Goal: Task Accomplishment & Management: Manage account settings

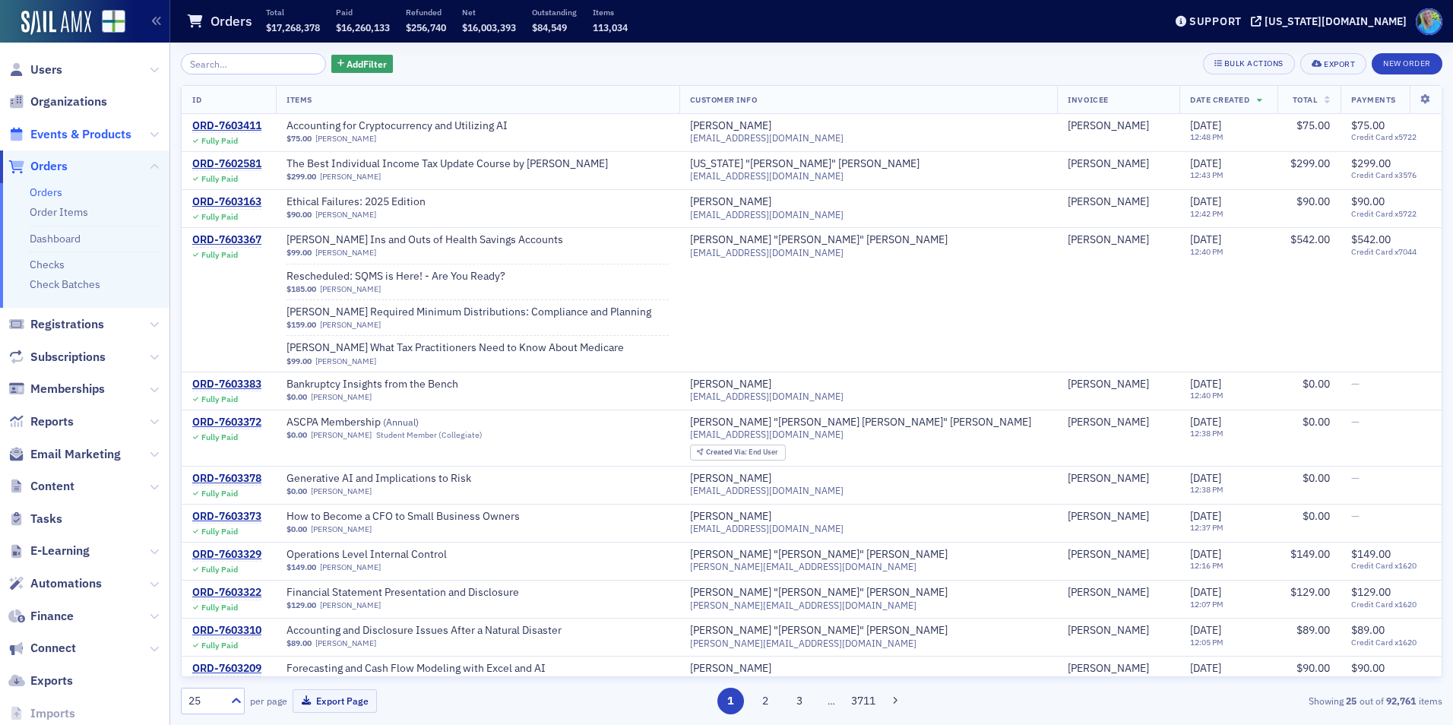
click at [99, 136] on span "Events & Products" at bounding box center [80, 134] width 101 height 17
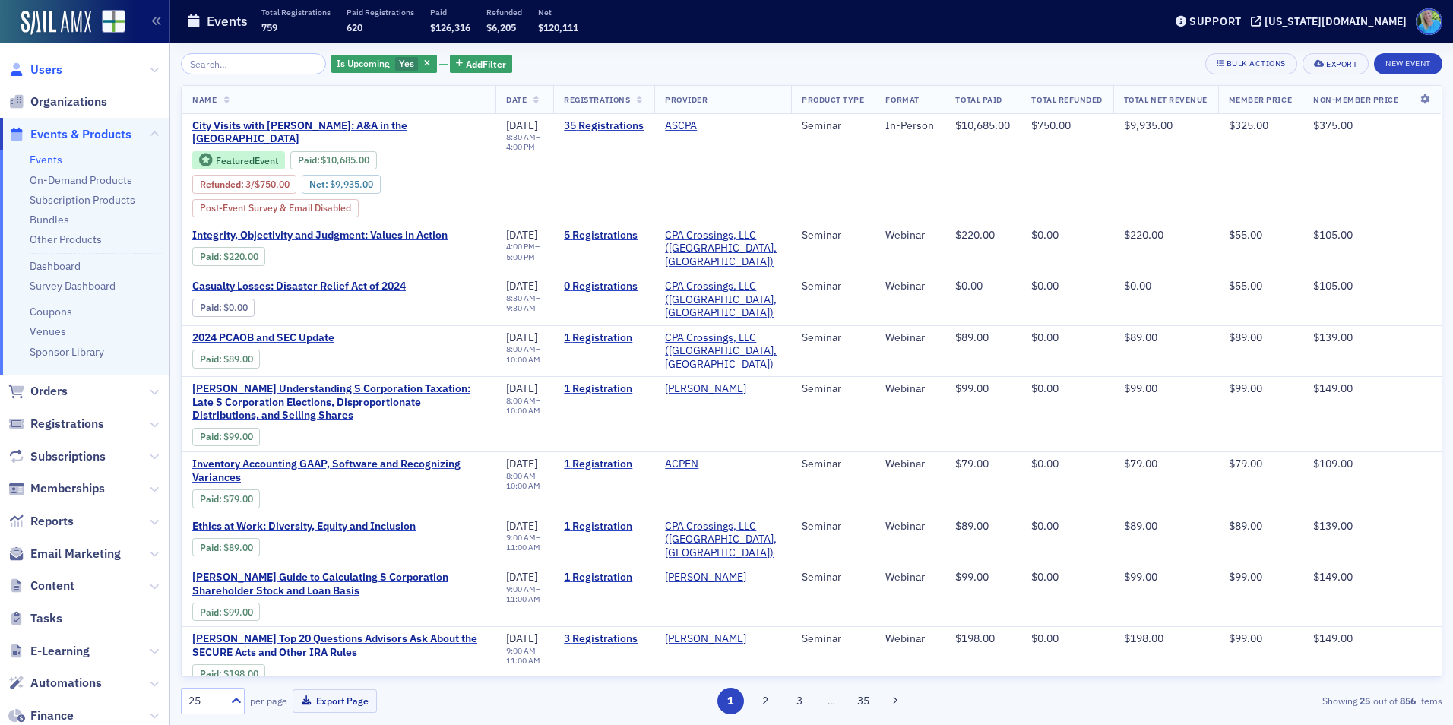
click at [42, 75] on span "Users" at bounding box center [46, 70] width 32 height 17
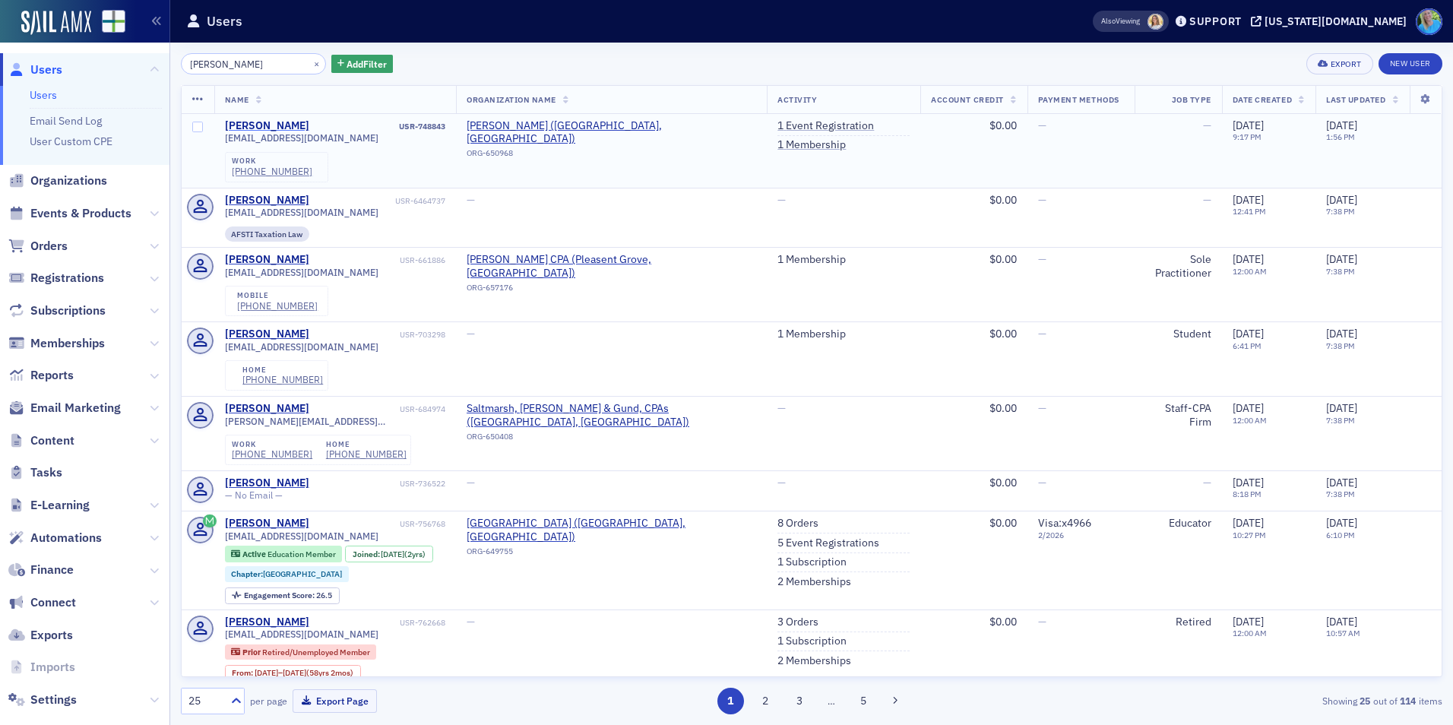
type input "cynthia lamar"
click at [309, 122] on div "Cynthia Lamar-Hart" at bounding box center [267, 126] width 84 height 14
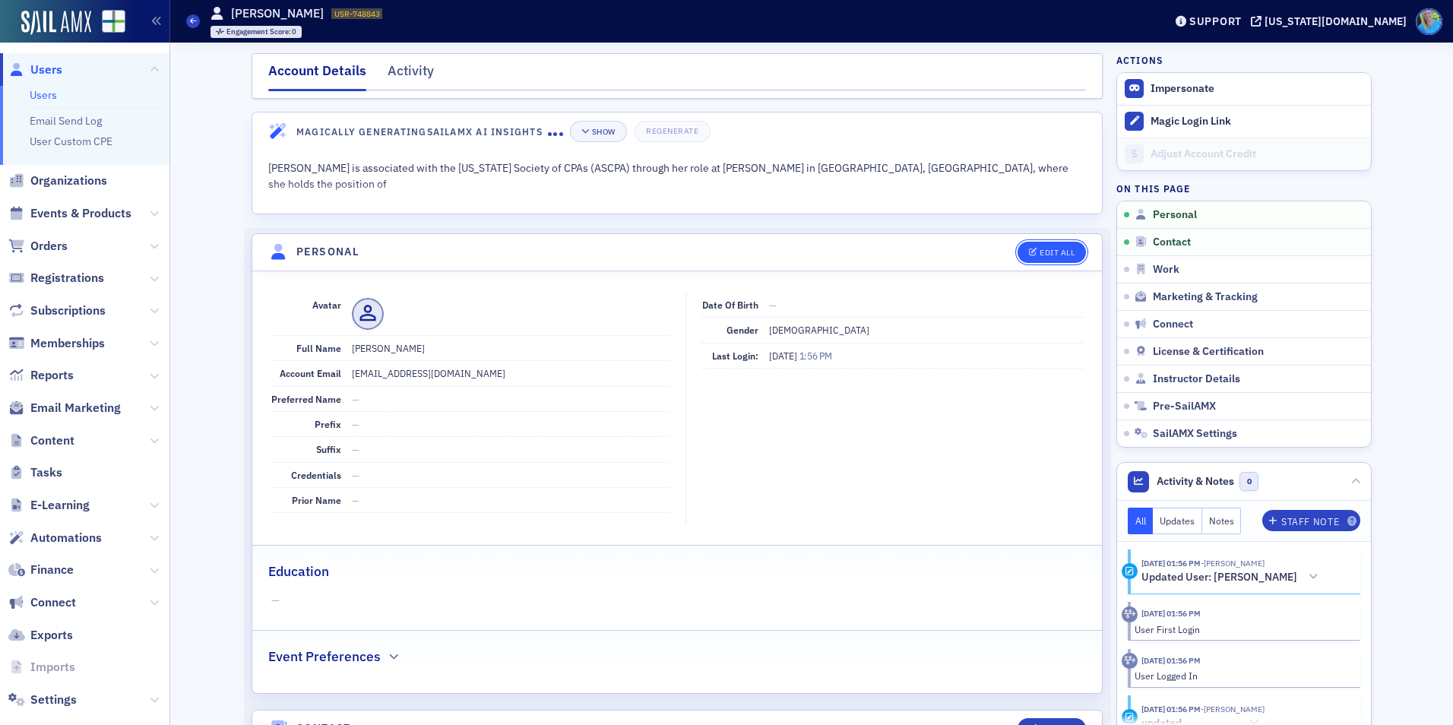
click at [1058, 255] on div "Edit All" at bounding box center [1057, 253] width 35 height 8
select select "US"
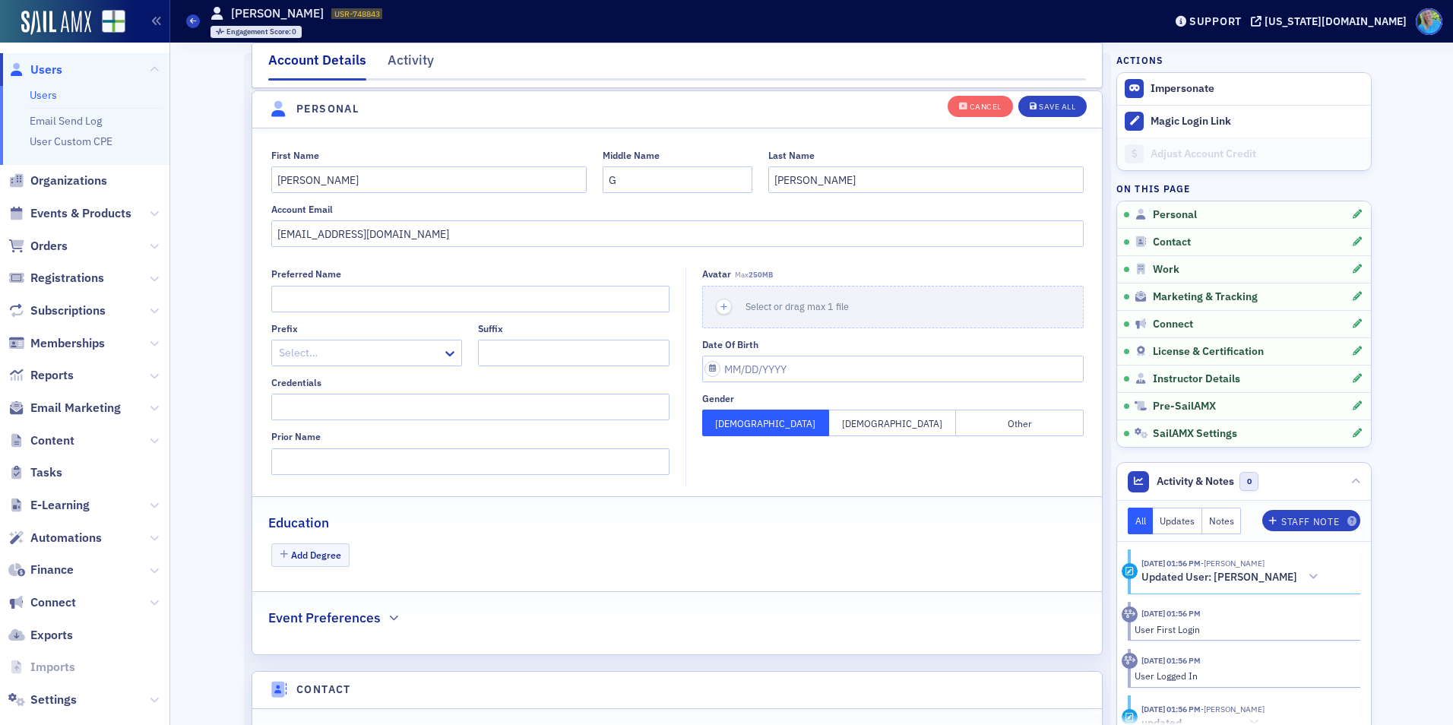
scroll to position [177, 0]
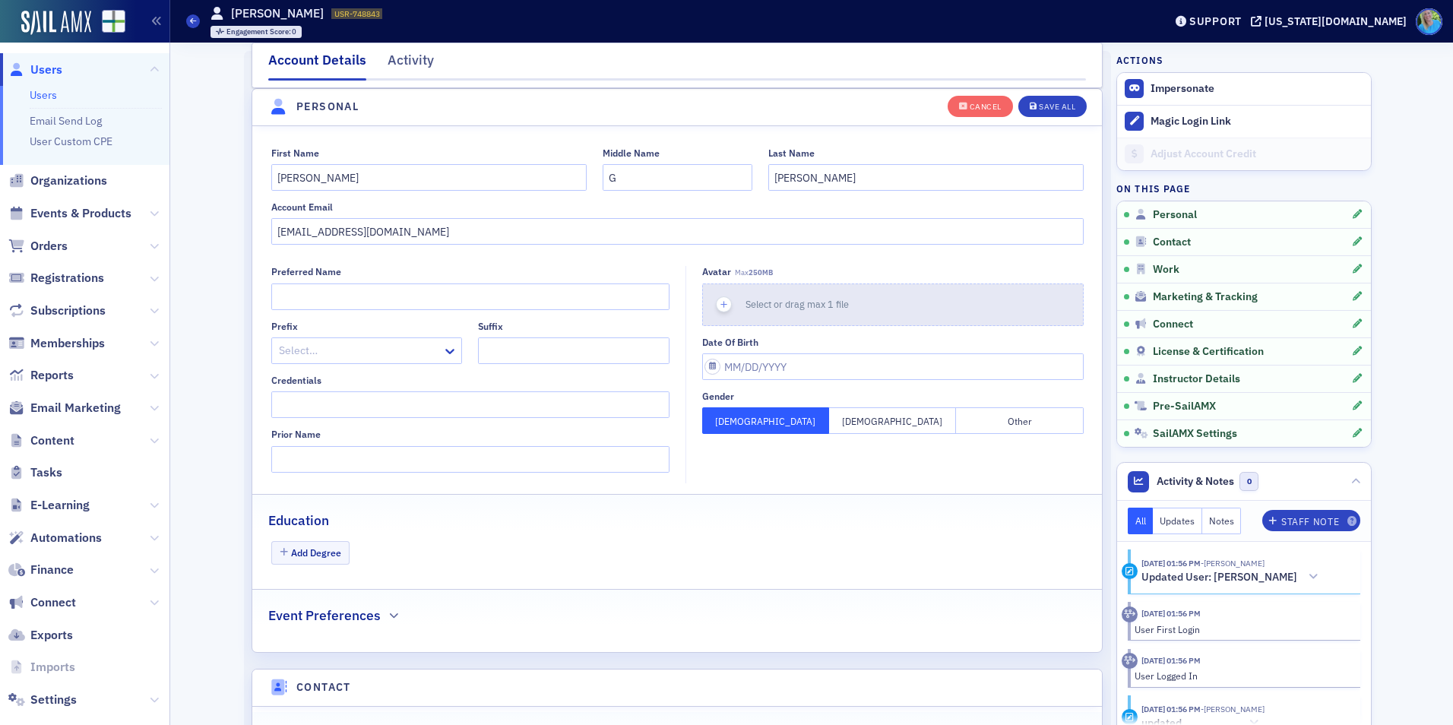
click at [719, 309] on icon "button" at bounding box center [725, 305] width 14 height 14
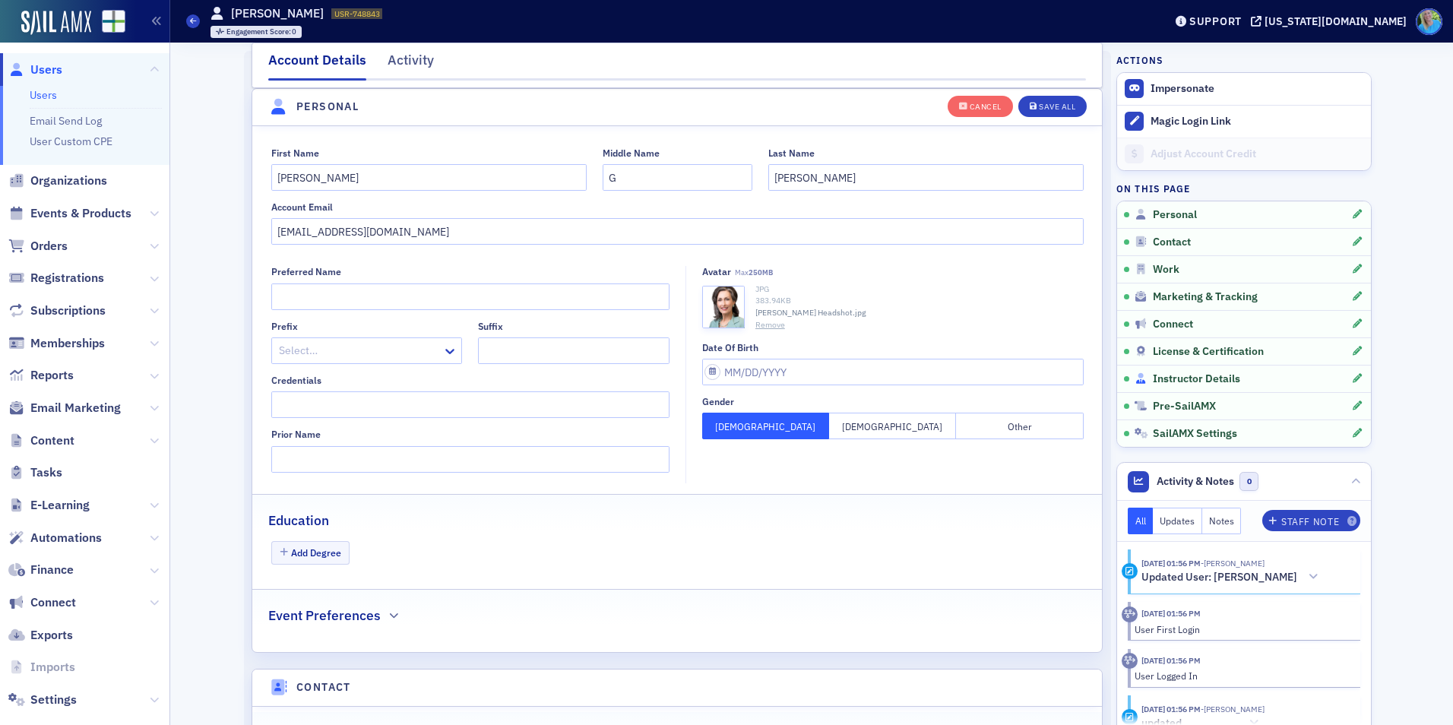
click at [1176, 383] on span "Instructor Details" at bounding box center [1196, 379] width 87 height 14
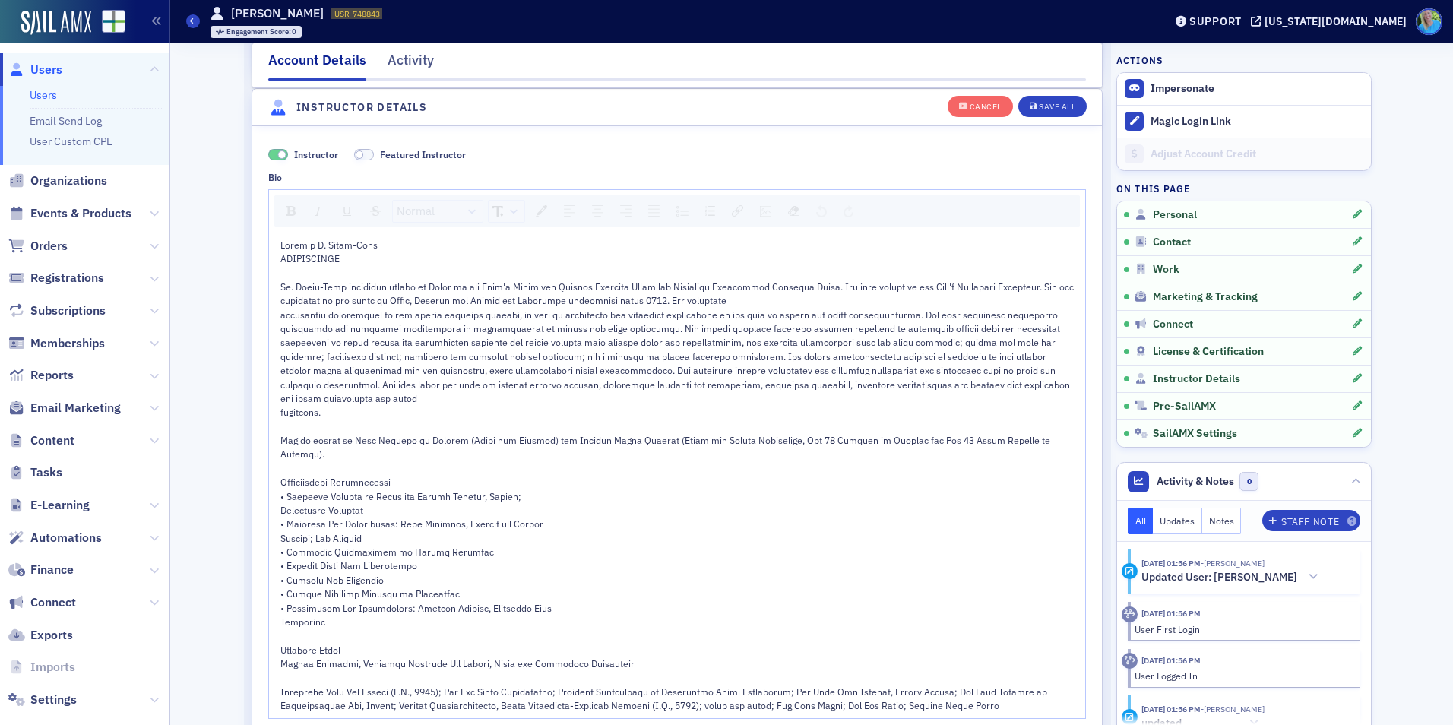
scroll to position [3262, 0]
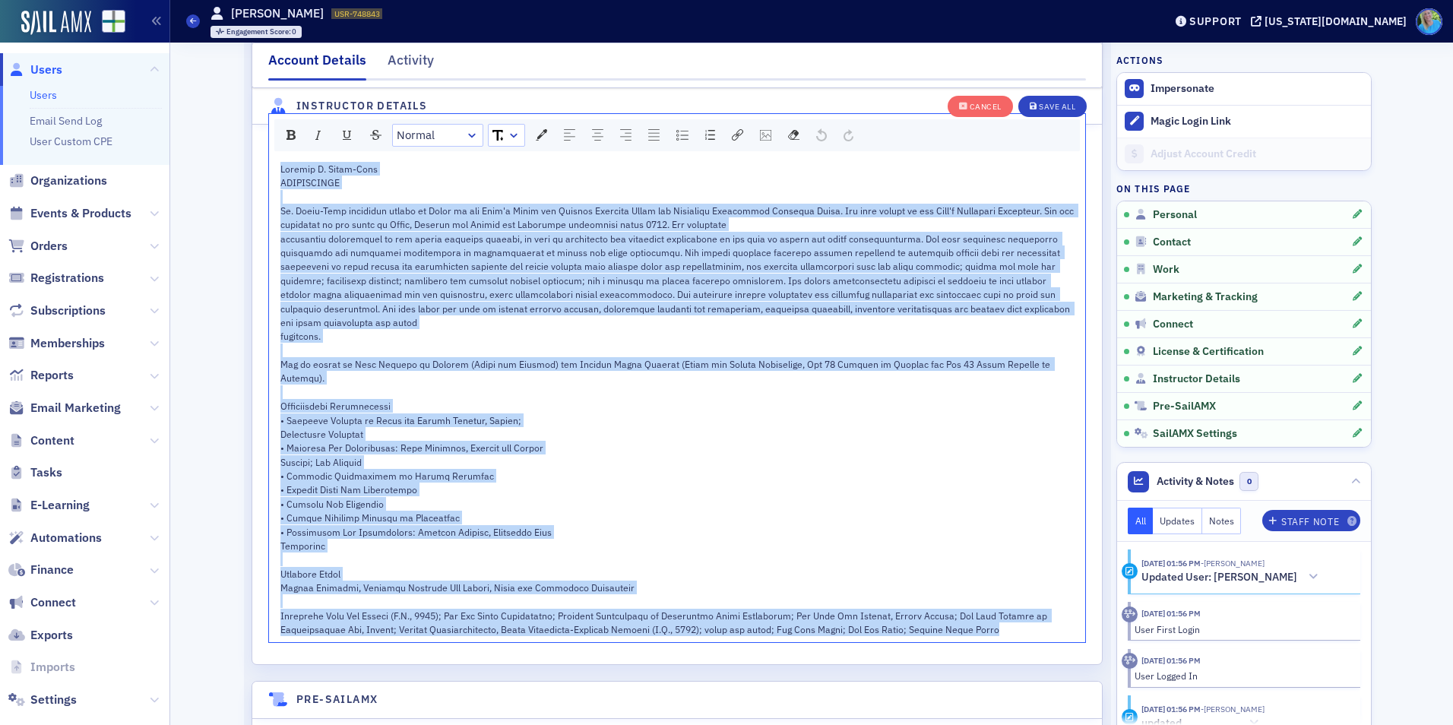
drag, startPoint x: 1036, startPoint y: 604, endPoint x: 274, endPoint y: 173, distance: 875.4
click at [280, 173] on div "rdw-wrapper" at bounding box center [677, 399] width 795 height 475
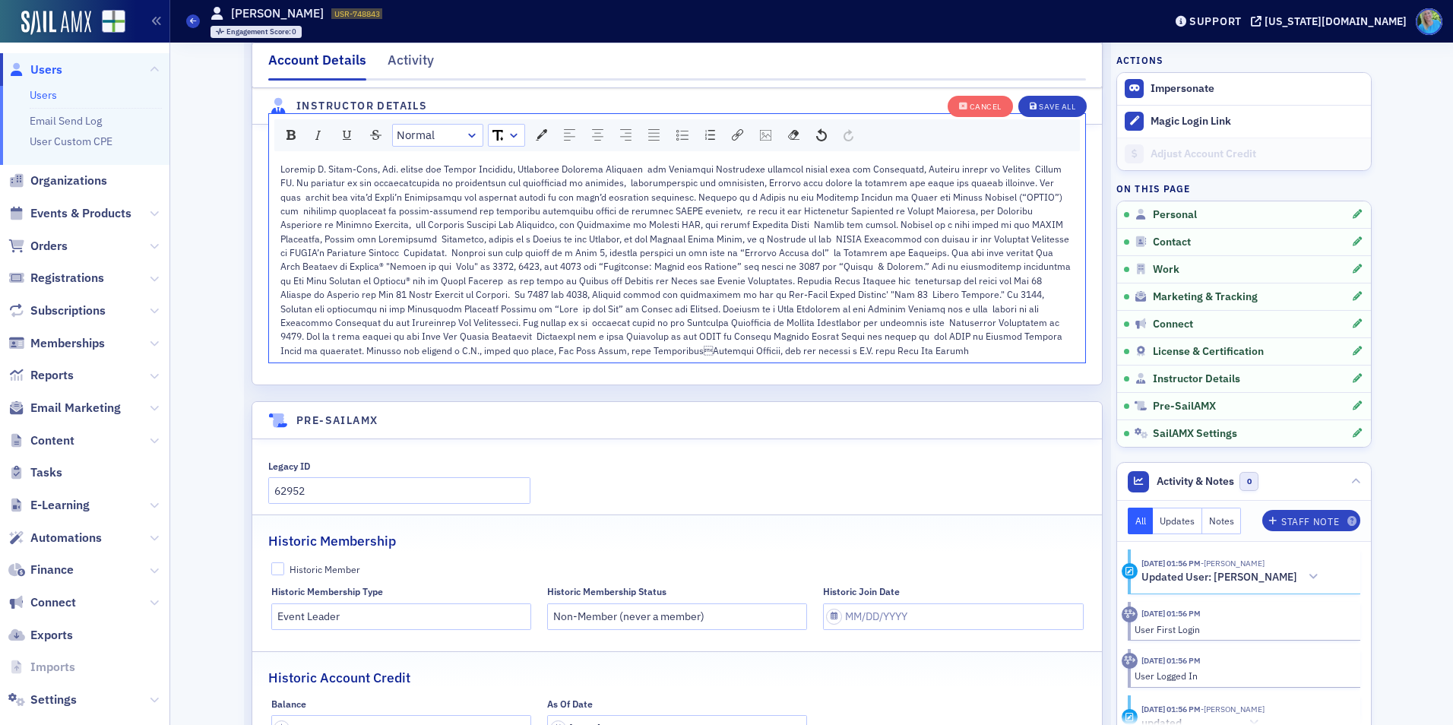
click at [591, 192] on span "rdw-editor" at bounding box center [676, 260] width 793 height 194
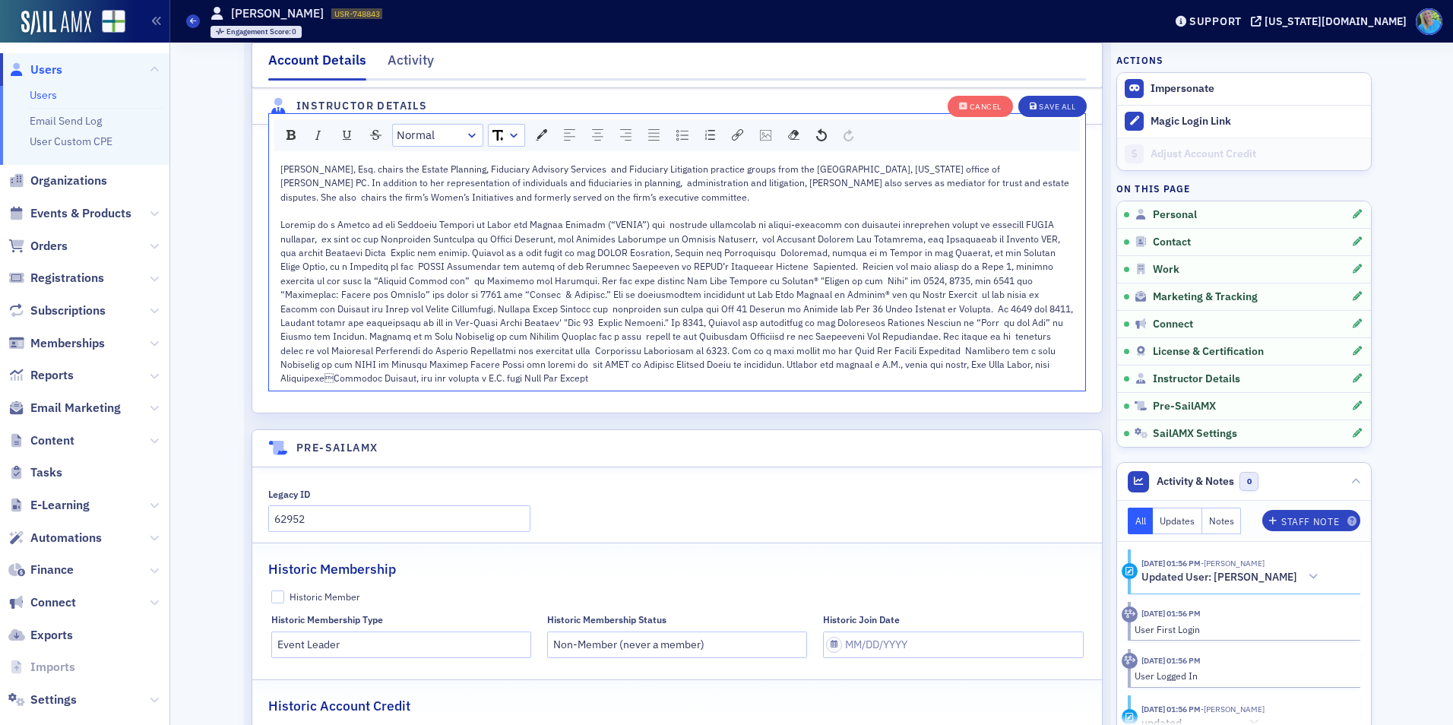
click at [657, 265] on span "rdw-editor" at bounding box center [677, 301] width 795 height 166
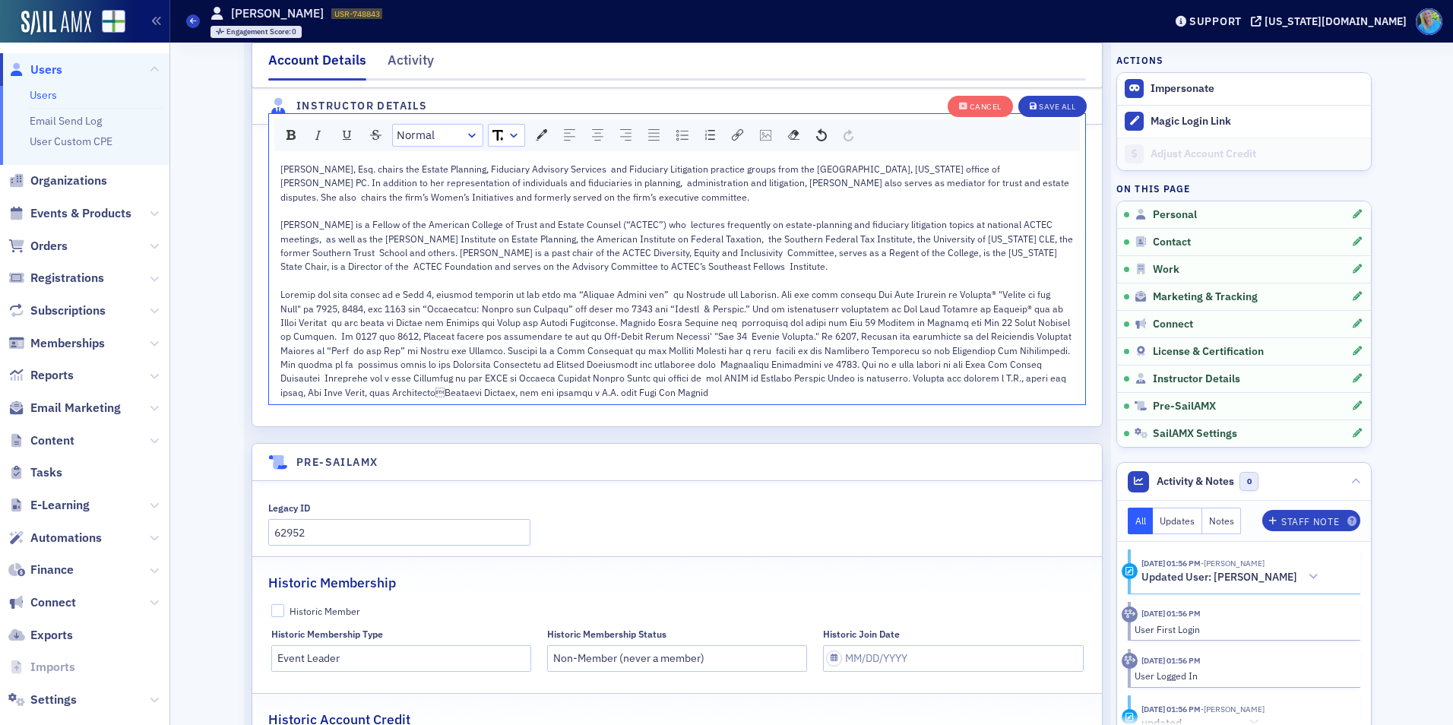
click at [921, 374] on span "rdw-editor" at bounding box center [677, 343] width 794 height 110
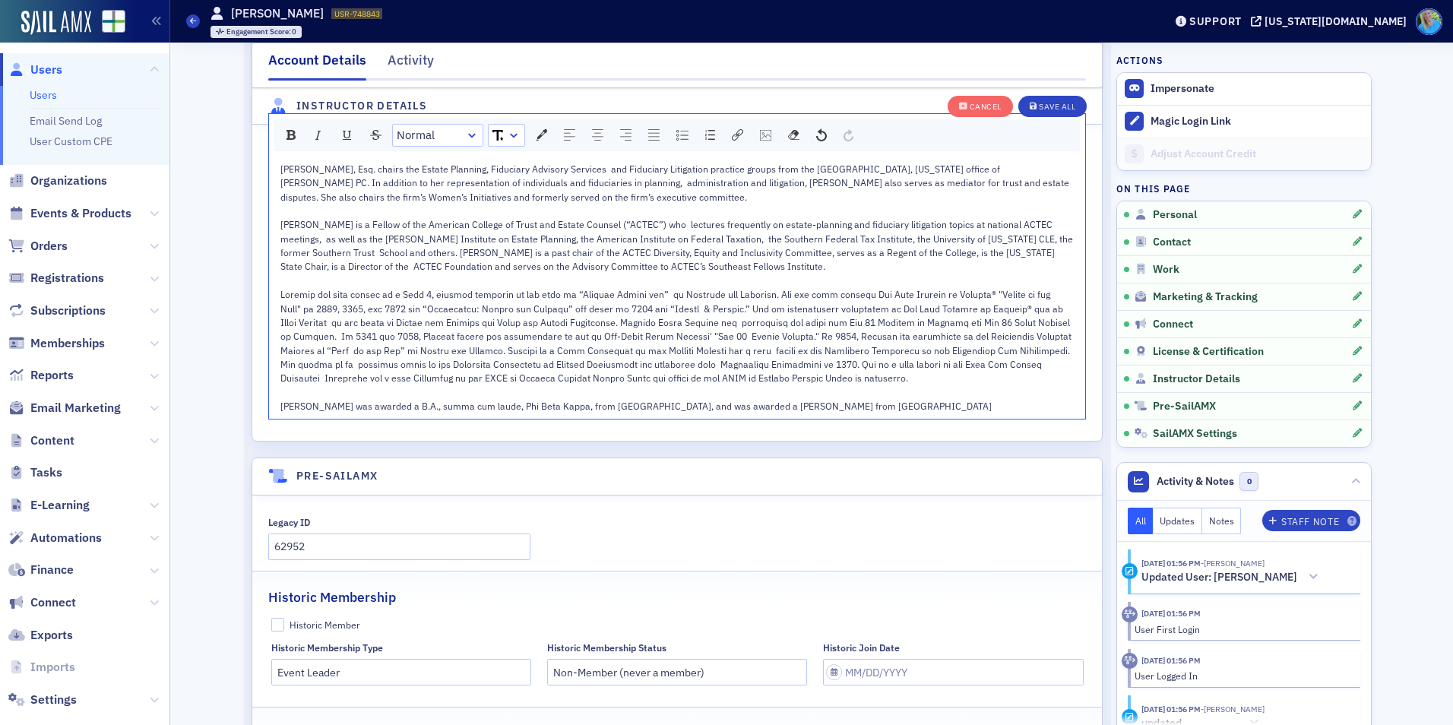
click at [330, 382] on span "rdw-editor" at bounding box center [677, 336] width 794 height 96
click at [474, 303] on span "rdw-editor" at bounding box center [677, 336] width 794 height 96
click at [619, 405] on span "Cynthia was awarded a B.A., summa cum laude, Phi Beta Kappa, from Birmingham So…" at bounding box center [635, 406] width 711 height 12
click at [950, 259] on div "Cynthia is a Fellow of the American College of Trust and Estate Counsel (“ACTEC…" at bounding box center [677, 245] width 794 height 56
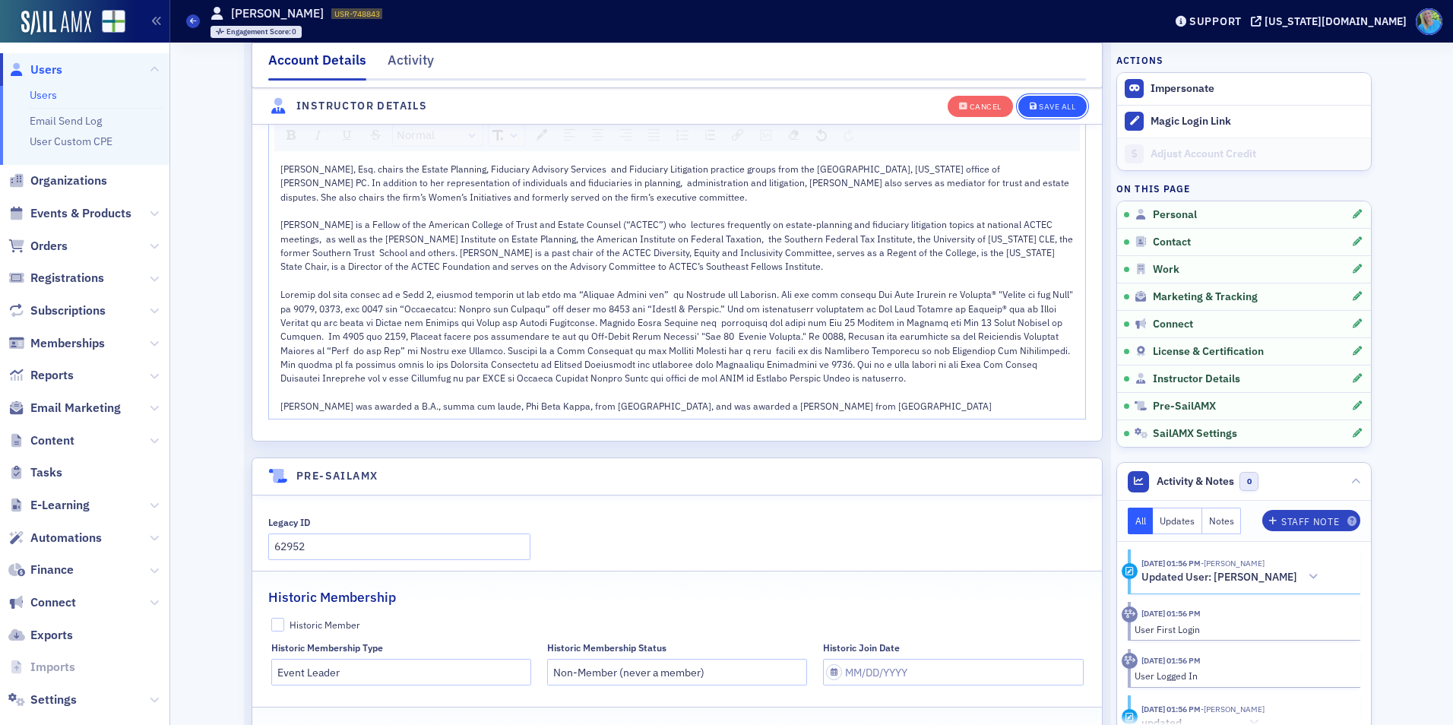
click at [1039, 103] on div "Save All" at bounding box center [1057, 107] width 36 height 8
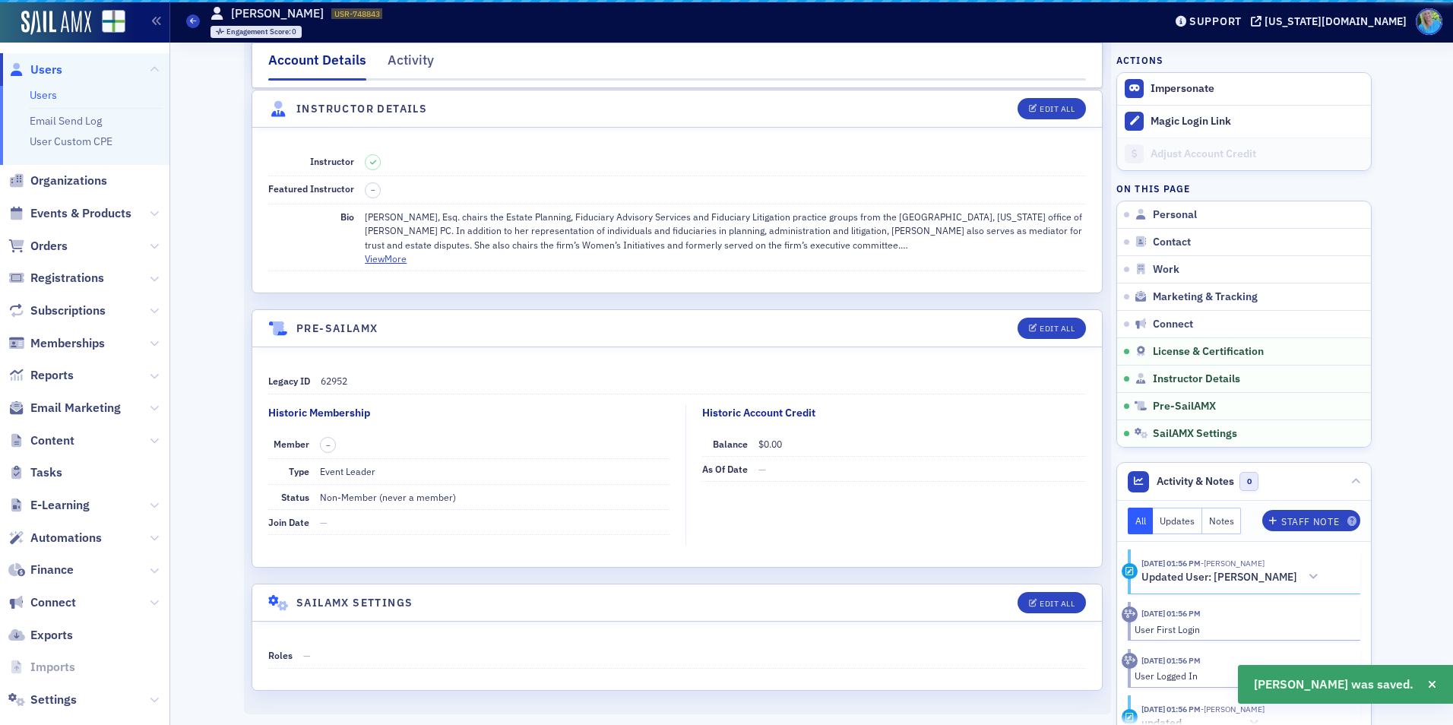
scroll to position [2646, 0]
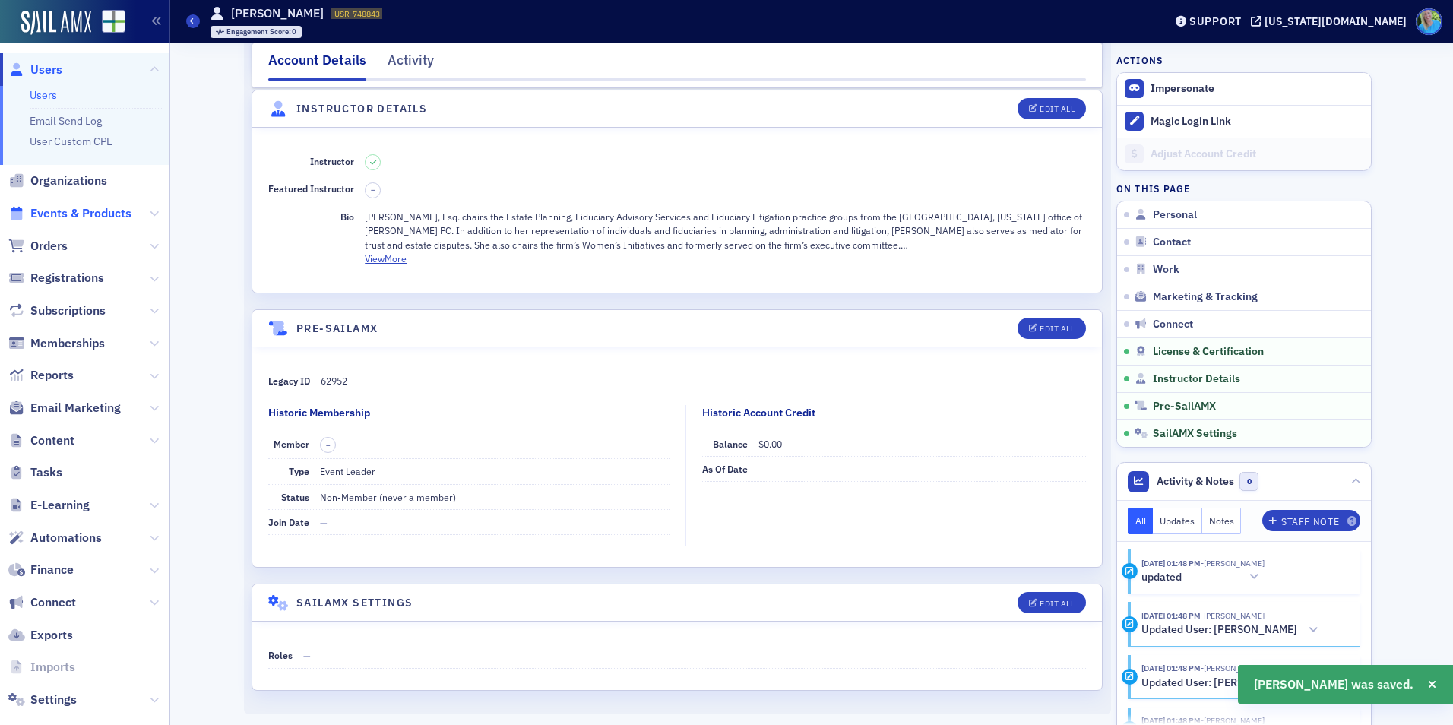
click at [82, 211] on span "Events & Products" at bounding box center [80, 213] width 101 height 17
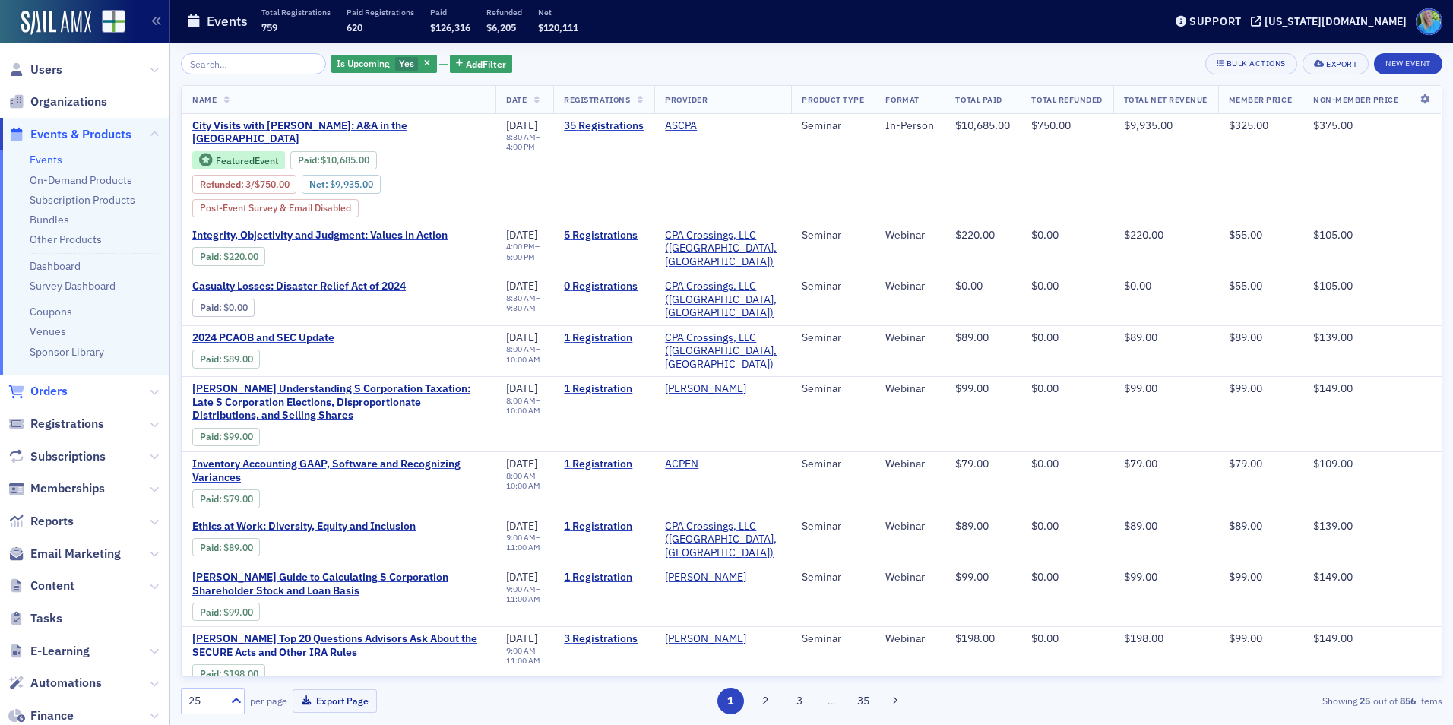
click at [33, 387] on span "Orders" at bounding box center [48, 391] width 37 height 17
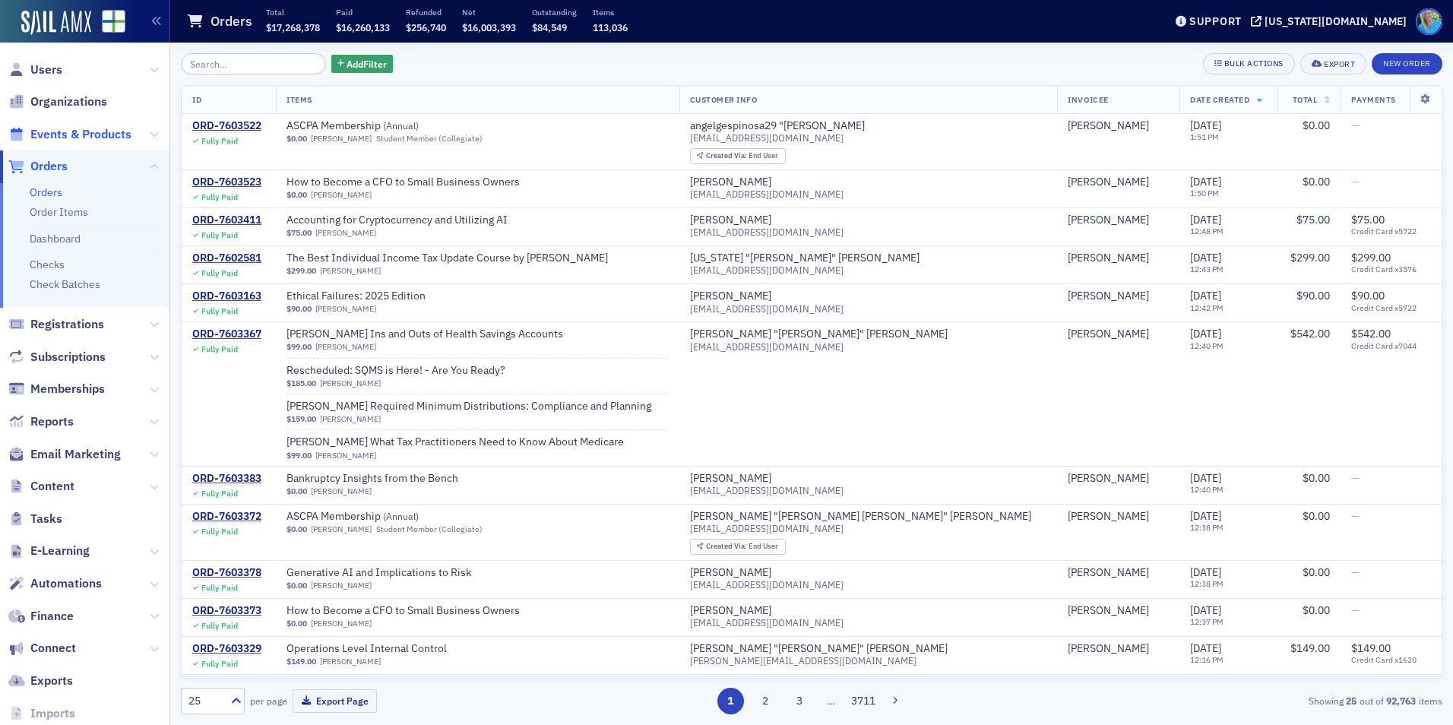
click at [72, 140] on span "Events & Products" at bounding box center [80, 134] width 101 height 17
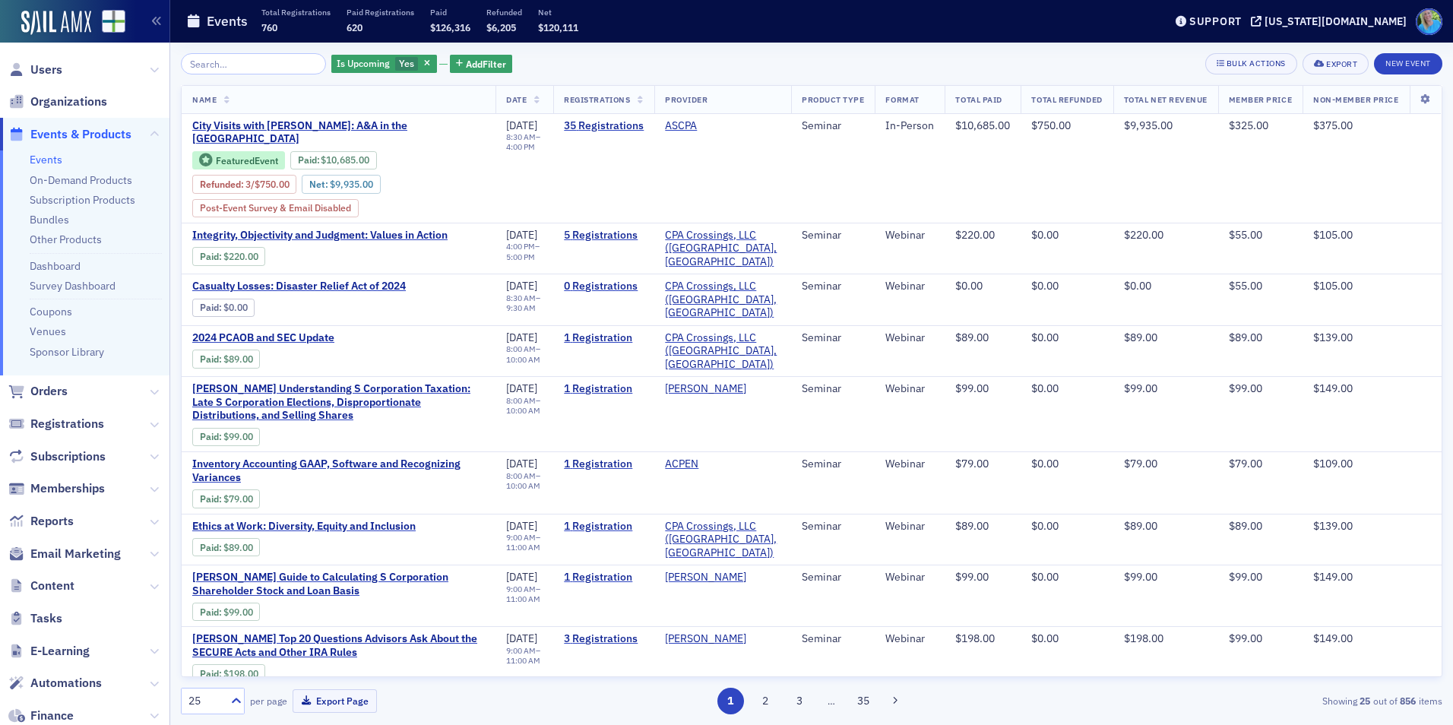
click at [230, 61] on input "search" at bounding box center [253, 63] width 145 height 21
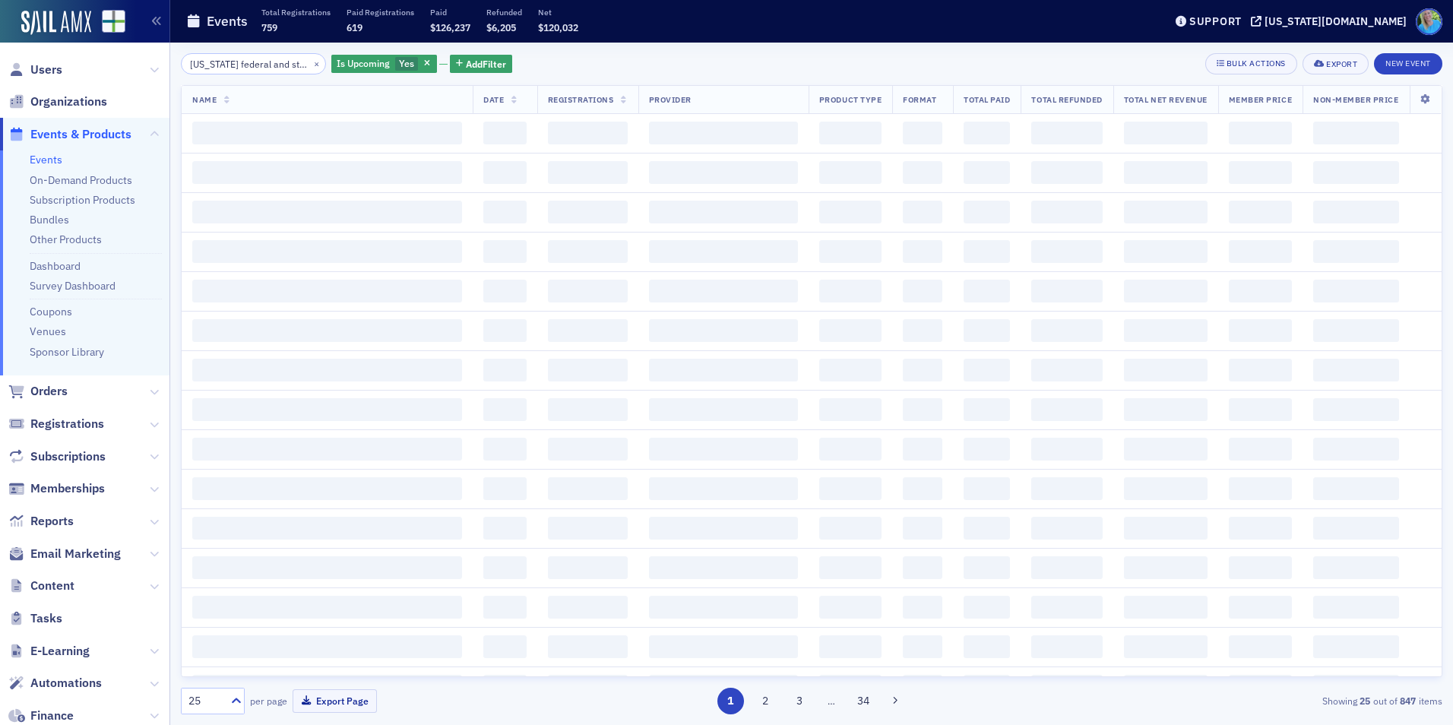
scroll to position [0, 8]
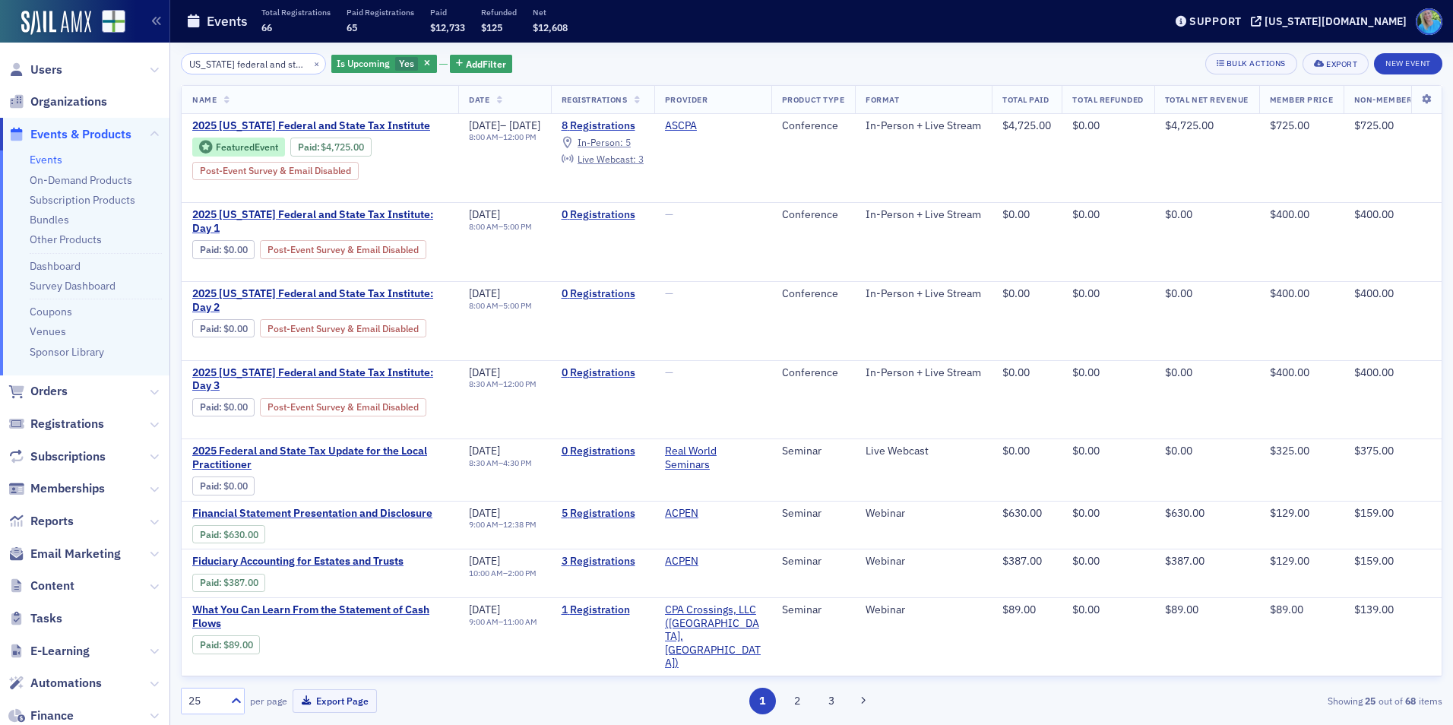
type input "Alabama federal and state"
click at [311, 120] on span "2025 Alabama Federal and State Tax Institute" at bounding box center [319, 126] width 255 height 14
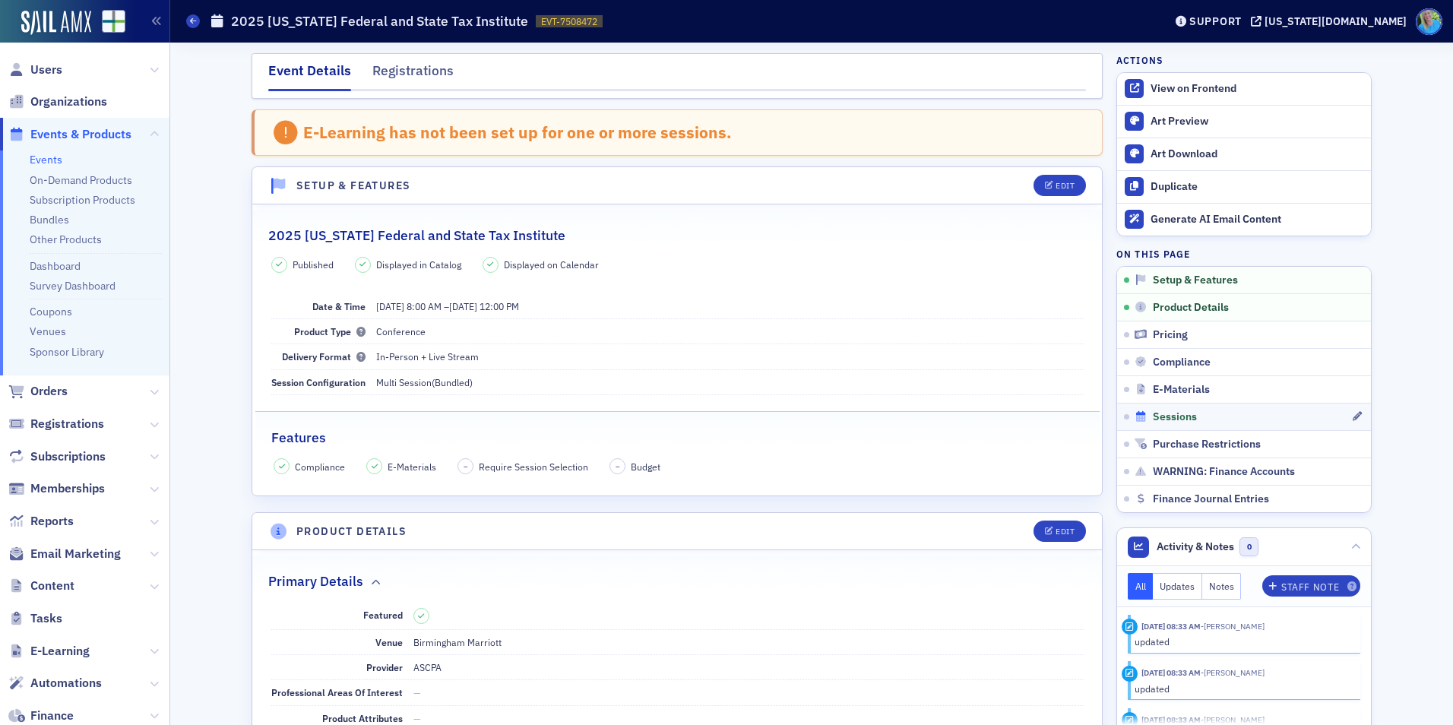
click at [1178, 415] on span "Sessions" at bounding box center [1175, 417] width 44 height 14
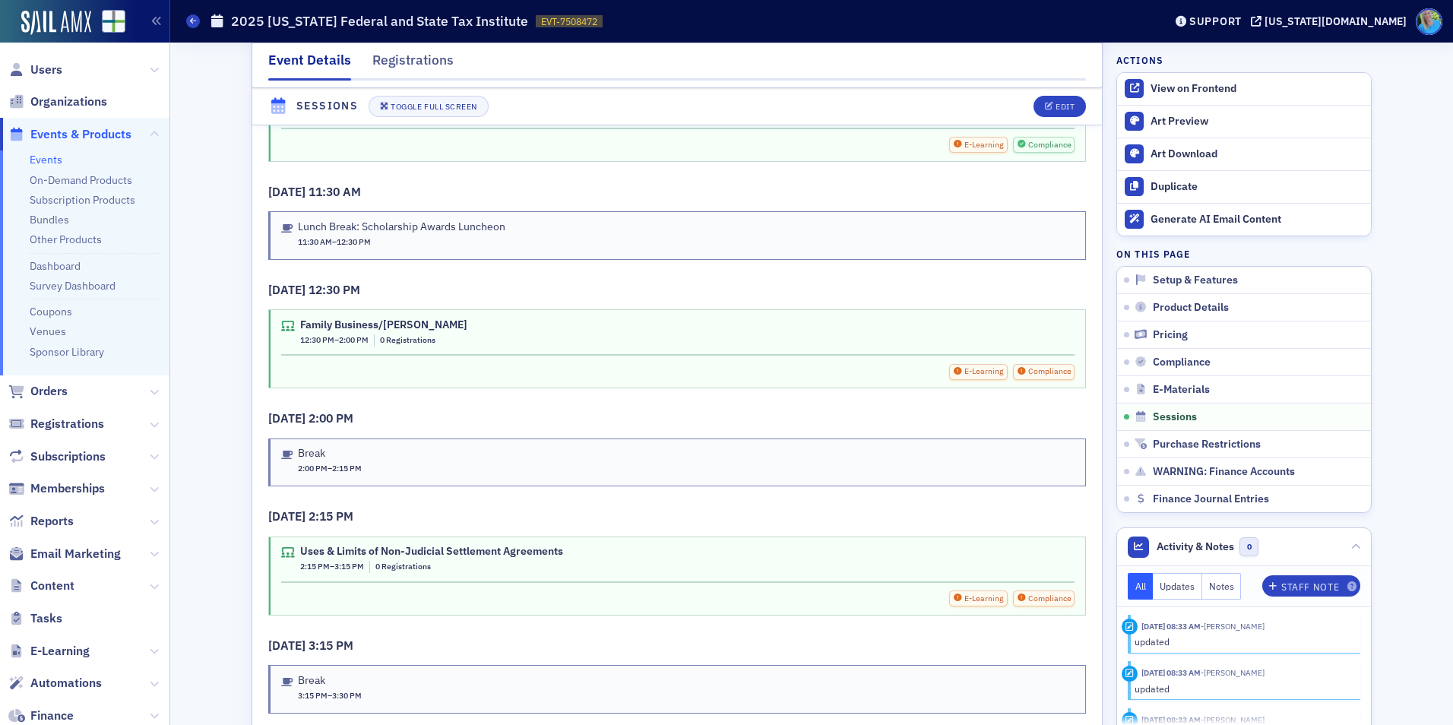
scroll to position [2635, 0]
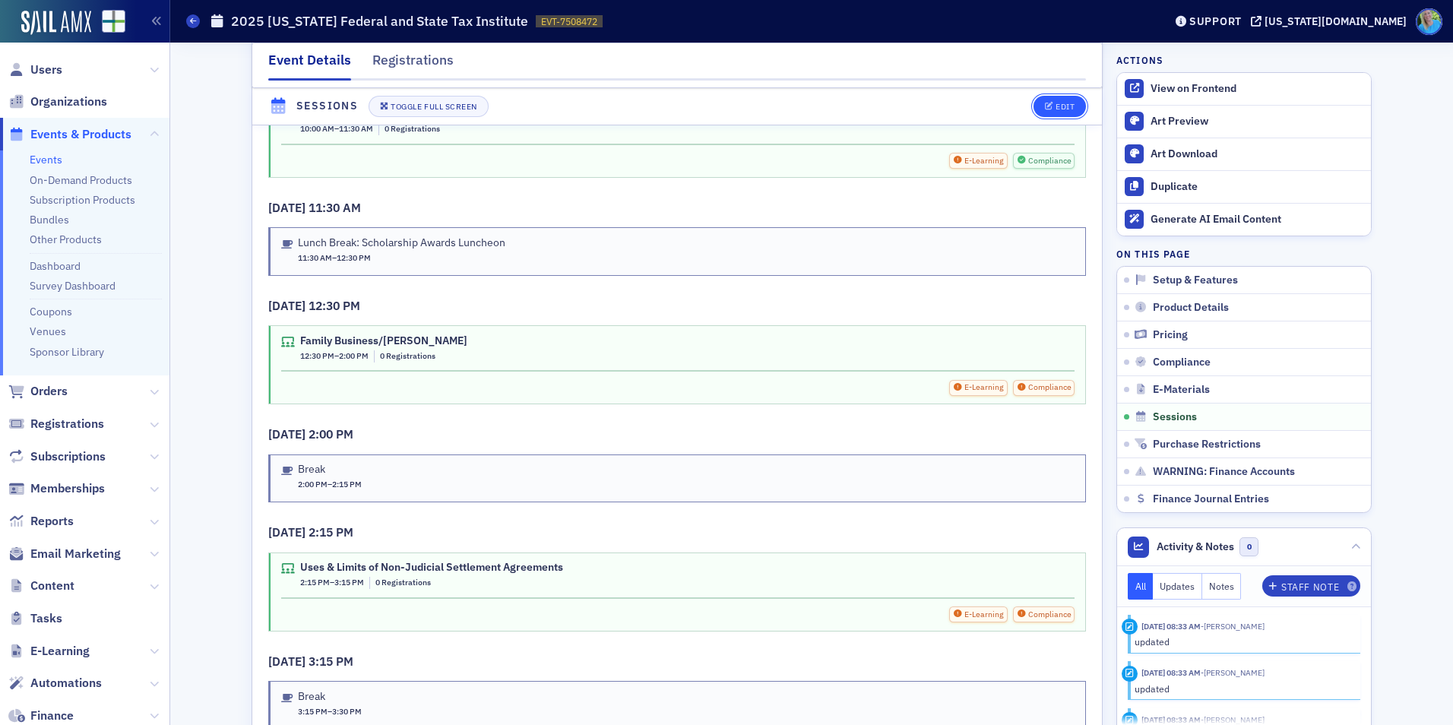
click at [1055, 114] on button "Edit" at bounding box center [1060, 106] width 52 height 21
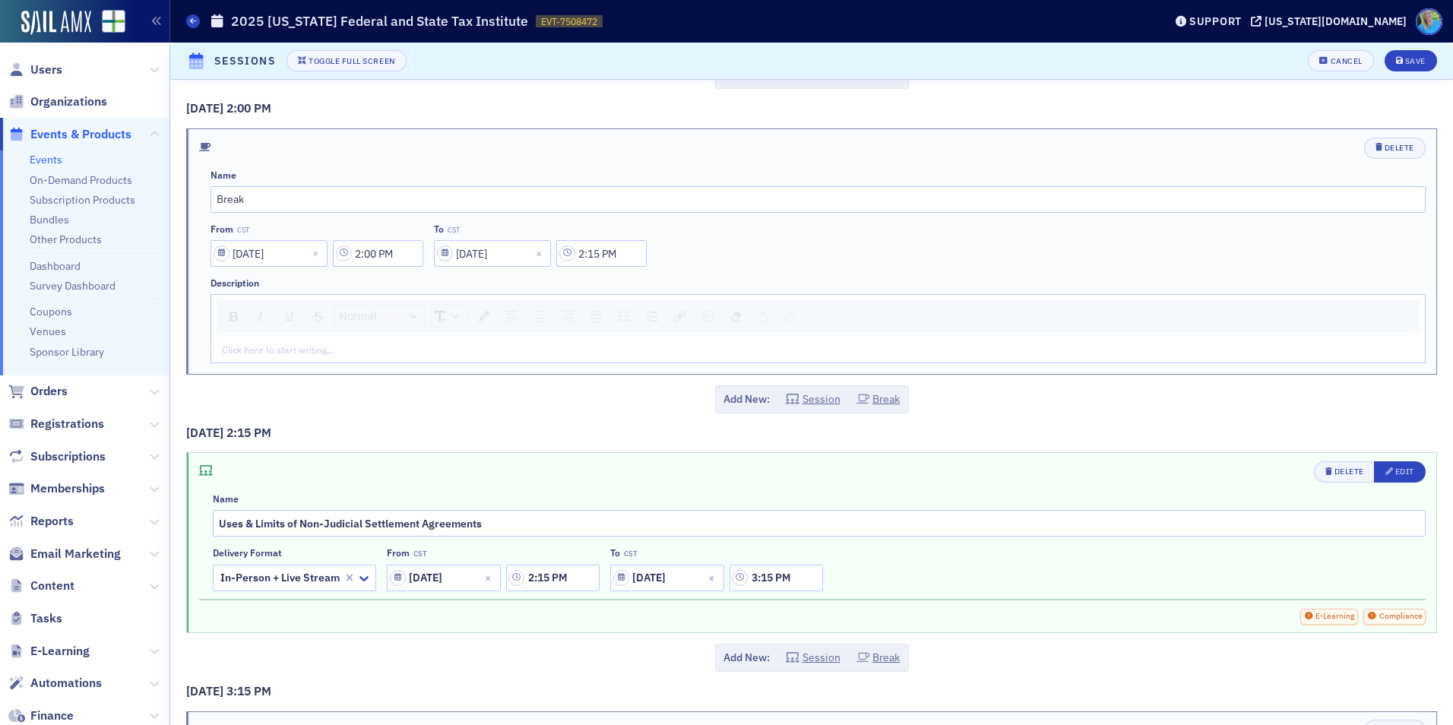
scroll to position [1444, 0]
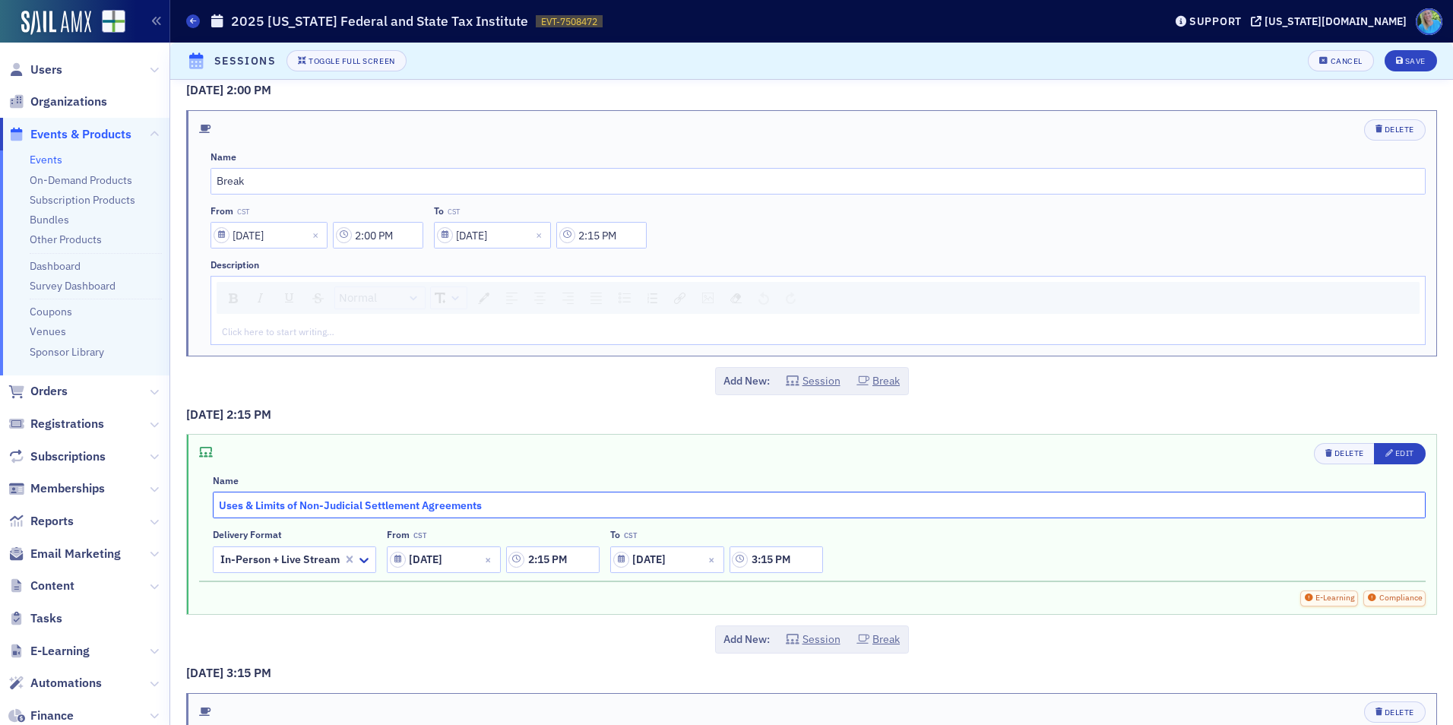
drag, startPoint x: 493, startPoint y: 496, endPoint x: 195, endPoint y: 512, distance: 299.1
click at [195, 512] on div "Delete Edit Name Uses & Limits of Non-Judicial Settlement Agreements Delivery f…" at bounding box center [812, 524] width 1250 height 179
paste input "Non-Judicial Settlement Agreements: What Have we Learned?"
type input "Non-Judicial Settlement Agreements: What Have we Learned?"
click at [1374, 452] on button "Edit" at bounding box center [1400, 453] width 52 height 21
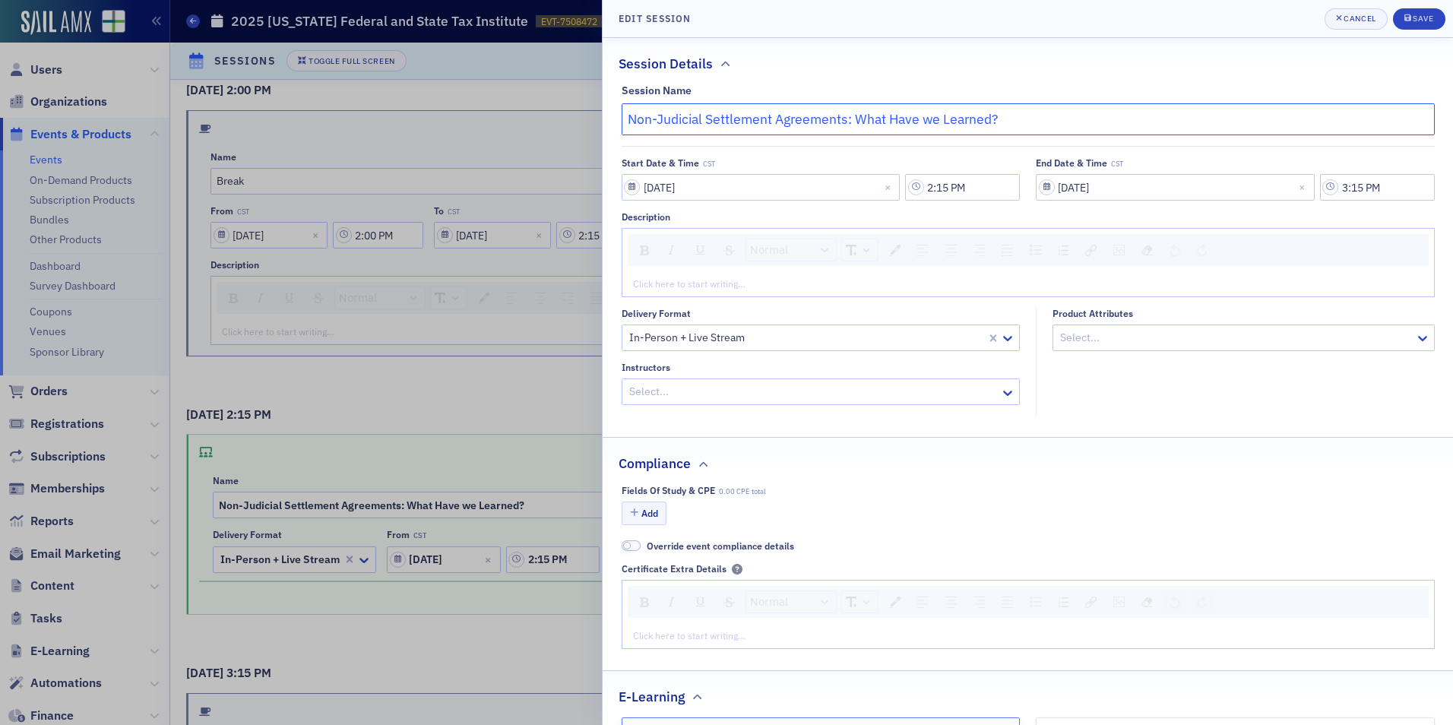
type input "Non-Judicial Settlement Agreements: What Have we Learned?"
drag, startPoint x: 971, startPoint y: 122, endPoint x: 519, endPoint y: 143, distance: 452.8
click at [519, 143] on div "Edit Session Cancel Save Session Details Session Name Non-Judicial Settlement A…" at bounding box center [726, 362] width 1453 height 725
click at [664, 282] on div "rdw-editor" at bounding box center [1029, 284] width 790 height 14
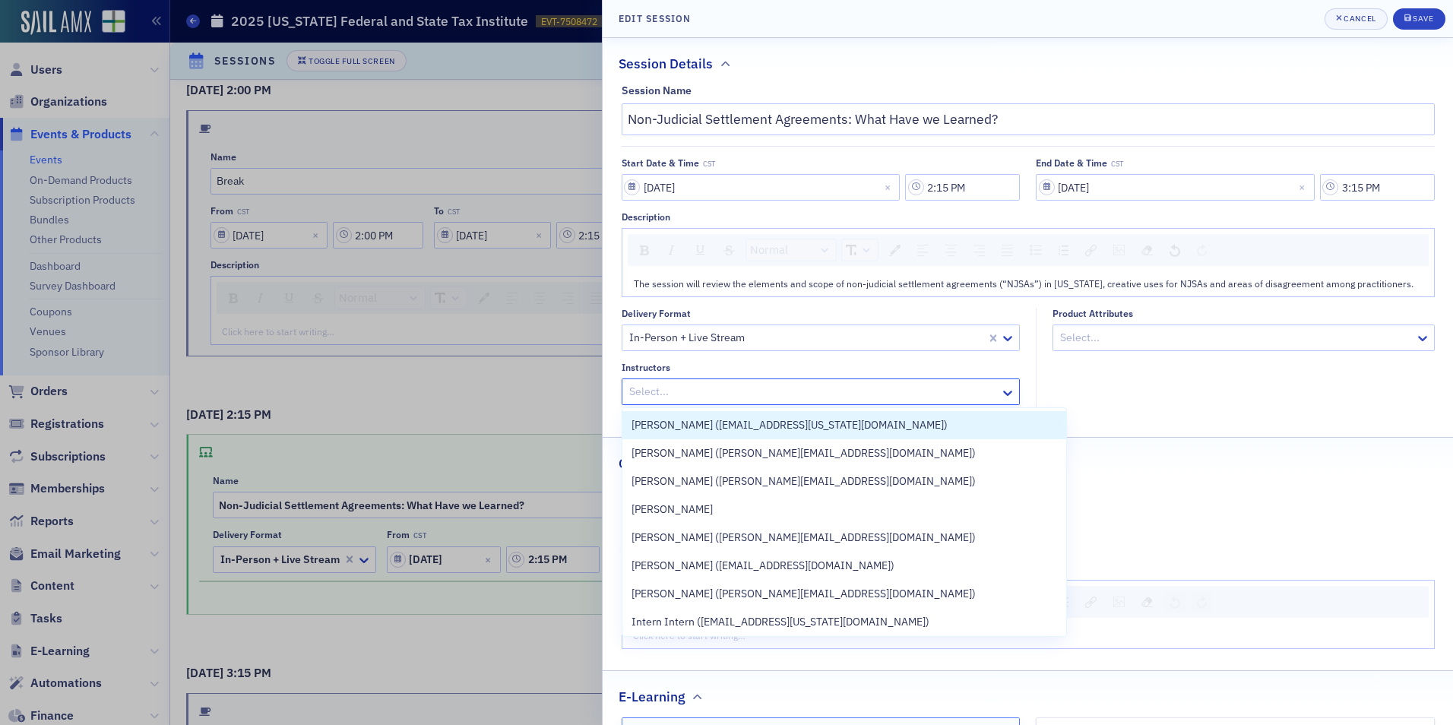
click at [754, 393] on div at bounding box center [814, 391] width 372 height 19
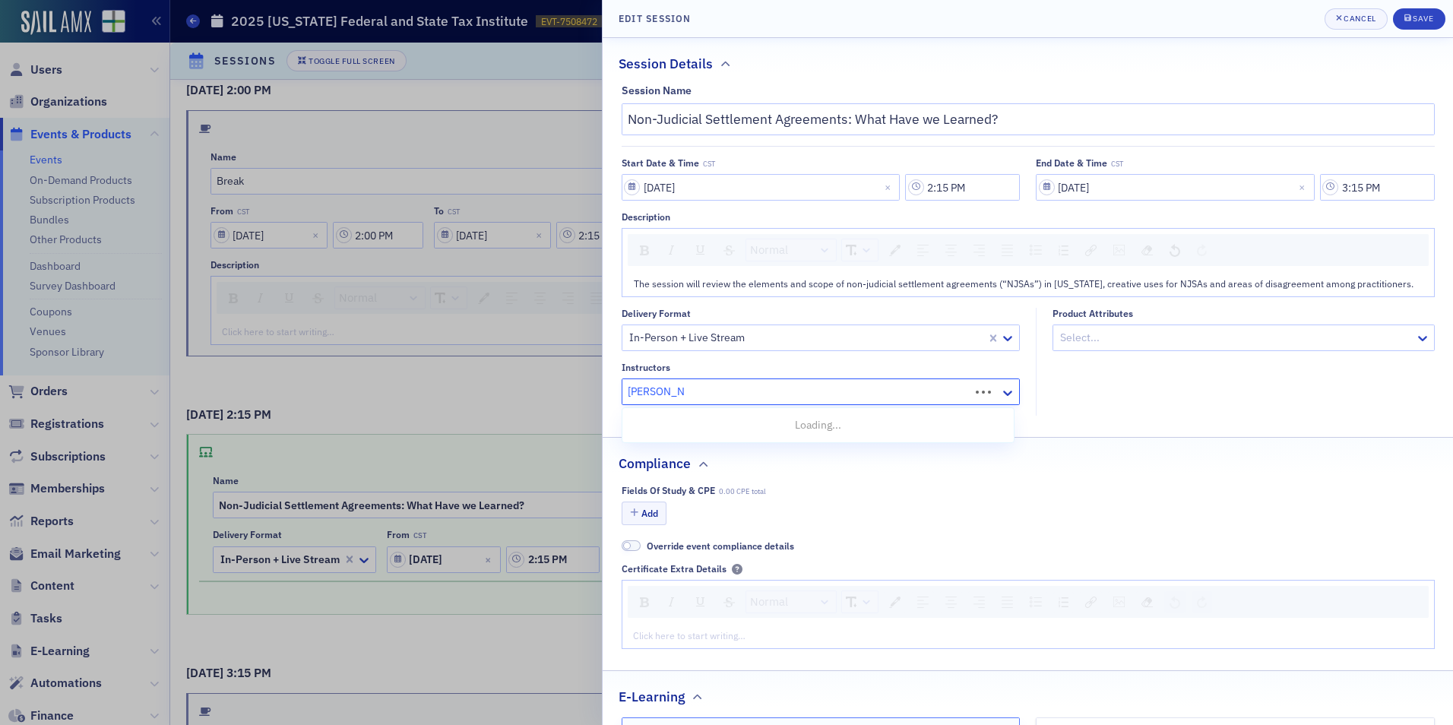
type input "cynthia lamar"
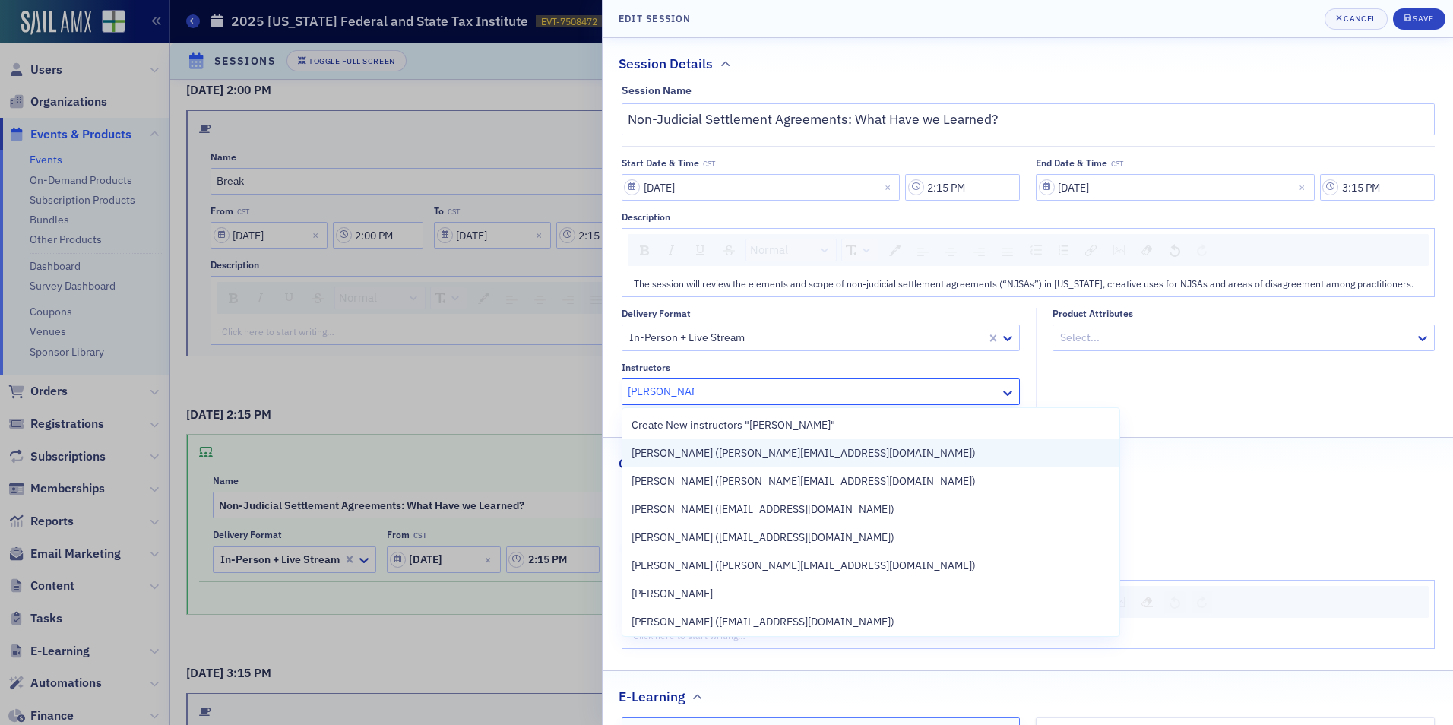
click at [762, 458] on span "Cynthia Lamar-Hart (clamarhart@maynardnexsen.com)" at bounding box center [804, 453] width 344 height 16
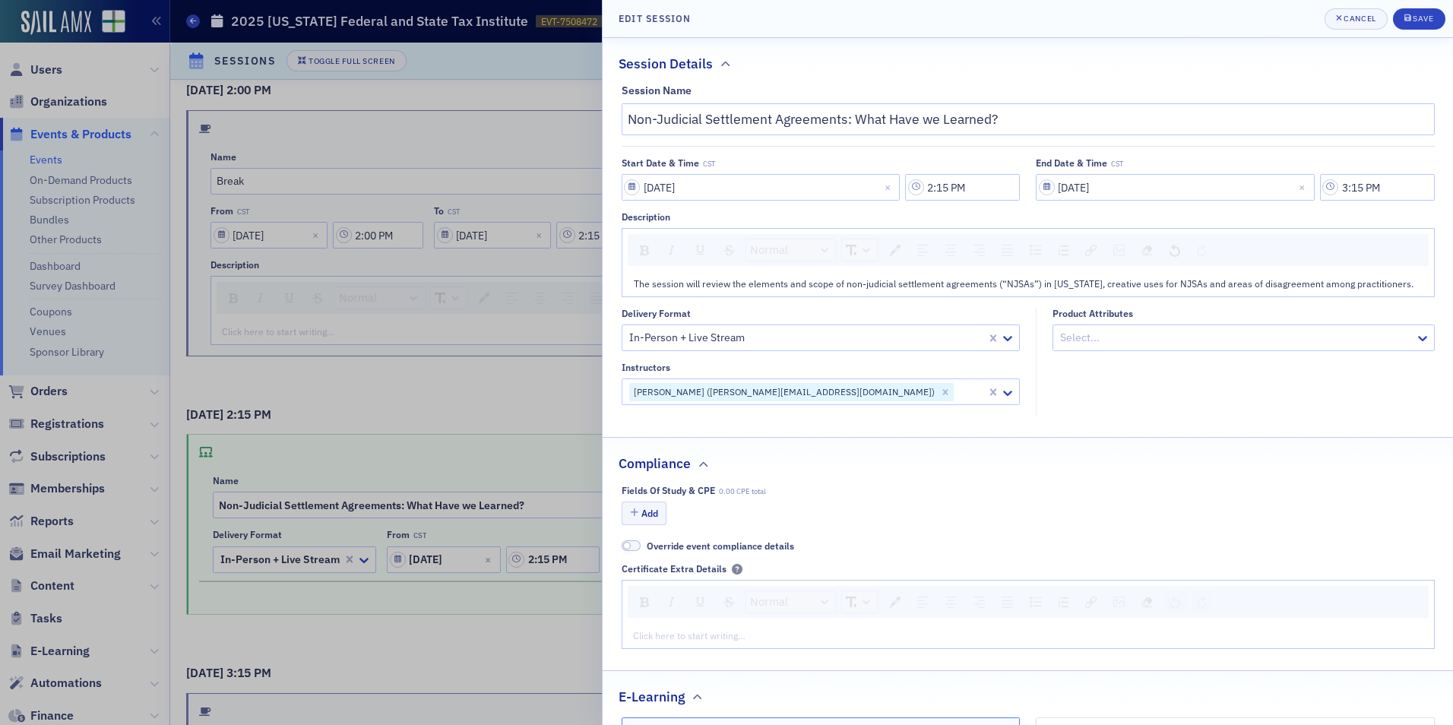
click at [1021, 408] on div "Delivery format In-Person + Live Stream Instructors Cynthia Lamar-Hart (clamarh…" at bounding box center [1028, 362] width 813 height 109
click at [1415, 13] on button "Save" at bounding box center [1419, 18] width 52 height 21
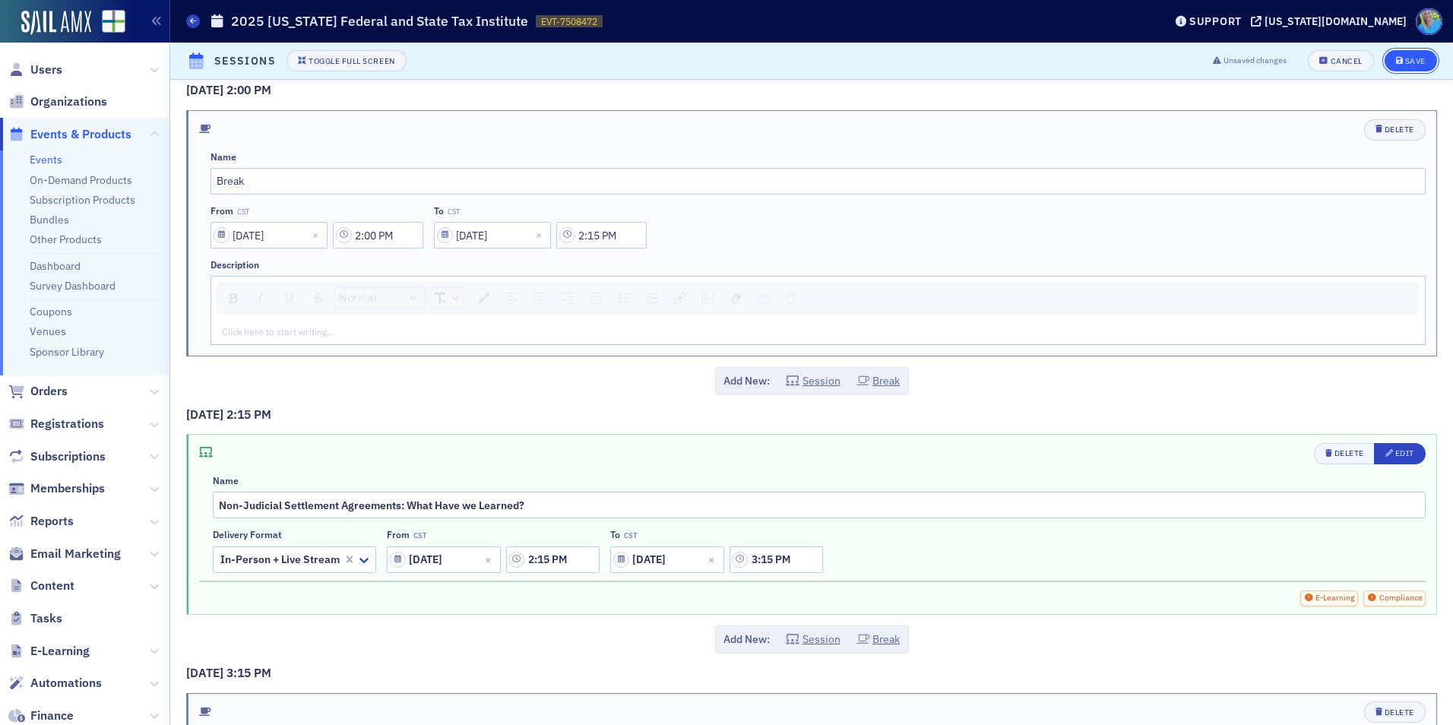
click at [1408, 60] on div "Save" at bounding box center [1415, 61] width 21 height 8
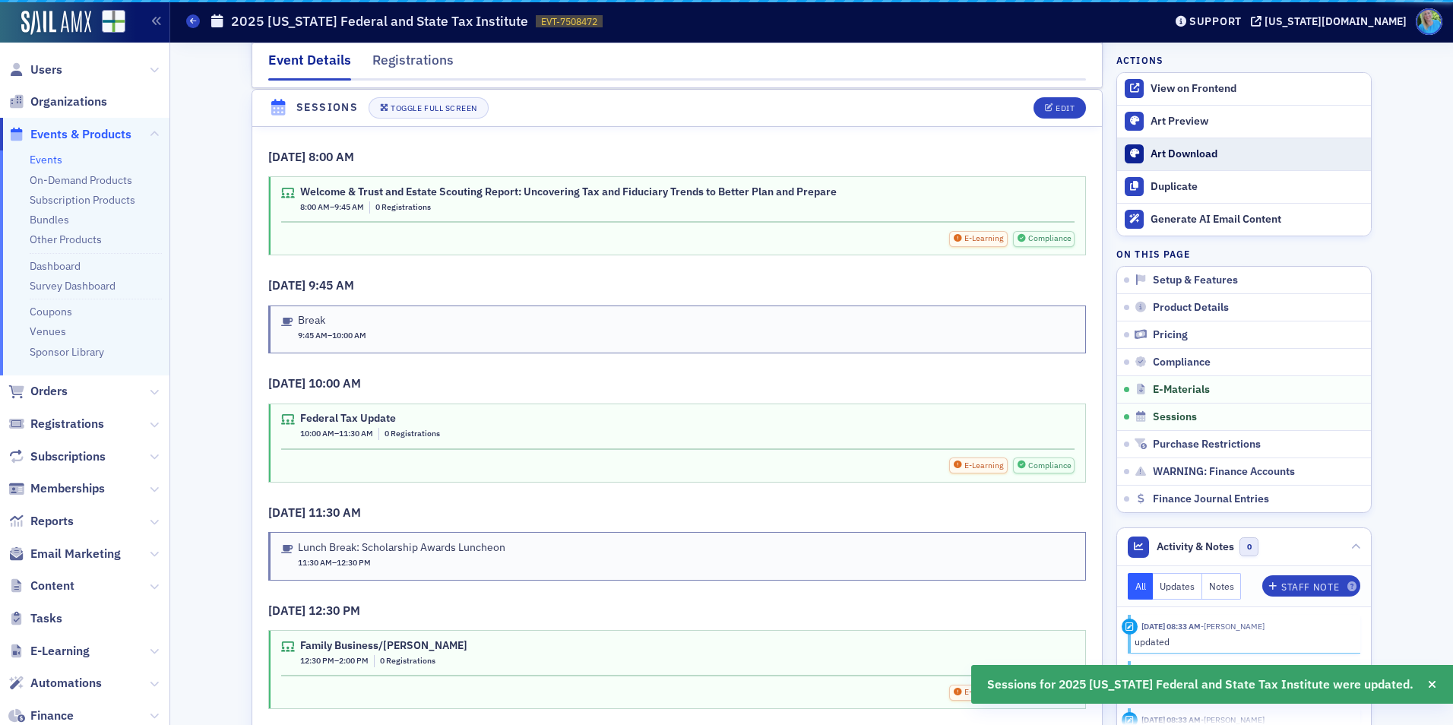
scroll to position [2331, 0]
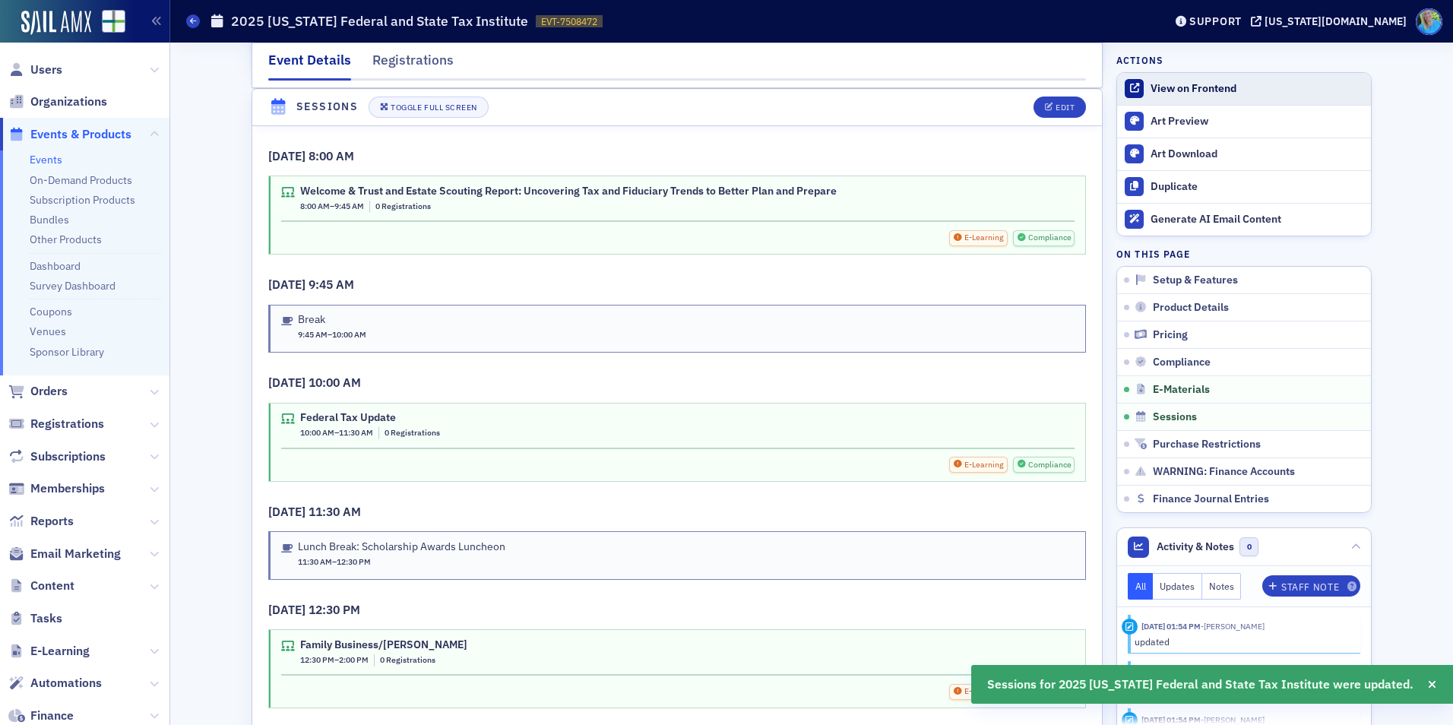
click at [1221, 98] on link "View on Frontend" at bounding box center [1244, 89] width 254 height 32
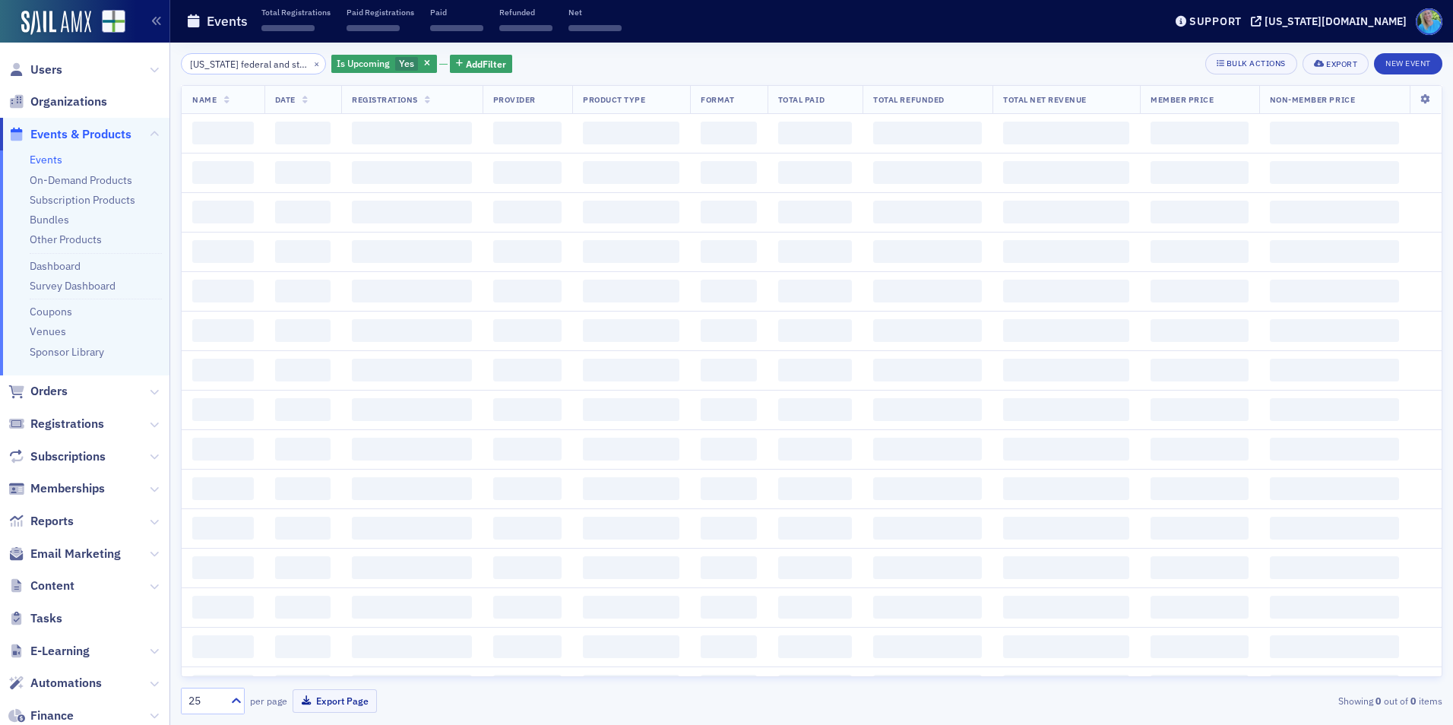
scroll to position [0, 8]
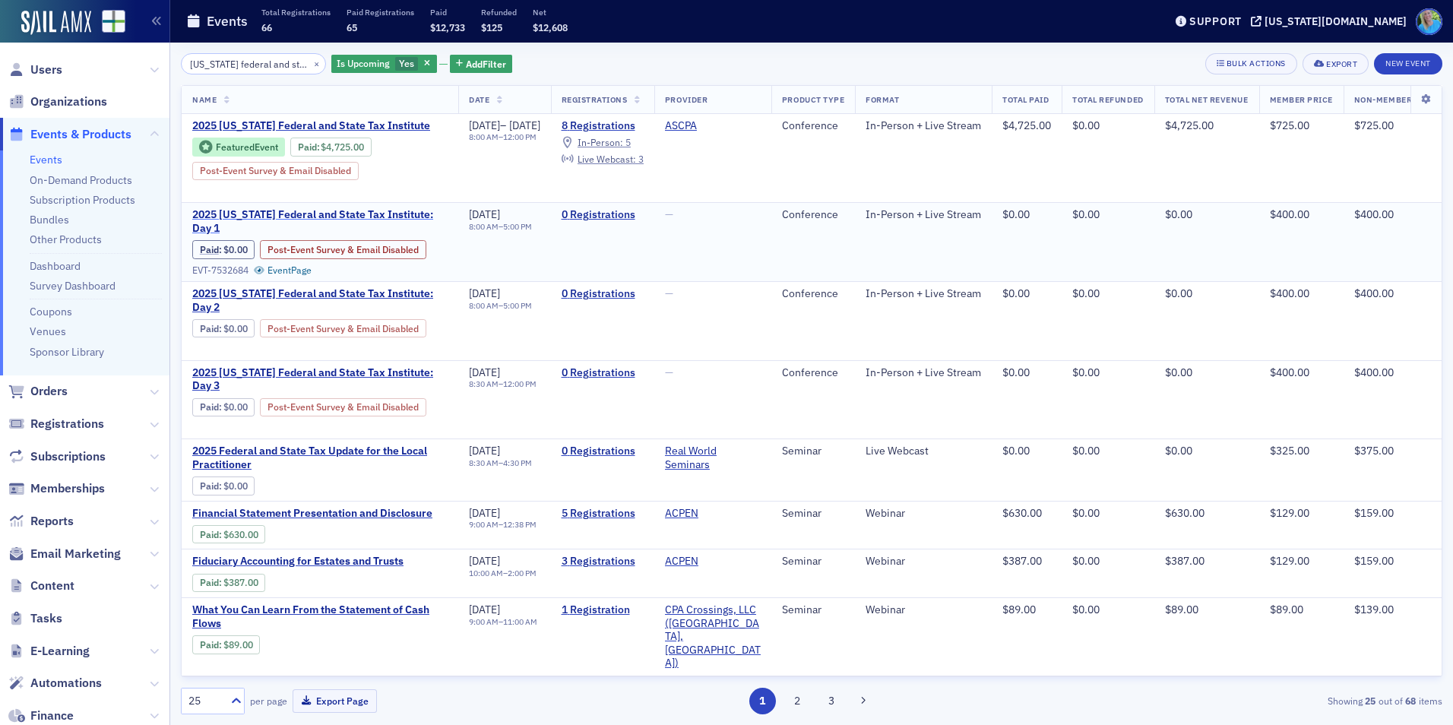
click at [329, 214] on span "2025 Alabama Federal and State Tax Institute: Day 1" at bounding box center [319, 221] width 255 height 27
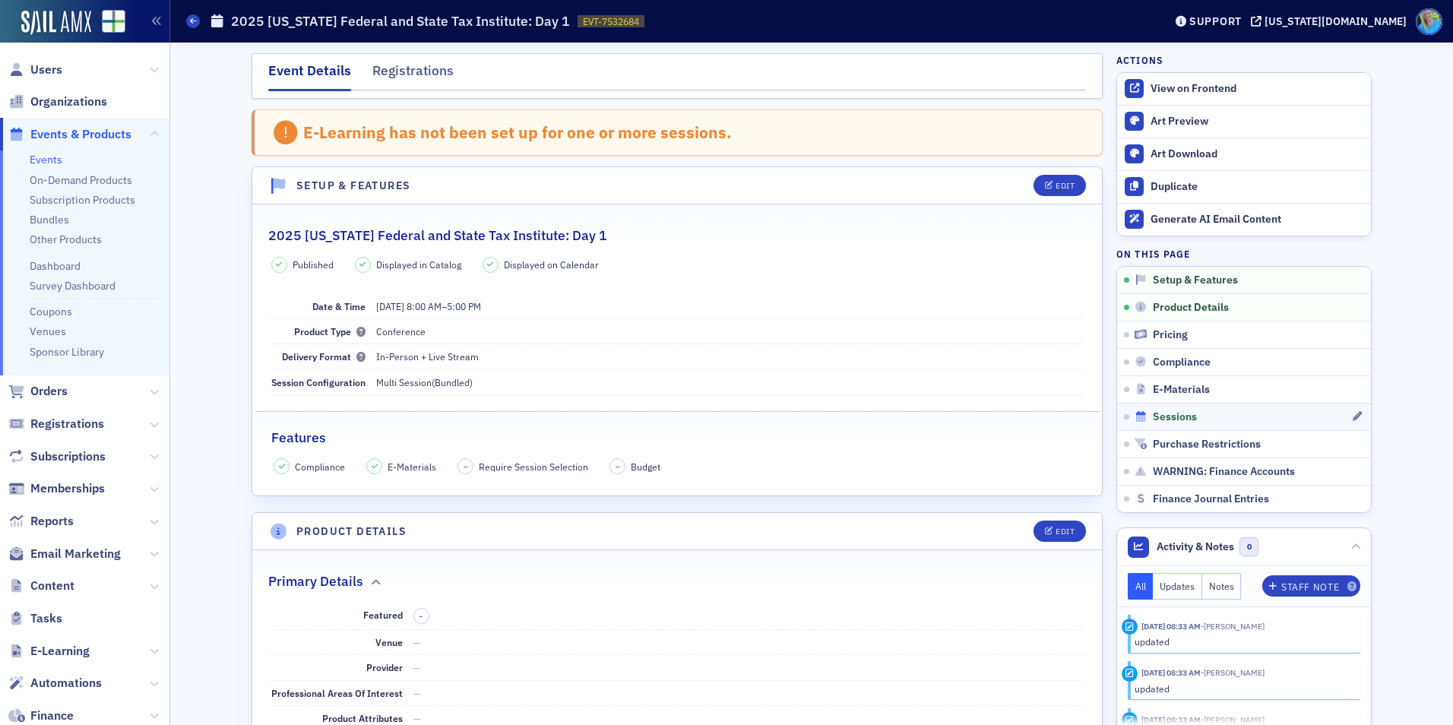
click at [1187, 420] on span "Sessions" at bounding box center [1175, 417] width 44 height 14
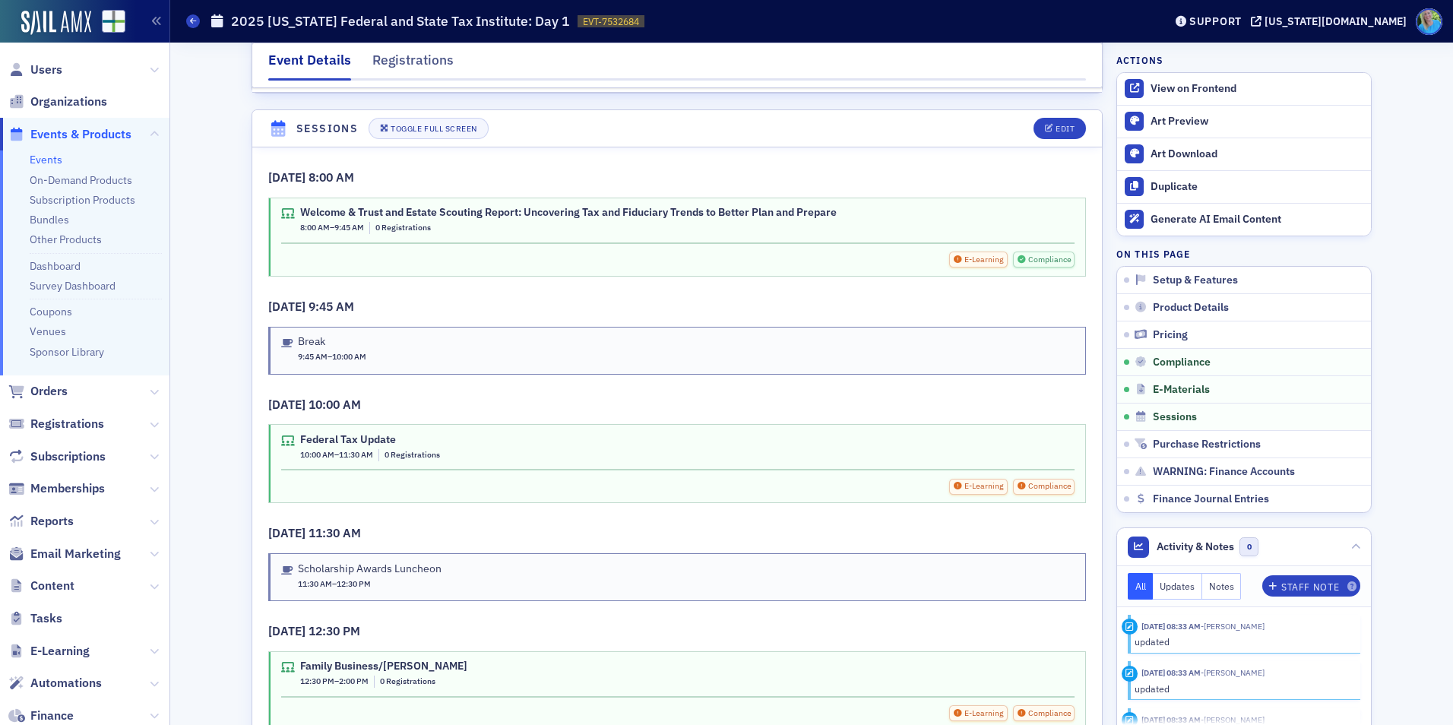
scroll to position [2282, 0]
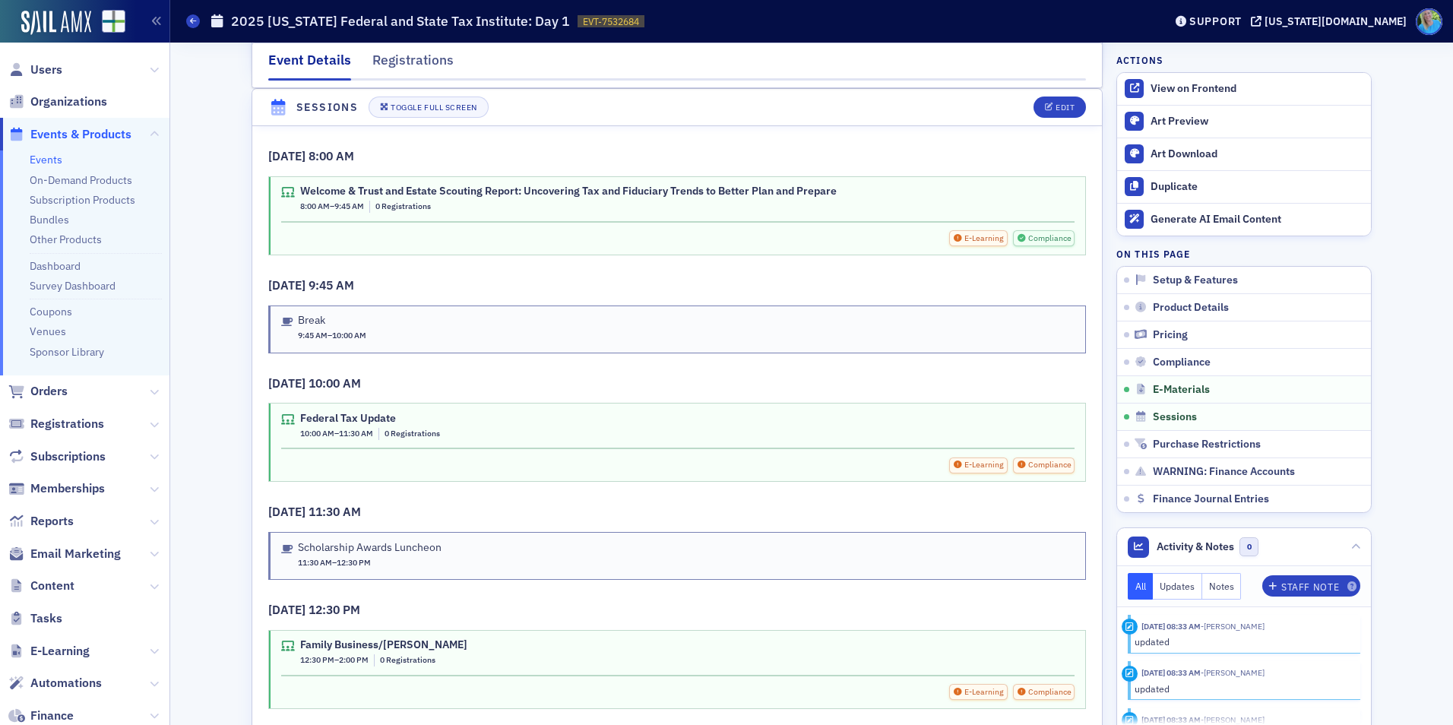
click at [1028, 97] on div "Edit" at bounding box center [1054, 107] width 63 height 21
click at [1036, 101] on button "Edit" at bounding box center [1060, 107] width 52 height 21
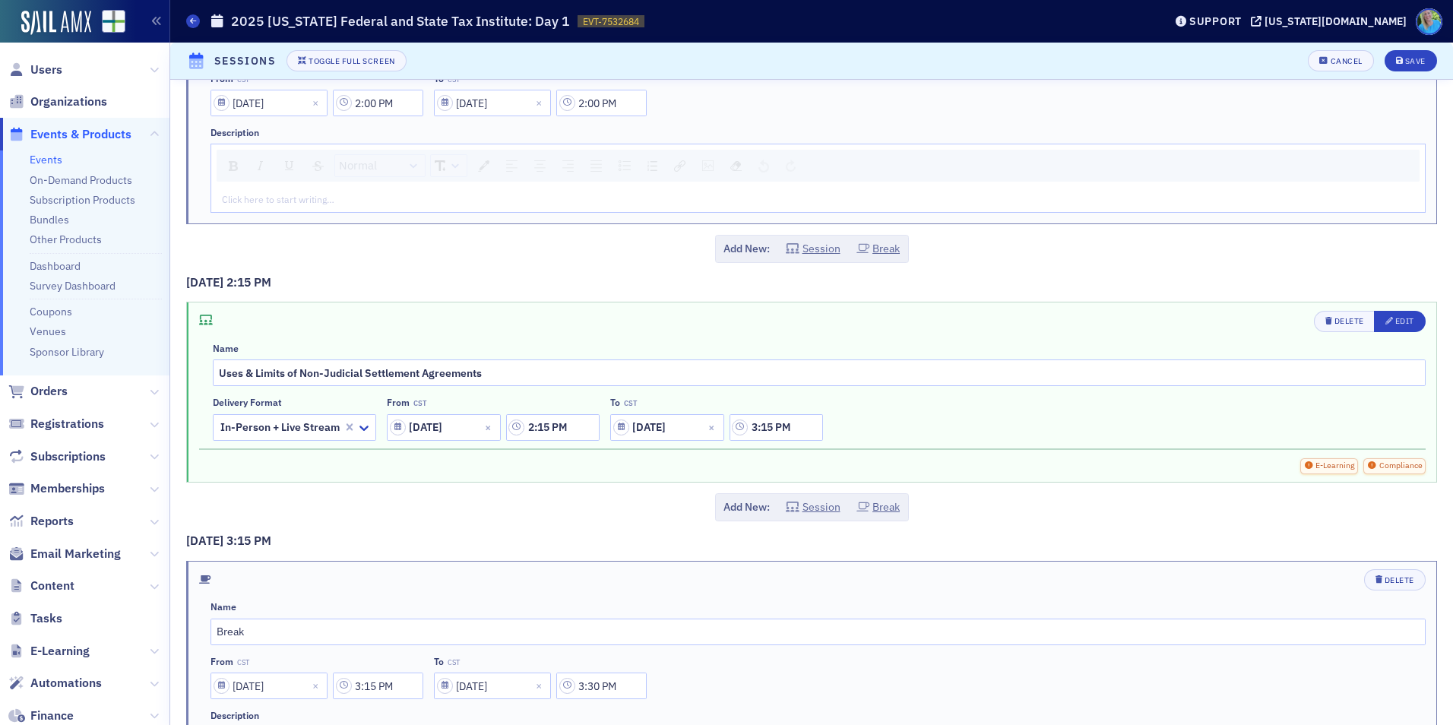
scroll to position [1596, 0]
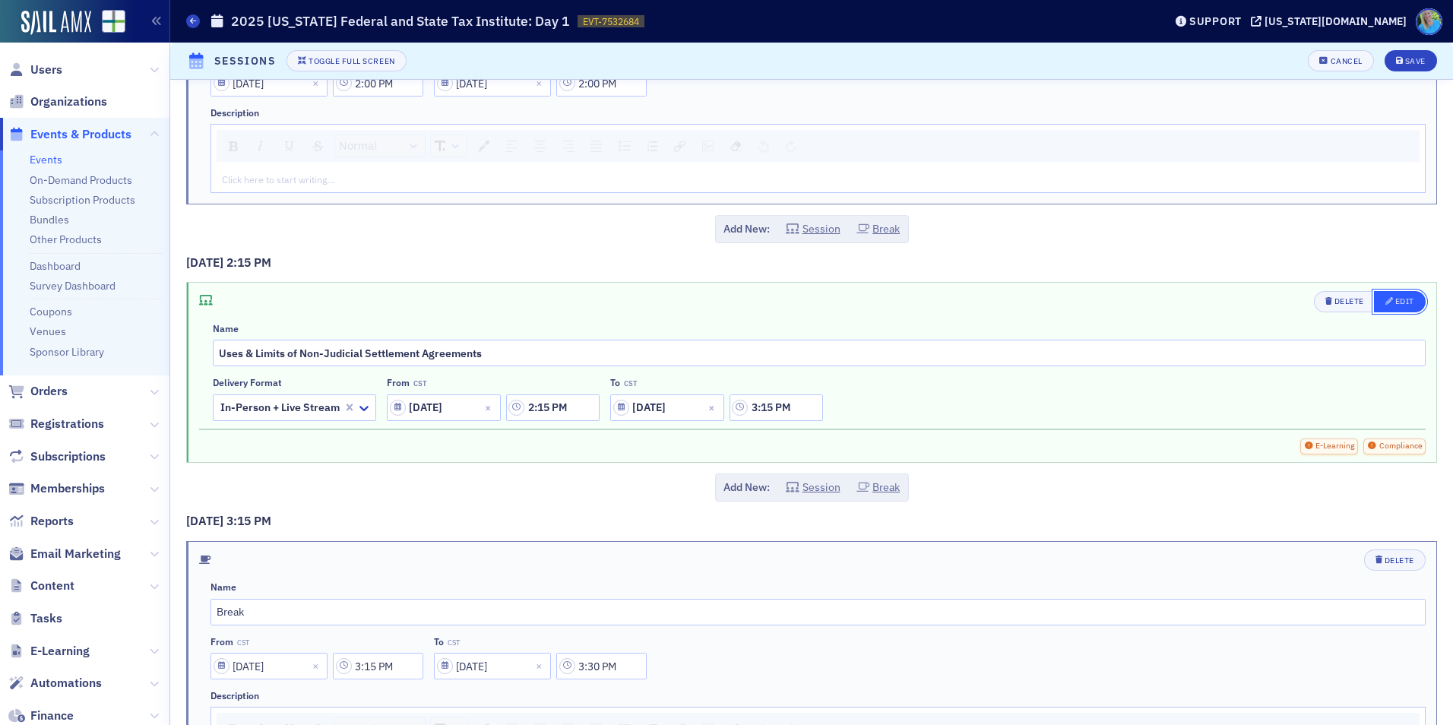
click at [1396, 301] on div "Edit" at bounding box center [1405, 301] width 19 height 8
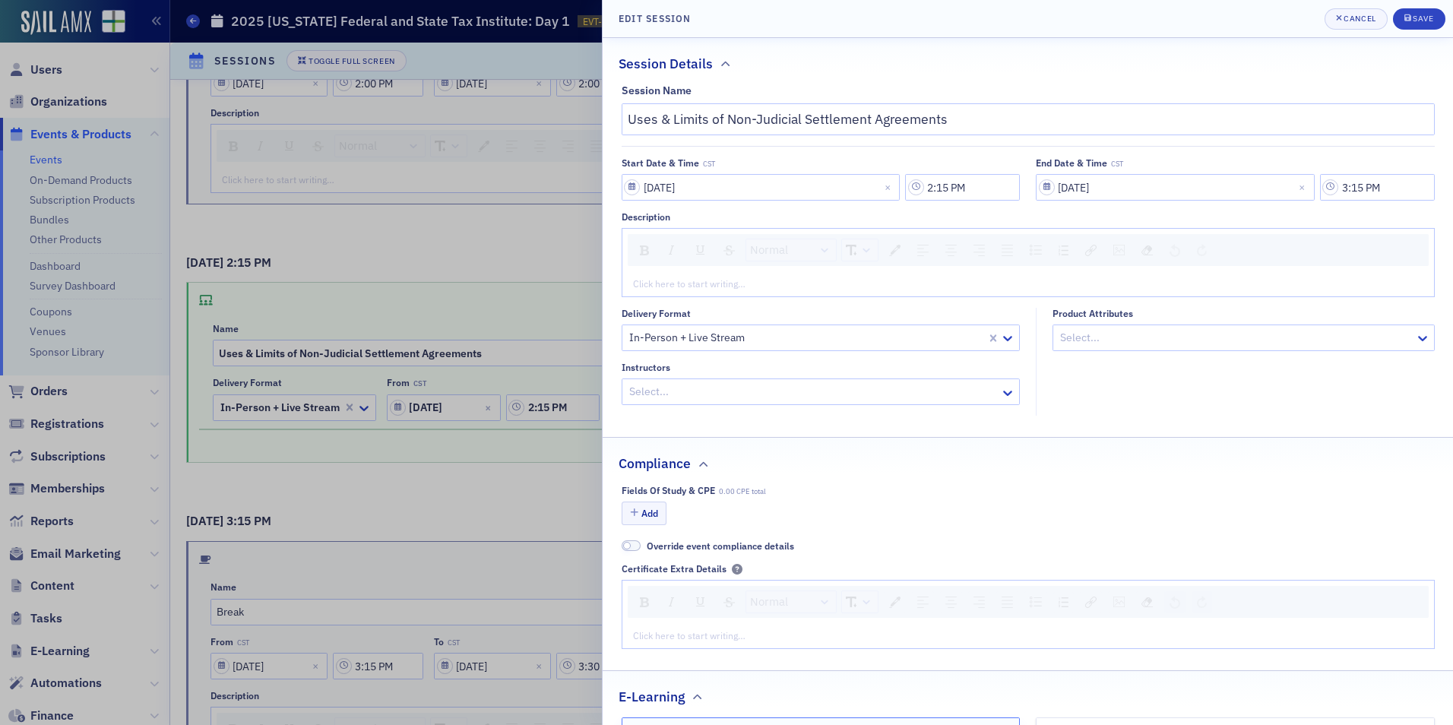
click at [746, 277] on div "rdw-editor" at bounding box center [1029, 284] width 790 height 14
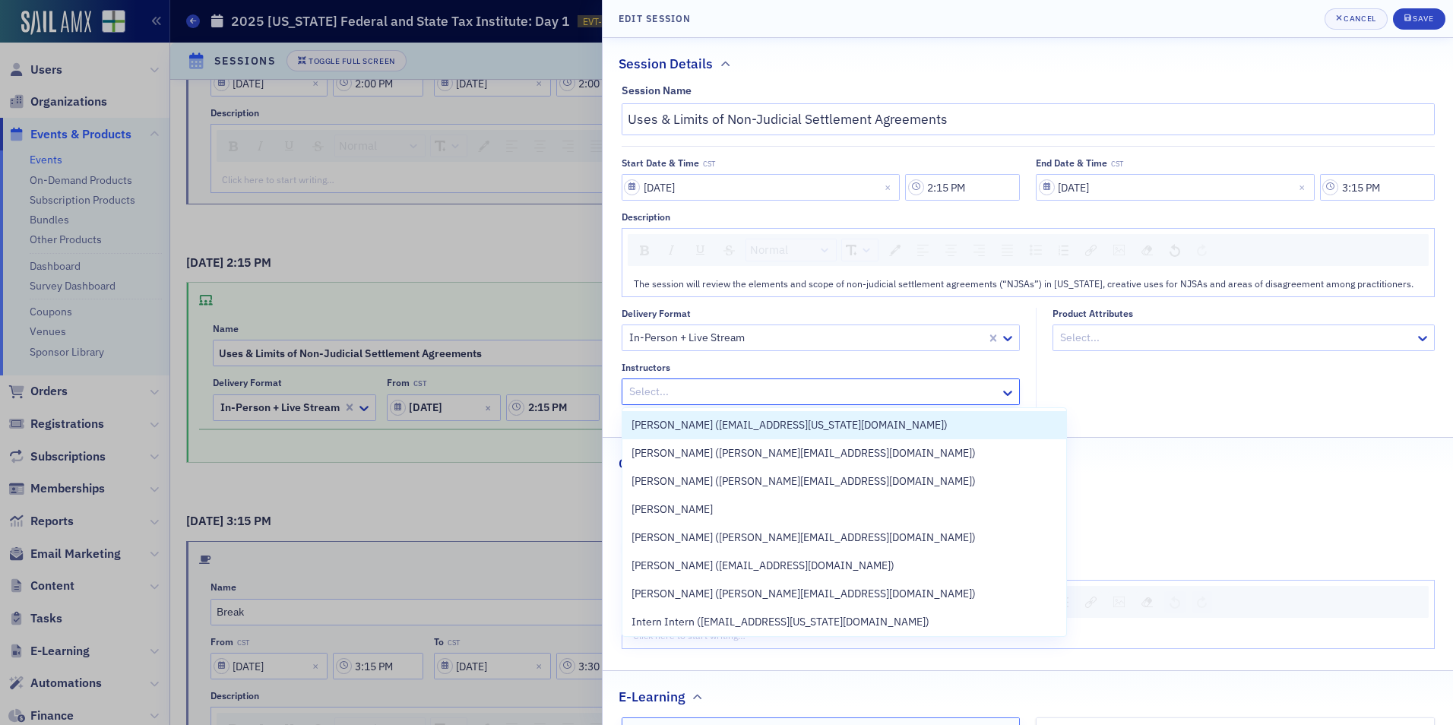
click at [730, 390] on div at bounding box center [814, 391] width 372 height 19
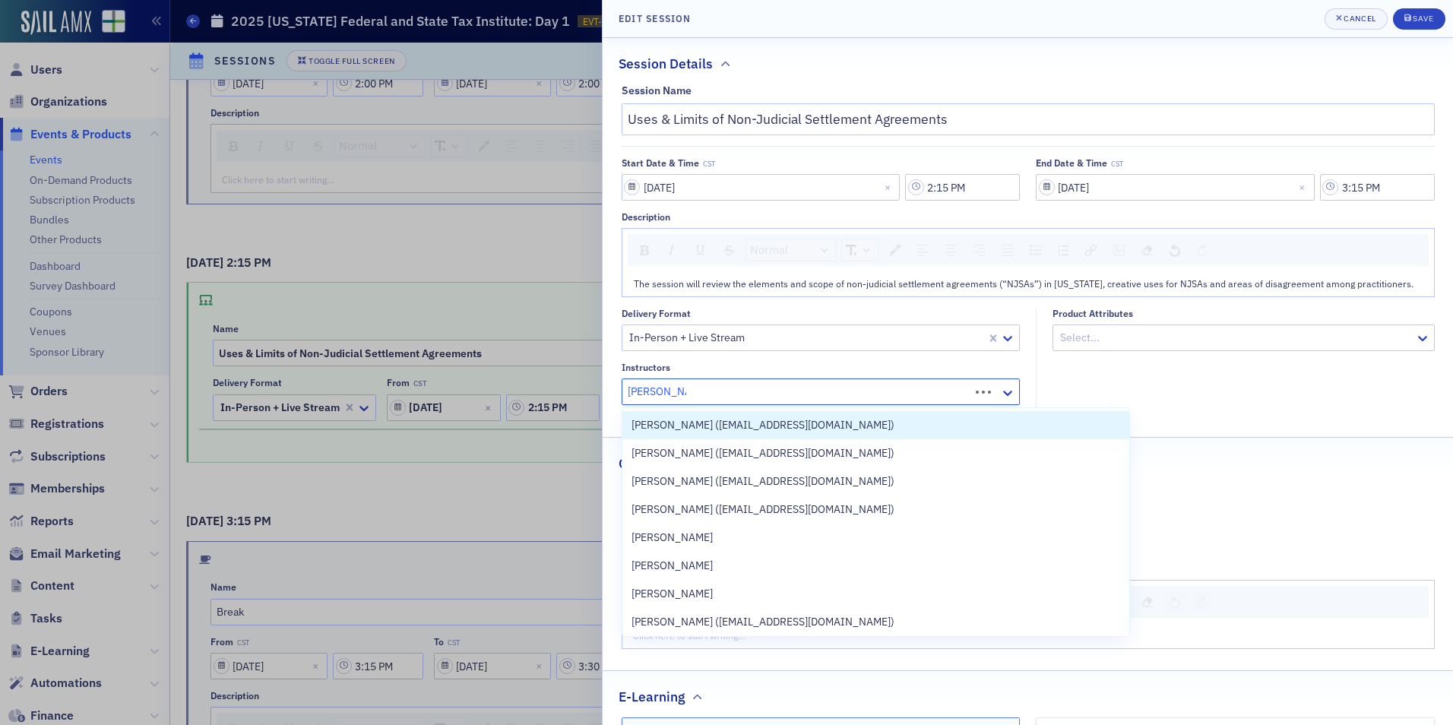
type input "Cynthia lamar"
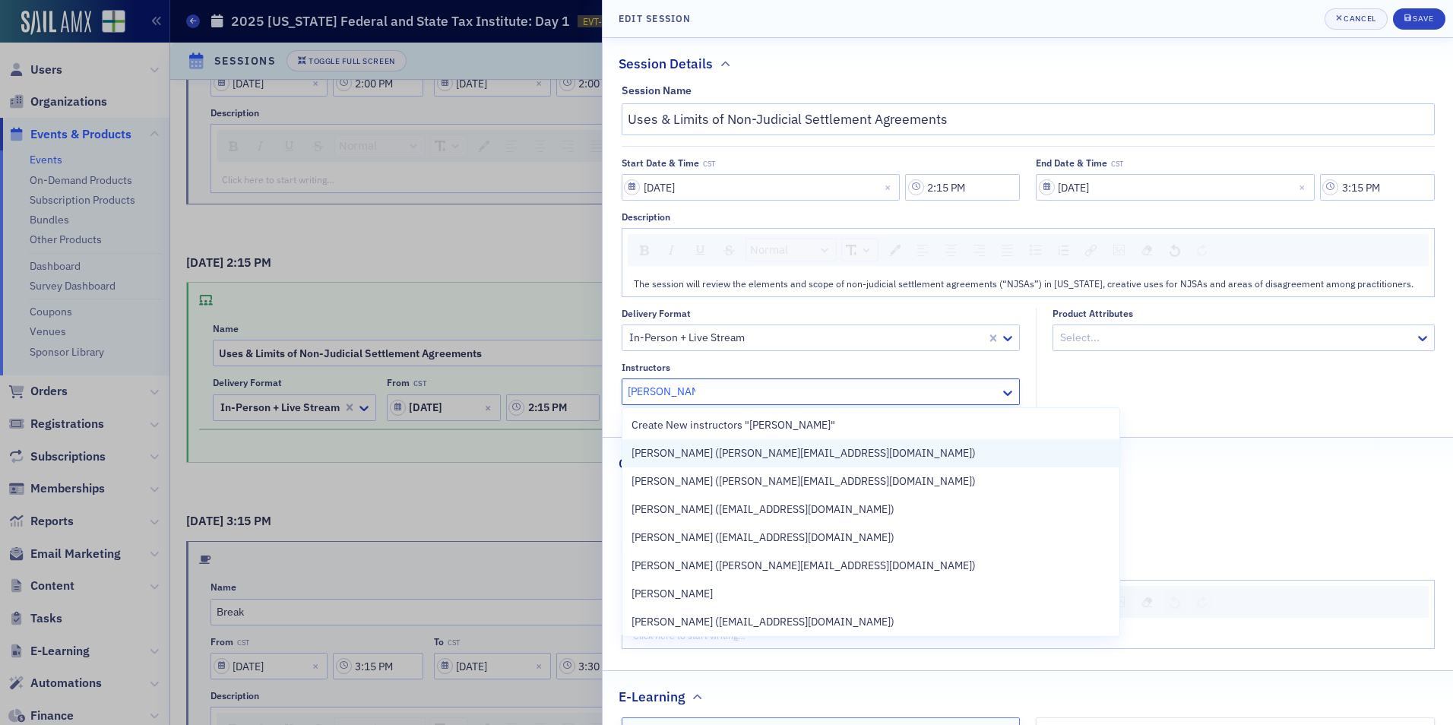
click at [749, 448] on span "Cynthia Lamar-Hart (clamarhart@maynardnexsen.com)" at bounding box center [804, 453] width 344 height 16
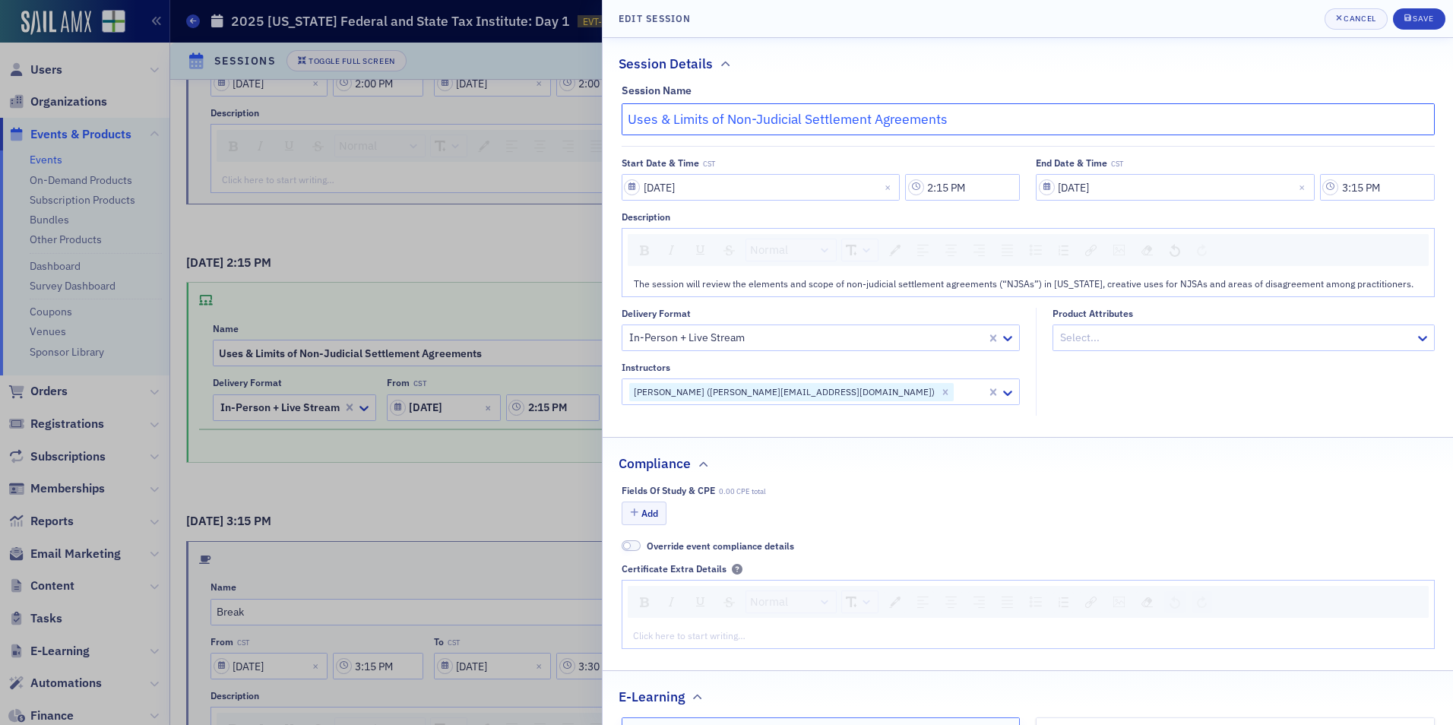
drag, startPoint x: 751, startPoint y: 125, endPoint x: 581, endPoint y: 127, distance: 170.3
click at [581, 127] on div "Edit Session Cancel Save Session Details Session Name Uses & Limits of Non-Judi…" at bounding box center [726, 362] width 1453 height 725
paste input "Non-Judicial Settlement Agreements: What Have we Learned?"
type input "Non-Judicial Settlement Agreements: What Have we Learned?"
click at [1421, 7] on header "Edit Session Cancel Save" at bounding box center [1028, 19] width 851 height 38
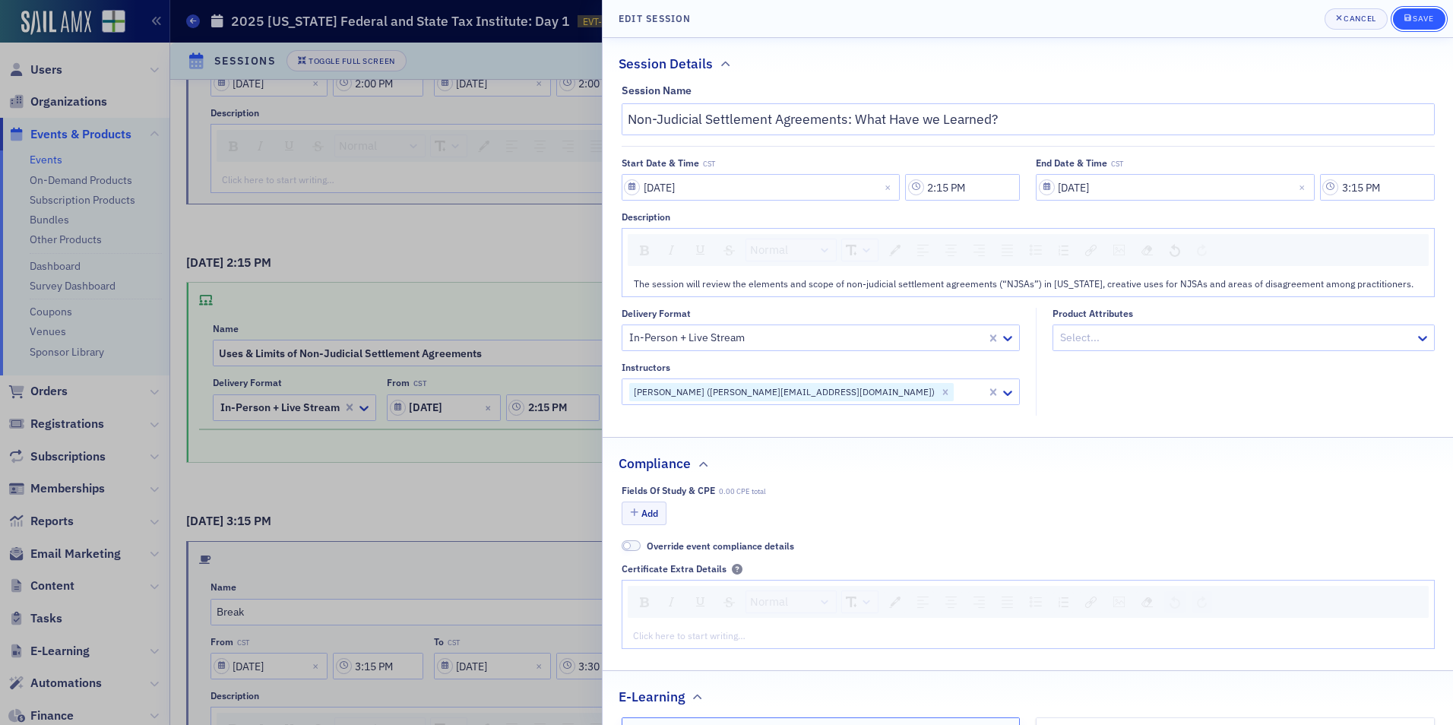
click at [1421, 15] on div "Save" at bounding box center [1423, 18] width 21 height 8
type input "Non-Judicial Settlement Agreements: What Have we Learned?"
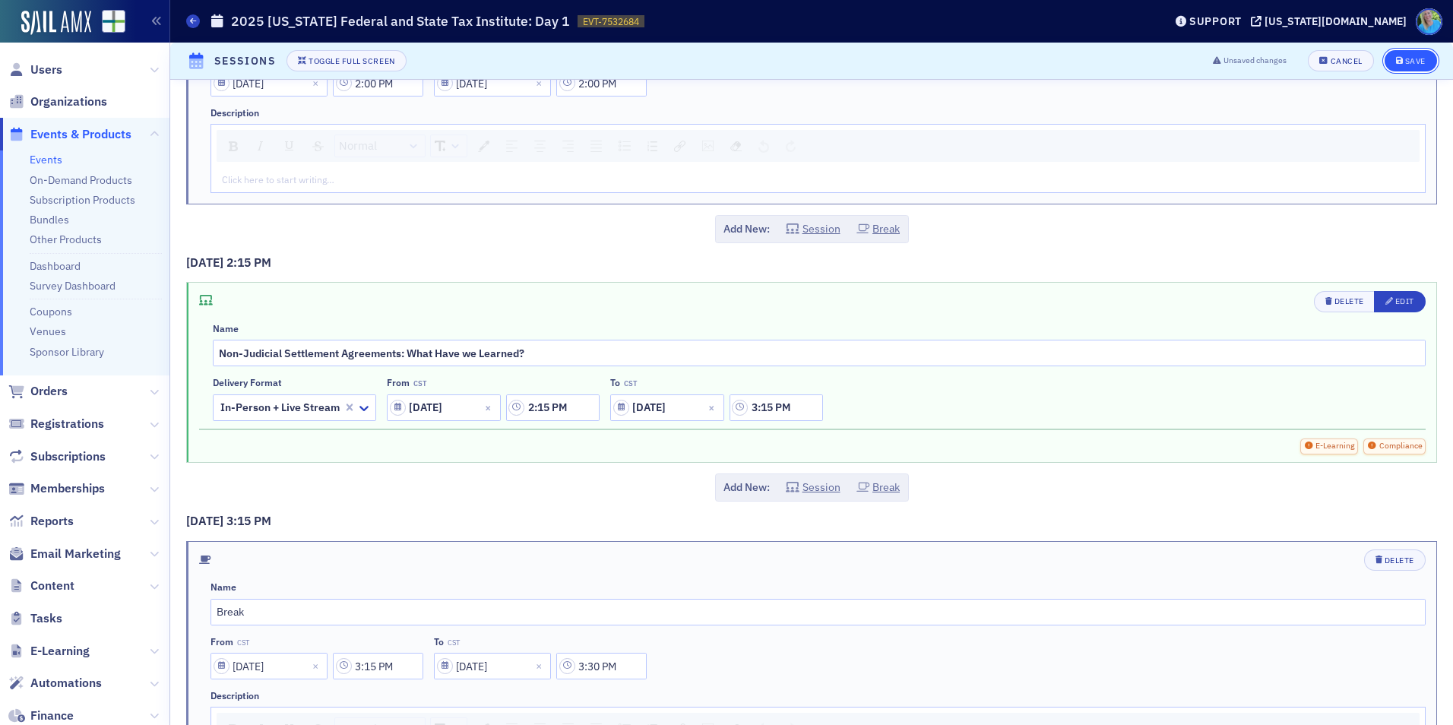
click at [1392, 56] on button "Save" at bounding box center [1411, 60] width 52 height 21
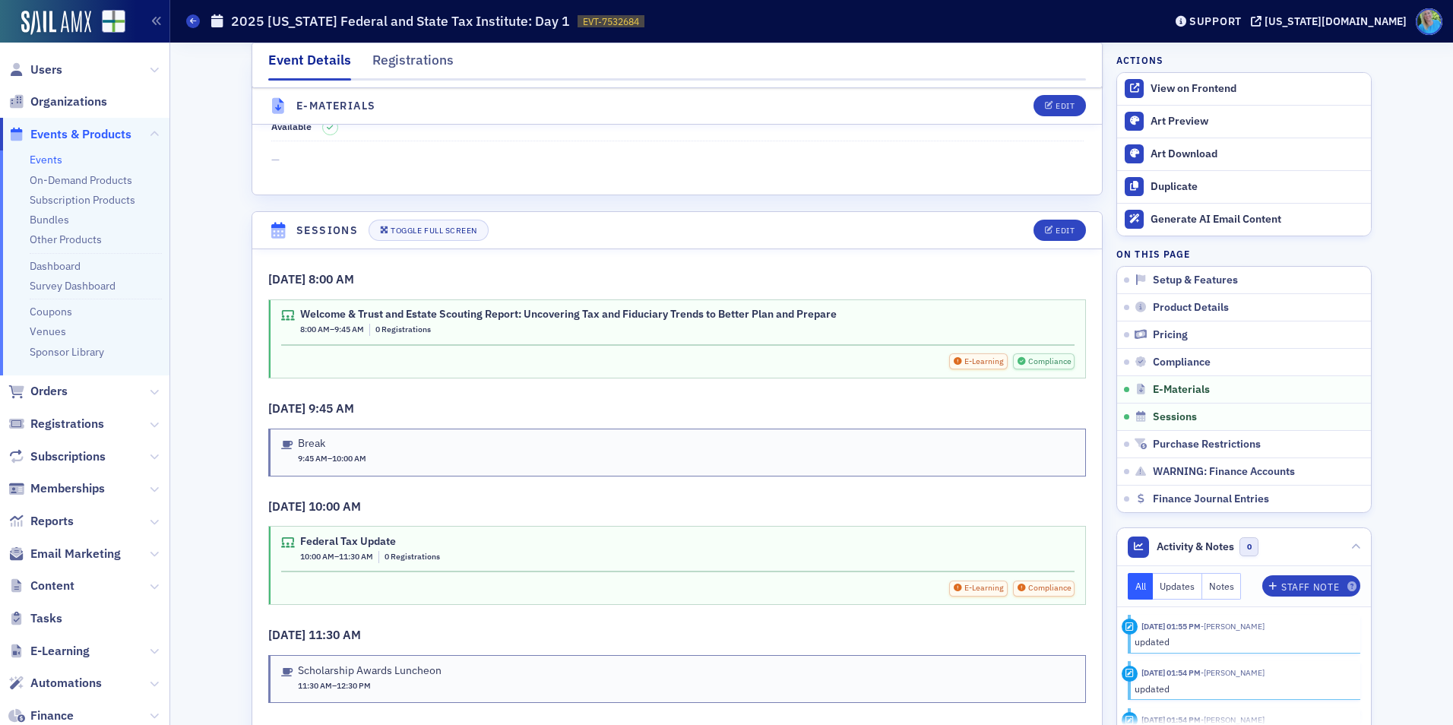
scroll to position [2282, 0]
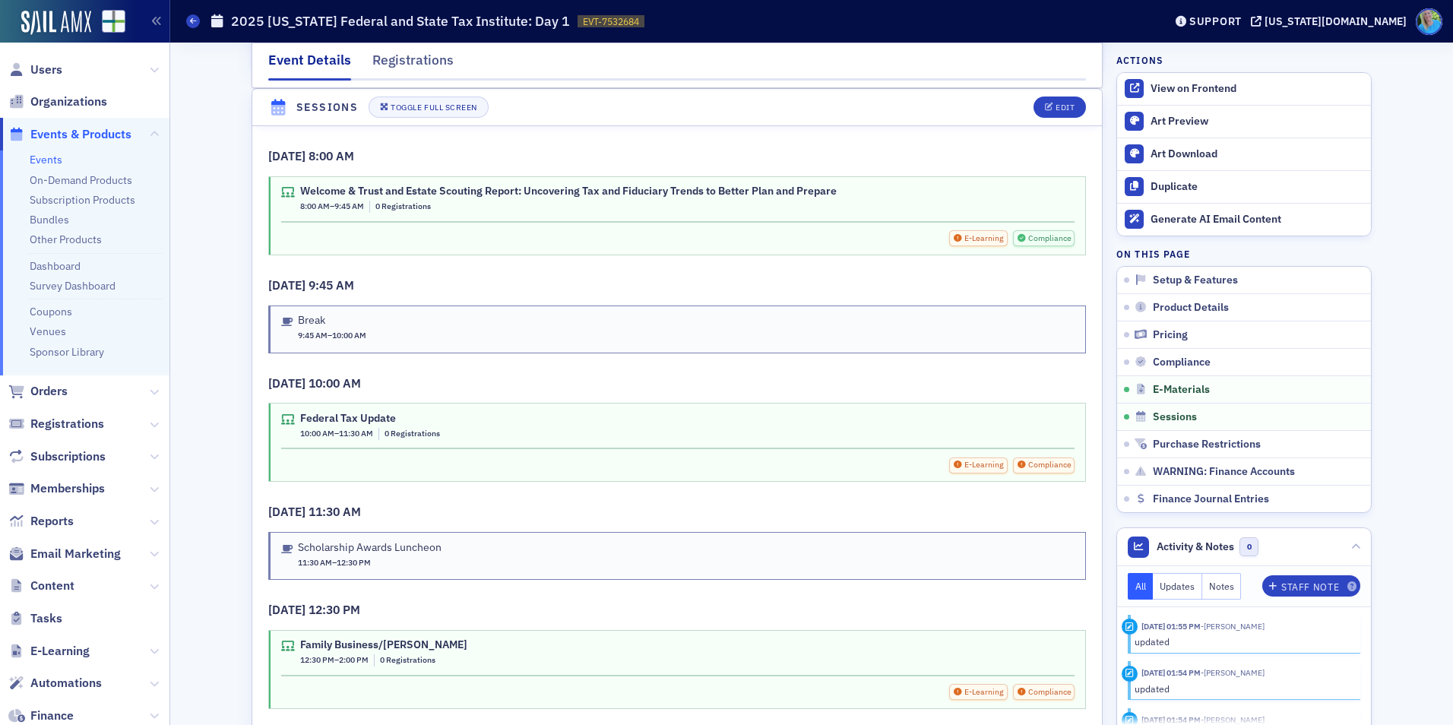
click at [40, 162] on link "Events" at bounding box center [46, 160] width 33 height 14
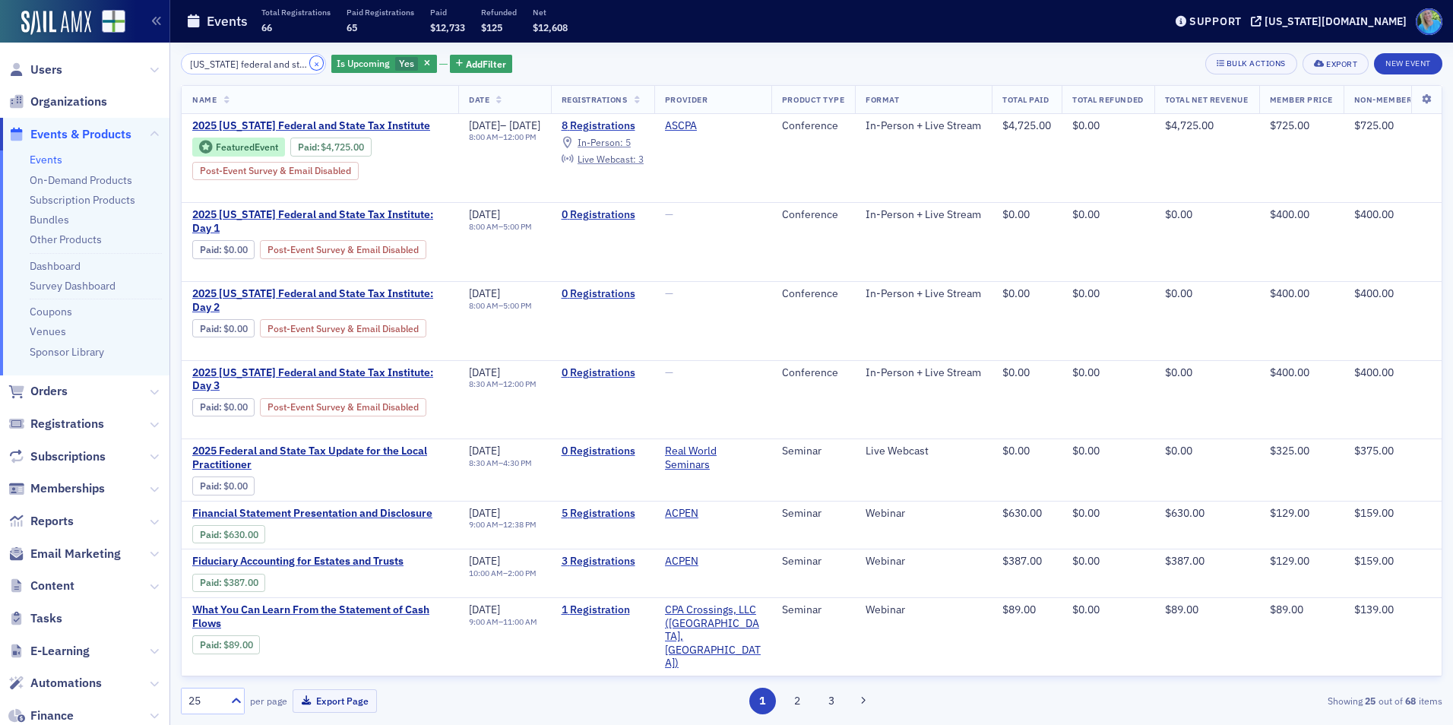
click at [310, 65] on button "×" at bounding box center [317, 63] width 14 height 14
click at [297, 65] on input "search" at bounding box center [253, 63] width 145 height 21
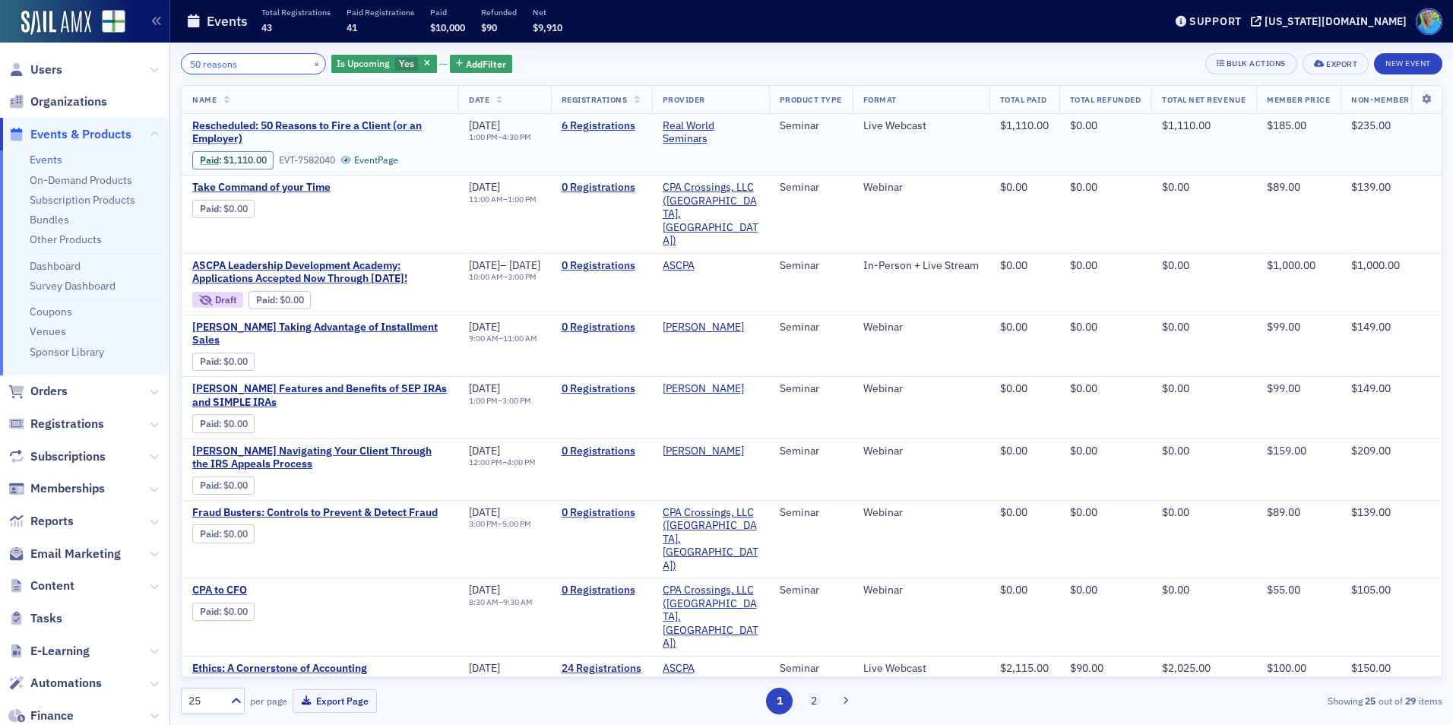
type input "50 reasons"
click at [339, 125] on span "Rescheduled: 50 Reasons to Fire a Client (or an Employer)" at bounding box center [319, 132] width 255 height 27
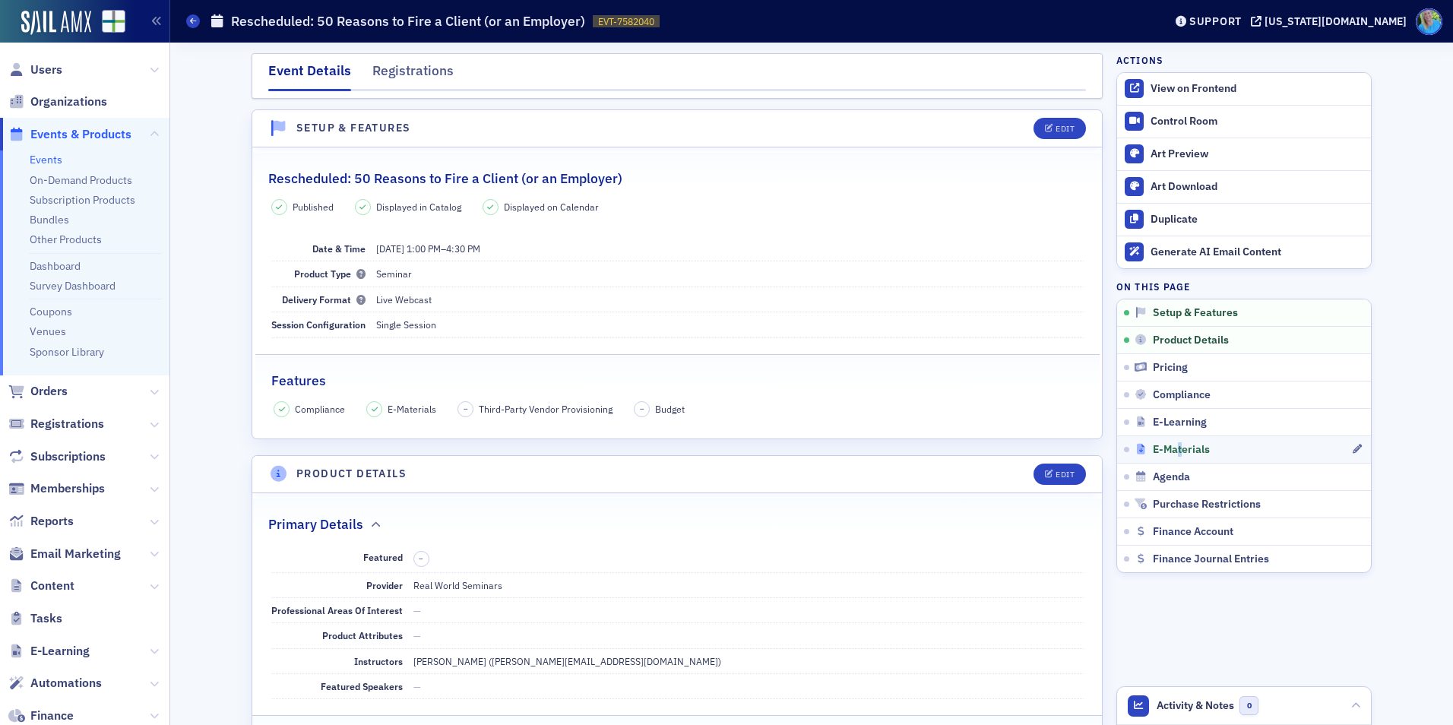
click at [1174, 454] on span "E-Materials" at bounding box center [1181, 450] width 57 height 14
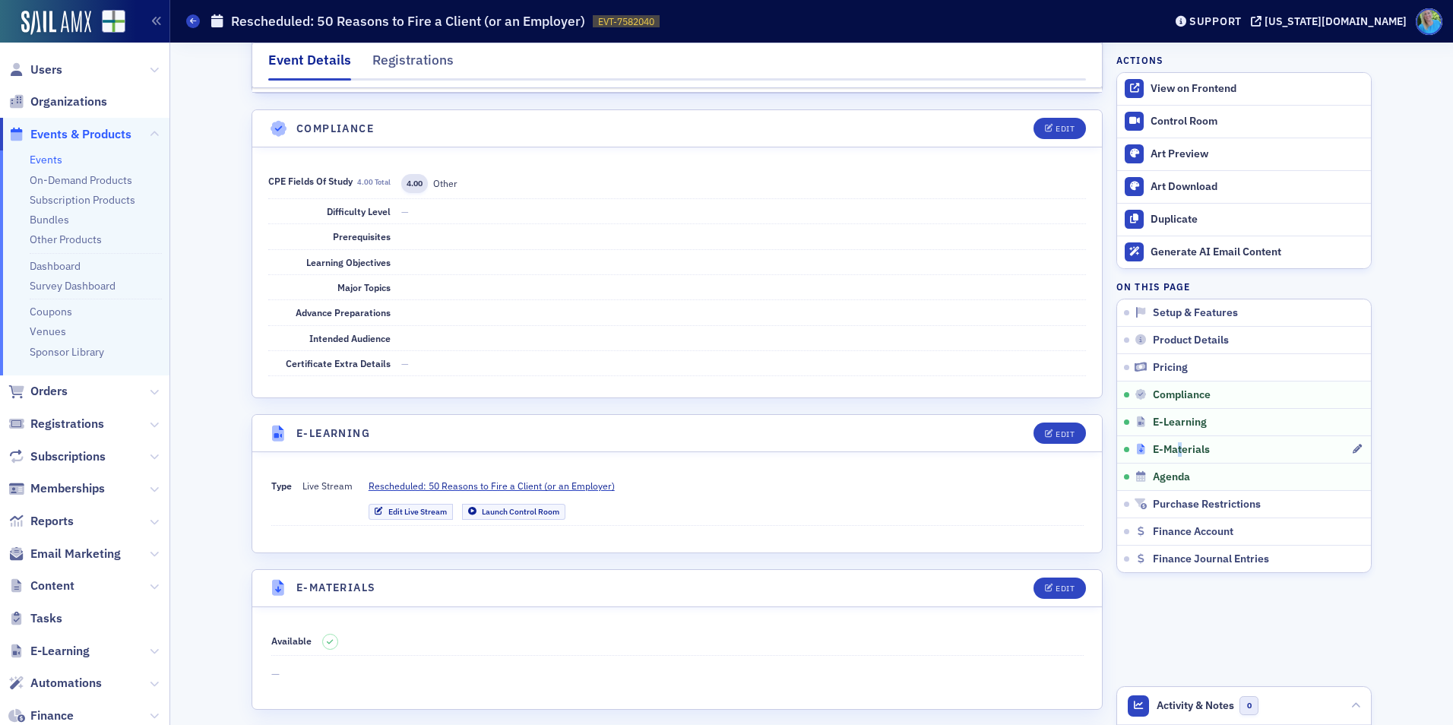
scroll to position [2096, 0]
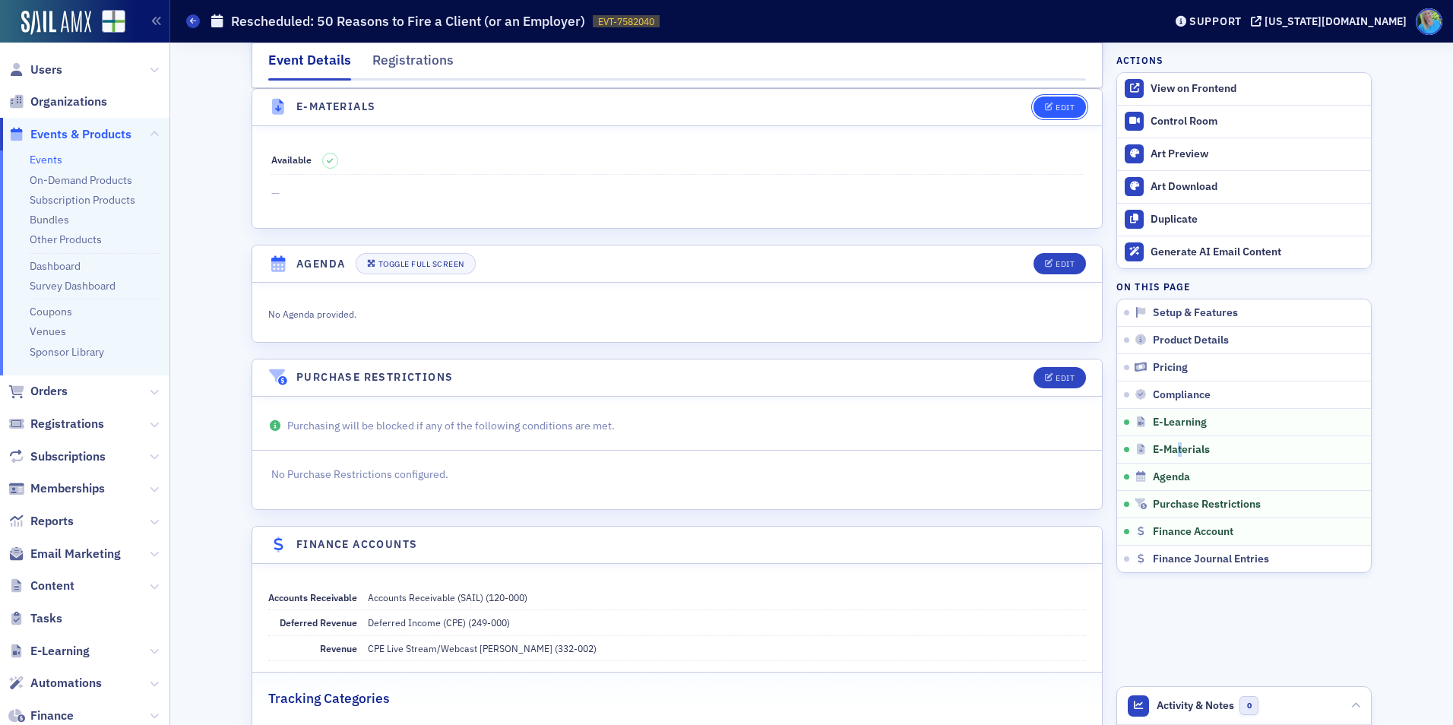
click at [1034, 110] on button "Edit" at bounding box center [1060, 107] width 52 height 21
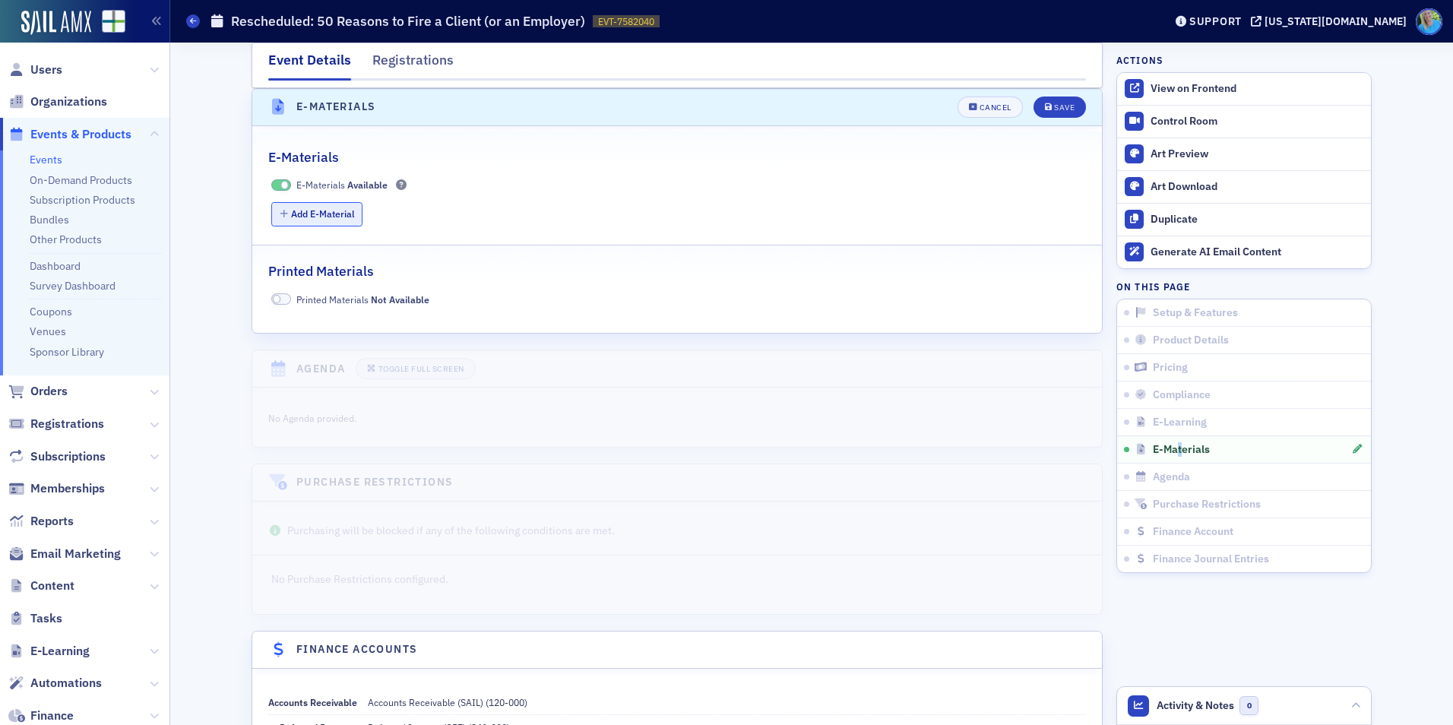
click at [304, 220] on button "Add E-Material" at bounding box center [317, 214] width 92 height 24
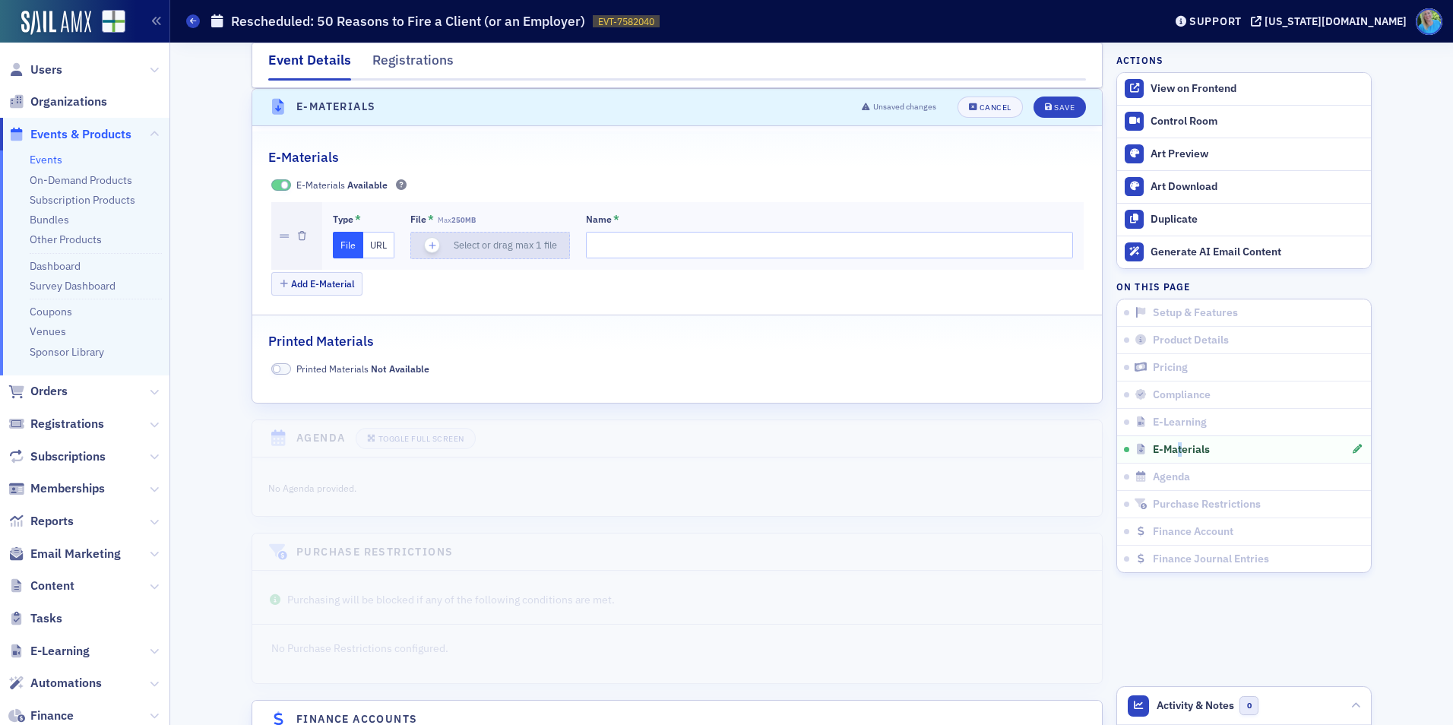
click at [434, 244] on span "button" at bounding box center [432, 245] width 16 height 16
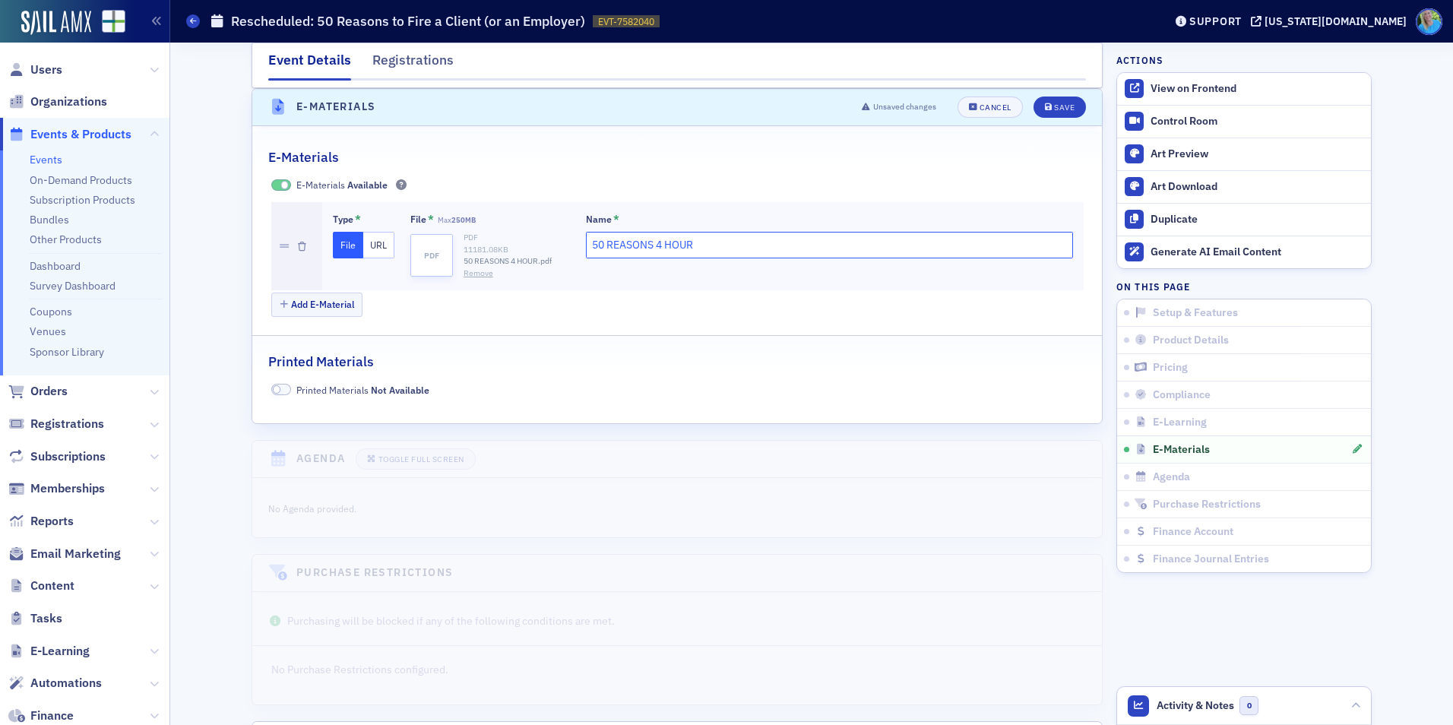
drag, startPoint x: 714, startPoint y: 242, endPoint x: 594, endPoint y: 239, distance: 120.1
click at [594, 239] on input "50 REASONS 4 HOUR" at bounding box center [829, 245] width 487 height 27
type input "5"
type input "Materials"
click at [1054, 112] on div "Save" at bounding box center [1064, 107] width 21 height 8
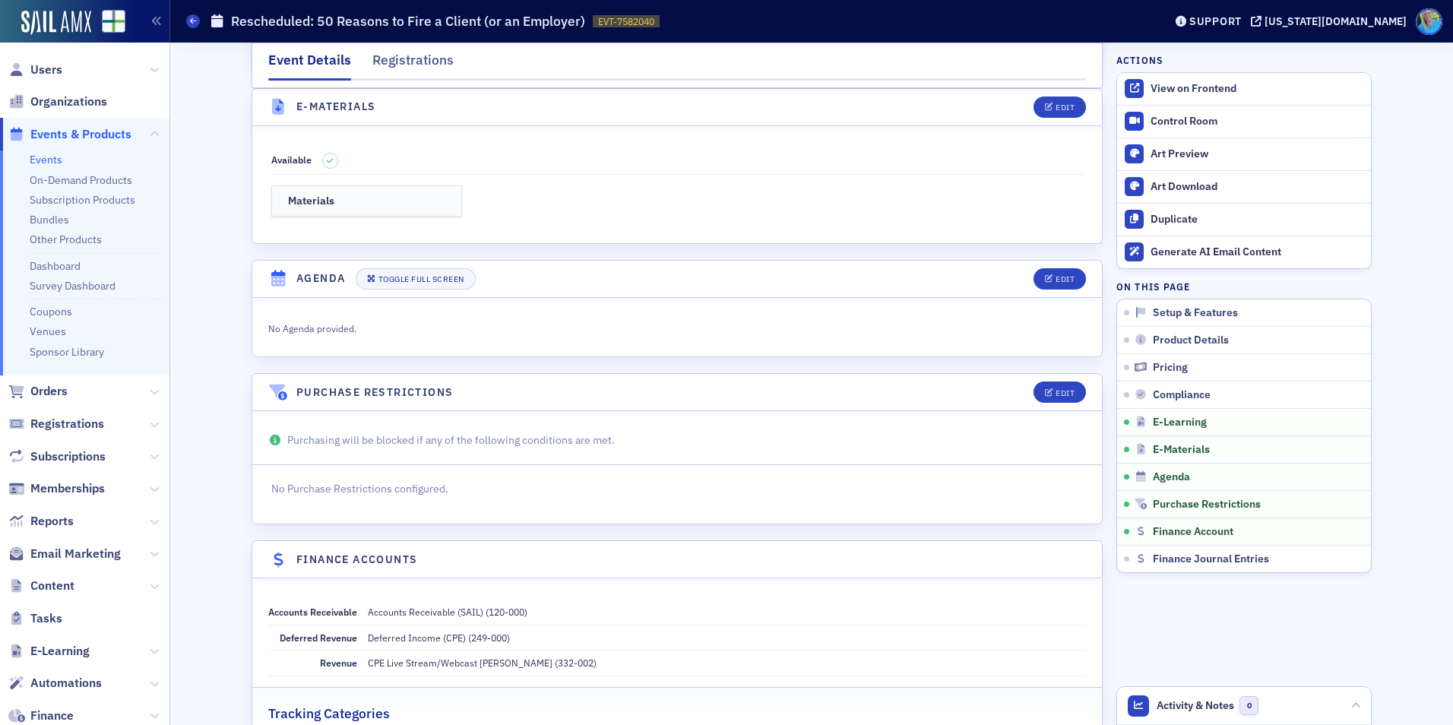
click at [34, 162] on link "Events" at bounding box center [46, 160] width 33 height 14
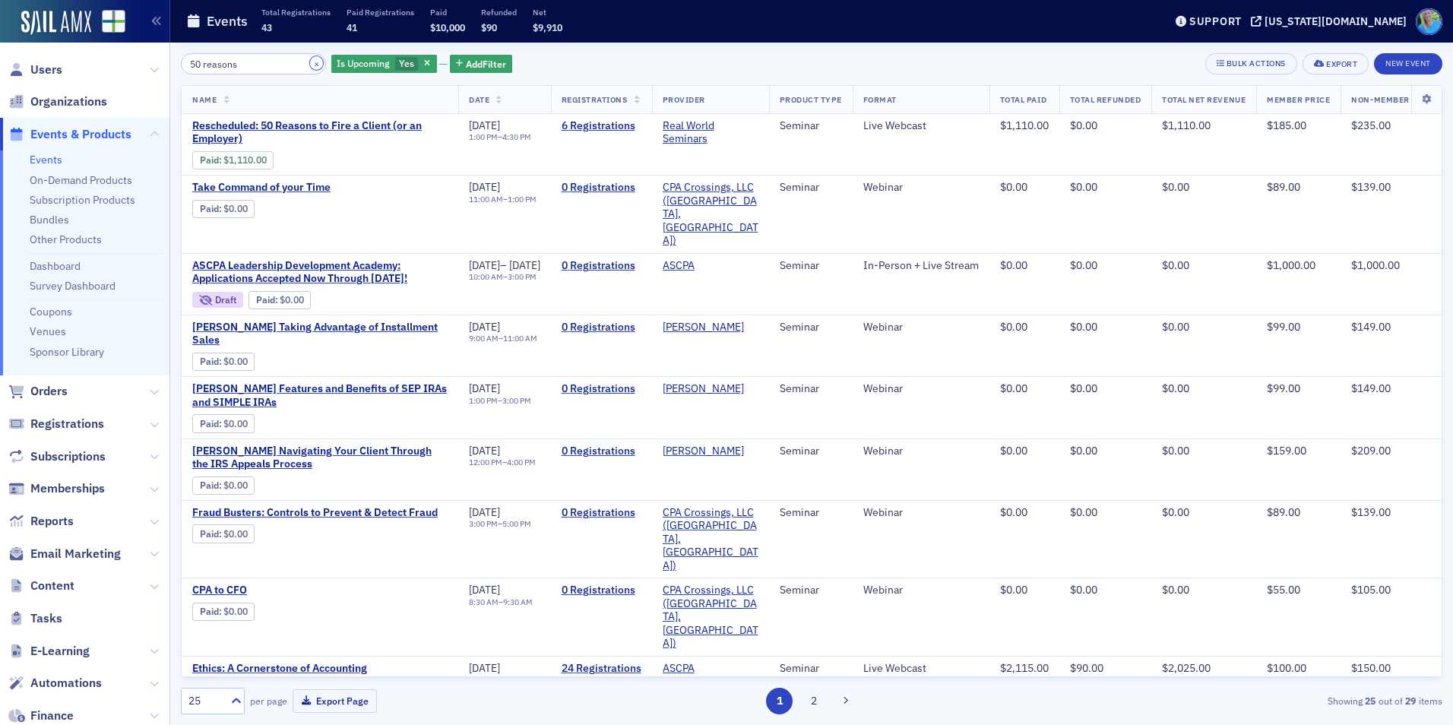
click at [310, 64] on button "×" at bounding box center [317, 63] width 14 height 14
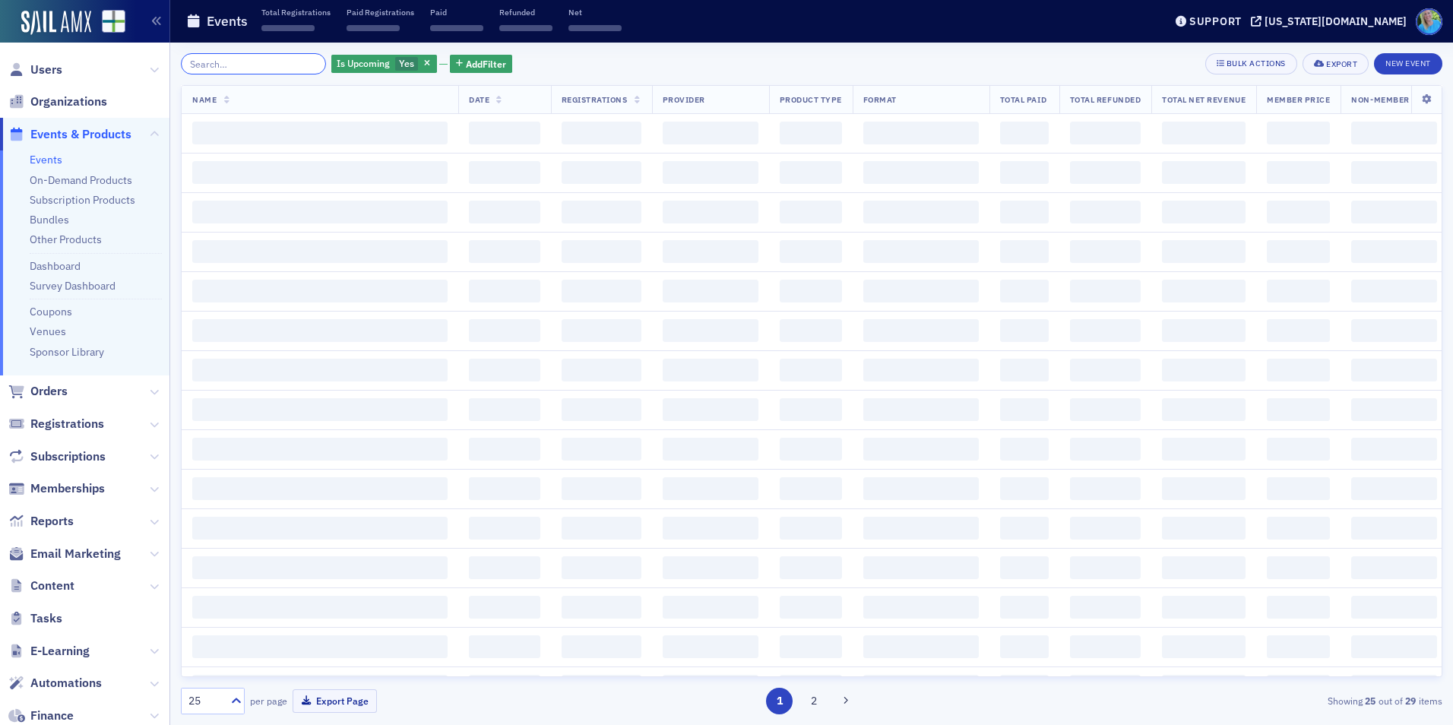
click at [296, 64] on input "search" at bounding box center [253, 63] width 145 height 21
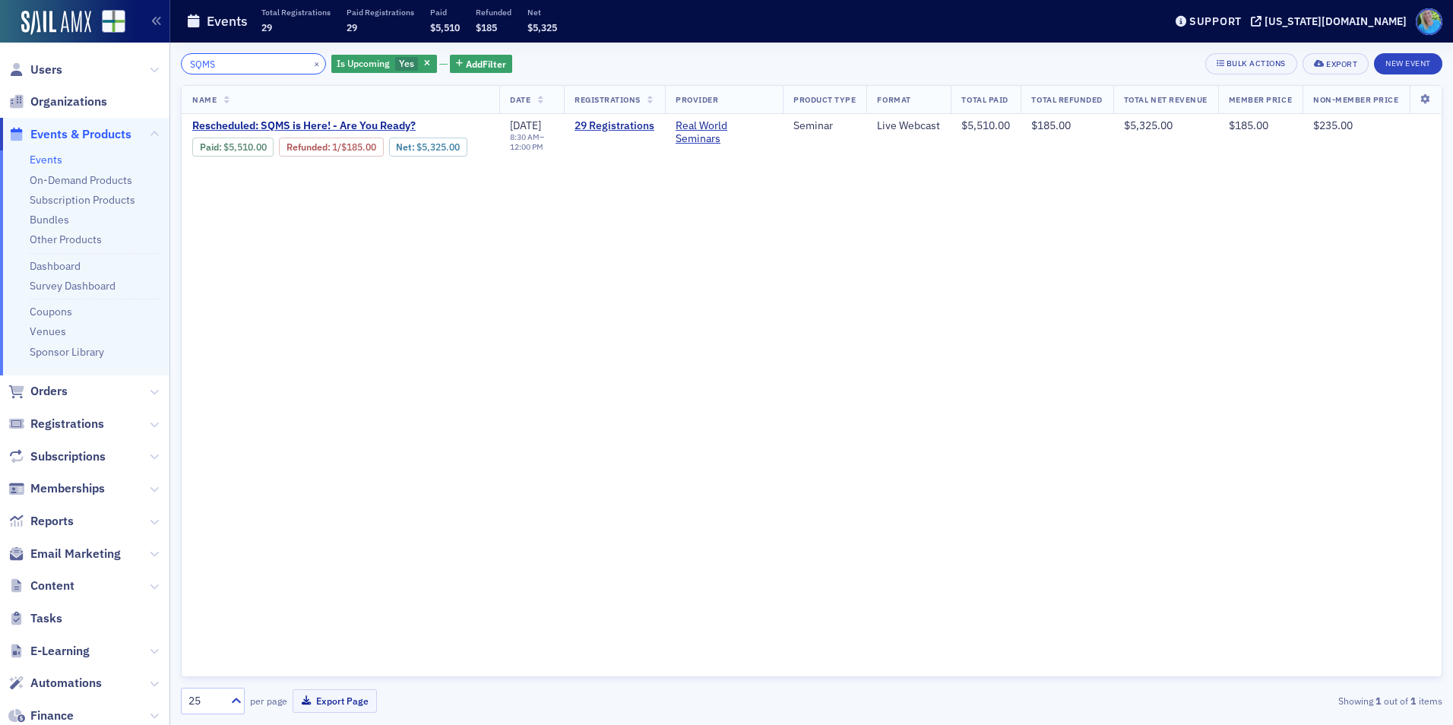
type input "SQMS"
click at [606, 119] on link "29 Registrations" at bounding box center [615, 126] width 80 height 14
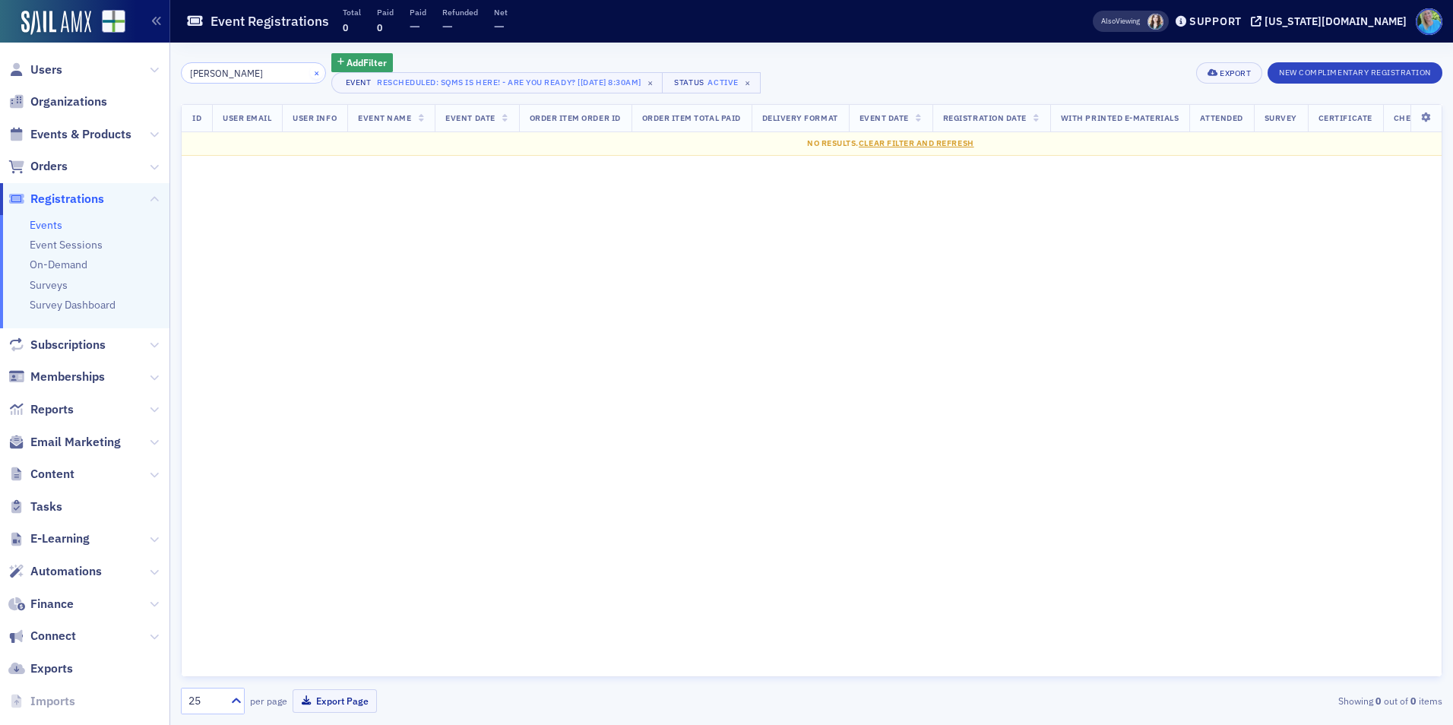
type input "martin"
click at [310, 71] on button "×" at bounding box center [317, 72] width 14 height 14
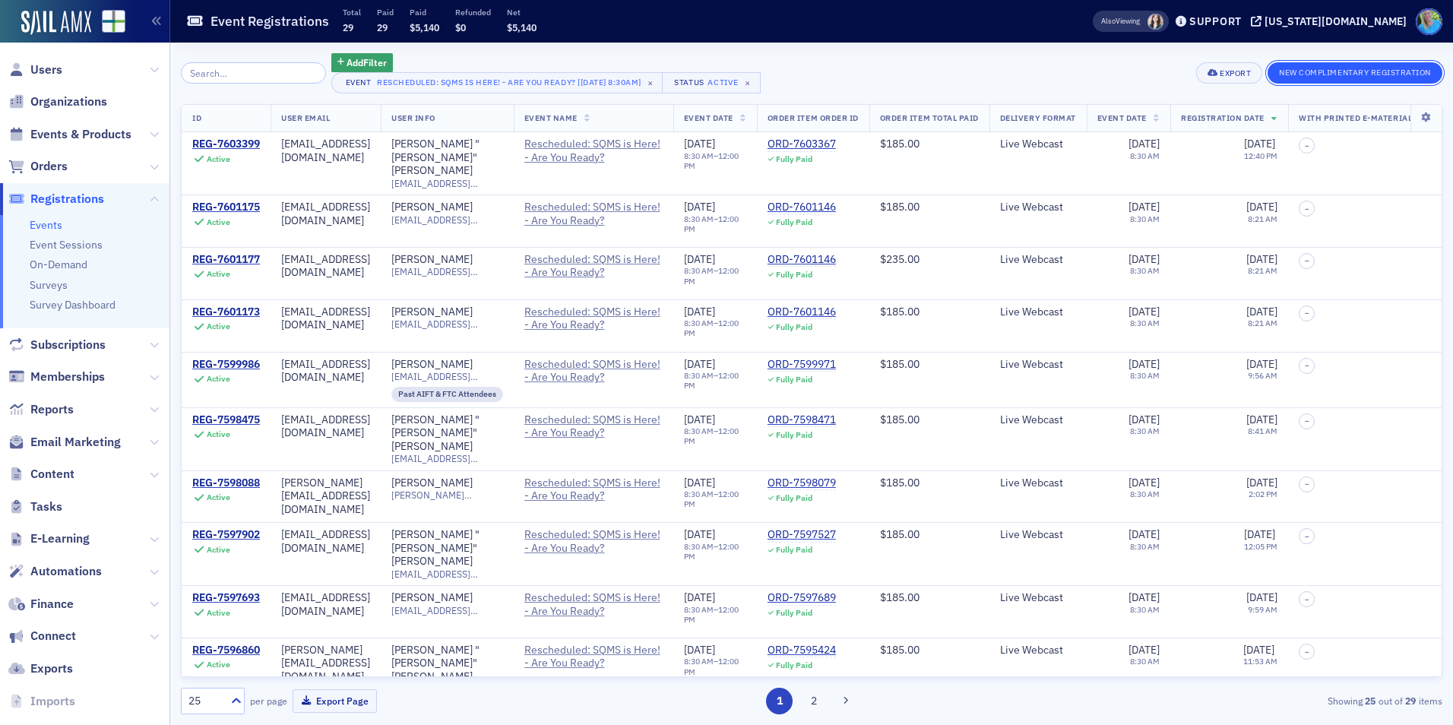
click at [1329, 83] on button "New Complimentary Registration" at bounding box center [1355, 72] width 175 height 21
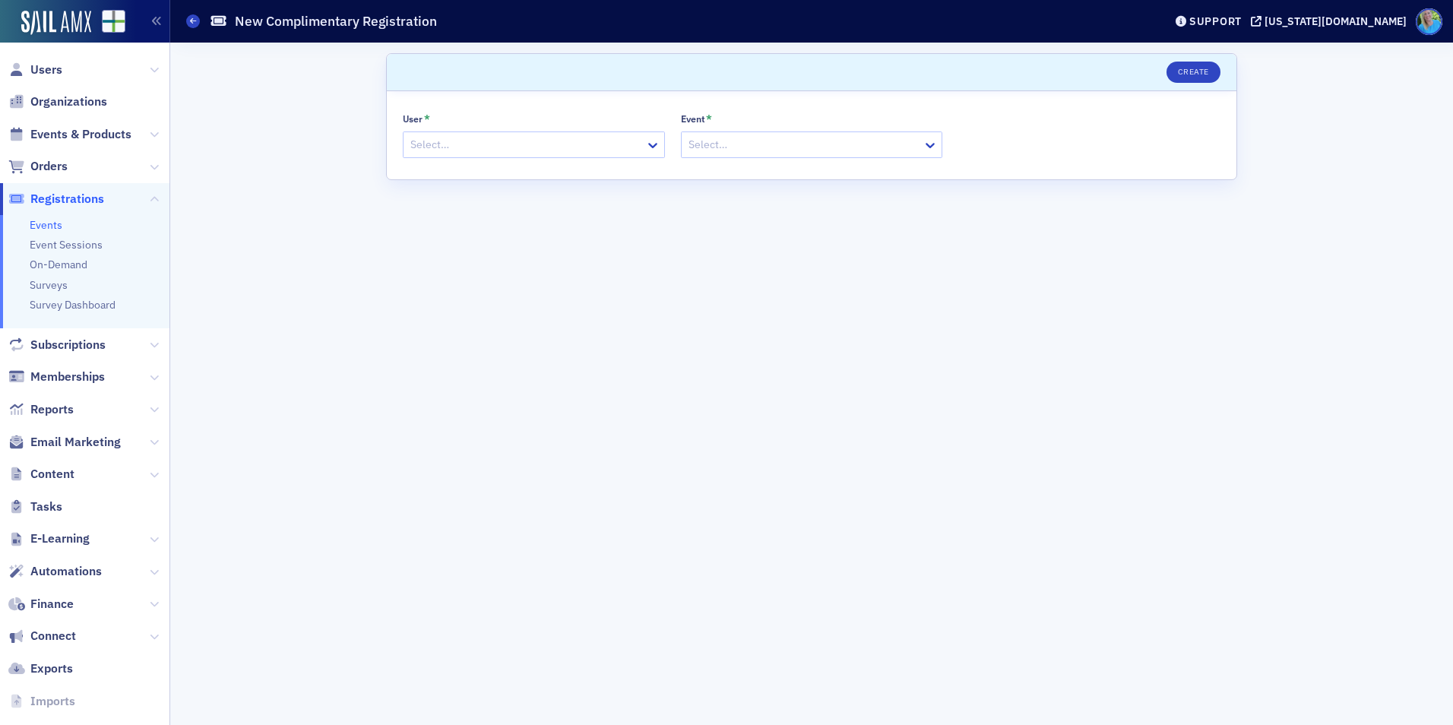
click at [499, 139] on div at bounding box center [526, 144] width 235 height 19
type input "jim martin"
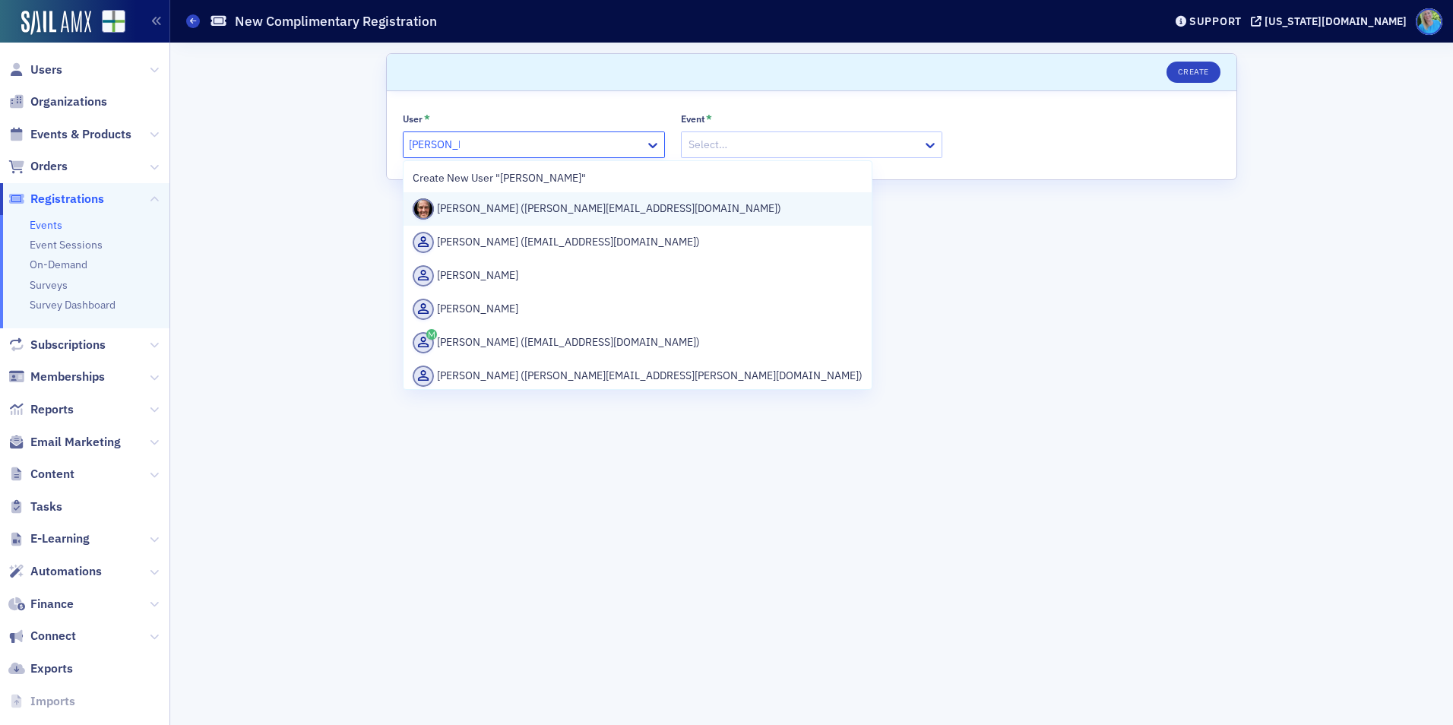
click at [547, 216] on div "Jim Martin (jim@martincocpa.com)" at bounding box center [638, 208] width 450 height 21
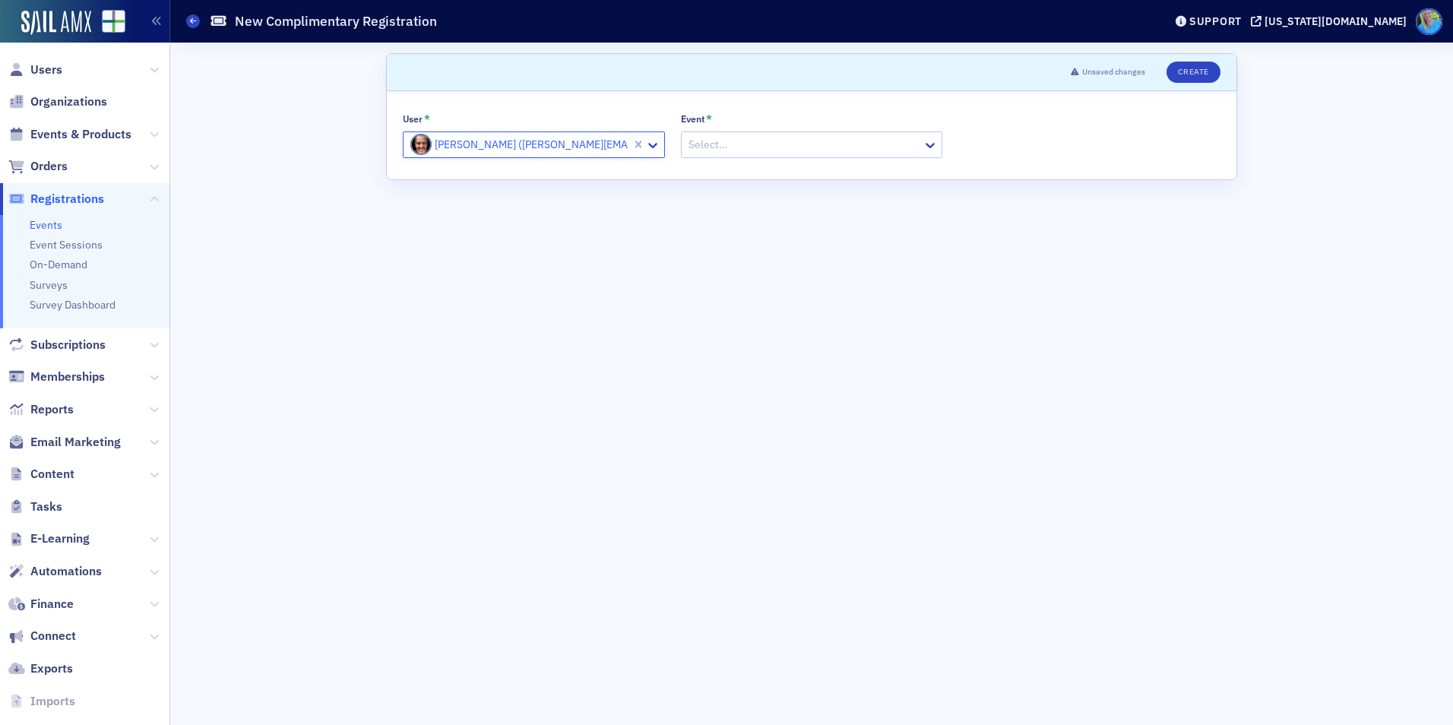
click at [724, 144] on div at bounding box center [804, 144] width 235 height 19
type input "5"
type input "SQMS"
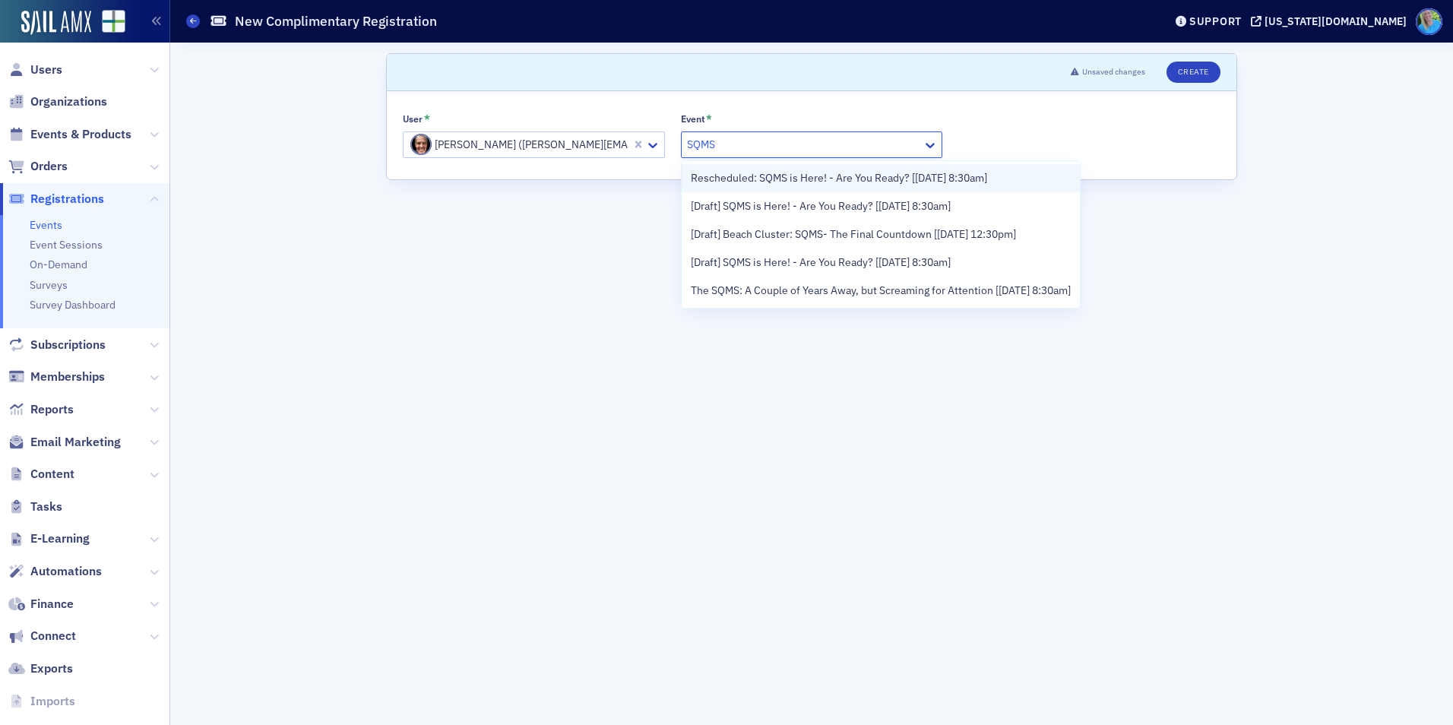
click at [739, 182] on span "Rescheduled: SQMS is Here! - Are You Ready? [9/4/2025 8:30am]" at bounding box center [839, 178] width 296 height 16
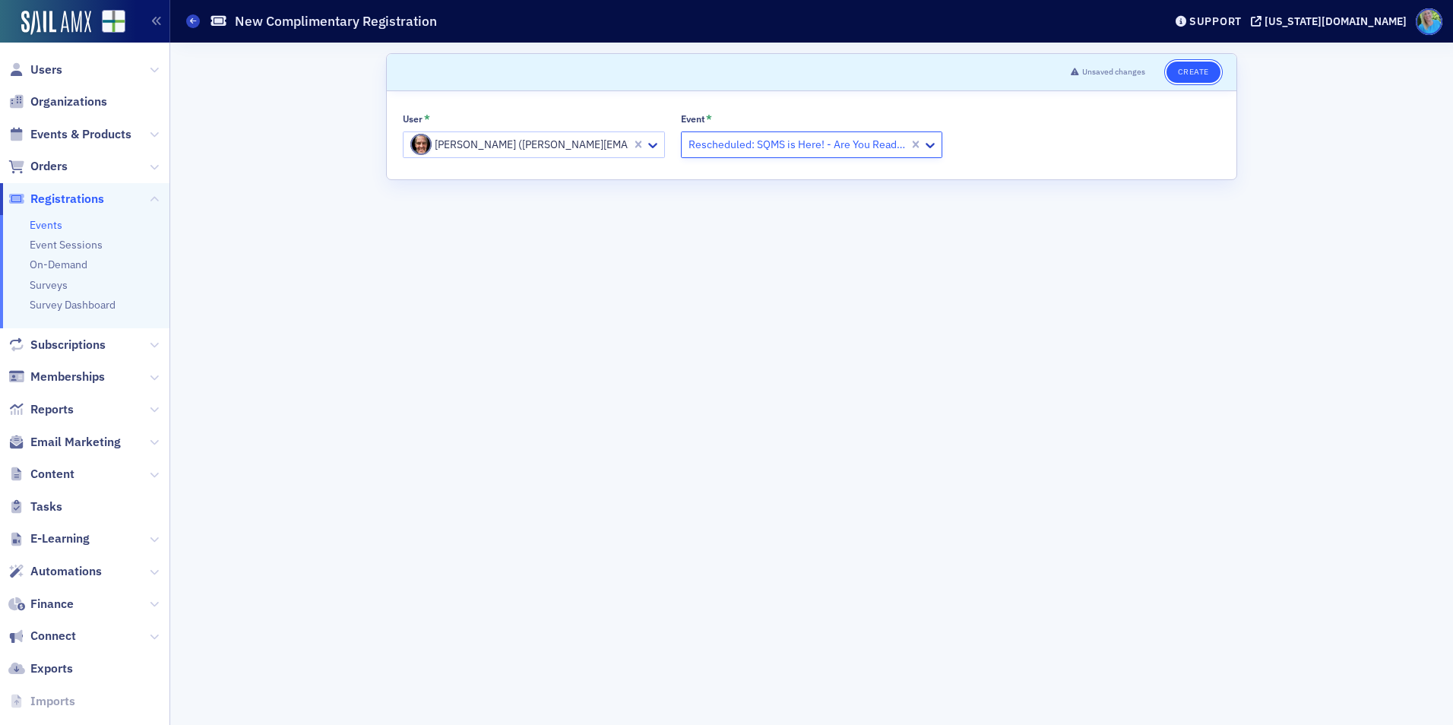
click at [1195, 72] on button "Create" at bounding box center [1194, 72] width 54 height 21
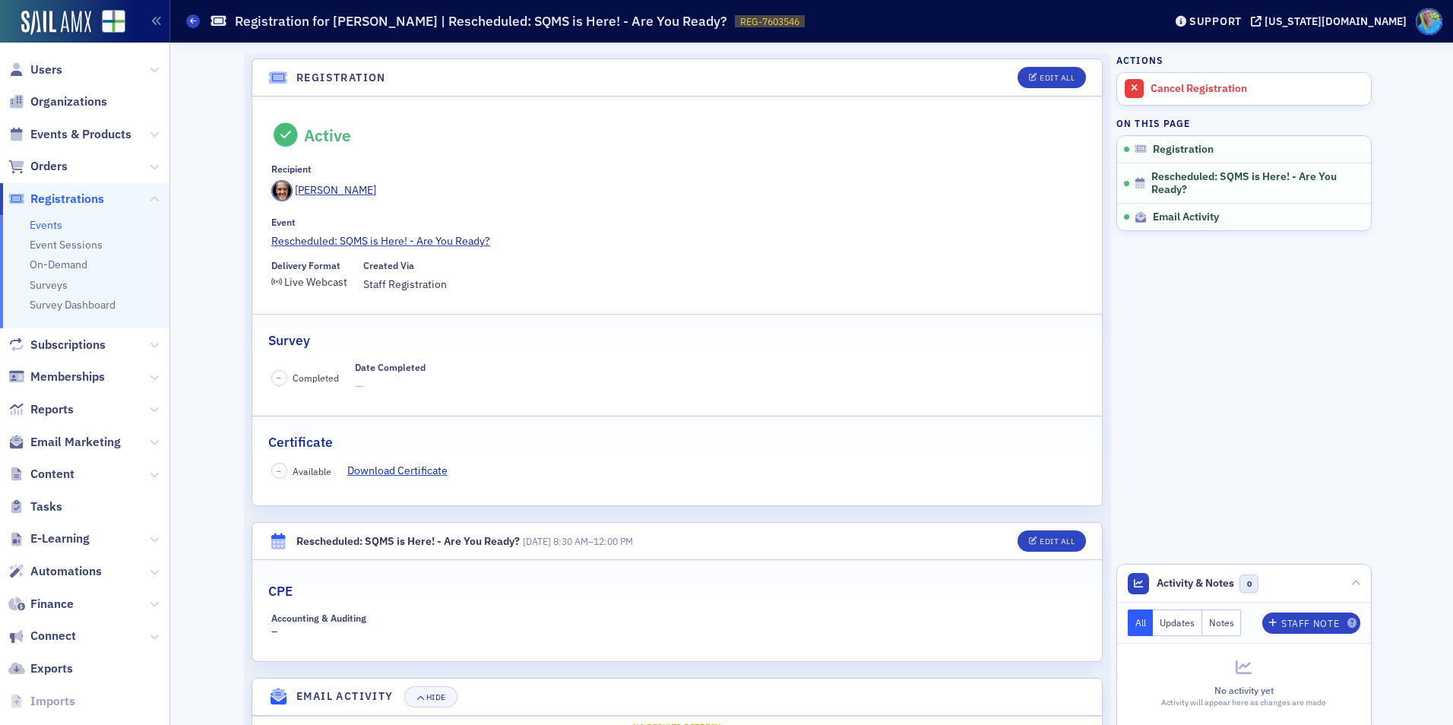
click at [52, 228] on link "Events" at bounding box center [46, 225] width 33 height 14
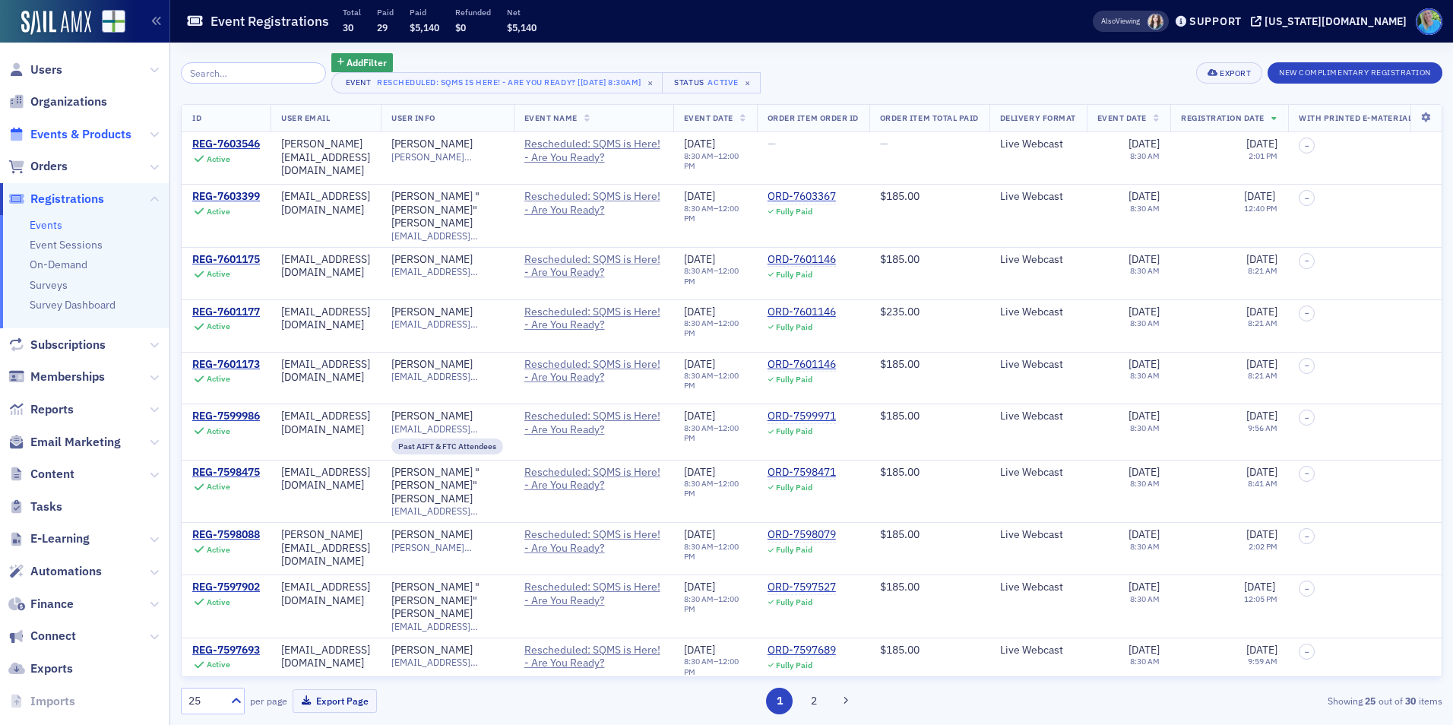
click at [65, 138] on span "Events & Products" at bounding box center [80, 134] width 101 height 17
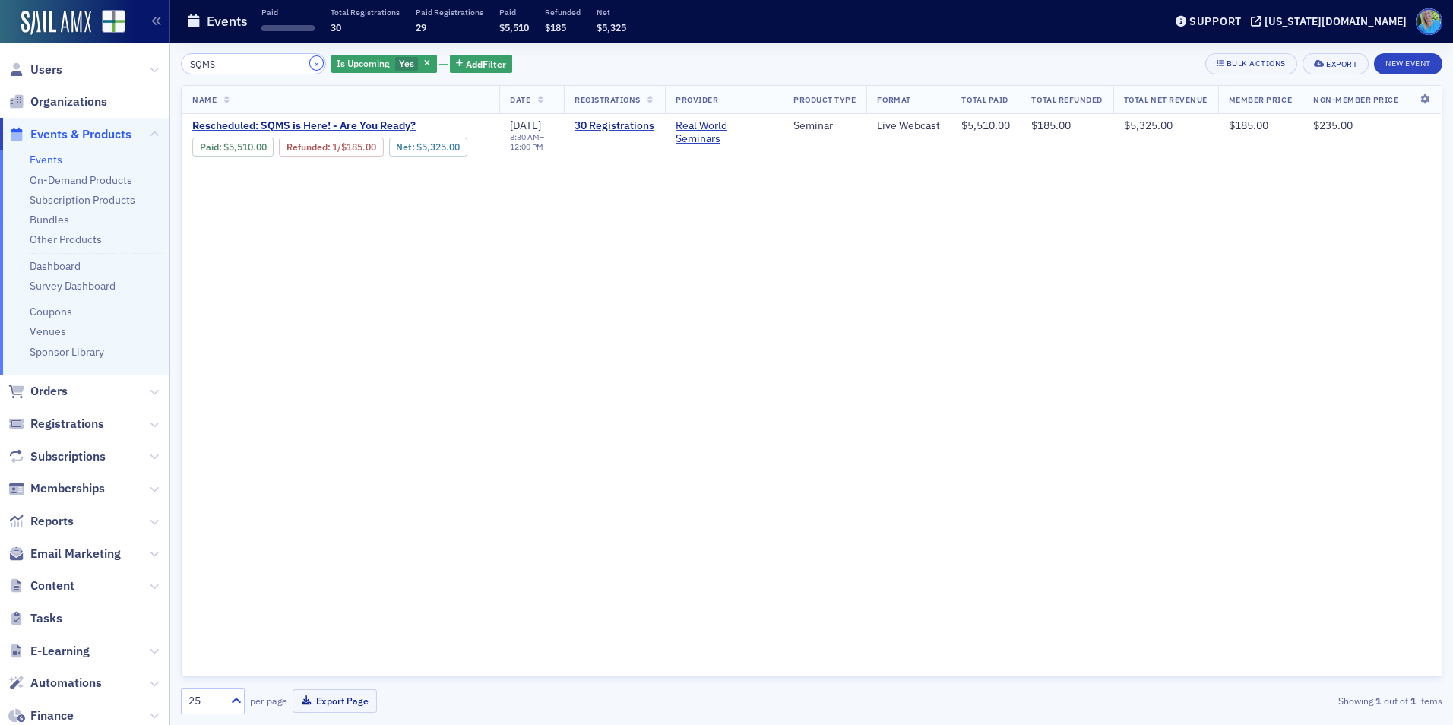
click at [310, 63] on button "×" at bounding box center [317, 63] width 14 height 14
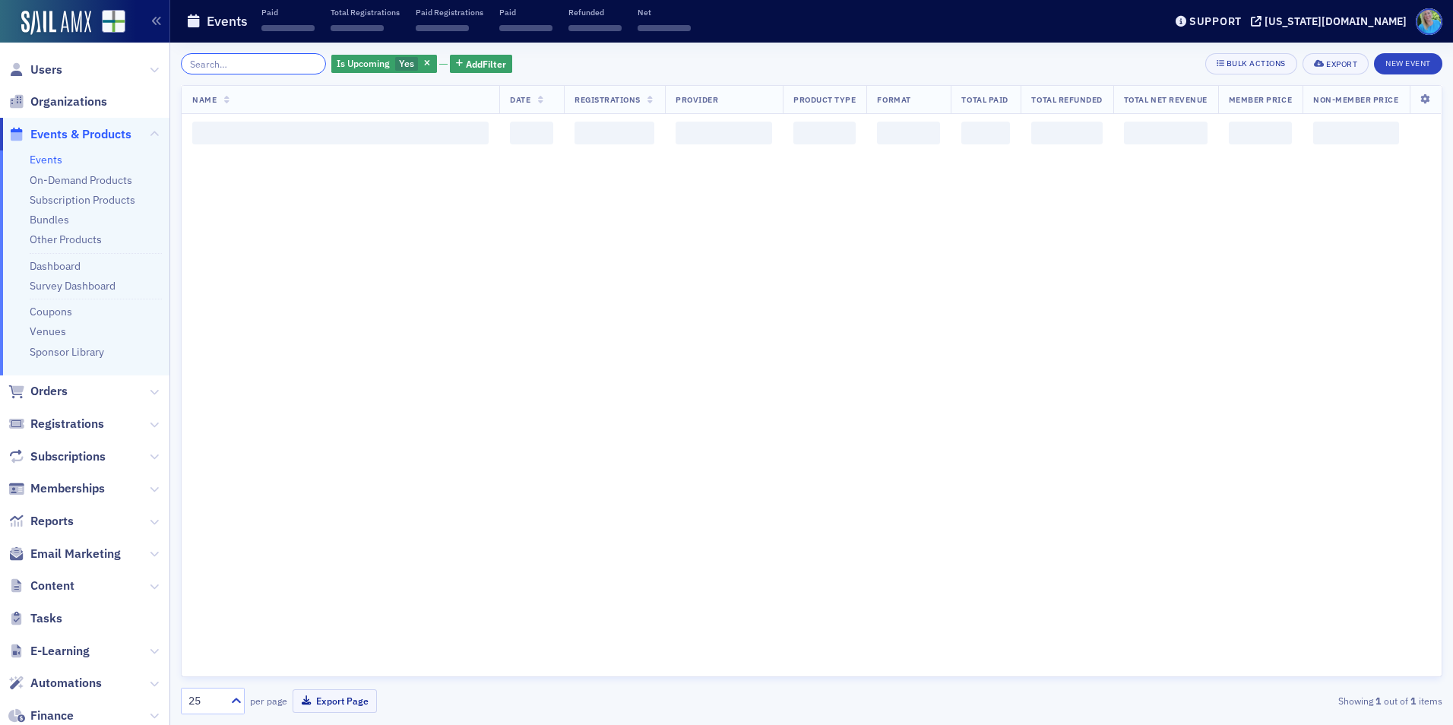
click at [299, 63] on input "search" at bounding box center [253, 63] width 145 height 21
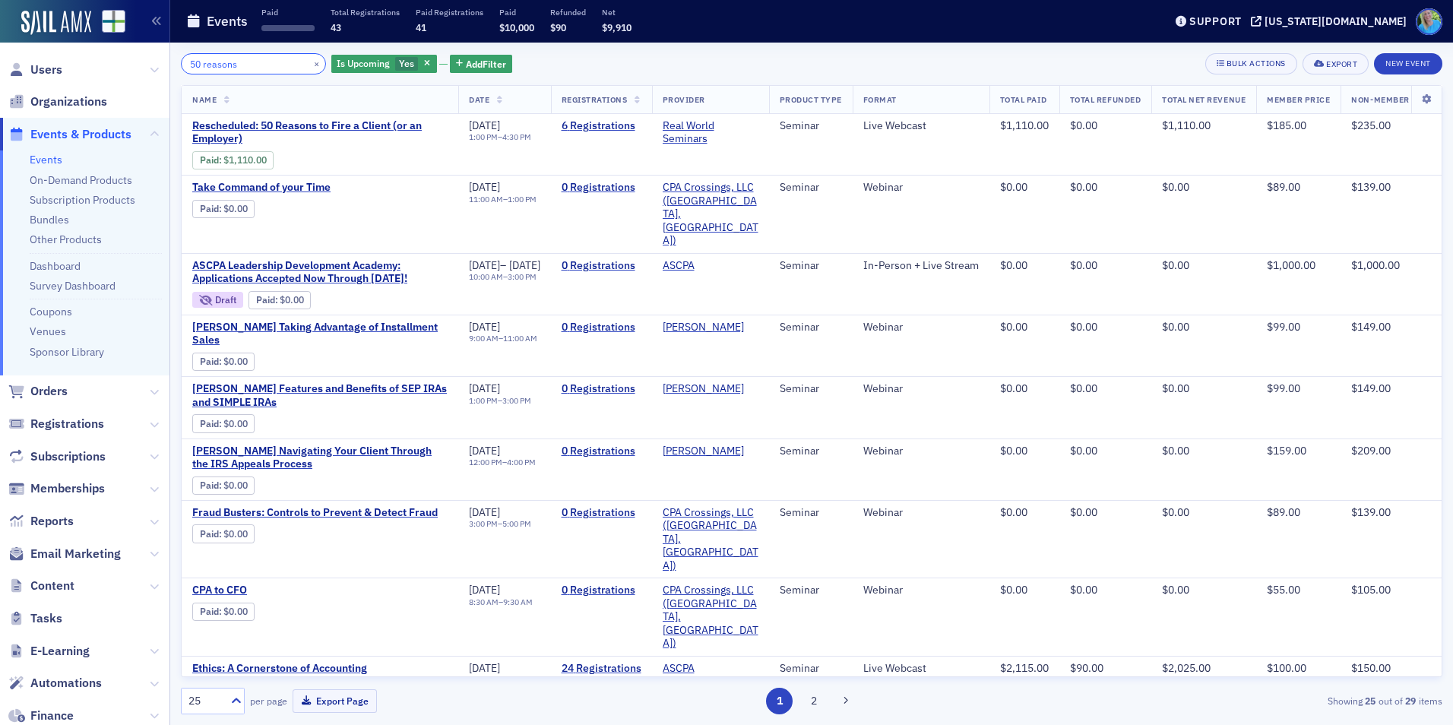
type input "50 reasons"
click at [651, 113] on th "Registrations" at bounding box center [601, 100] width 101 height 28
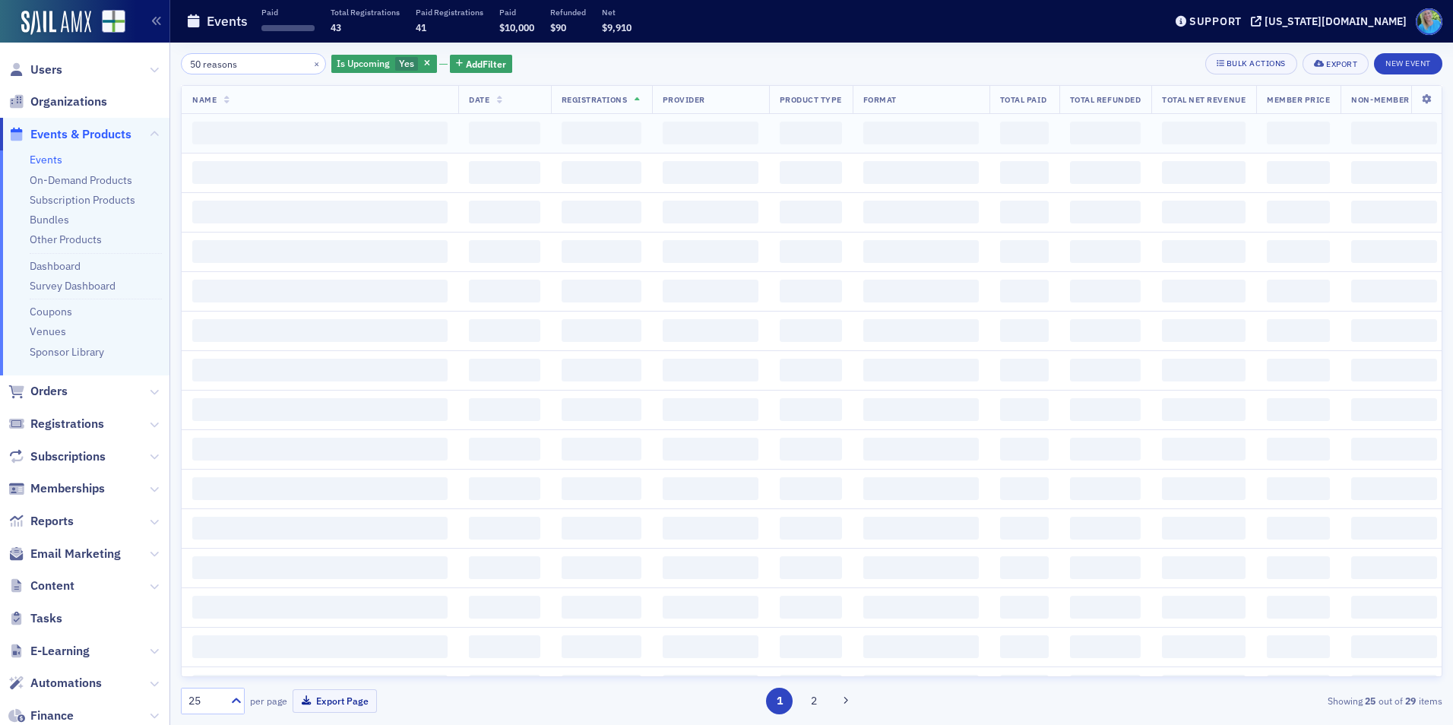
click at [651, 118] on td "‌" at bounding box center [601, 134] width 101 height 40
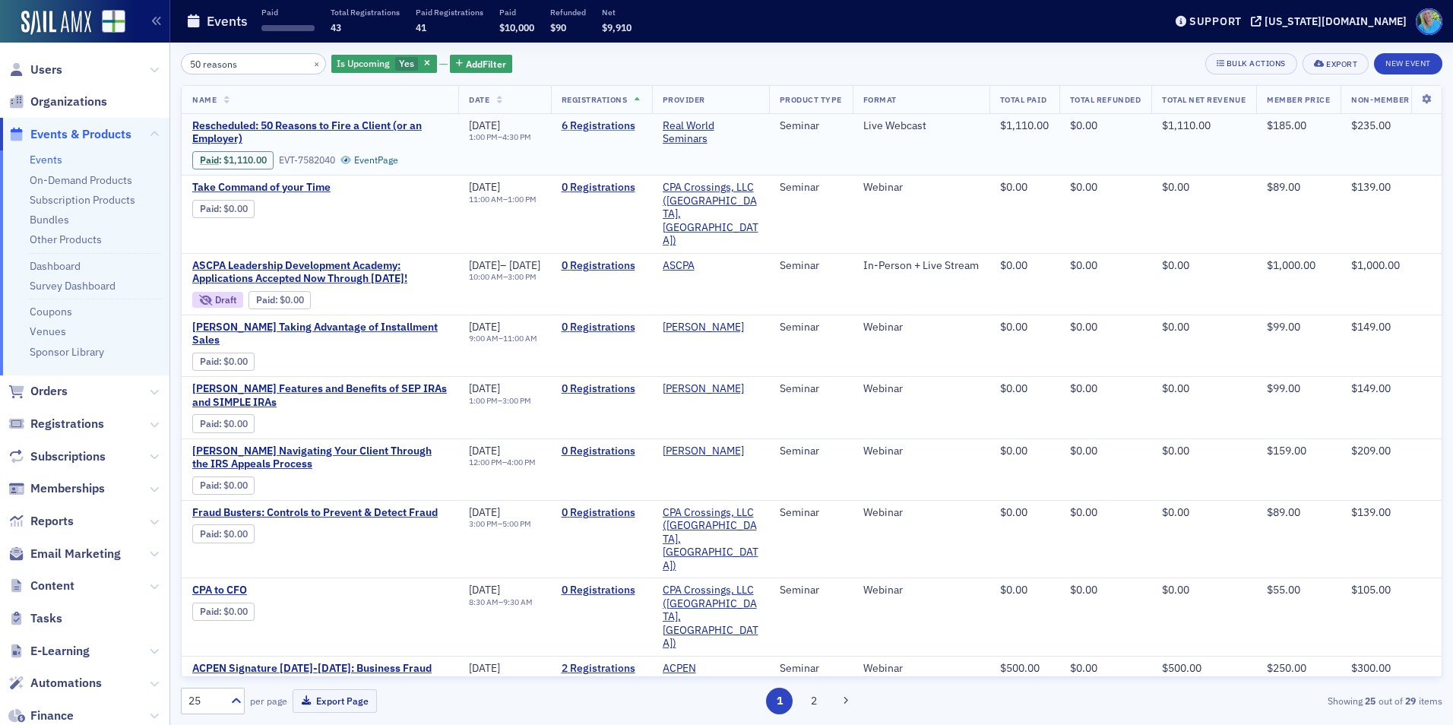
click at [634, 130] on link "6 Registrations" at bounding box center [602, 126] width 80 height 14
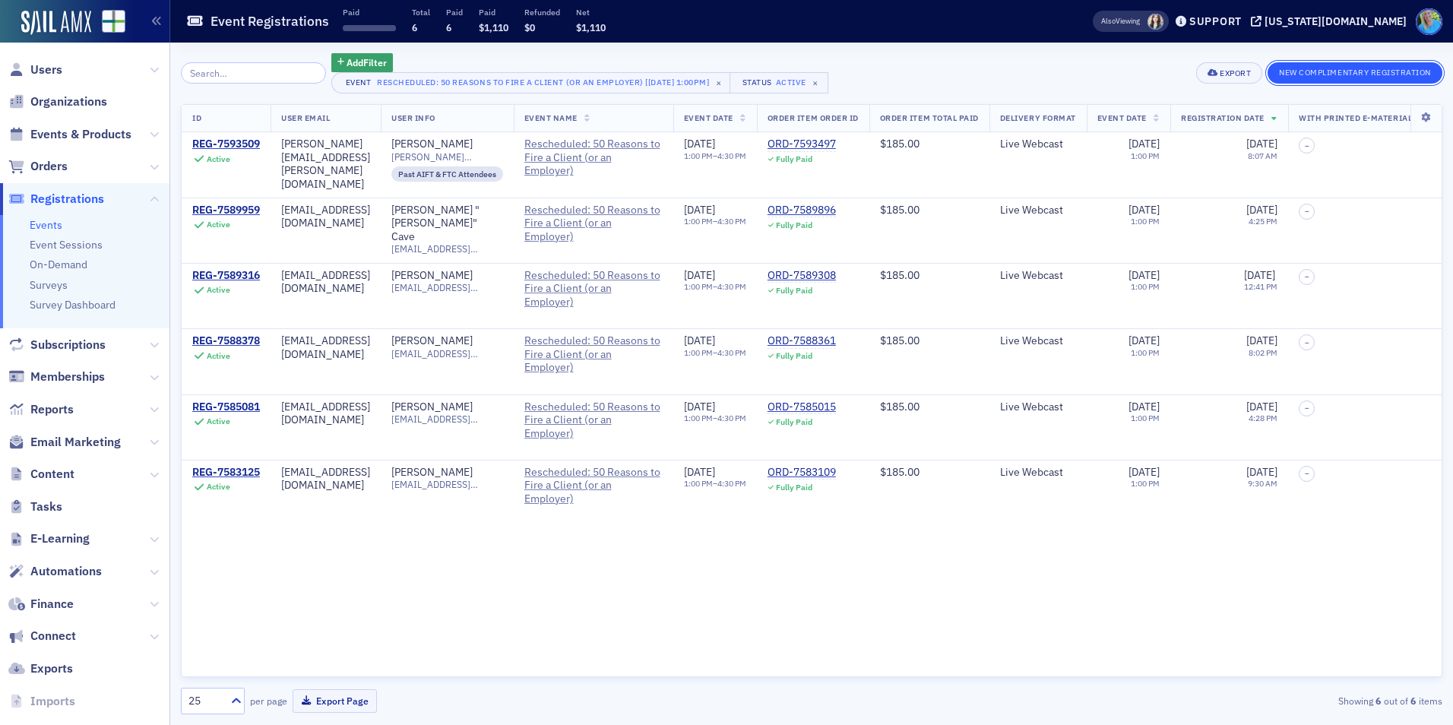
click at [1292, 74] on button "New Complimentary Registration" at bounding box center [1355, 72] width 175 height 21
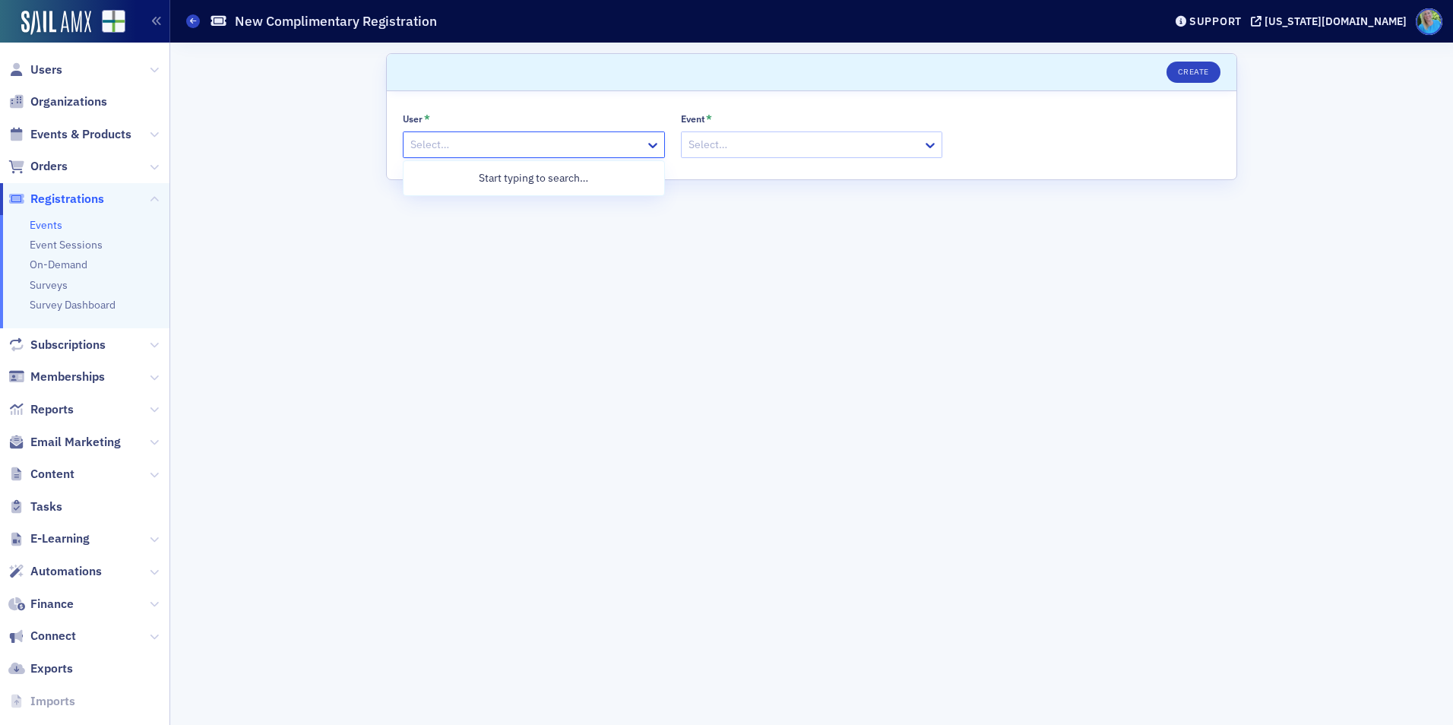
click at [499, 149] on div at bounding box center [526, 144] width 235 height 19
type input "jim martin"
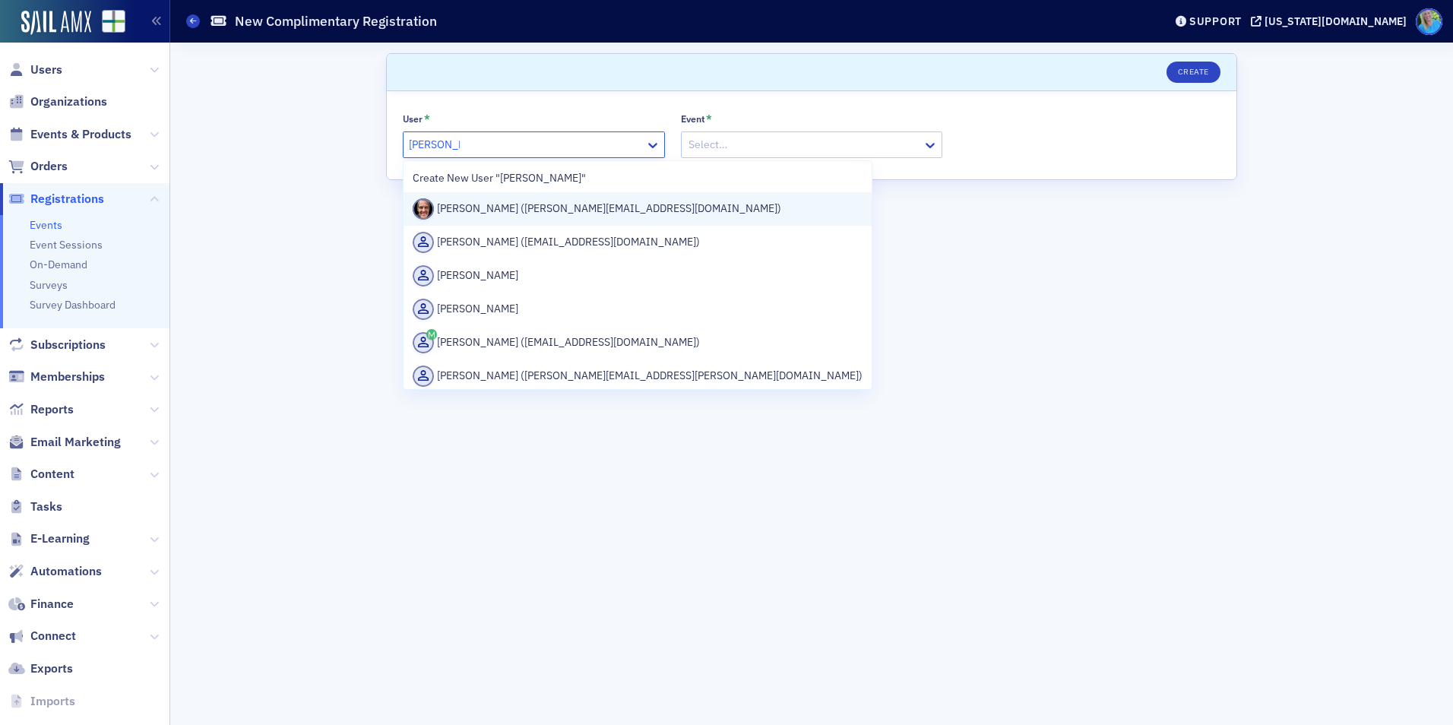
click at [509, 217] on div "Jim Martin (jim@martincocpa.com)" at bounding box center [638, 208] width 450 height 21
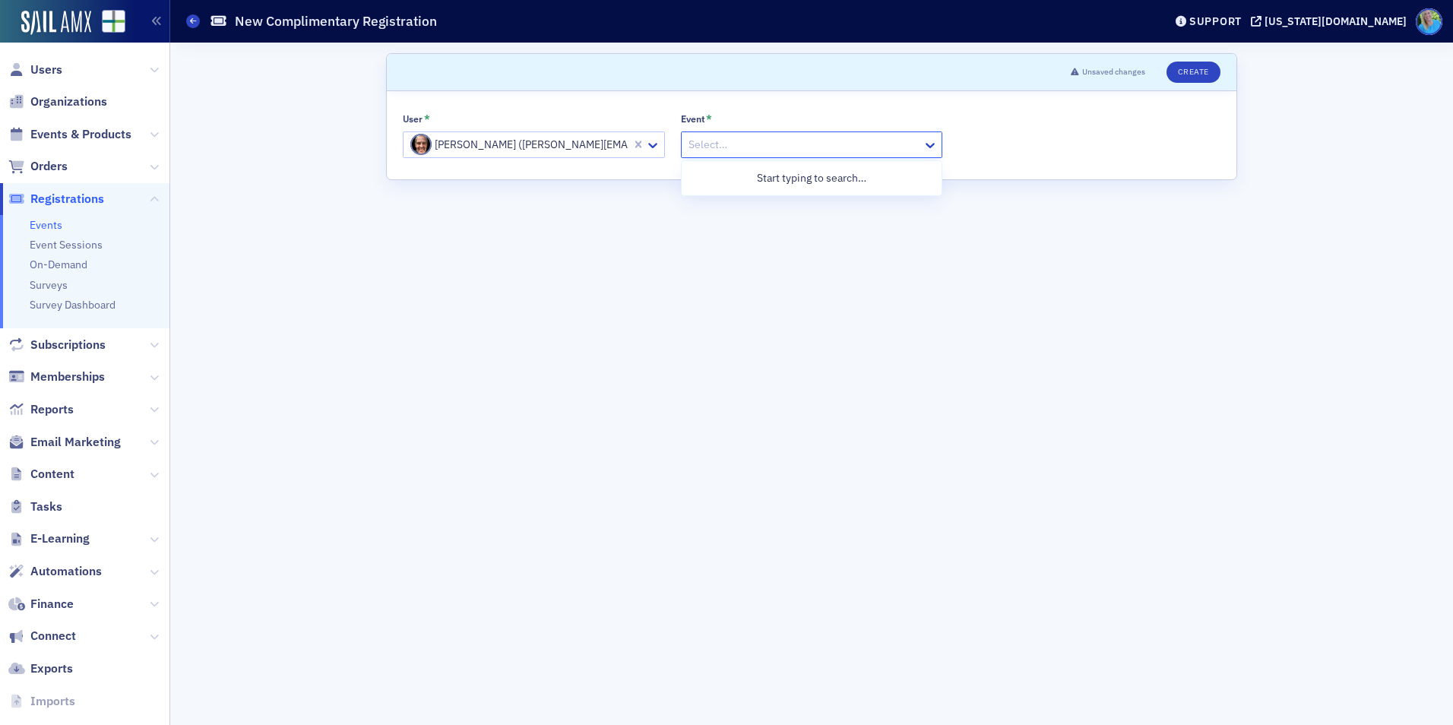
click at [718, 138] on div at bounding box center [804, 144] width 235 height 19
click at [719, 138] on div at bounding box center [804, 144] width 235 height 19
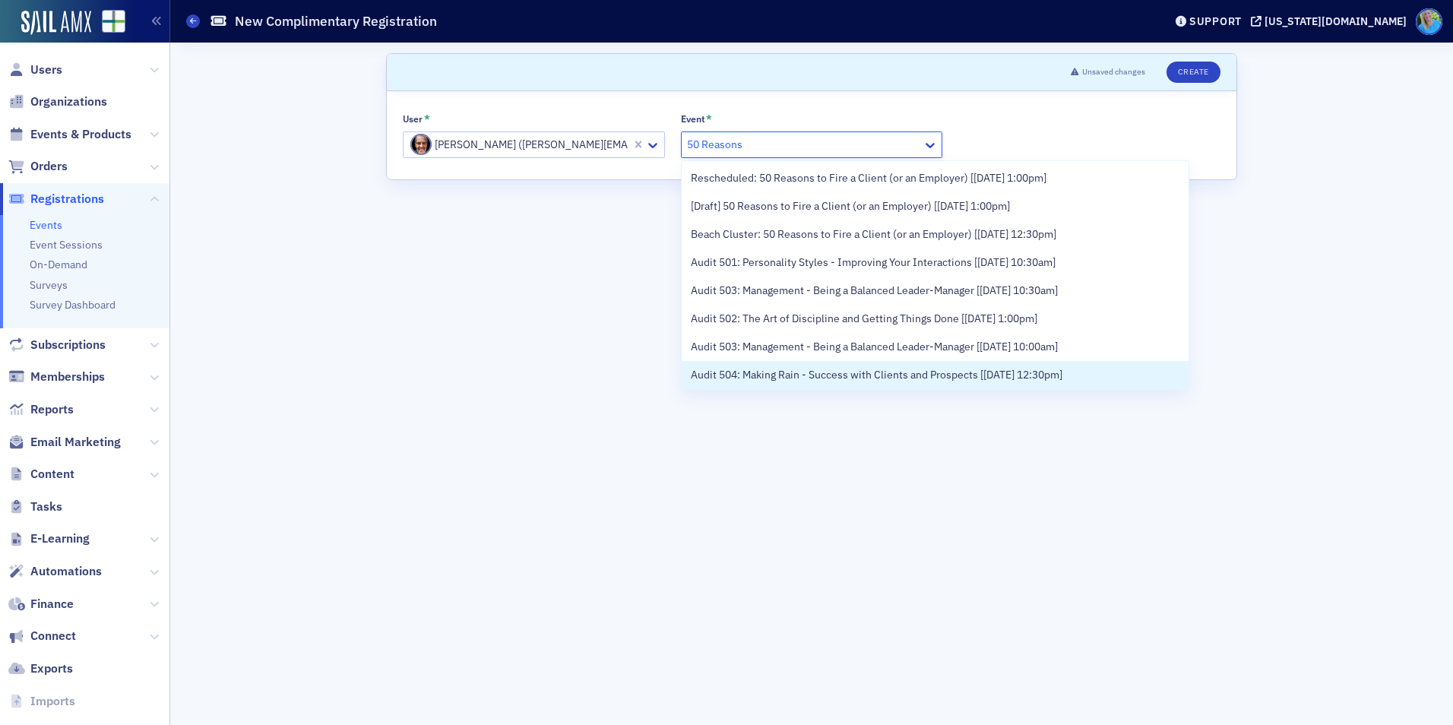
type input "50 Reasons"
click at [564, 331] on form "Scroll to Unsaved changes Create User * Jim Martin (jim@martincocpa.com) Event …" at bounding box center [811, 383] width 851 height 661
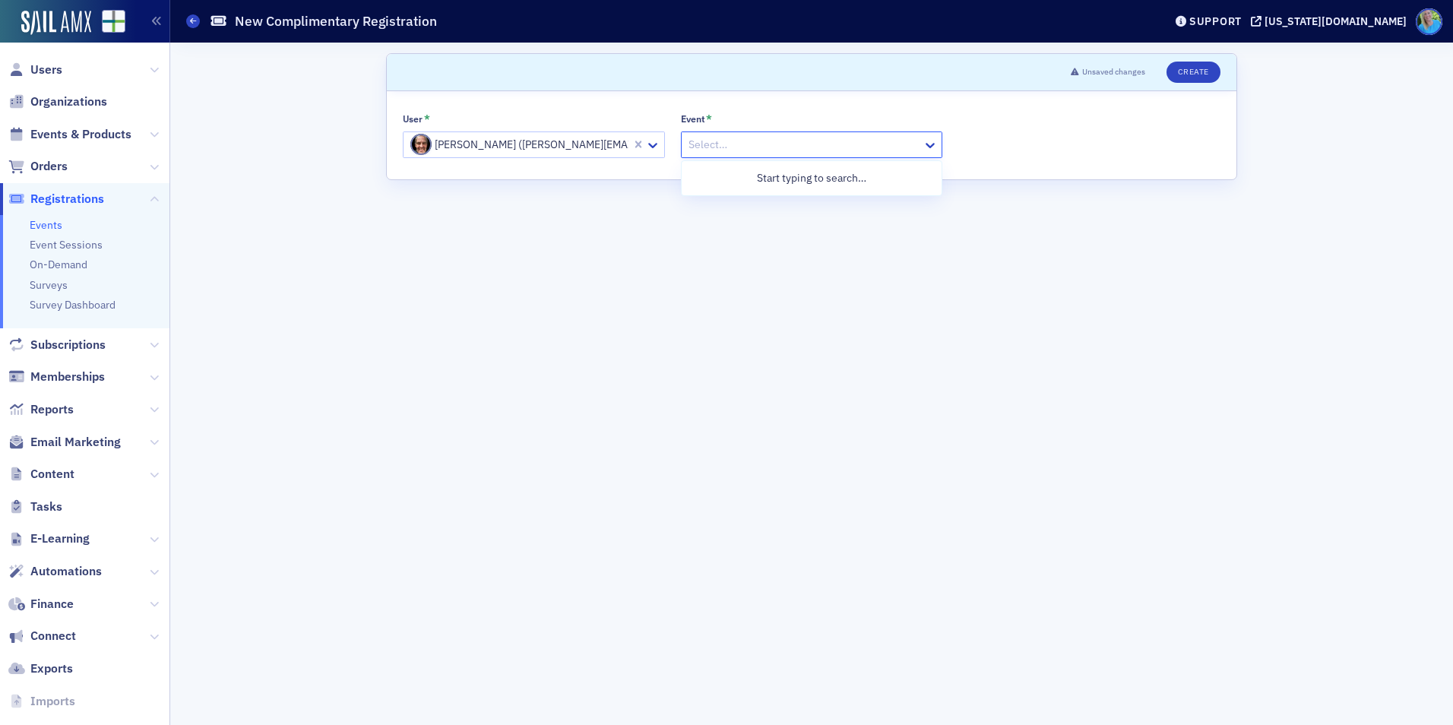
click at [784, 152] on div at bounding box center [804, 144] width 235 height 19
type input "50 Reasons"
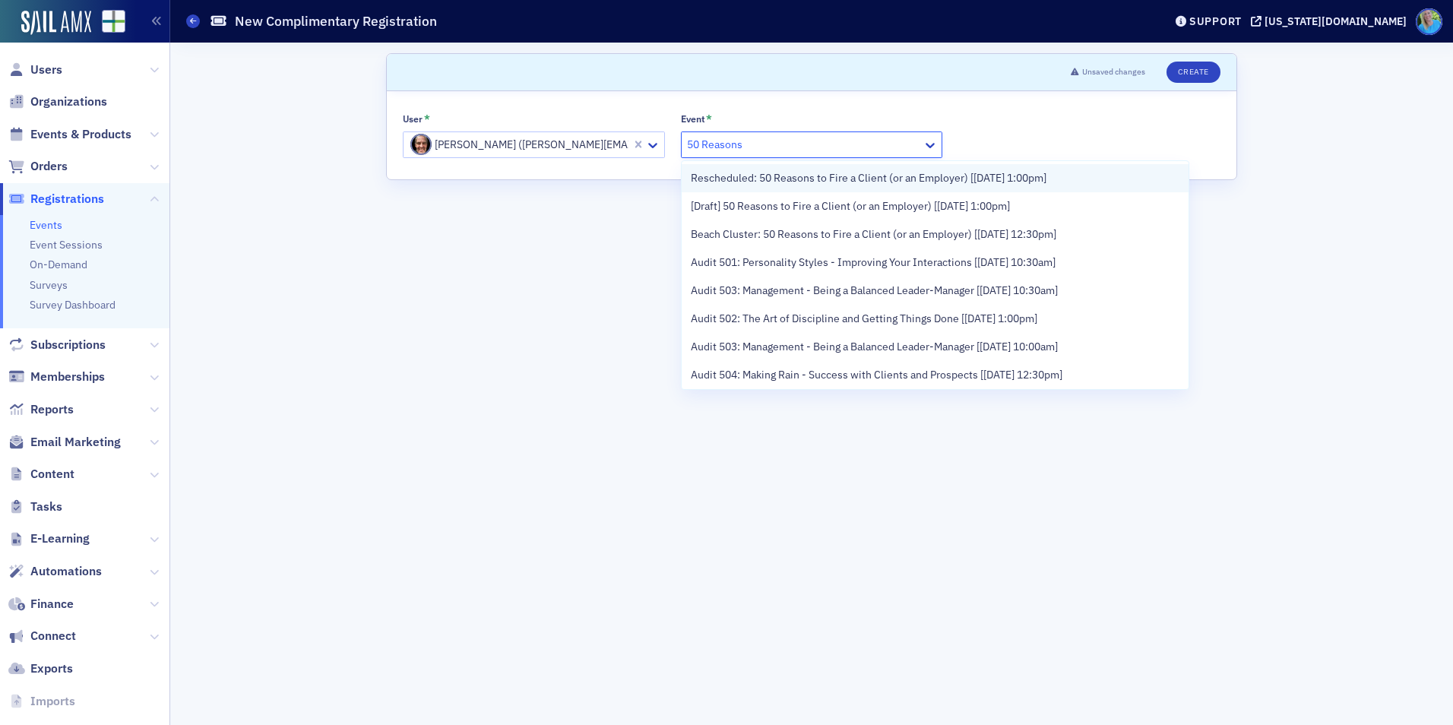
click at [781, 175] on span "Rescheduled: 50 Reasons to Fire a Client (or an Employer) [9/4/2025 1:00pm]" at bounding box center [869, 178] width 356 height 16
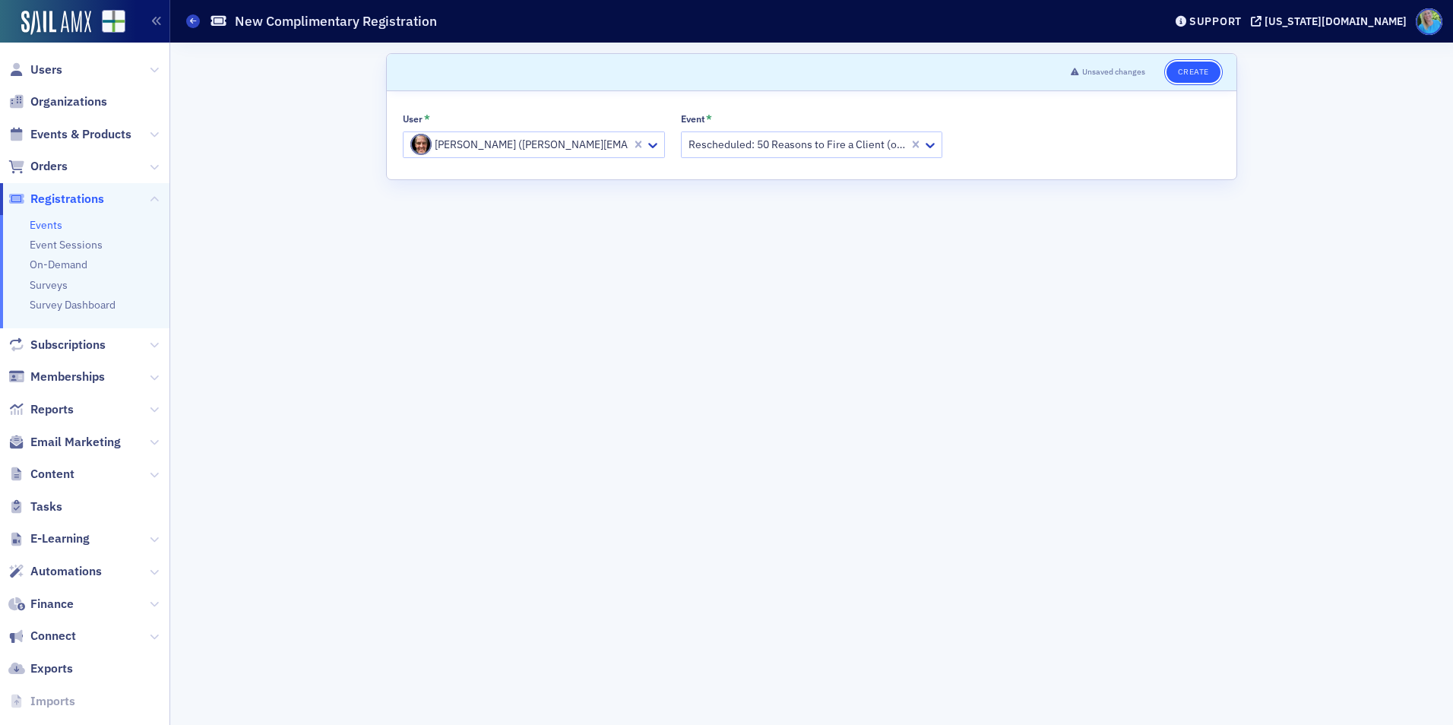
click at [1174, 77] on button "Create" at bounding box center [1194, 72] width 54 height 21
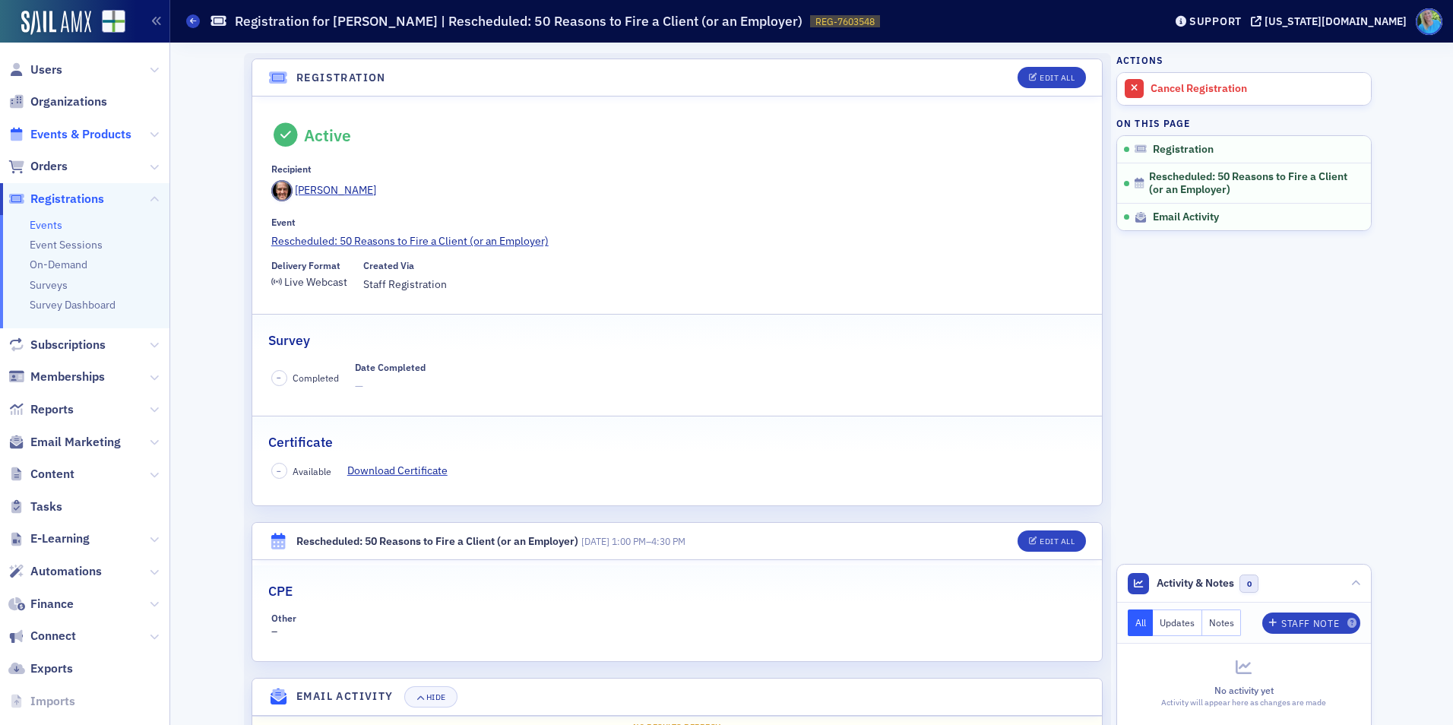
click at [63, 134] on span "Events & Products" at bounding box center [80, 134] width 101 height 17
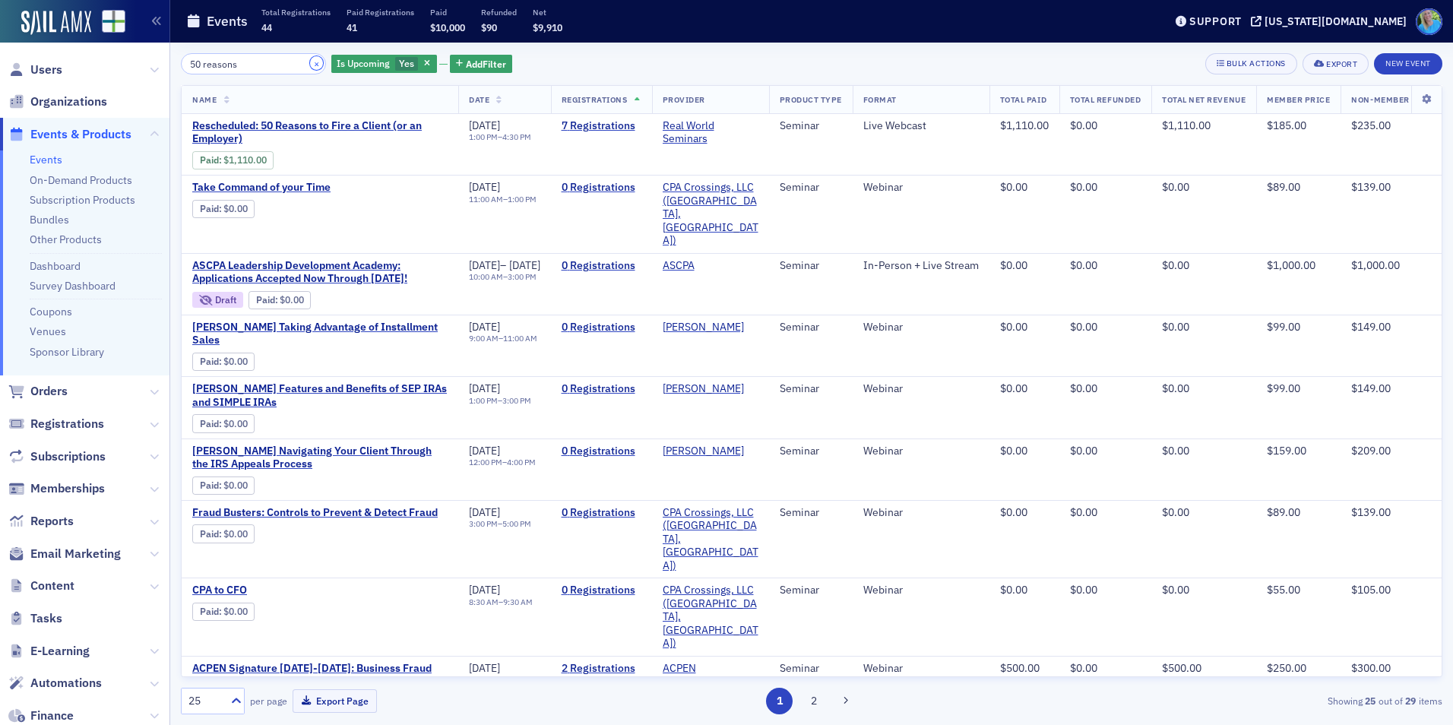
click at [310, 66] on button "×" at bounding box center [317, 63] width 14 height 14
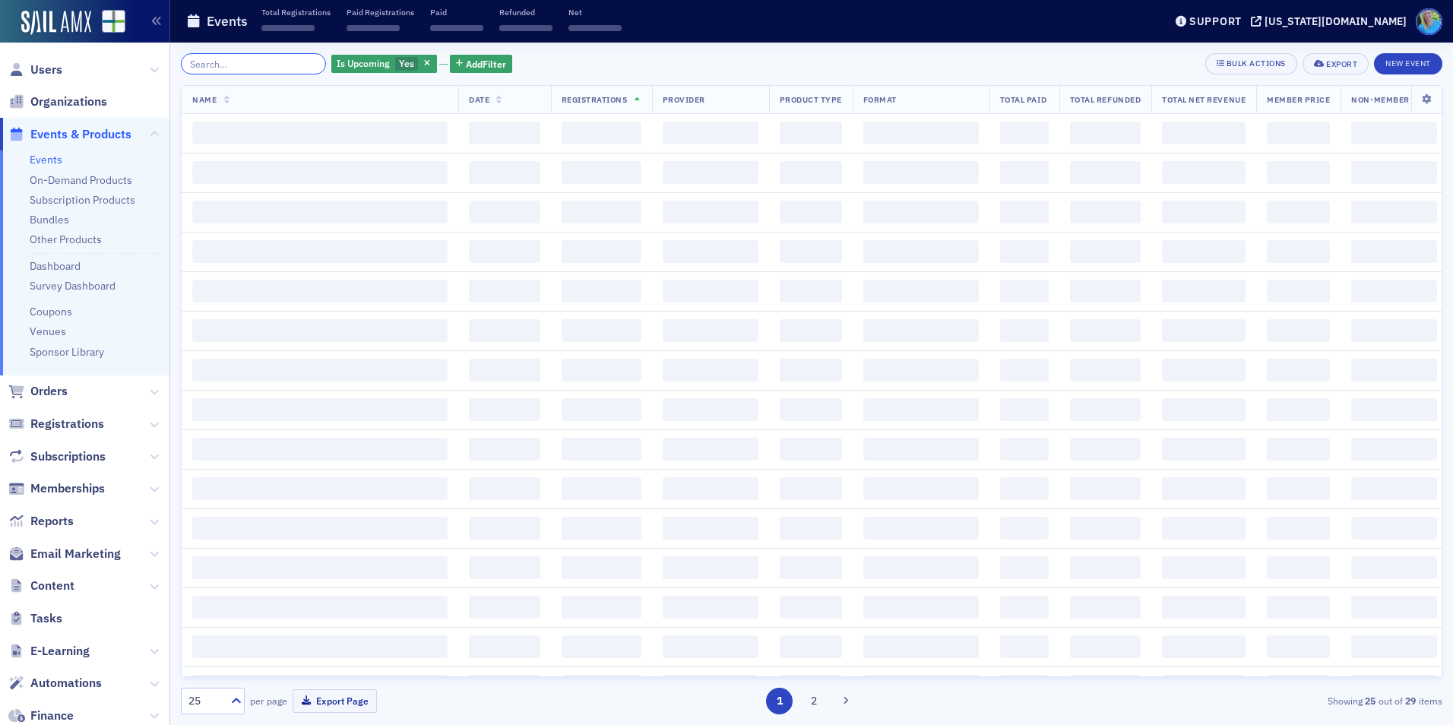
click at [296, 66] on input "search" at bounding box center [253, 63] width 145 height 21
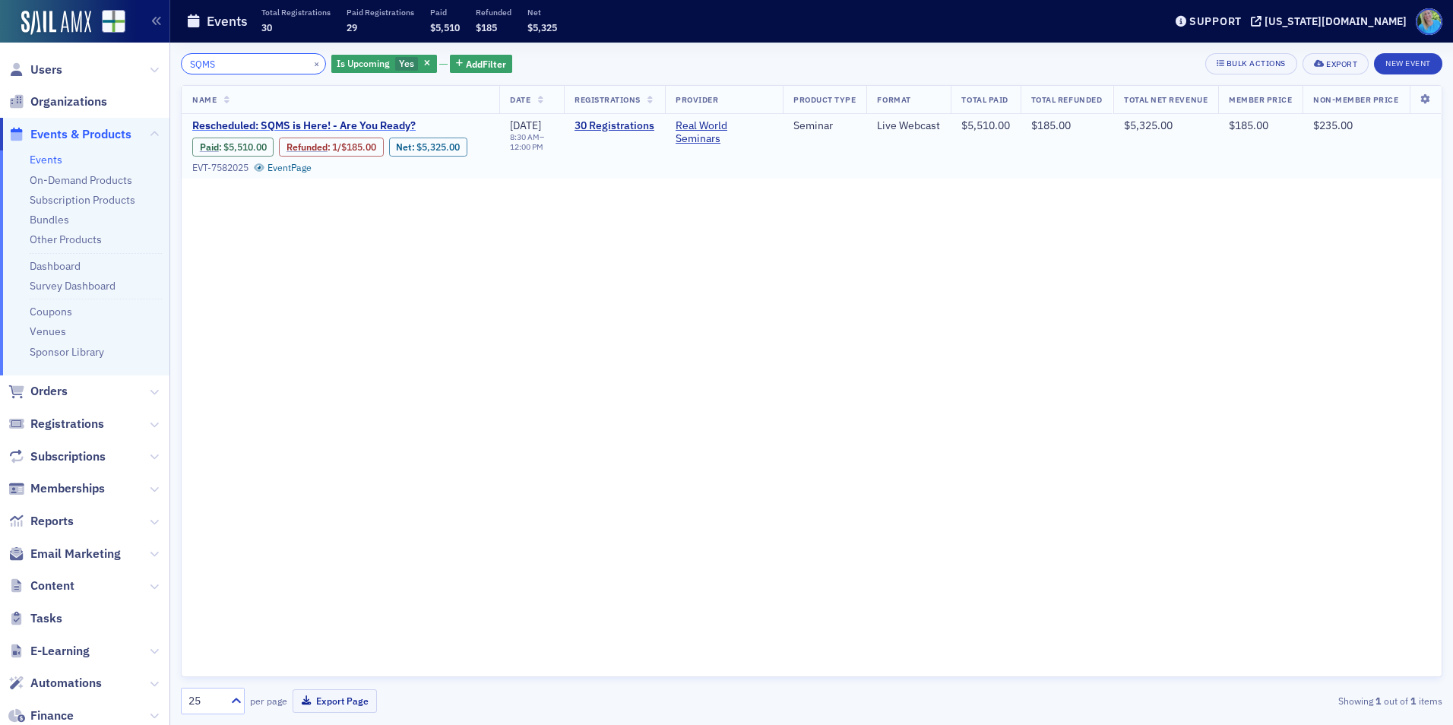
type input "SQMS"
click at [312, 125] on span "Rescheduled: SQMS is Here! - Are You Ready?" at bounding box center [319, 126] width 255 height 14
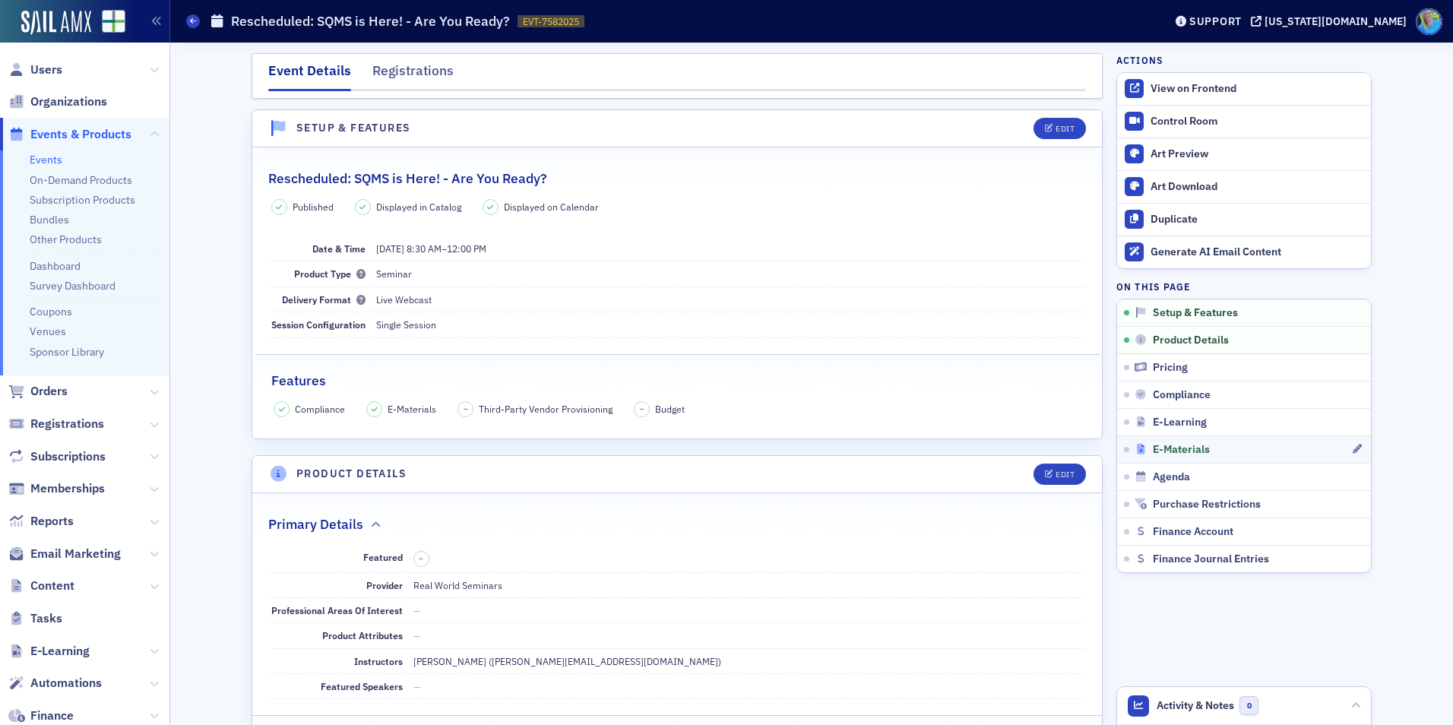
click at [1190, 445] on span "E-Materials" at bounding box center [1181, 450] width 57 height 14
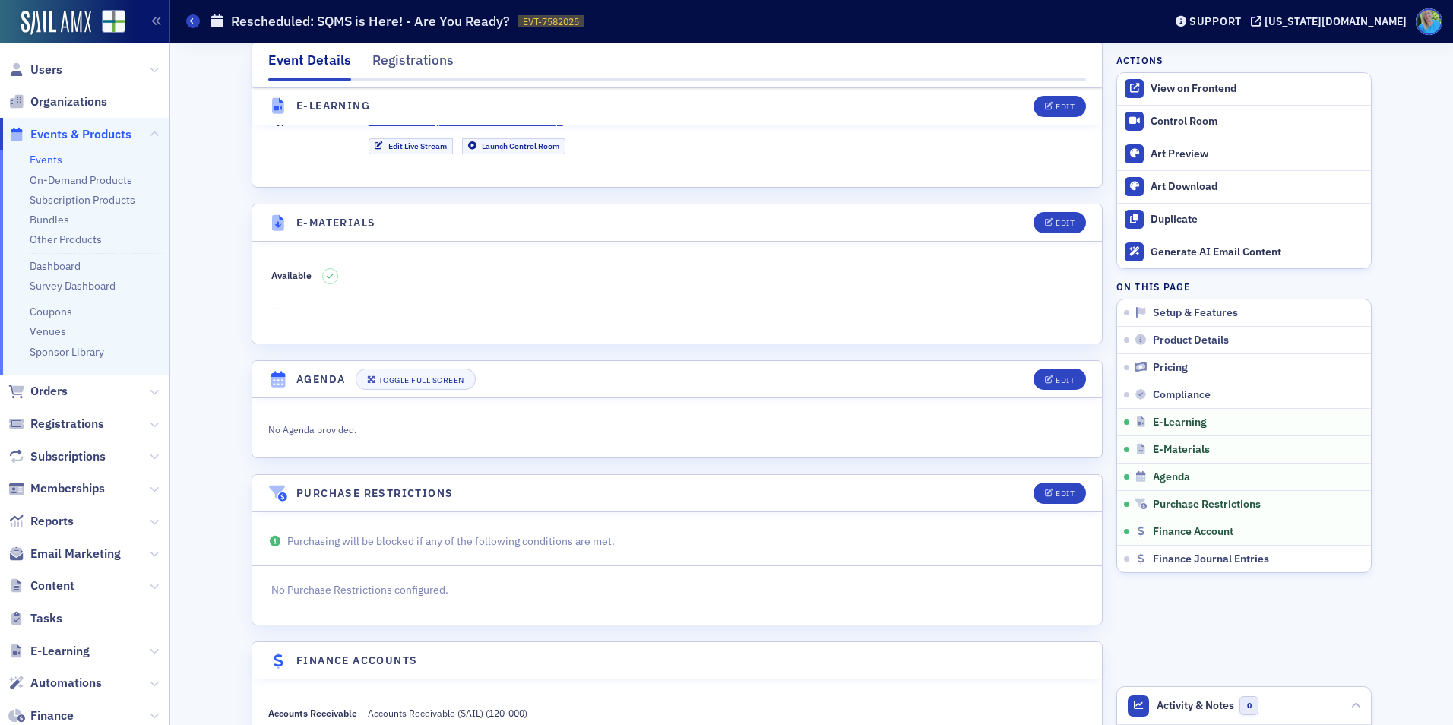
scroll to position [2109, 0]
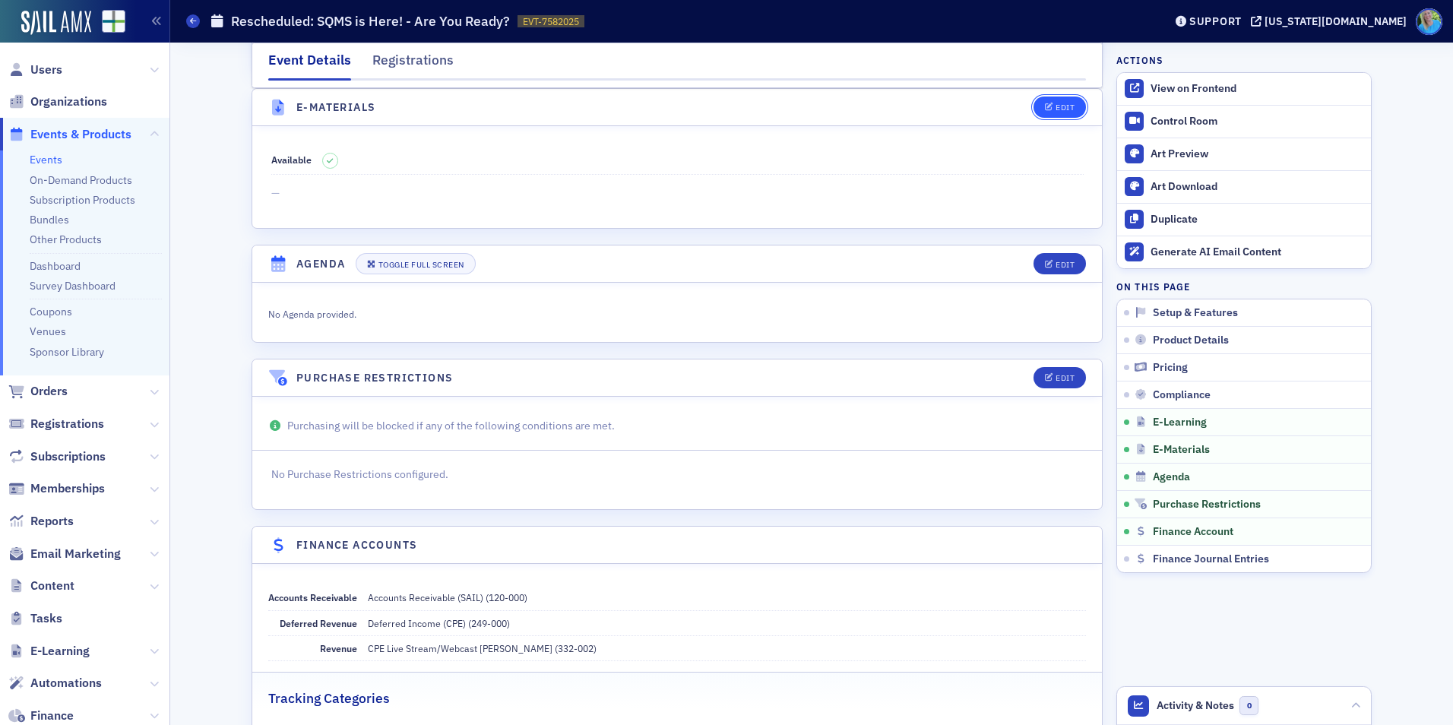
click at [1042, 102] on button "Edit" at bounding box center [1060, 107] width 52 height 21
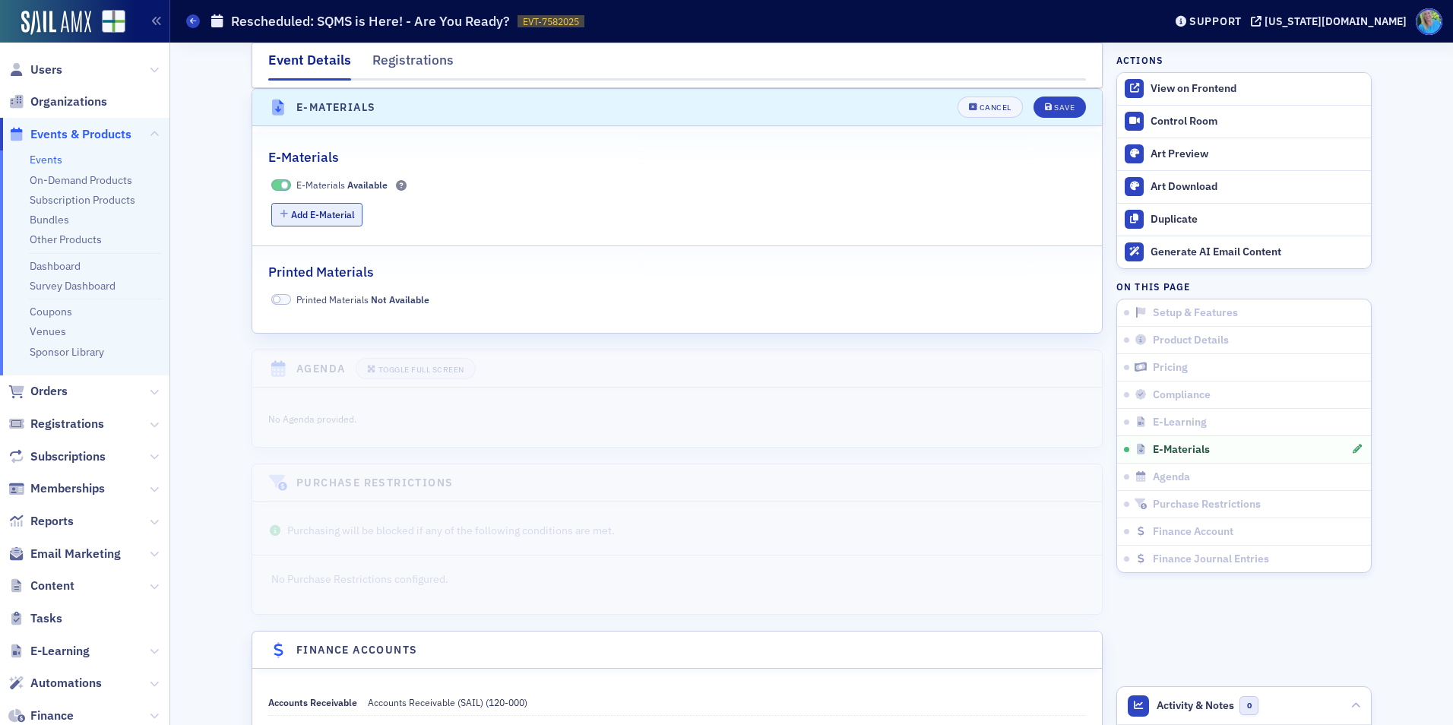
click at [337, 221] on button "Add E-Material" at bounding box center [317, 215] width 92 height 24
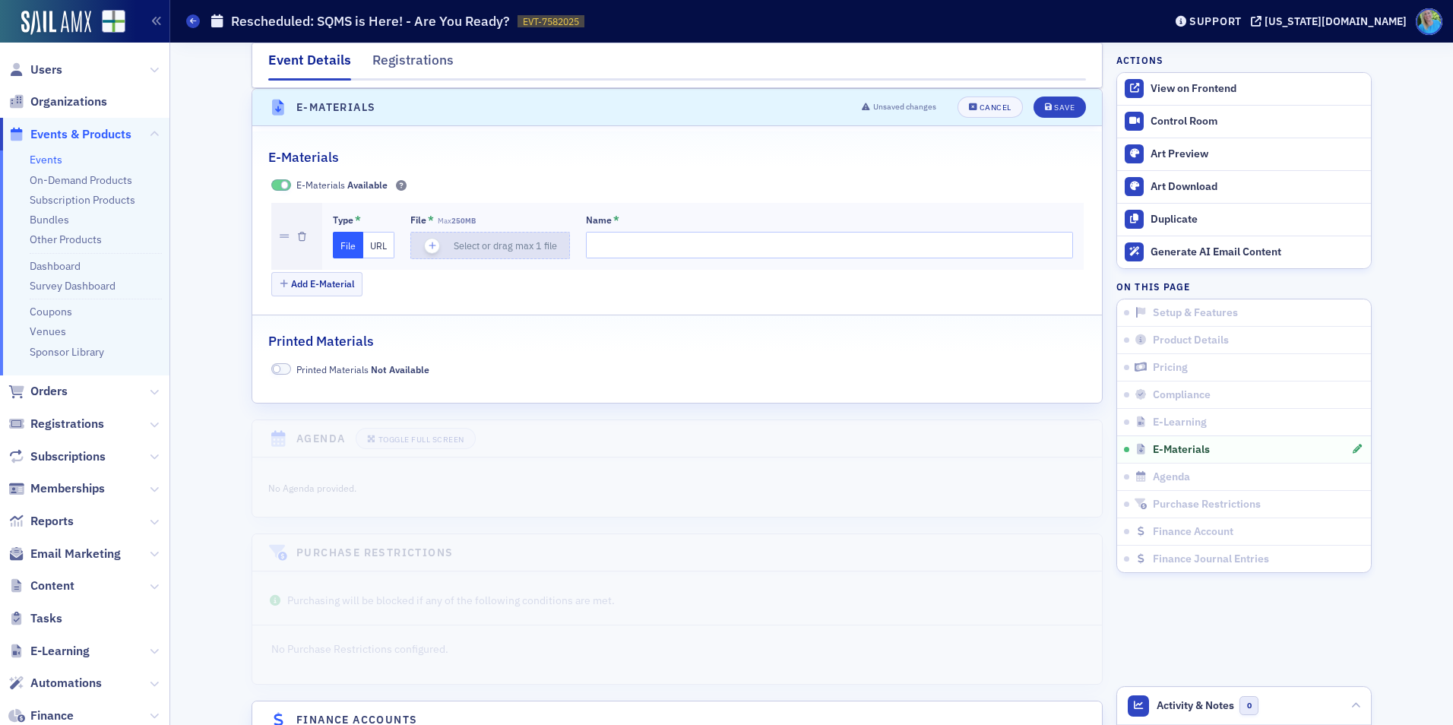
click at [426, 241] on icon "button" at bounding box center [433, 246] width 14 height 14
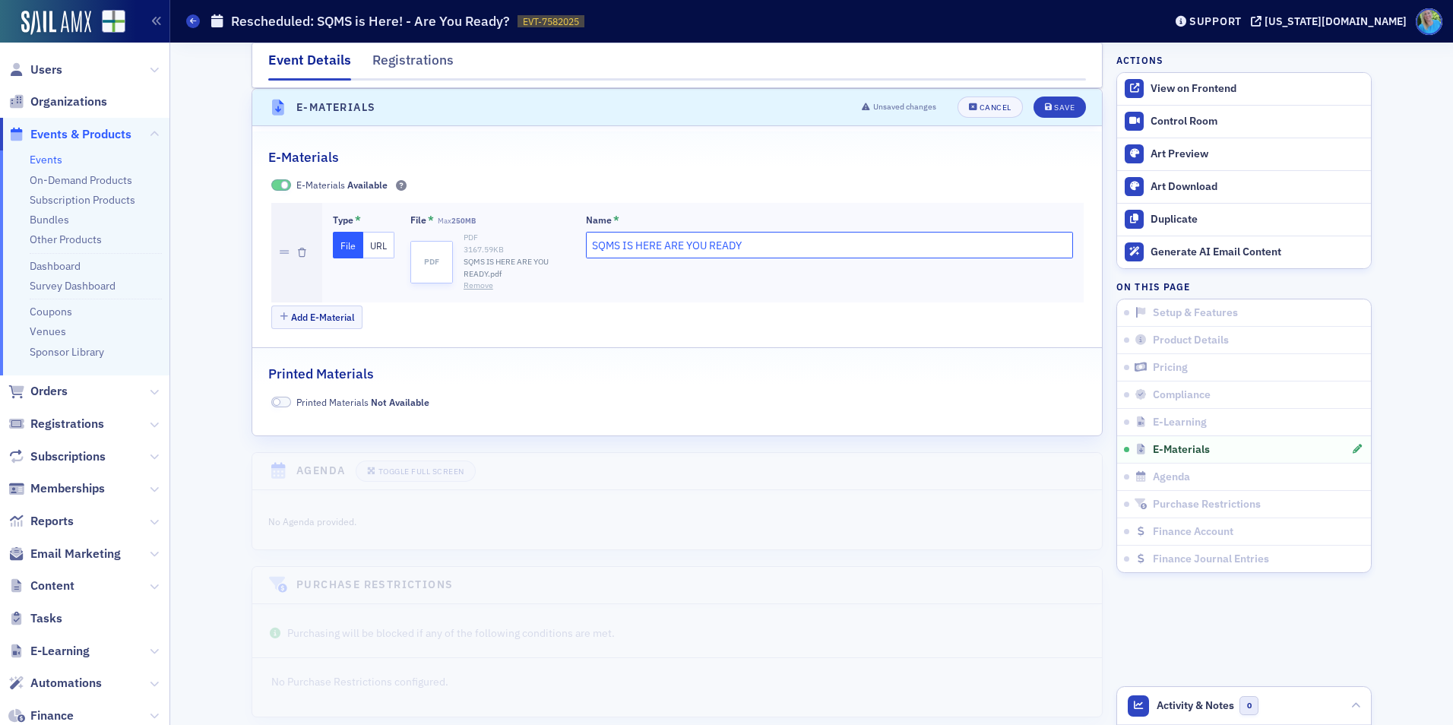
drag, startPoint x: 756, startPoint y: 249, endPoint x: 523, endPoint y: 252, distance: 233.4
click at [523, 252] on div "Type * File URL File * Max 250MB pdf PDF 3167.59 KB SQMS IS HERE ARE YOU READY.…" at bounding box center [703, 253] width 740 height 78
type input "Materials"
click at [1057, 110] on div "Save" at bounding box center [1064, 107] width 21 height 8
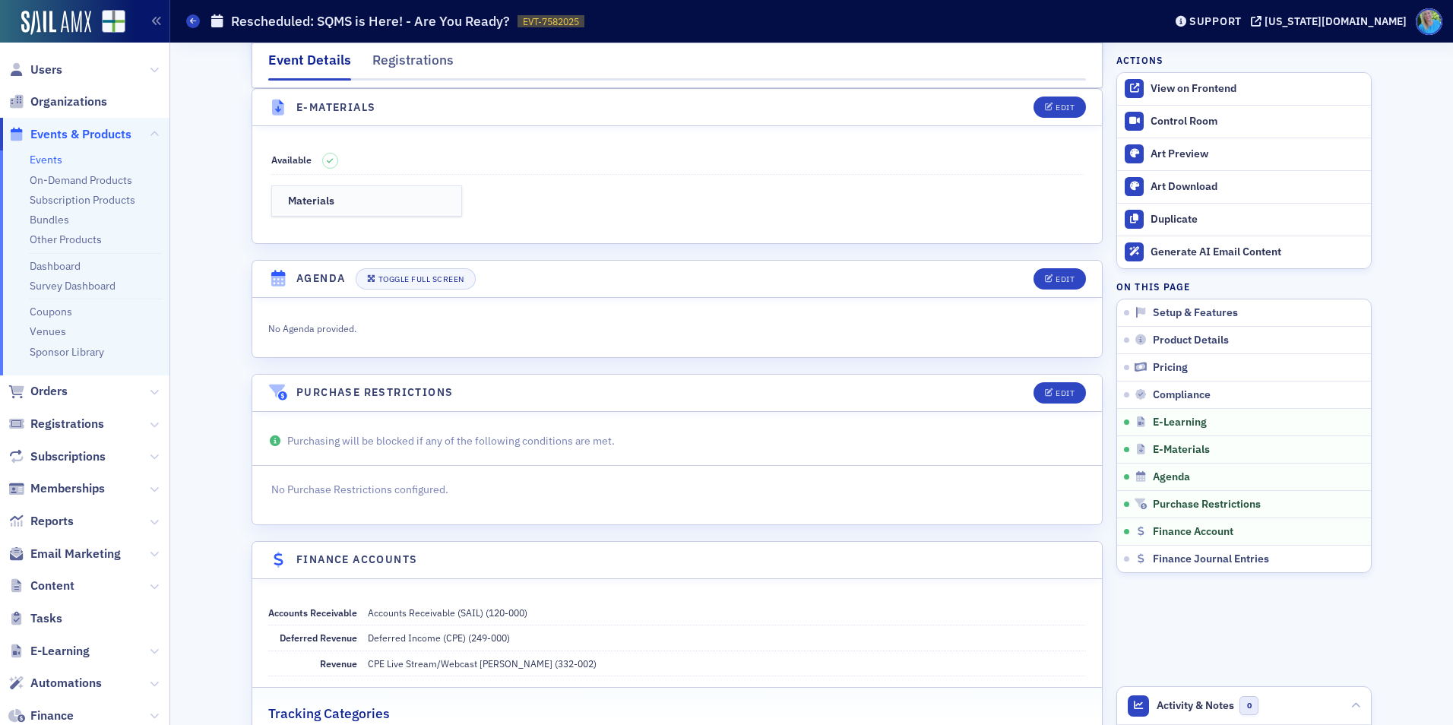
click at [43, 163] on link "Events" at bounding box center [46, 160] width 33 height 14
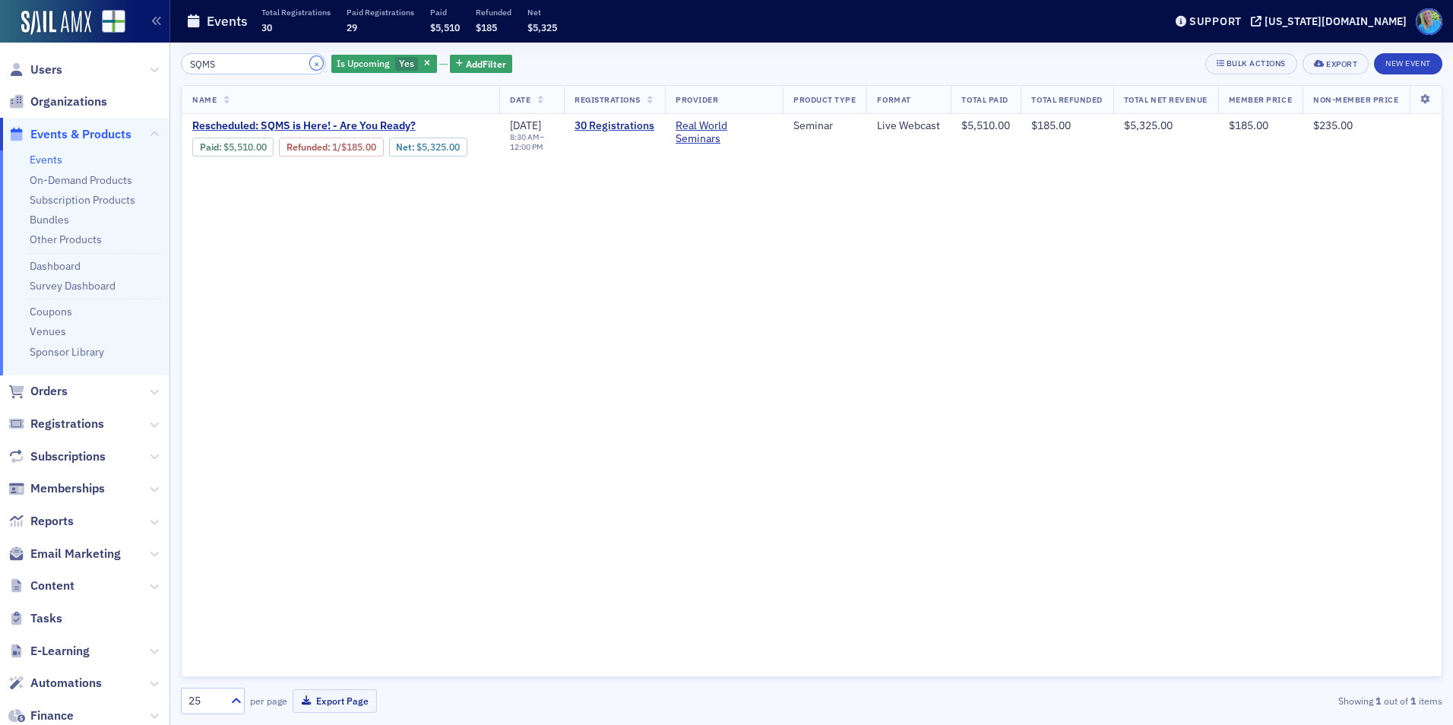
click at [310, 66] on button "×" at bounding box center [317, 63] width 14 height 14
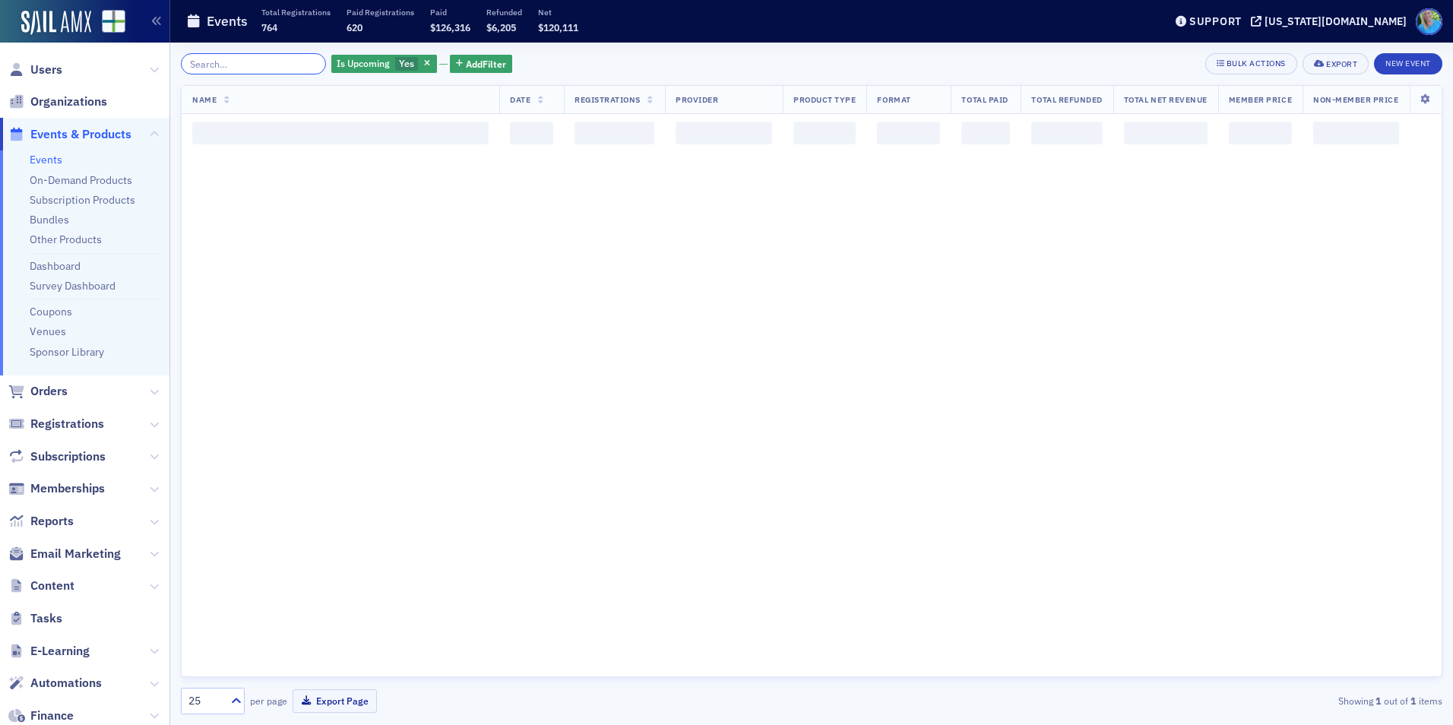
click at [292, 66] on input "search" at bounding box center [253, 63] width 145 height 21
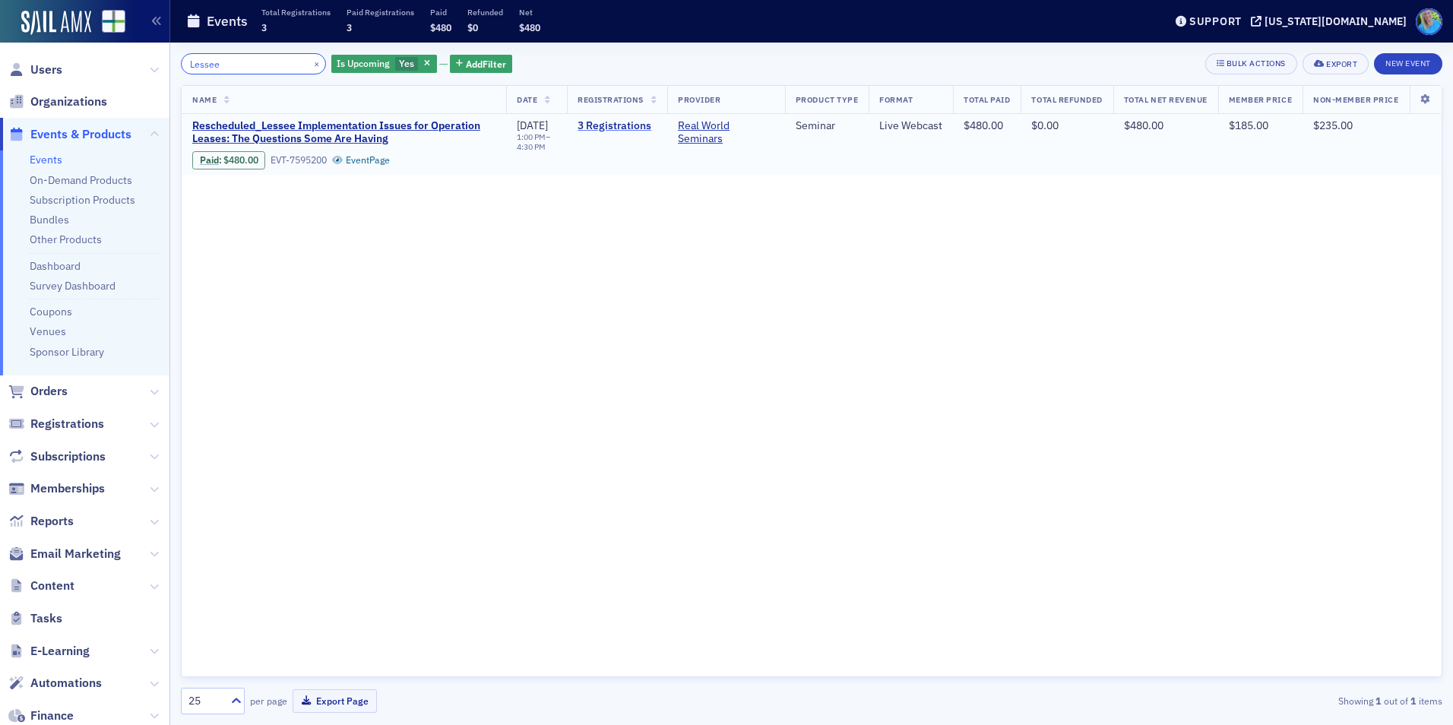
type input "Lessee"
click at [581, 126] on link "3 Registrations" at bounding box center [617, 126] width 79 height 14
click at [424, 60] on icon "button" at bounding box center [427, 64] width 6 height 8
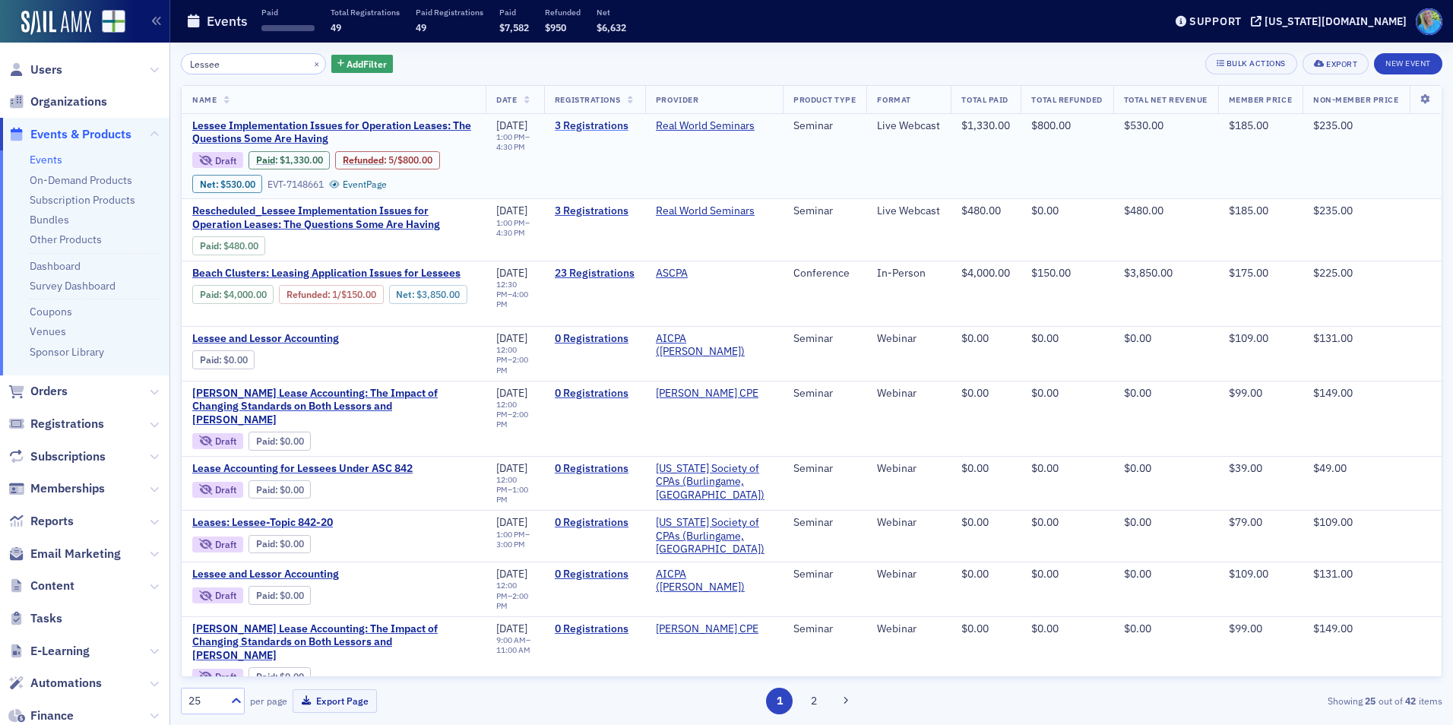
click at [591, 127] on link "3 Registrations" at bounding box center [595, 126] width 80 height 14
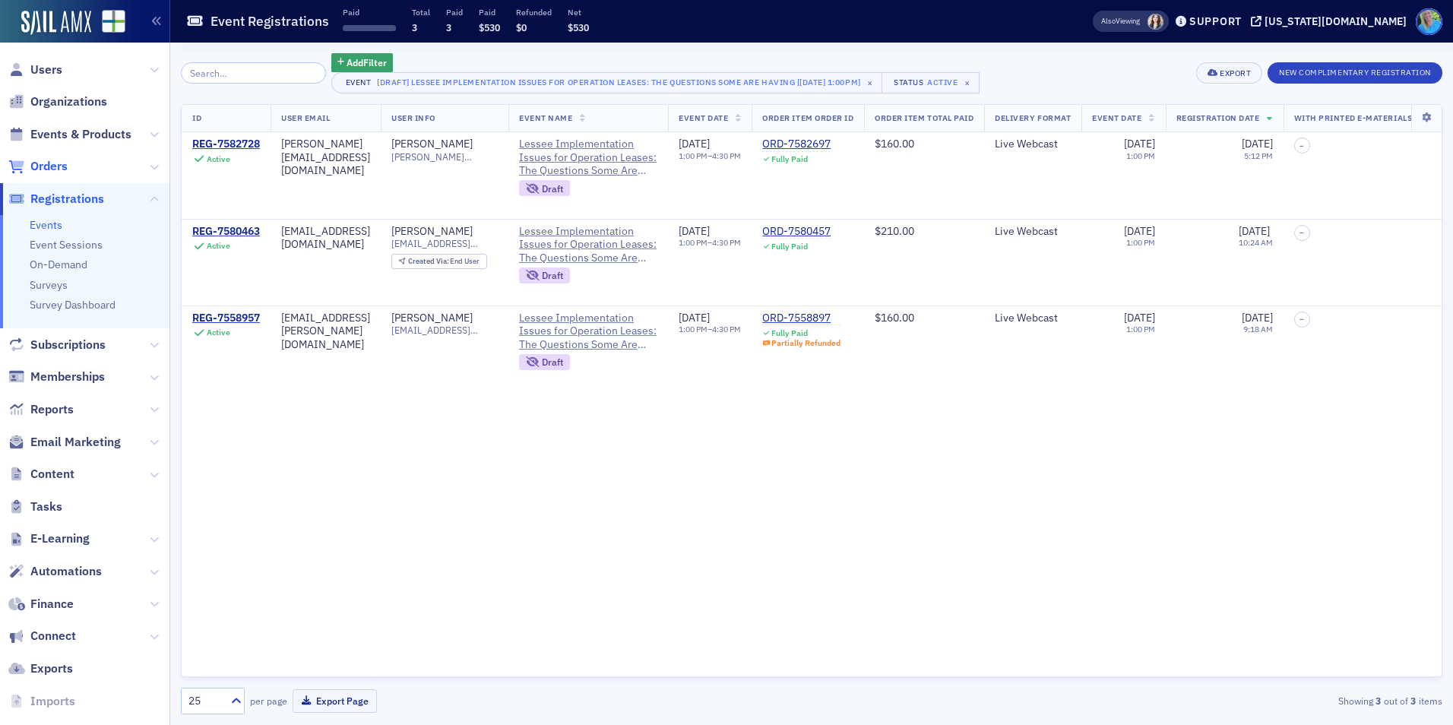
click at [51, 158] on span "Orders" at bounding box center [48, 166] width 37 height 17
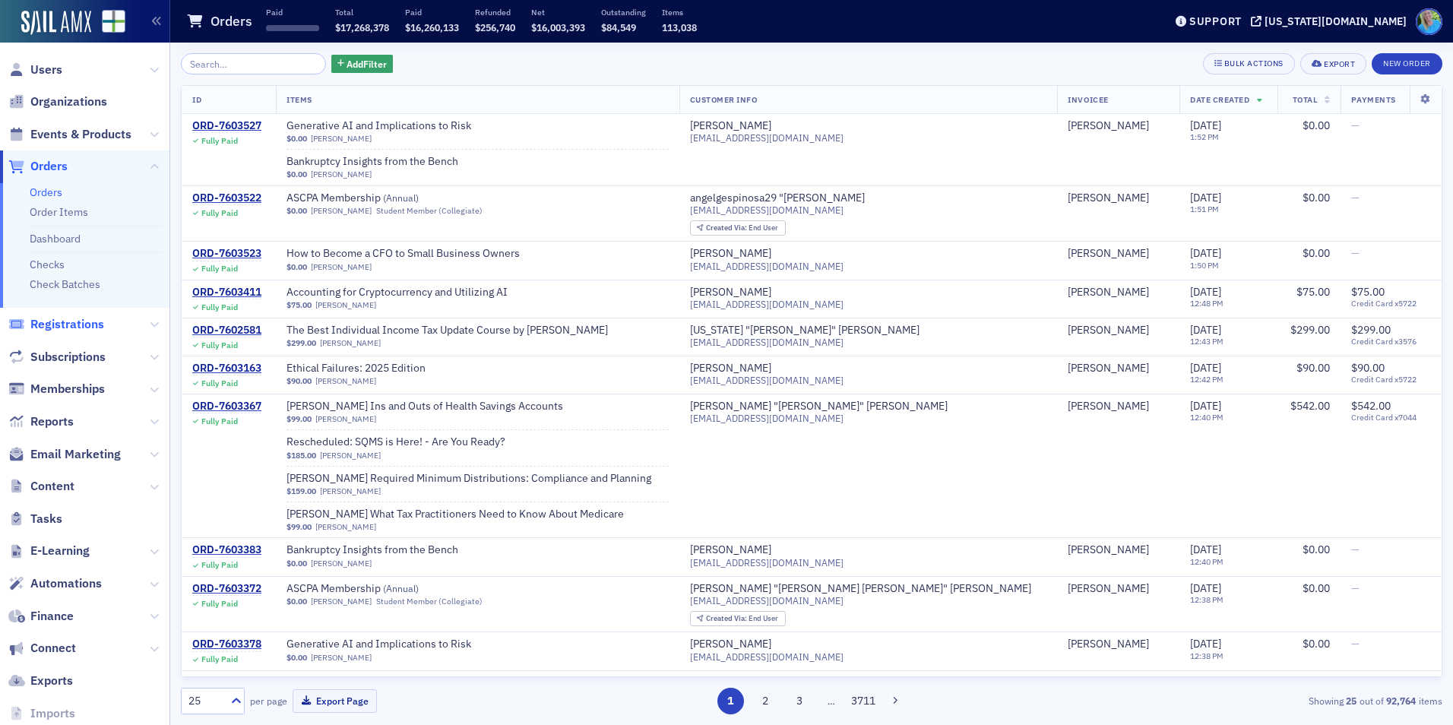
click at [86, 323] on span "Registrations" at bounding box center [67, 324] width 74 height 17
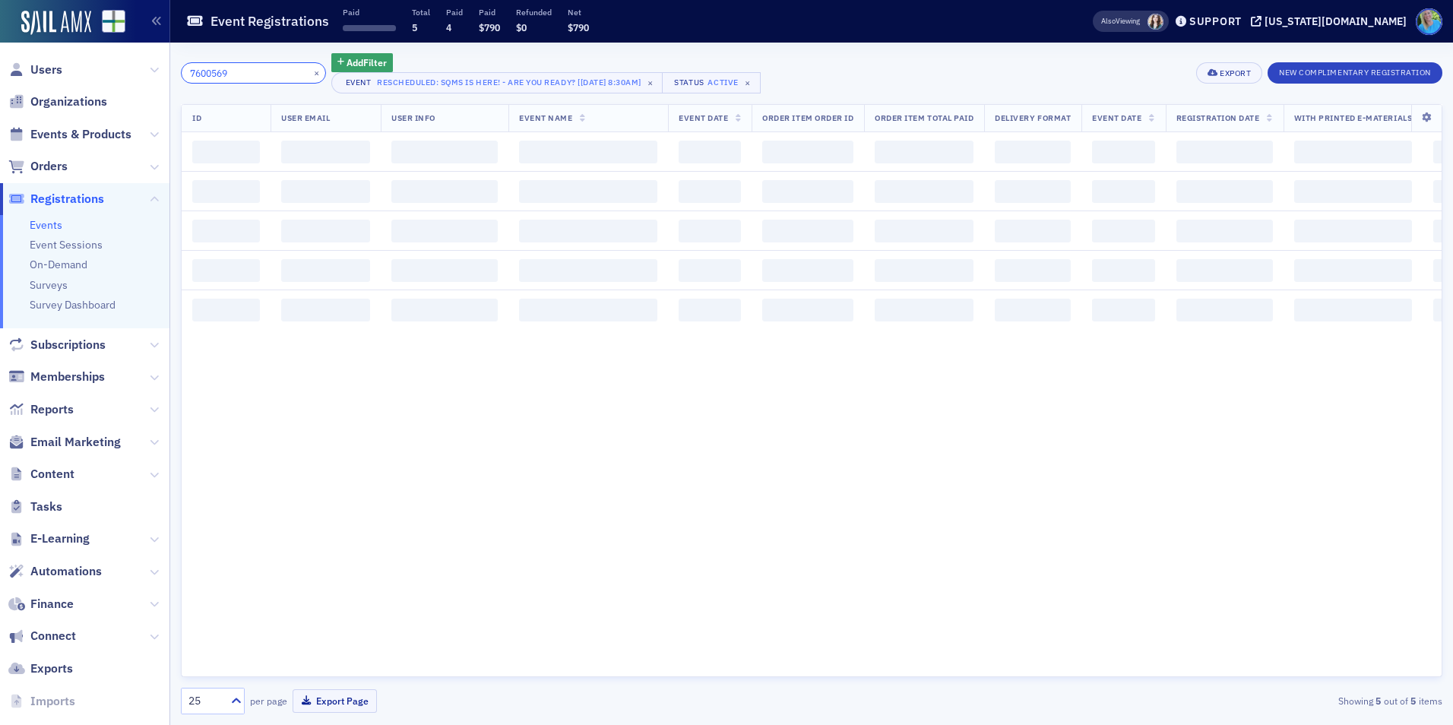
type input "7600569"
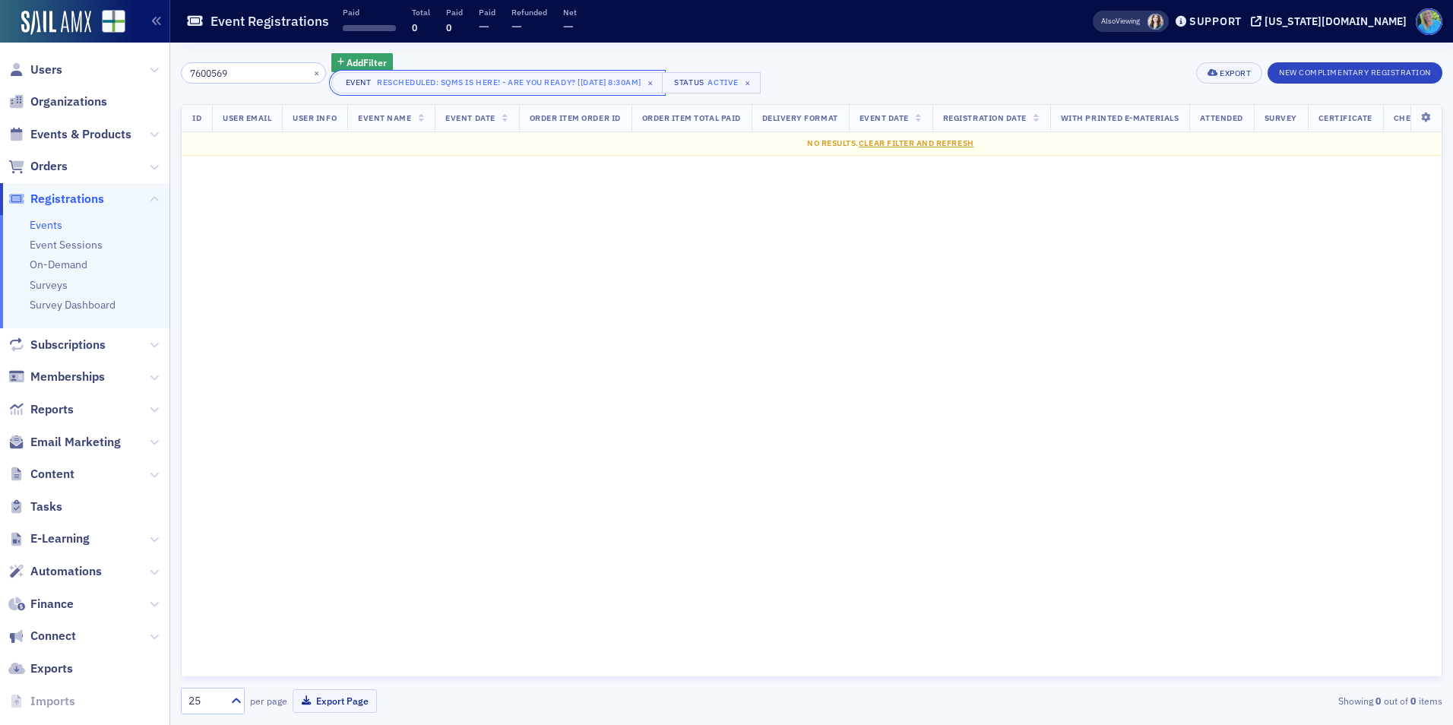
click at [648, 82] on span "×" at bounding box center [651, 83] width 14 height 14
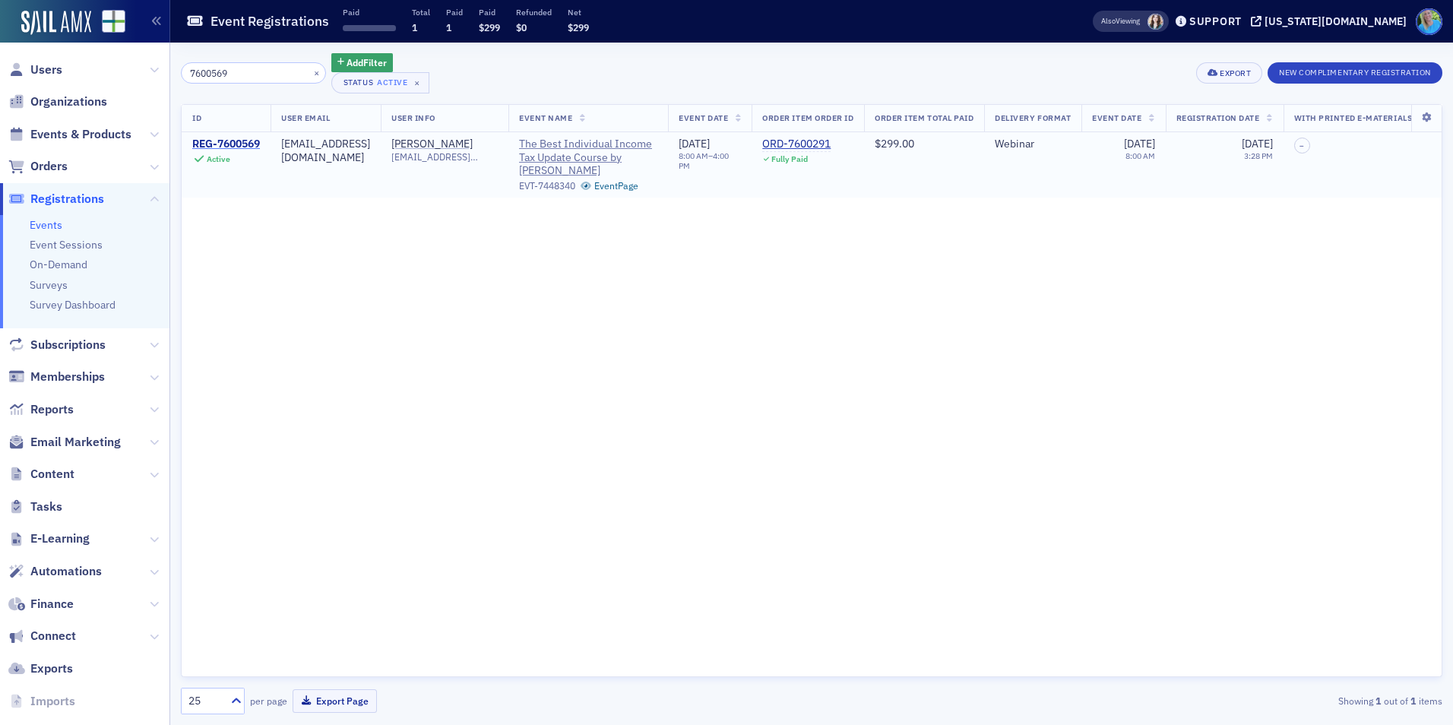
click at [233, 147] on div "REG-7600569" at bounding box center [226, 145] width 68 height 14
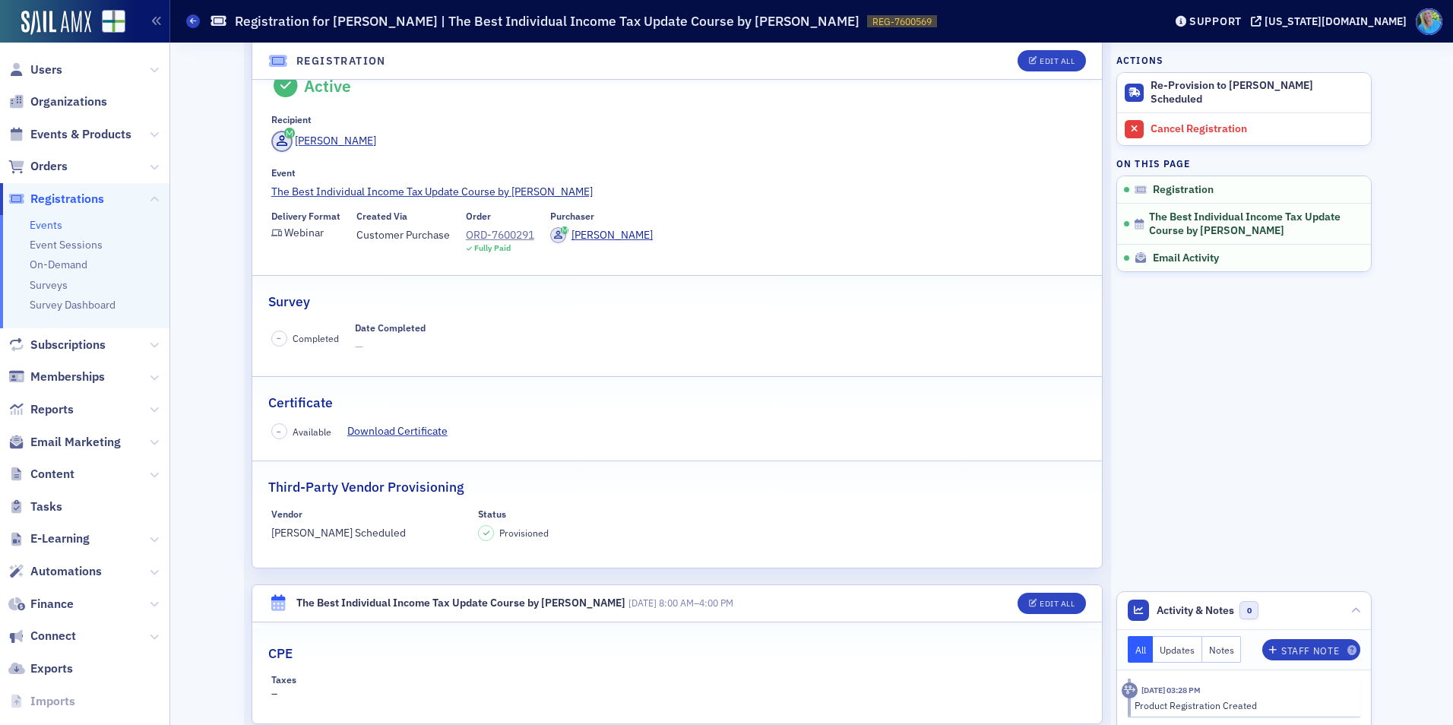
scroll to position [152, 0]
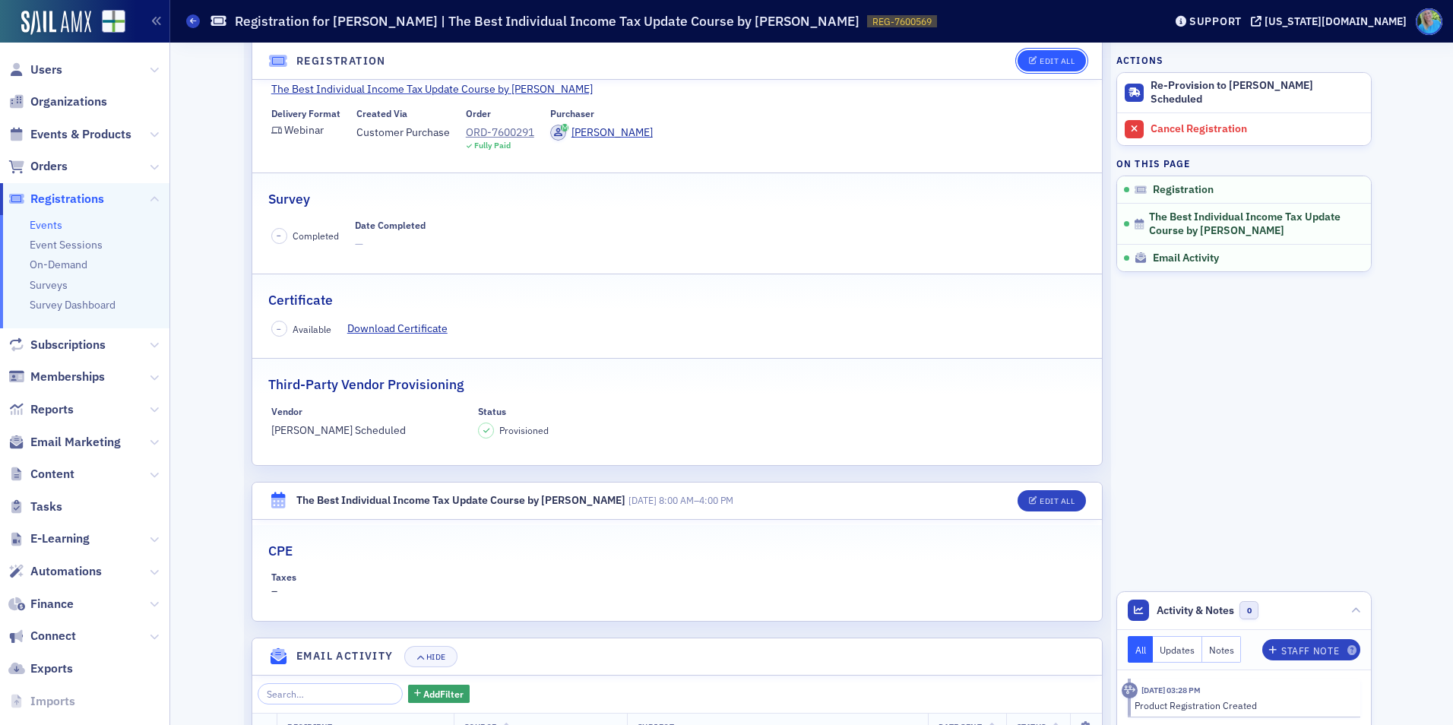
click at [1040, 60] on div "Edit All" at bounding box center [1057, 61] width 35 height 8
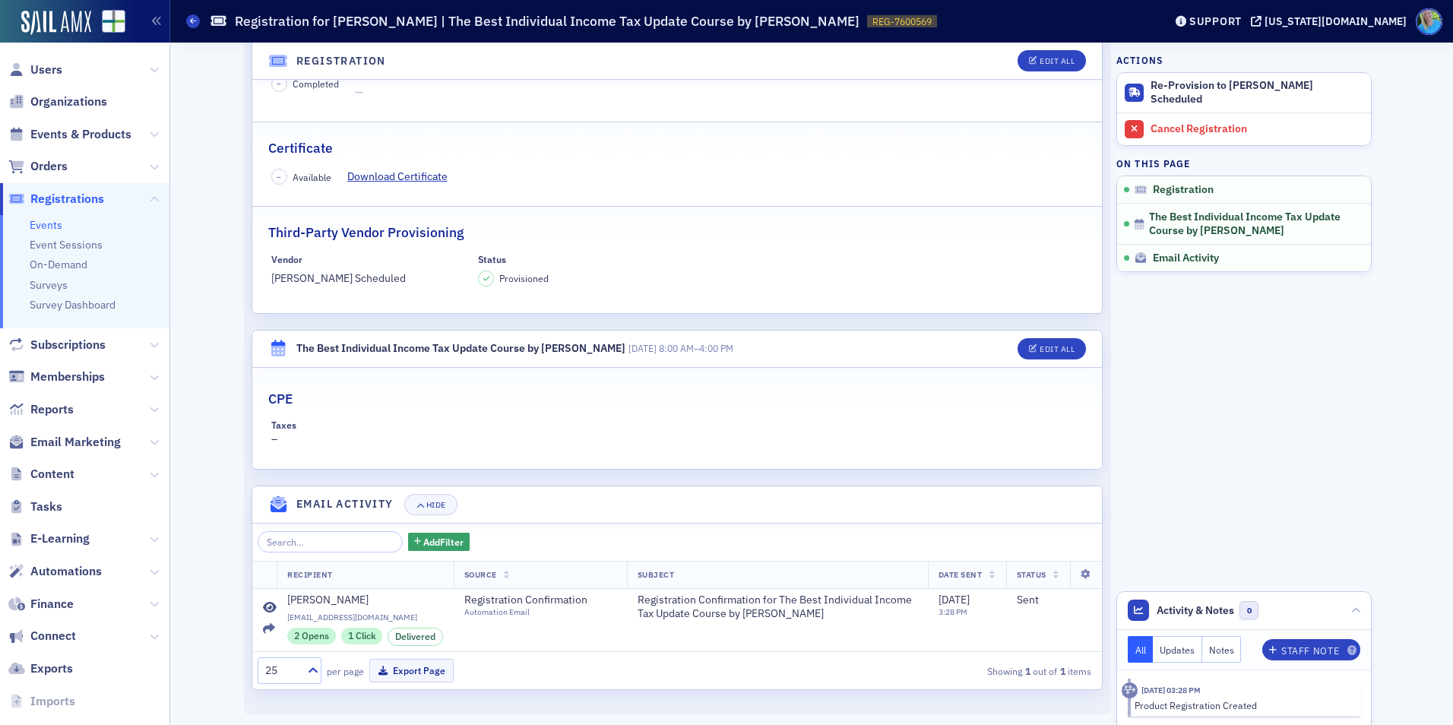
scroll to position [0, 0]
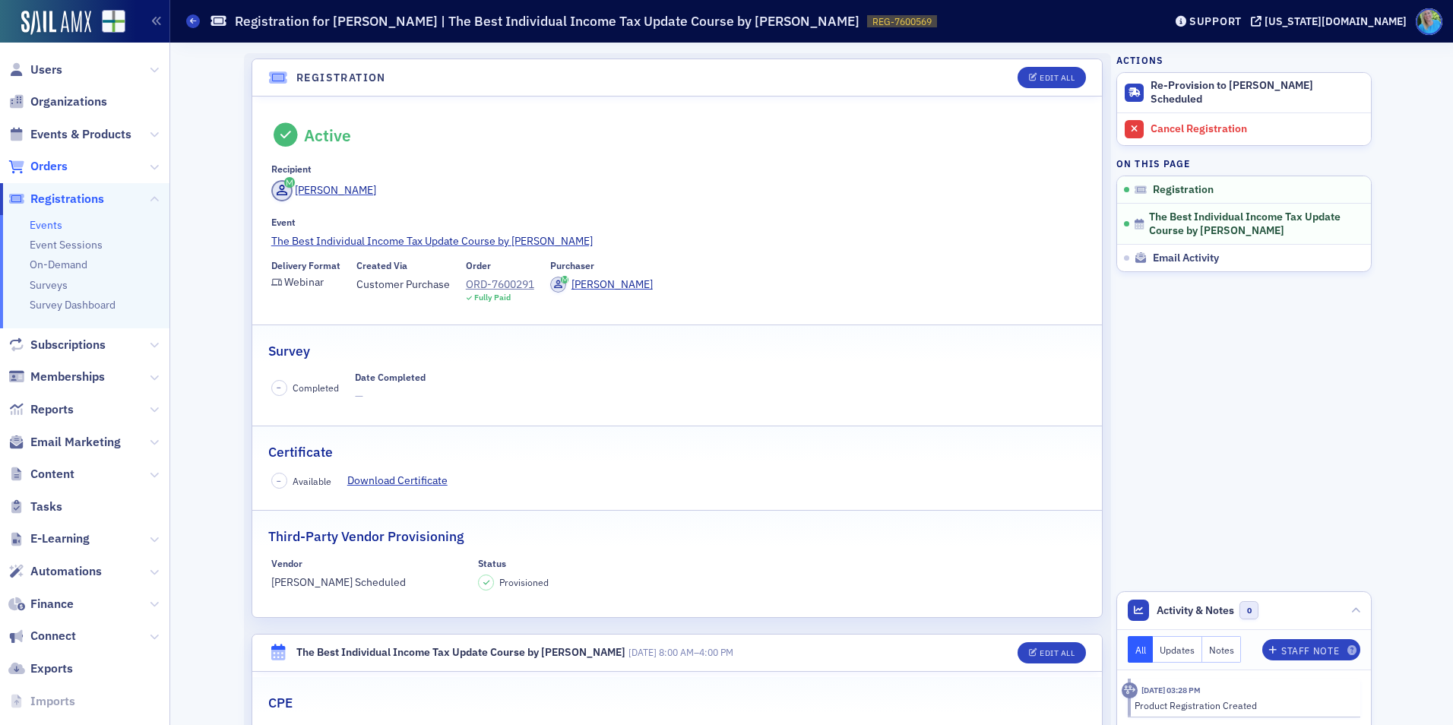
click at [68, 166] on span "Orders" at bounding box center [48, 166] width 37 height 17
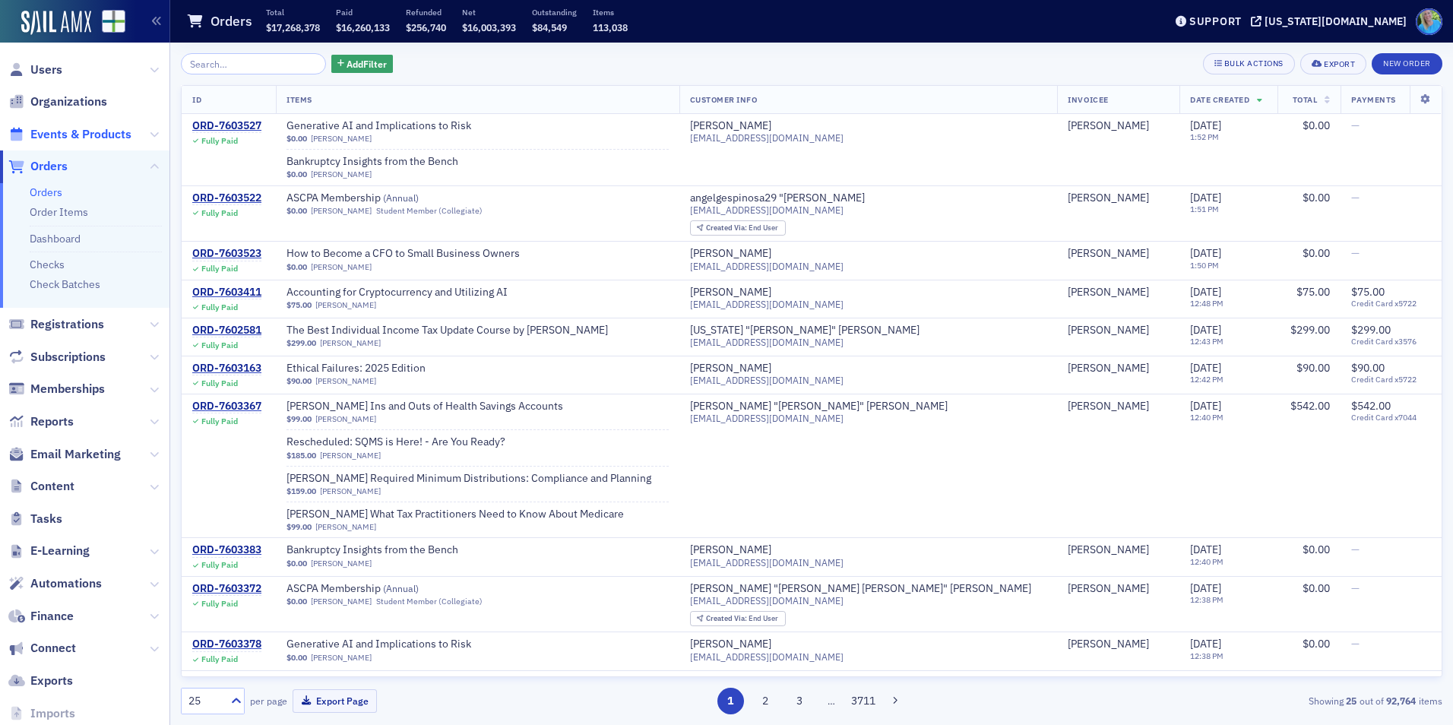
click at [102, 136] on span "Events & Products" at bounding box center [80, 134] width 101 height 17
click at [270, 68] on input "search" at bounding box center [253, 63] width 145 height 21
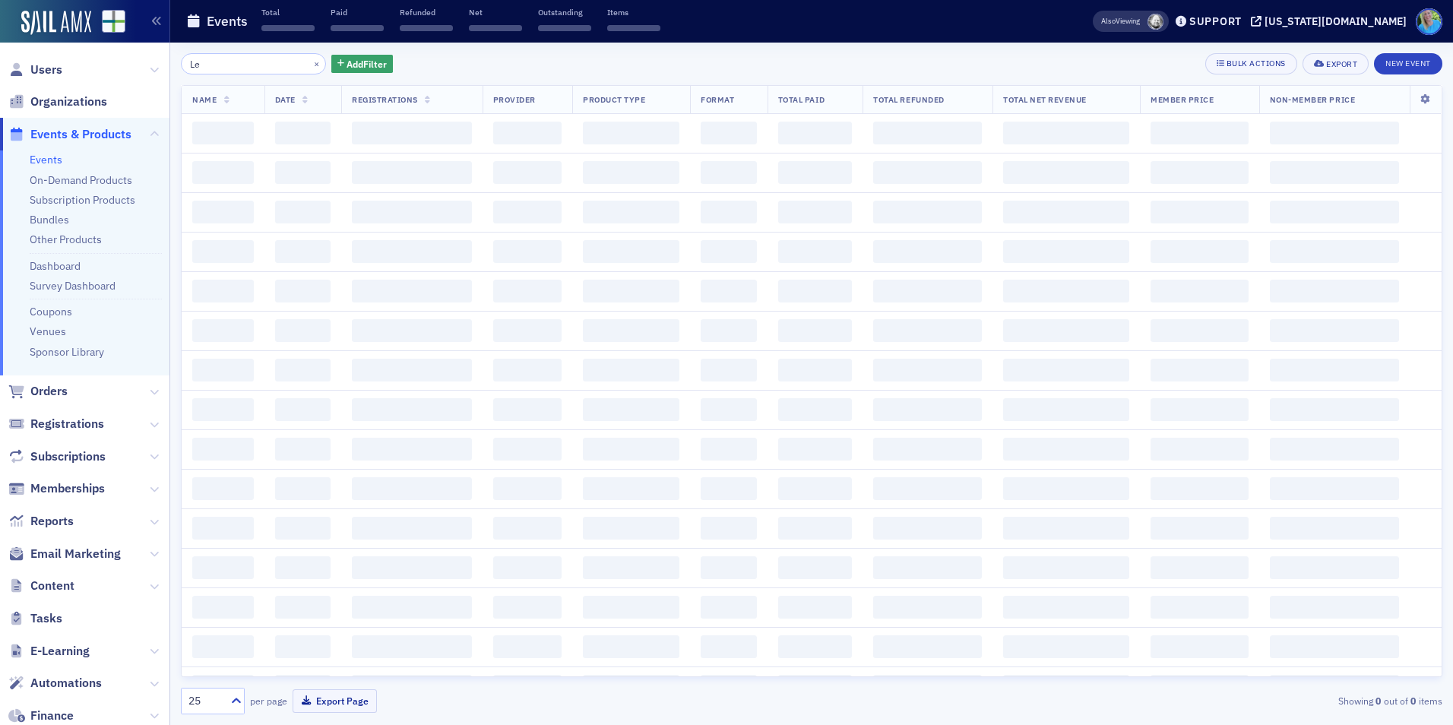
type input "L"
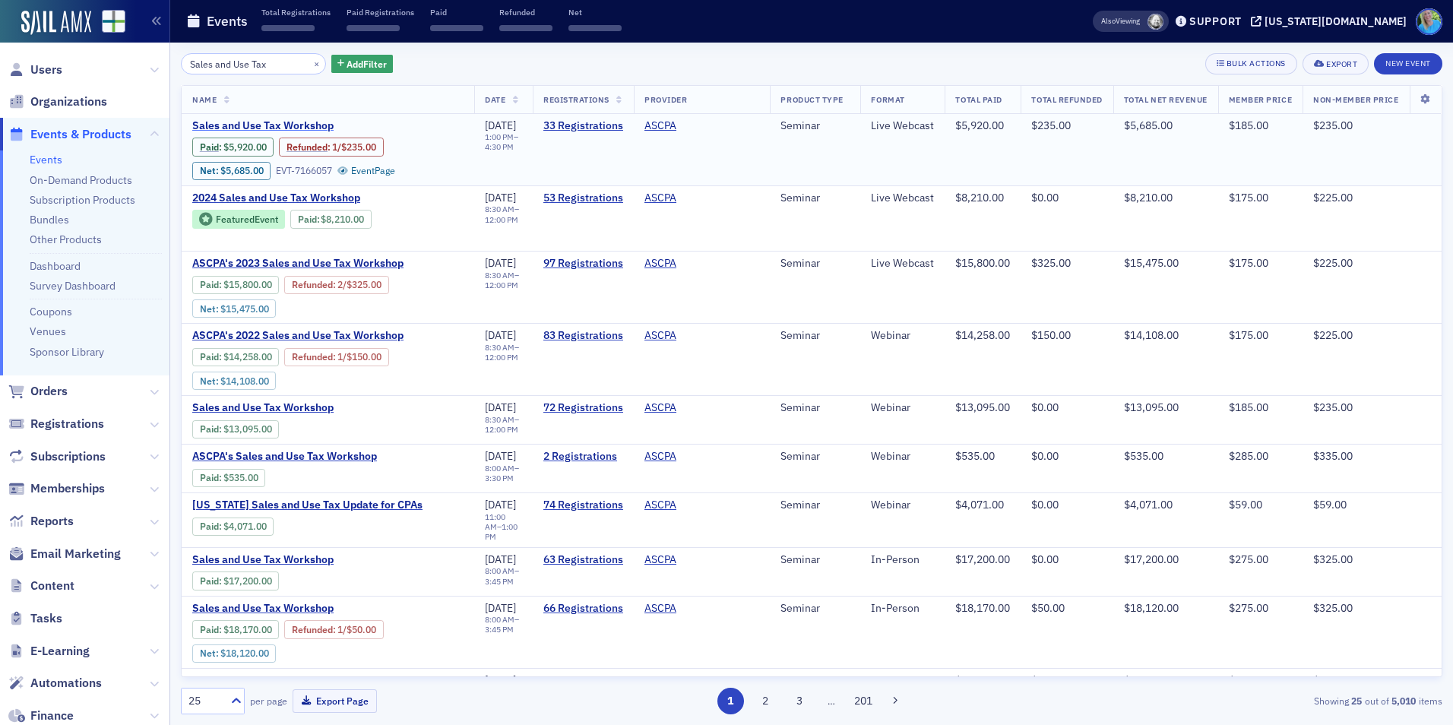
type input "Sales and Use Tax"
click at [304, 127] on span "Sales and Use Tax Workshop" at bounding box center [319, 126] width 255 height 14
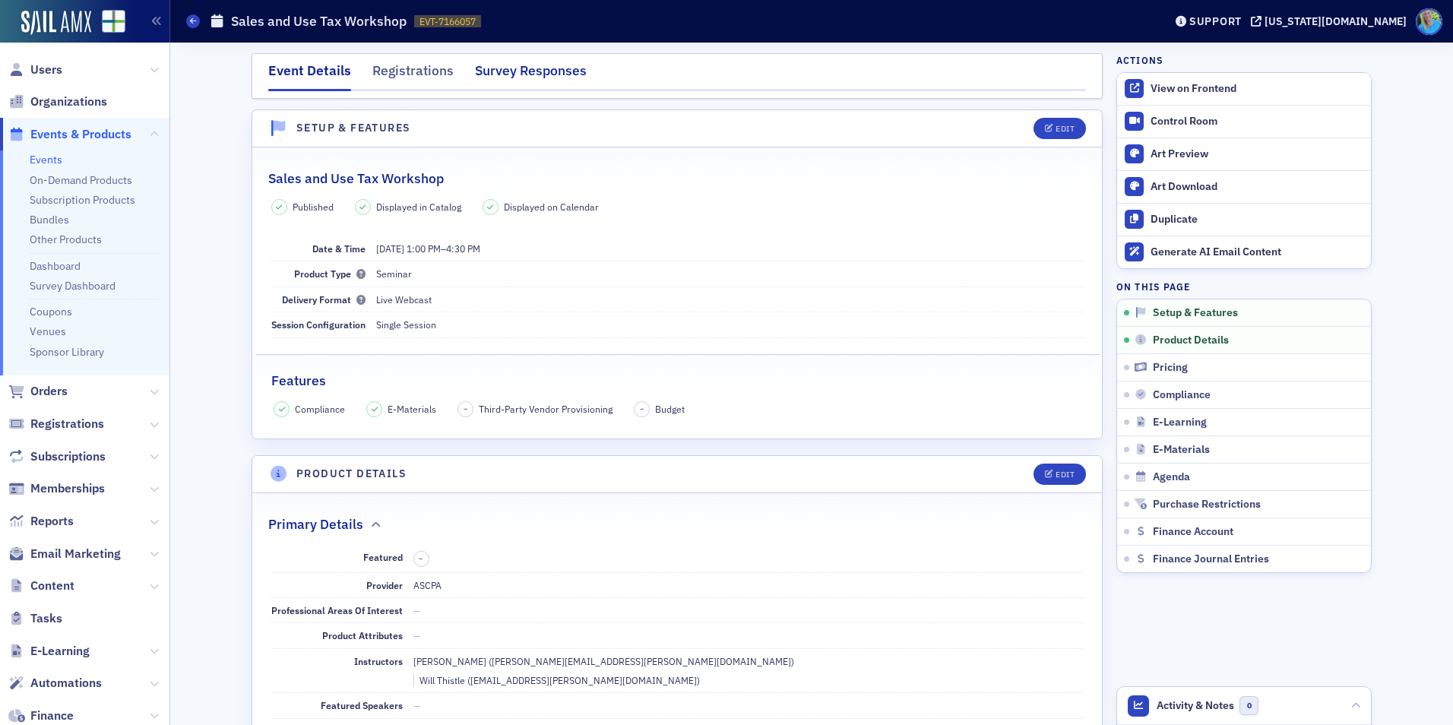
click at [501, 74] on div "Survey Responses" at bounding box center [531, 75] width 112 height 28
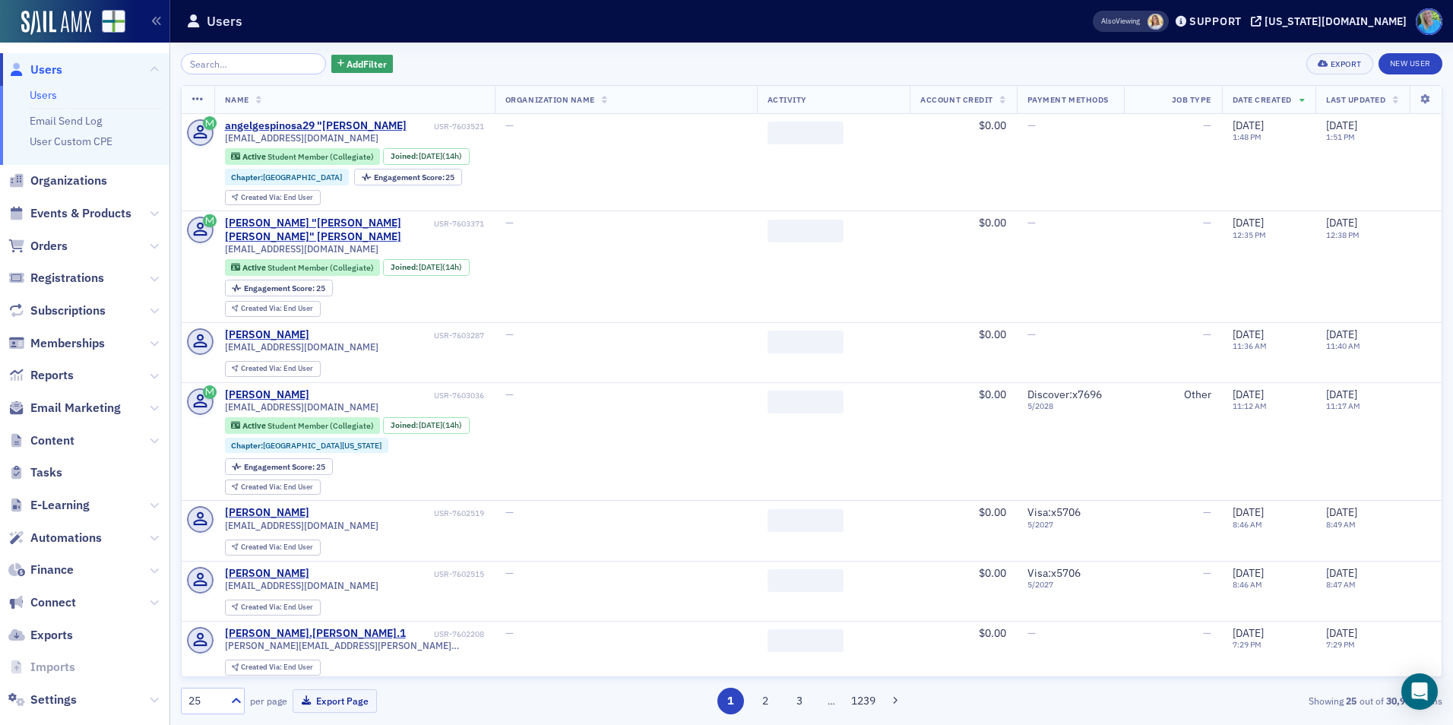
click at [92, 207] on span "Events & Products" at bounding box center [80, 213] width 101 height 17
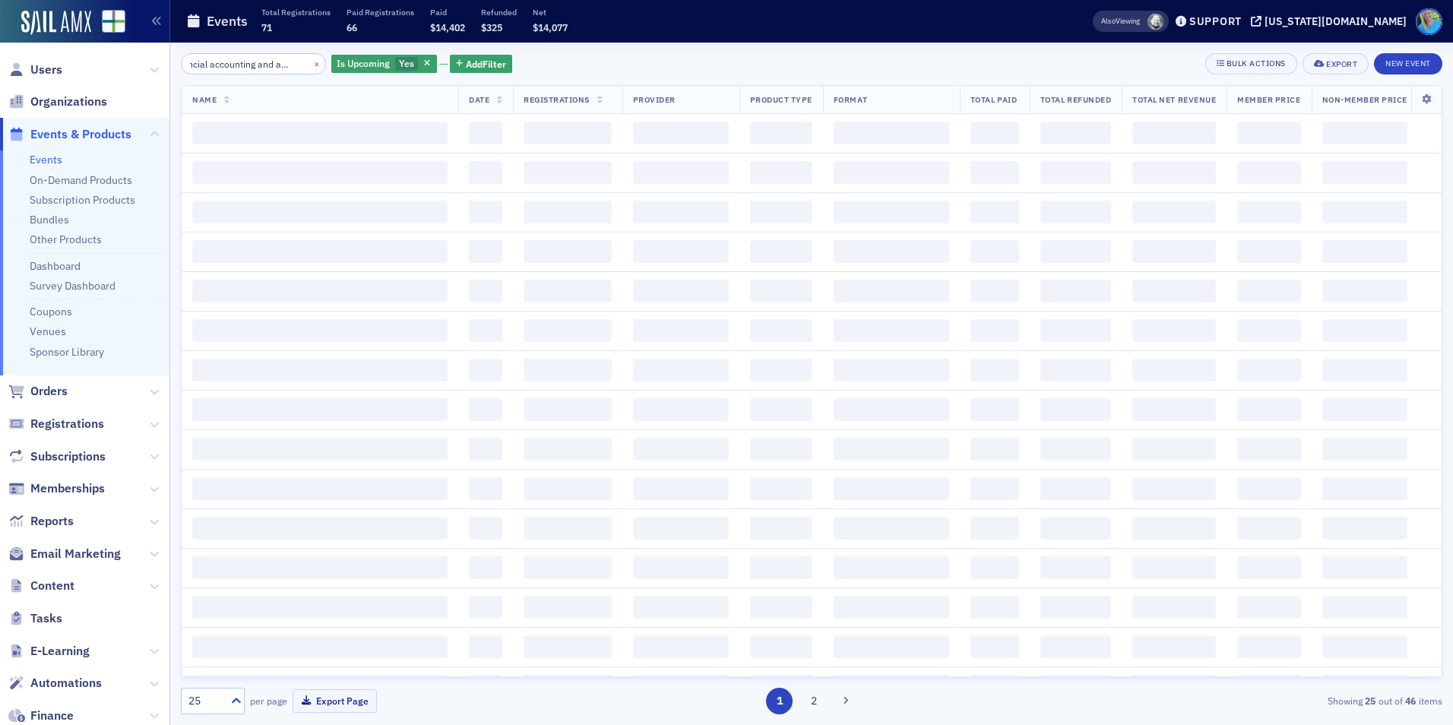
scroll to position [0, 36]
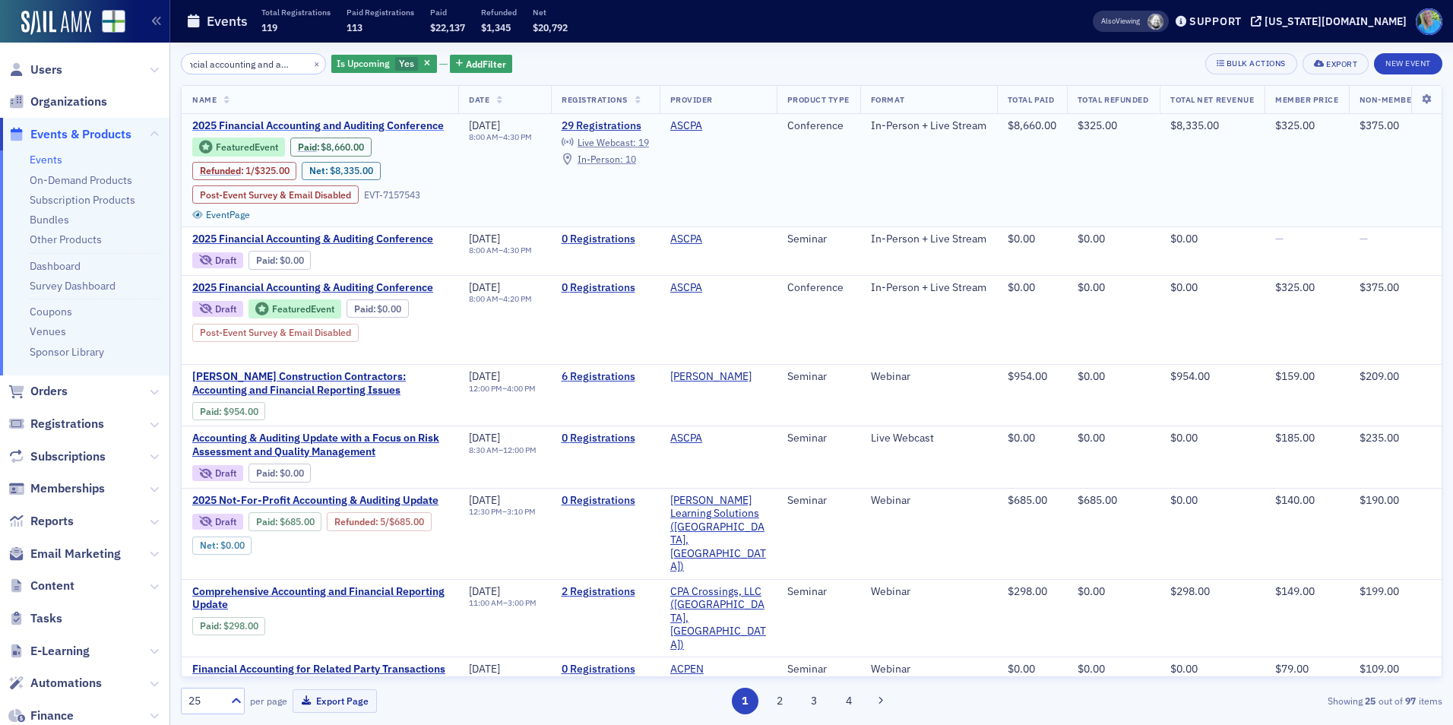
type input "financial accounting and auditing"
click at [278, 123] on span "2025 Financial Accounting and Auditing Conference" at bounding box center [319, 126] width 255 height 14
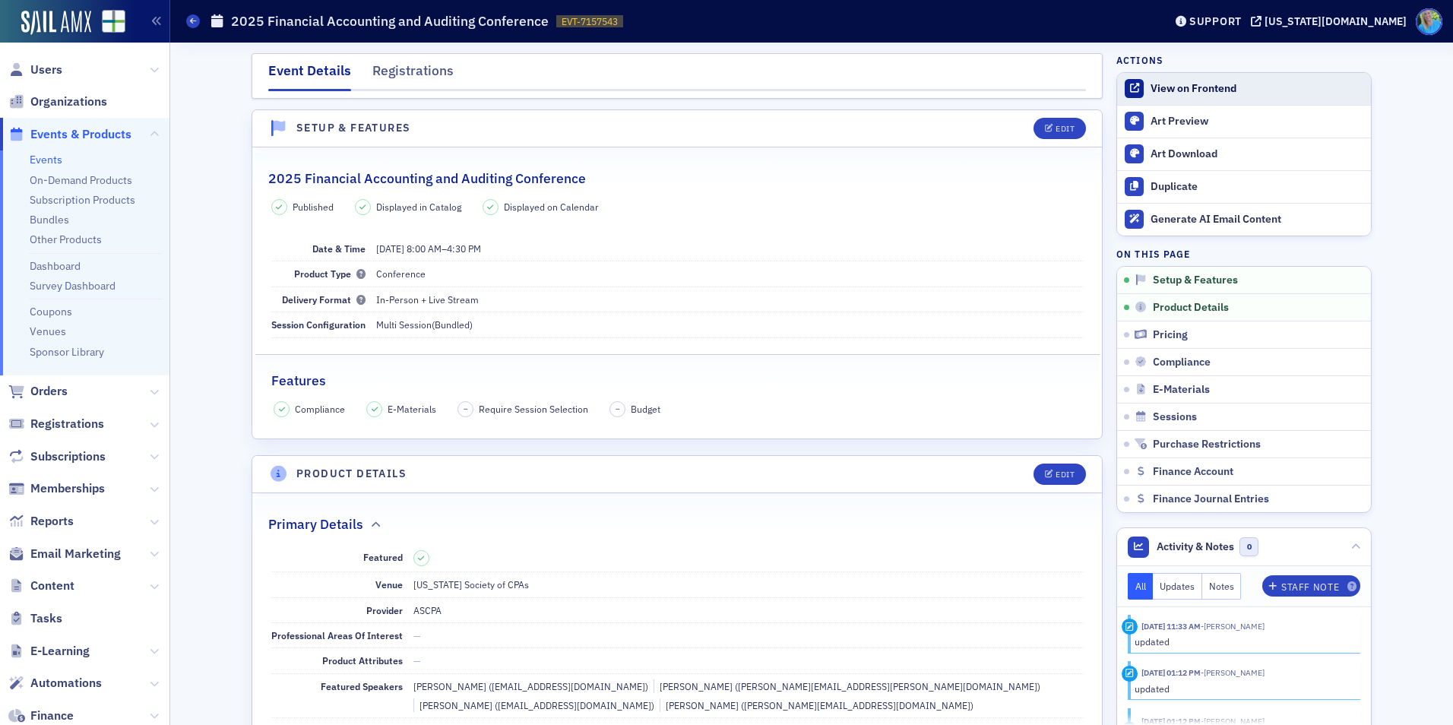
click at [1218, 89] on div "View on Frontend" at bounding box center [1257, 89] width 213 height 14
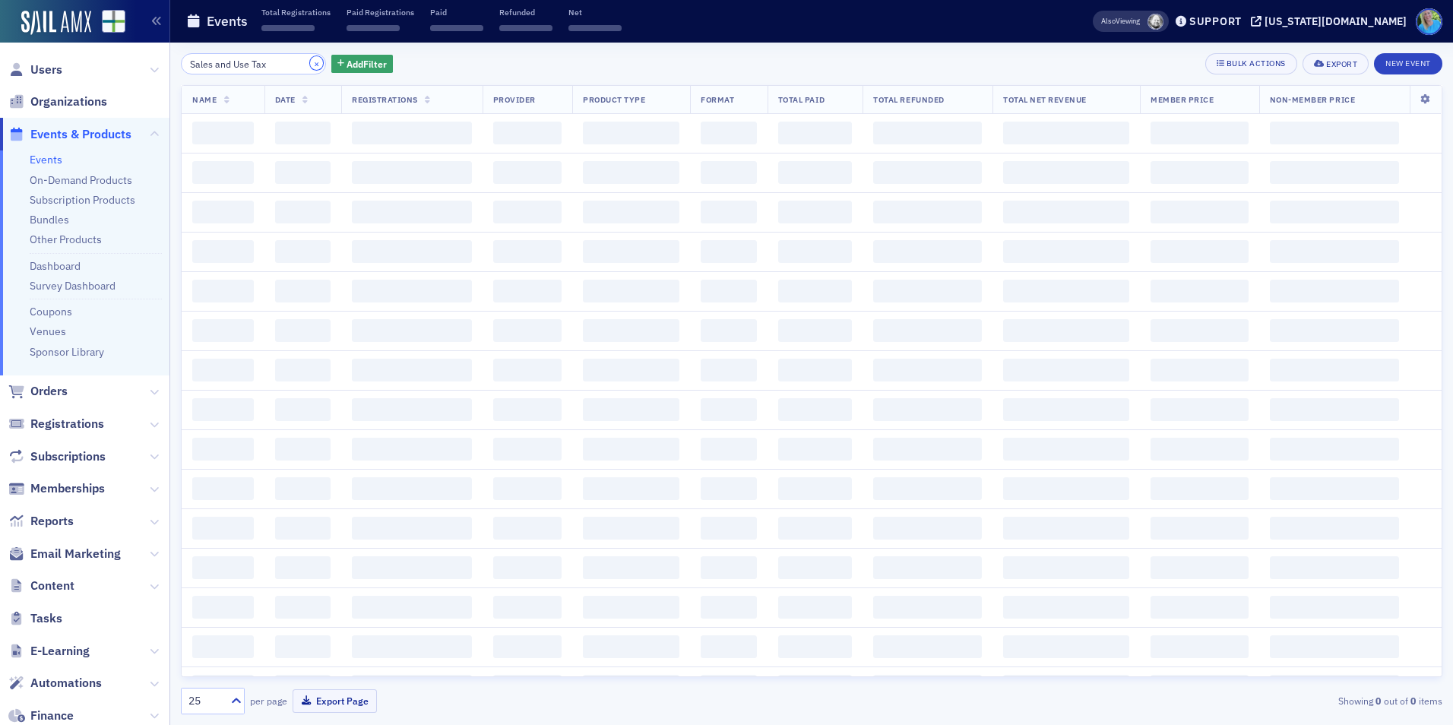
click at [310, 68] on button "×" at bounding box center [317, 63] width 14 height 14
click at [295, 65] on input "search" at bounding box center [253, 63] width 145 height 21
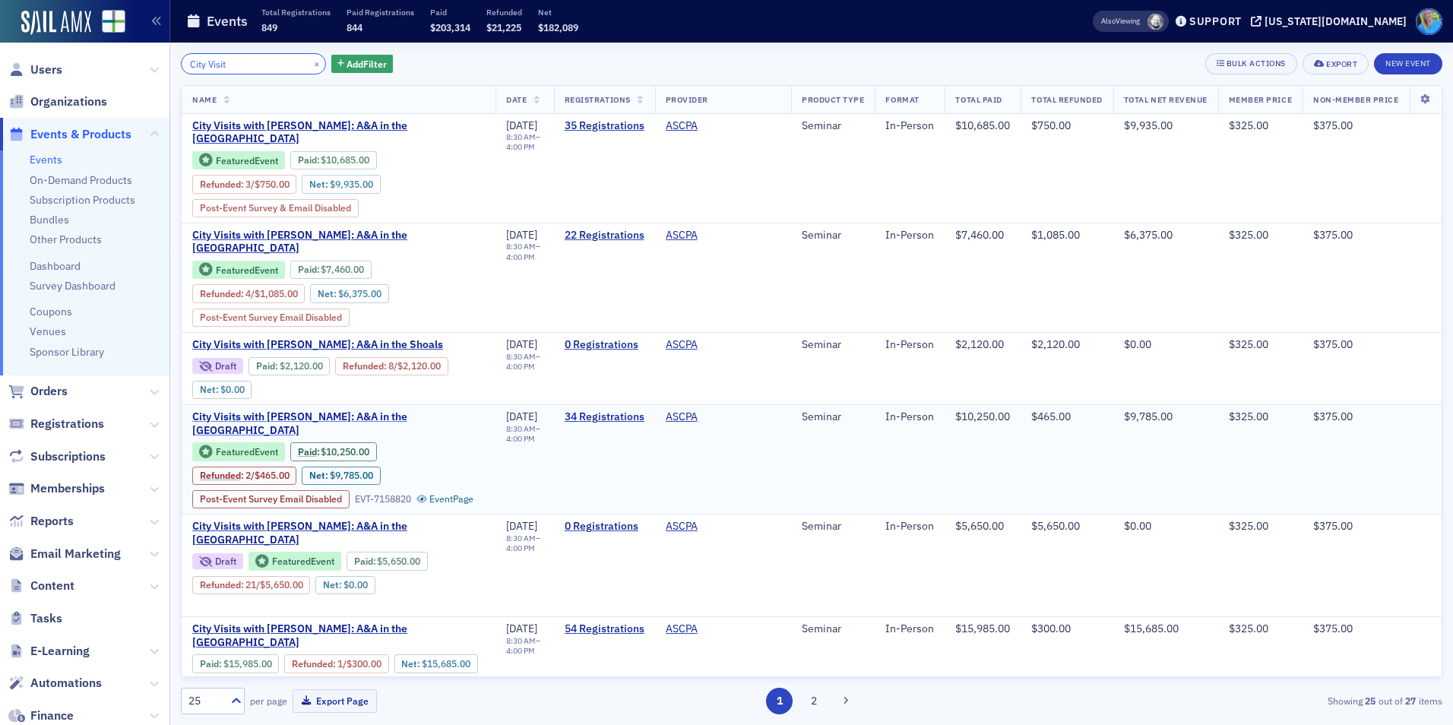
type input "City Visit"
click at [401, 425] on span "City Visits with [PERSON_NAME]: A&A in the [GEOGRAPHIC_DATA]" at bounding box center [338, 423] width 293 height 27
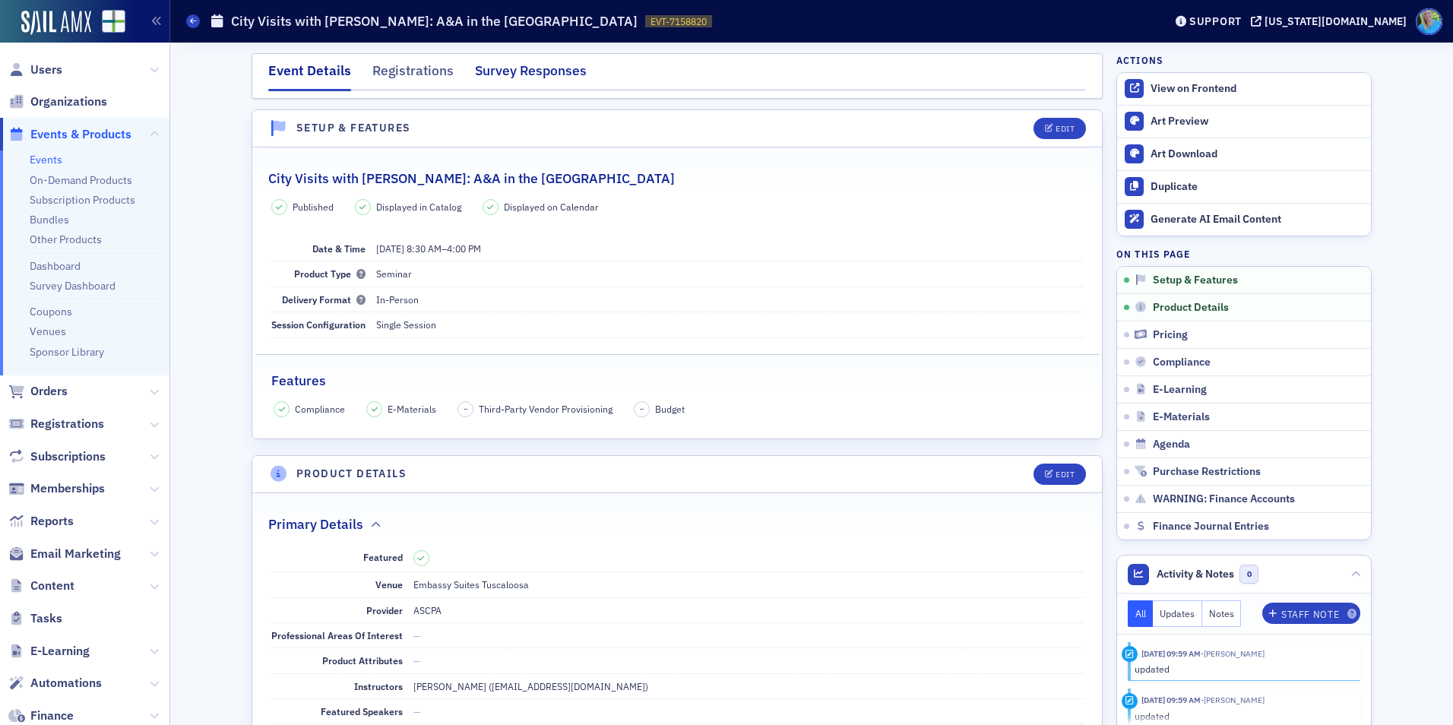
click at [502, 78] on div "Survey Responses" at bounding box center [531, 75] width 112 height 28
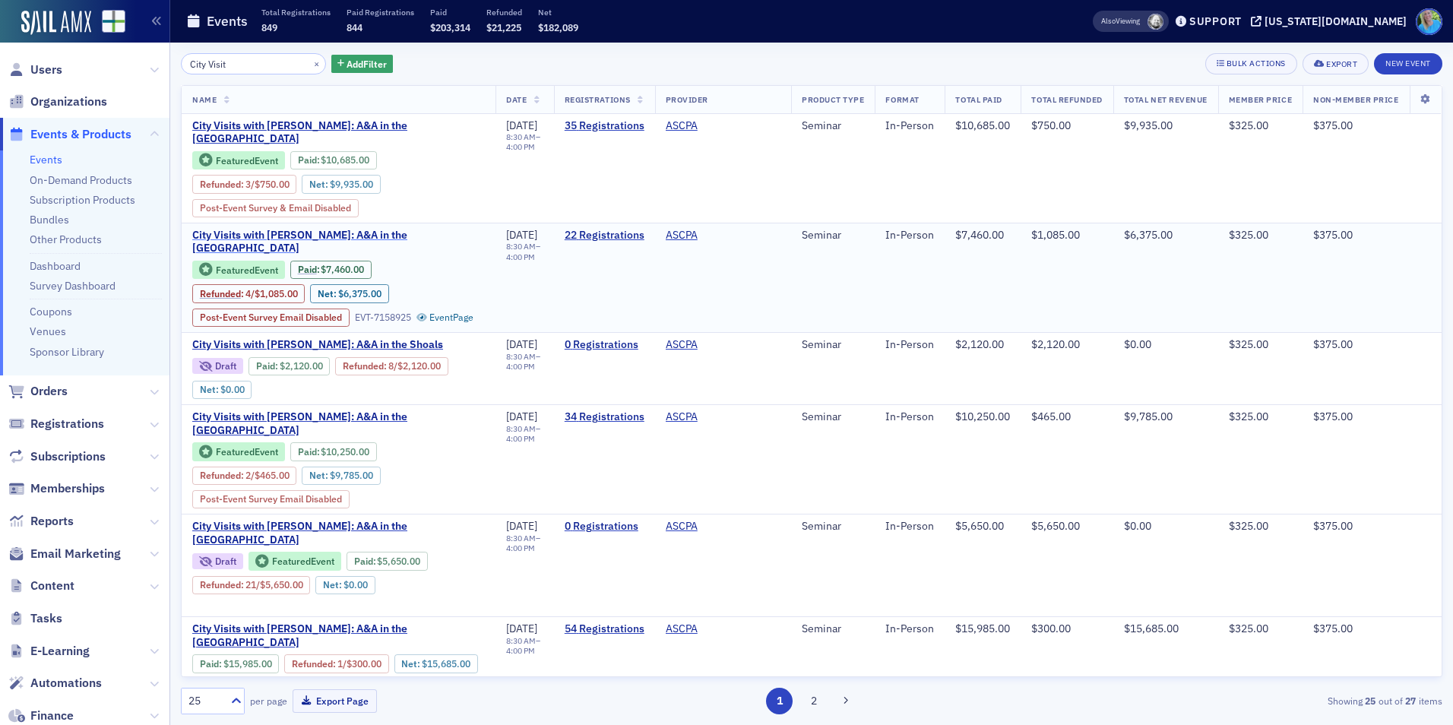
click at [401, 241] on span "City Visits with Mike Brand: A&A in the Rocket City" at bounding box center [338, 242] width 293 height 27
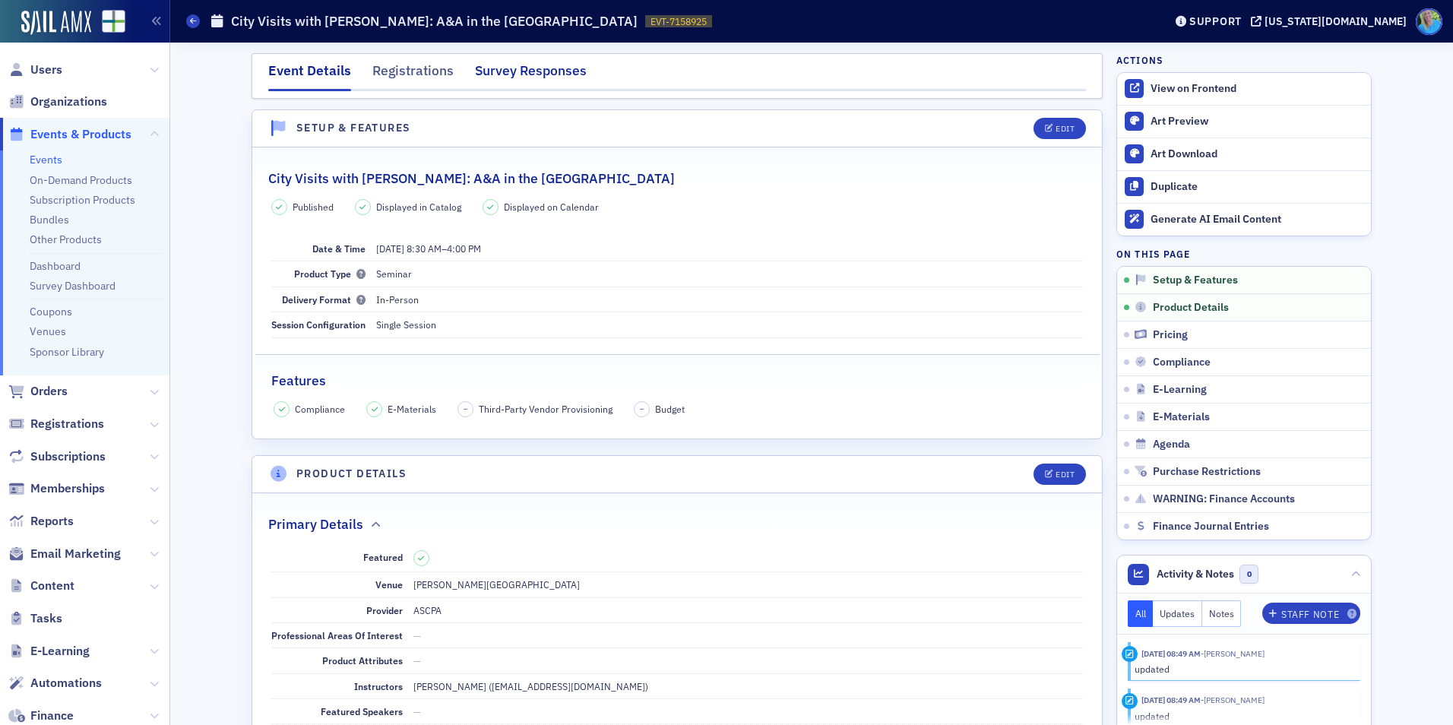
click at [510, 79] on div "Survey Responses" at bounding box center [531, 75] width 112 height 28
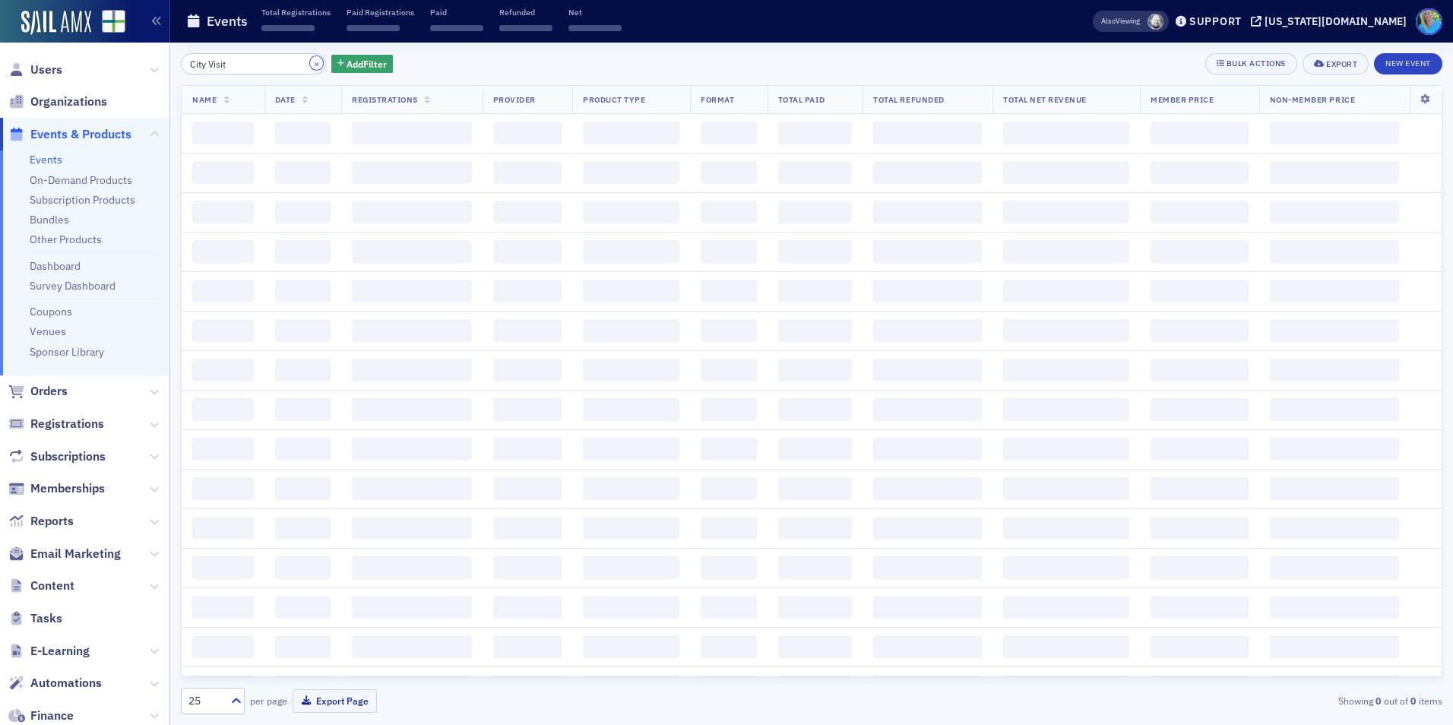
click at [310, 61] on button "×" at bounding box center [317, 63] width 14 height 14
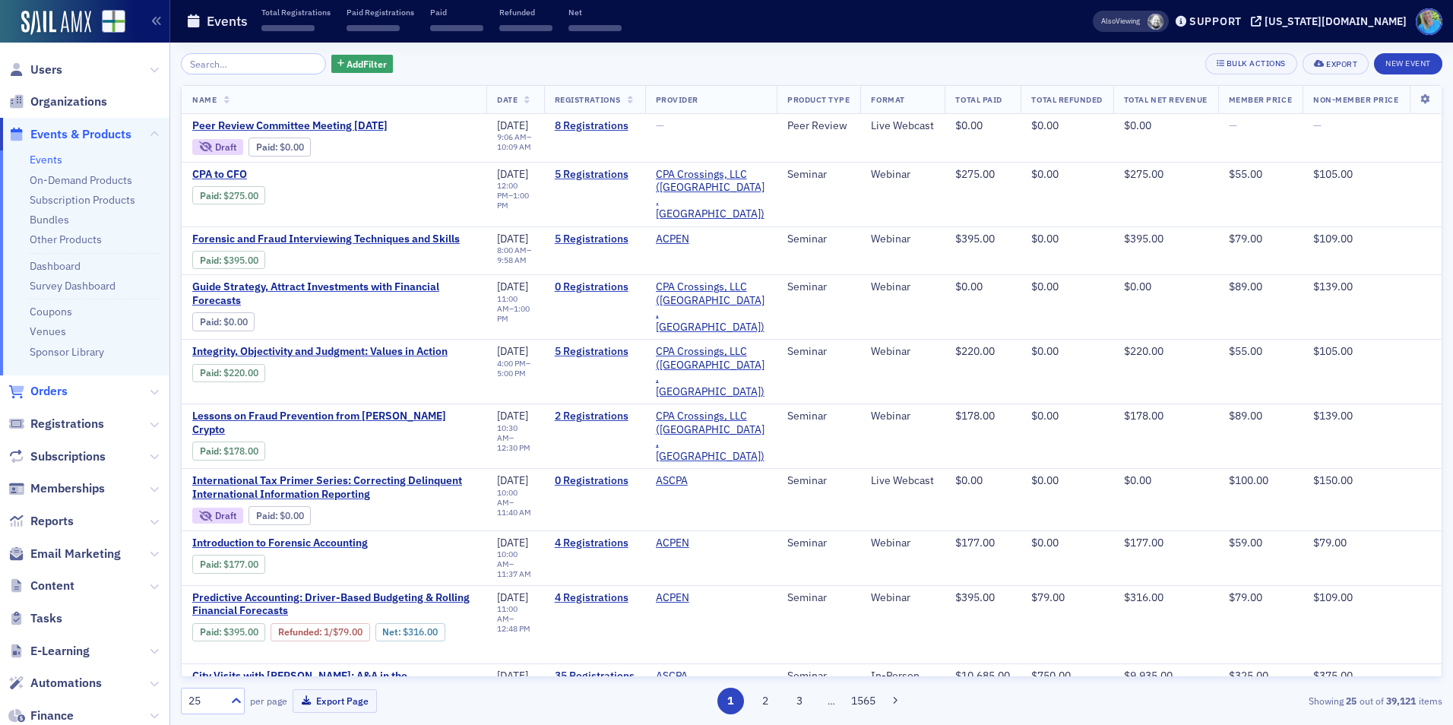
click at [42, 392] on span "Orders" at bounding box center [48, 391] width 37 height 17
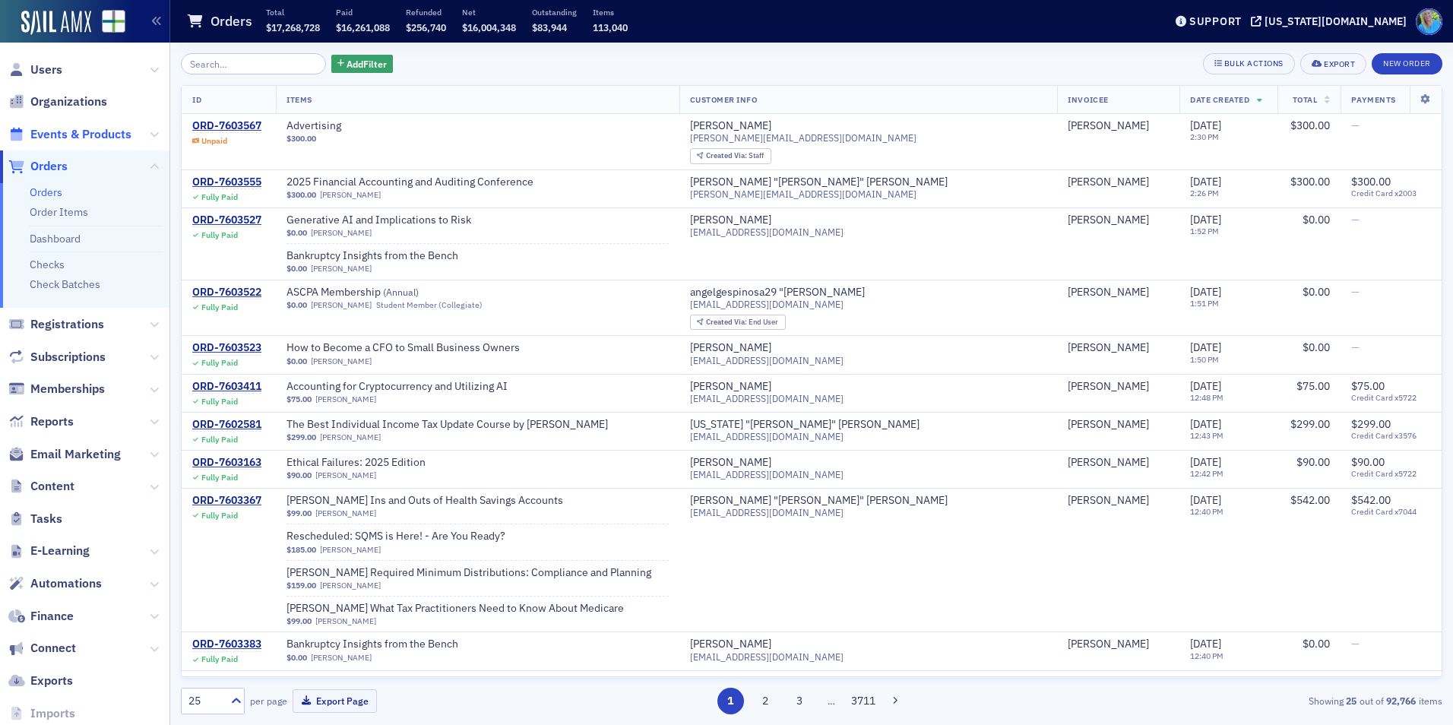
click at [91, 135] on span "Events & Products" at bounding box center [80, 134] width 101 height 17
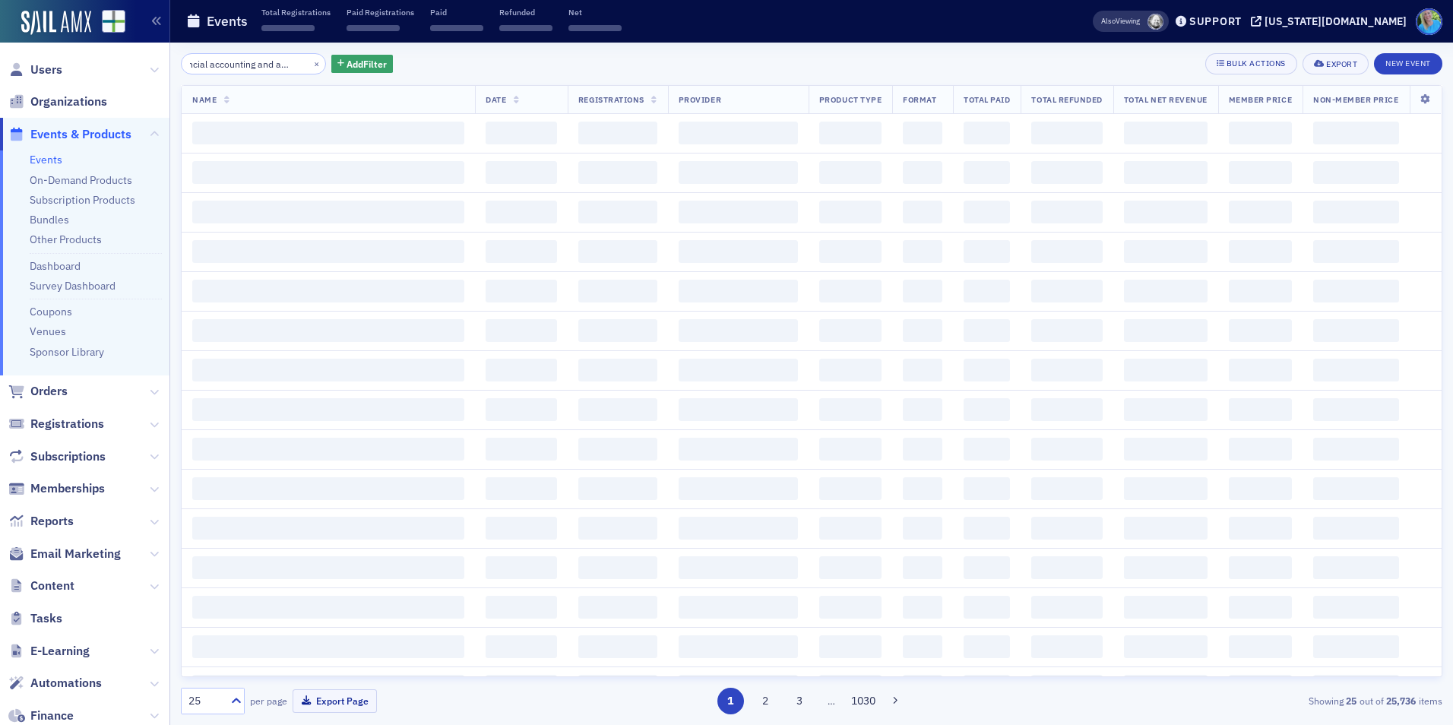
scroll to position [0, 36]
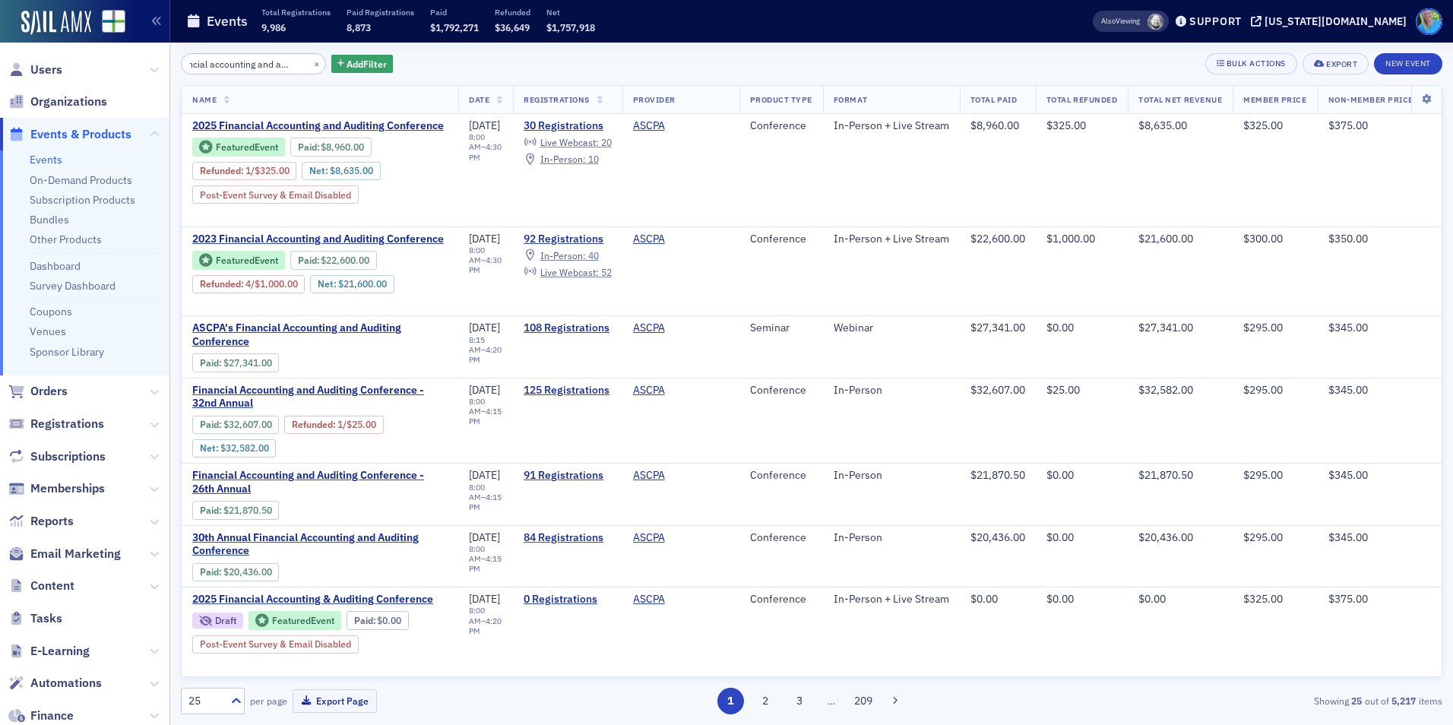
type input "financial accounting and auditing"
click at [366, 122] on span "2025 Financial Accounting and Auditing Conference" at bounding box center [319, 126] width 255 height 14
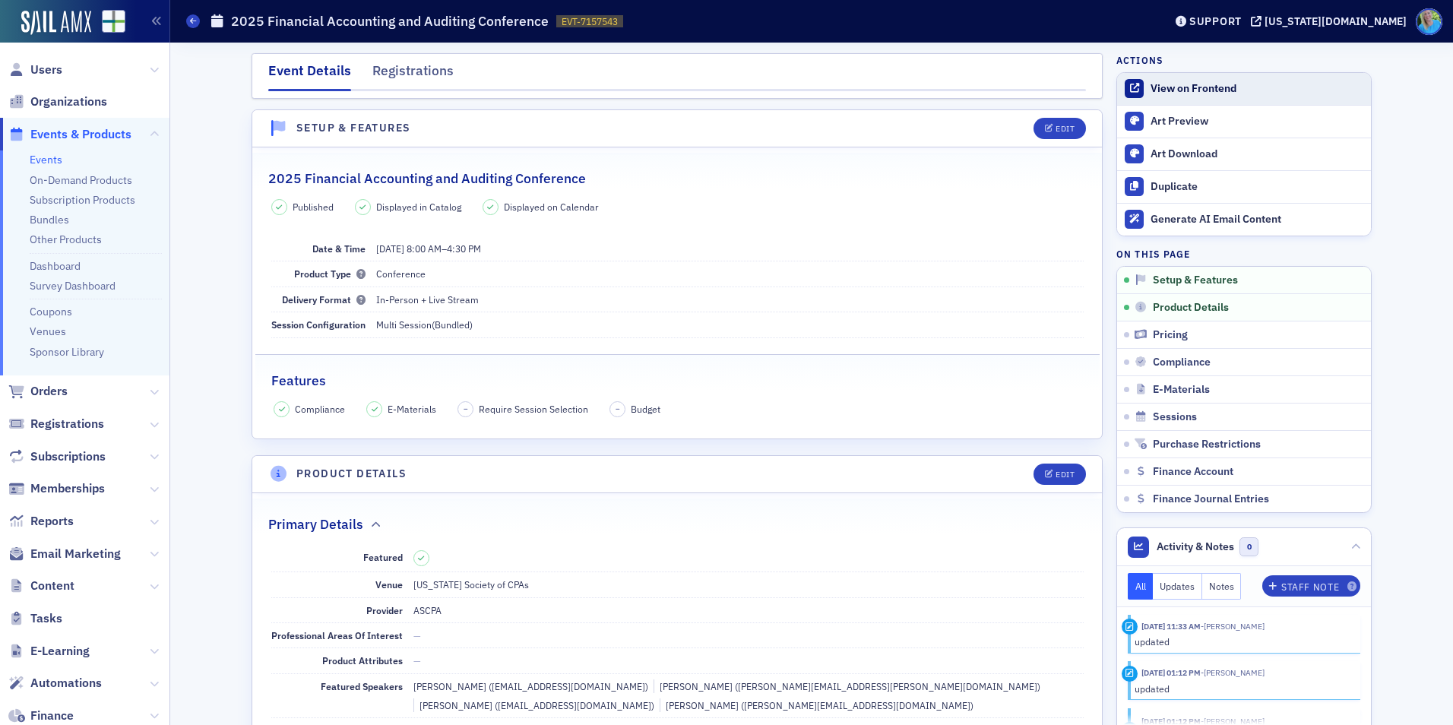
click at [1207, 93] on div "View on Frontend" at bounding box center [1257, 89] width 213 height 14
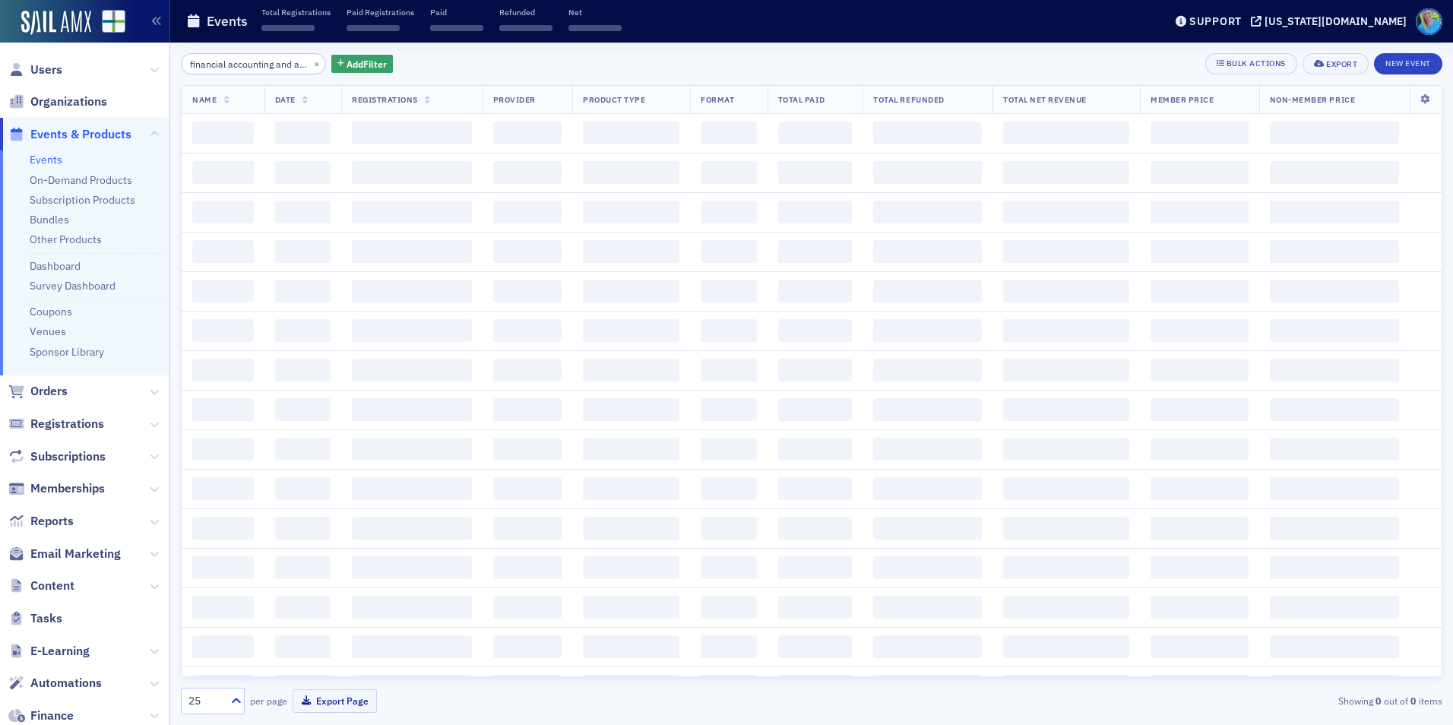
scroll to position [0, 36]
click at [310, 61] on button "×" at bounding box center [317, 63] width 14 height 14
click at [278, 62] on input "search" at bounding box center [253, 63] width 145 height 21
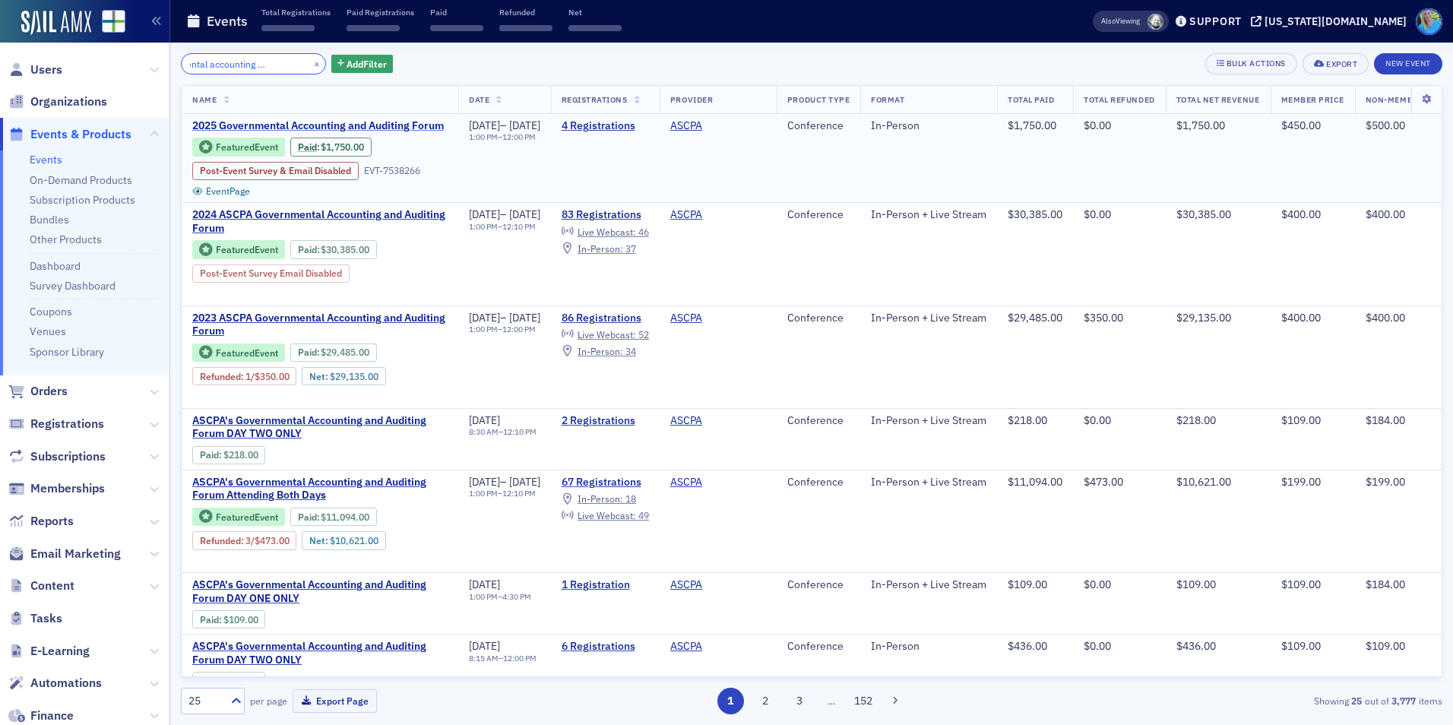
type input "governmental accounting and auditing"
click at [233, 123] on span "2025 Governmental Accounting and Auditing Forum" at bounding box center [319, 126] width 255 height 14
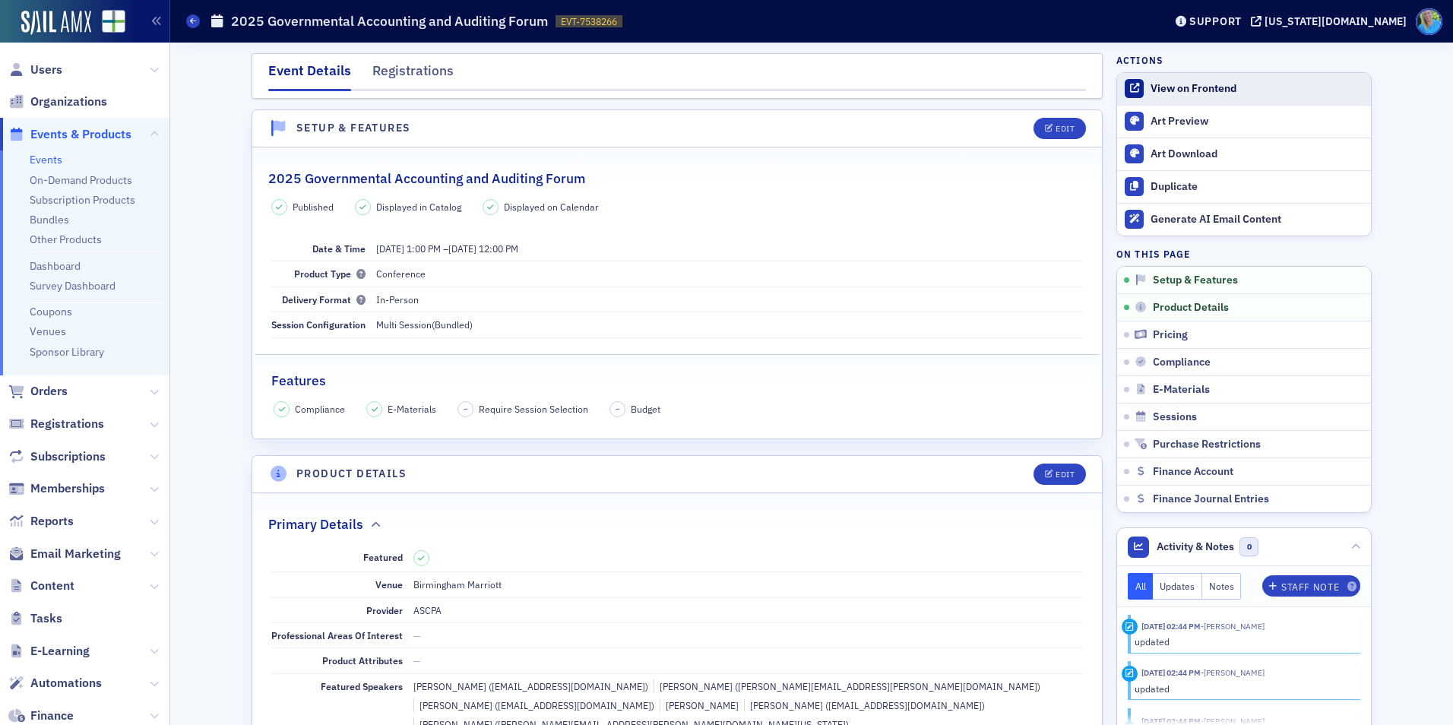
click at [1171, 90] on div "View on Frontend" at bounding box center [1257, 89] width 213 height 14
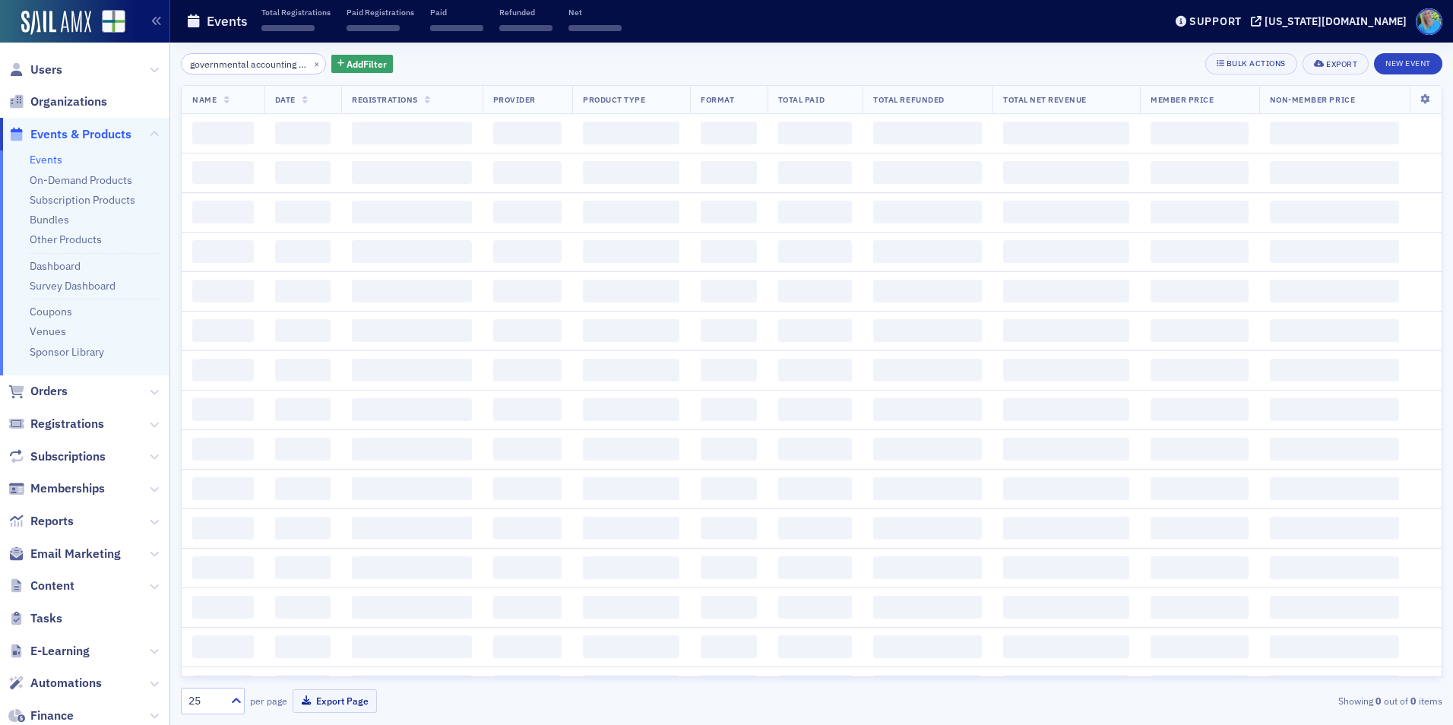
scroll to position [0, 60]
click at [310, 67] on button "×" at bounding box center [317, 63] width 14 height 14
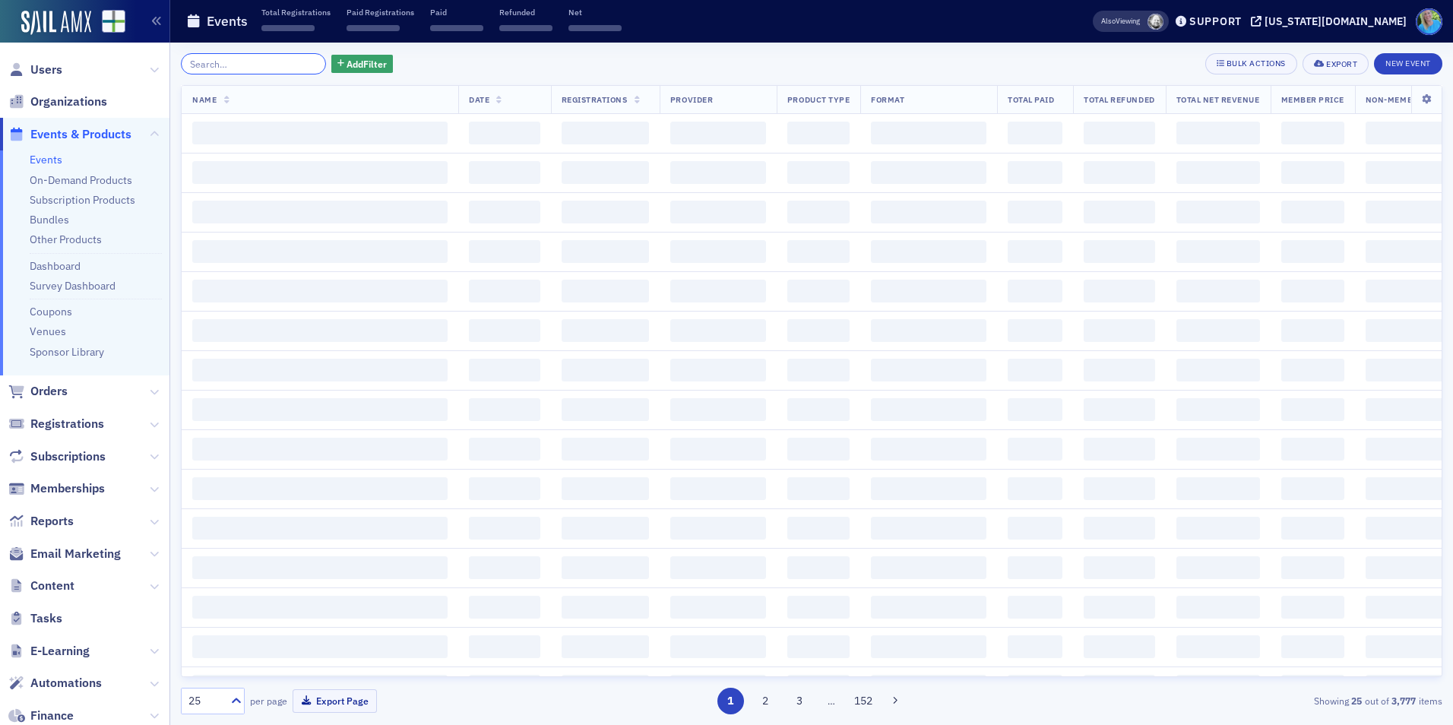
click at [235, 66] on input "search" at bounding box center [253, 63] width 145 height 21
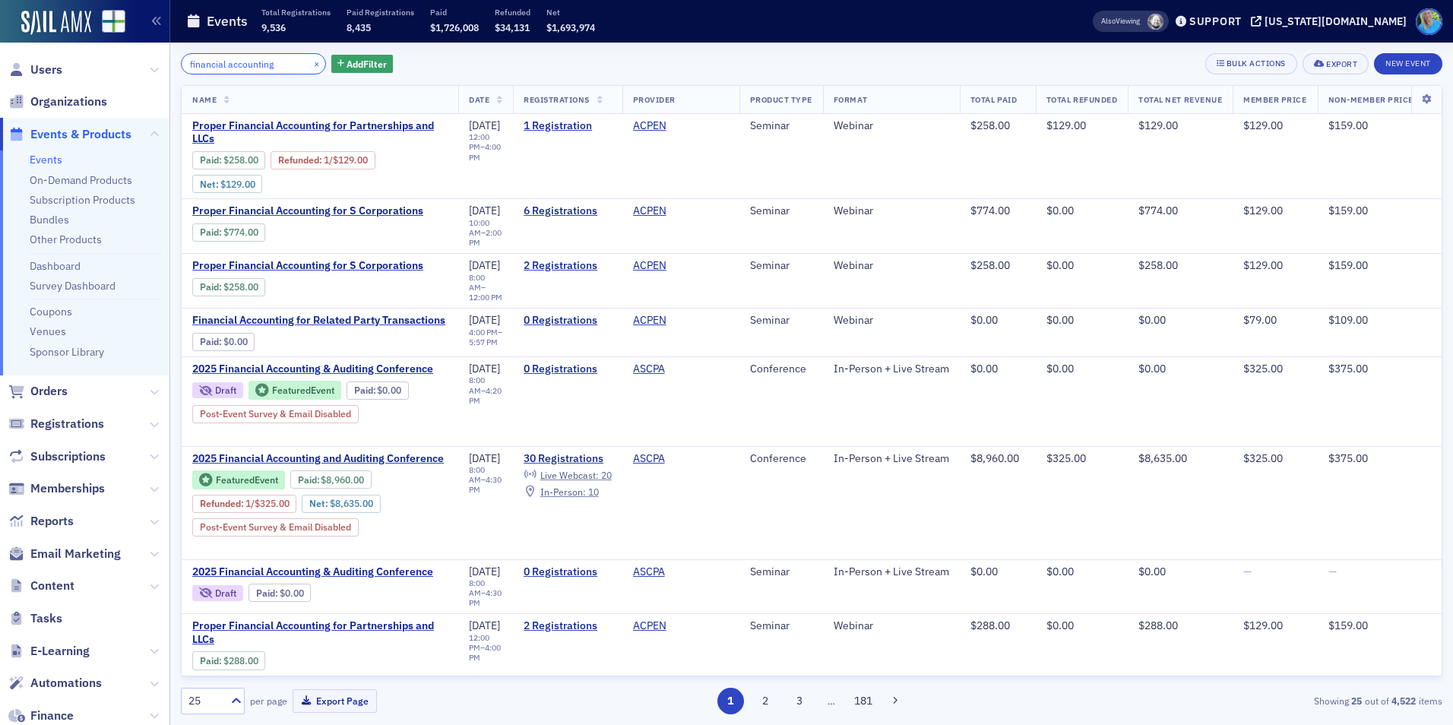
type input "financial accounting"
click at [310, 59] on button "×" at bounding box center [317, 63] width 14 height 14
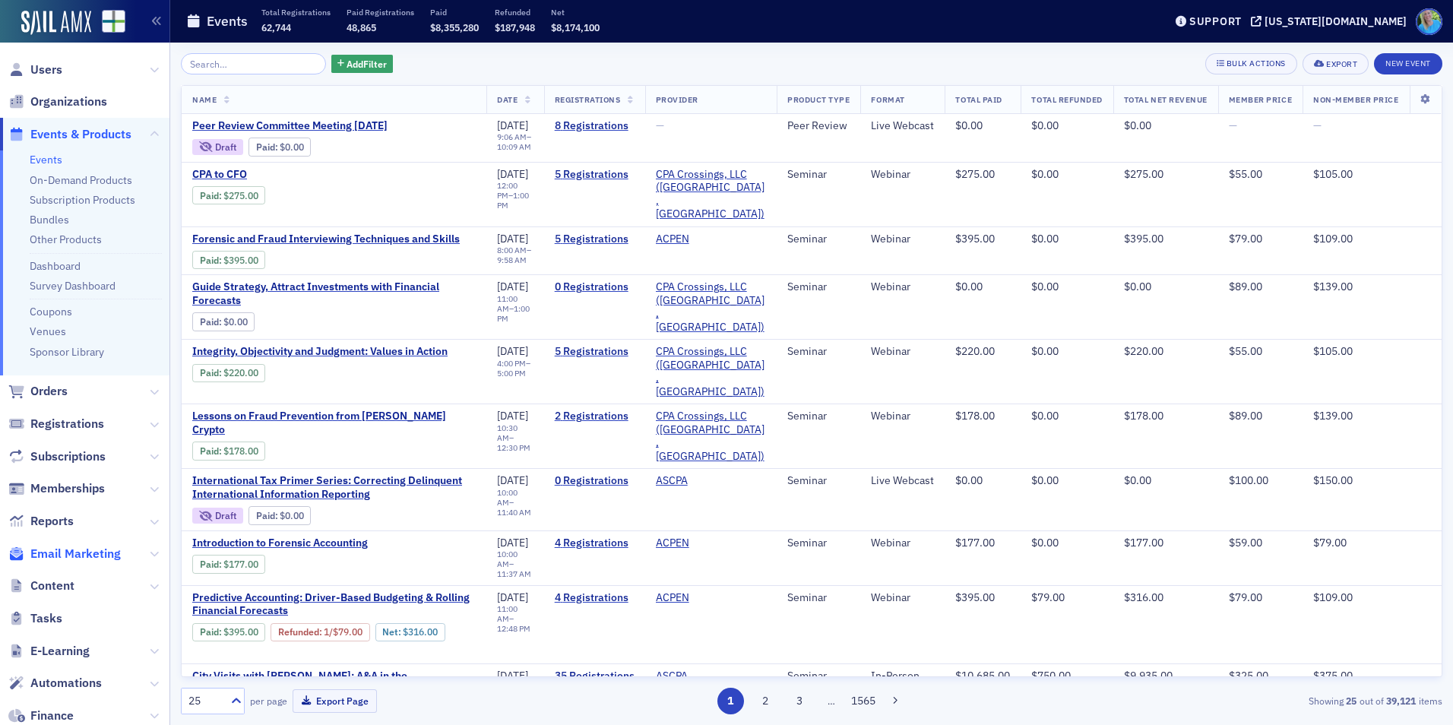
click at [83, 553] on span "Email Marketing" at bounding box center [75, 554] width 90 height 17
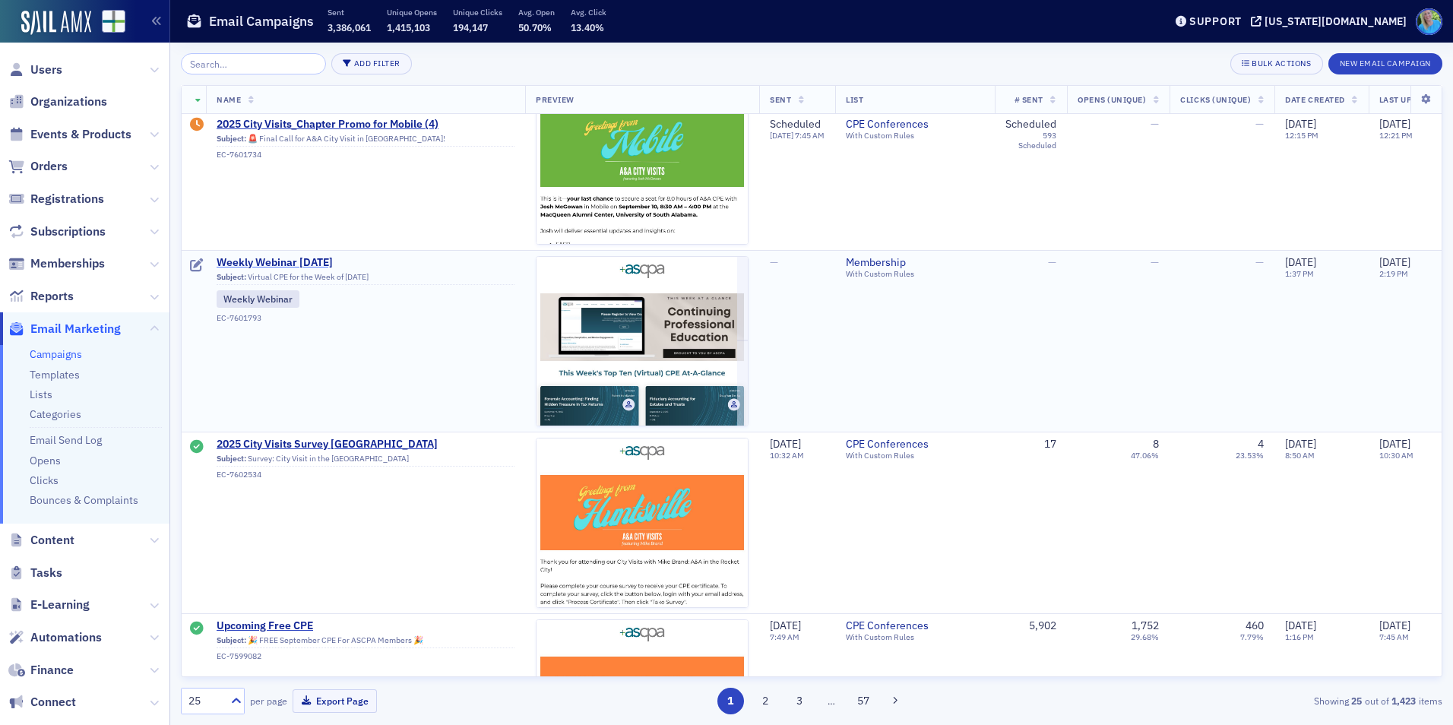
scroll to position [456, 0]
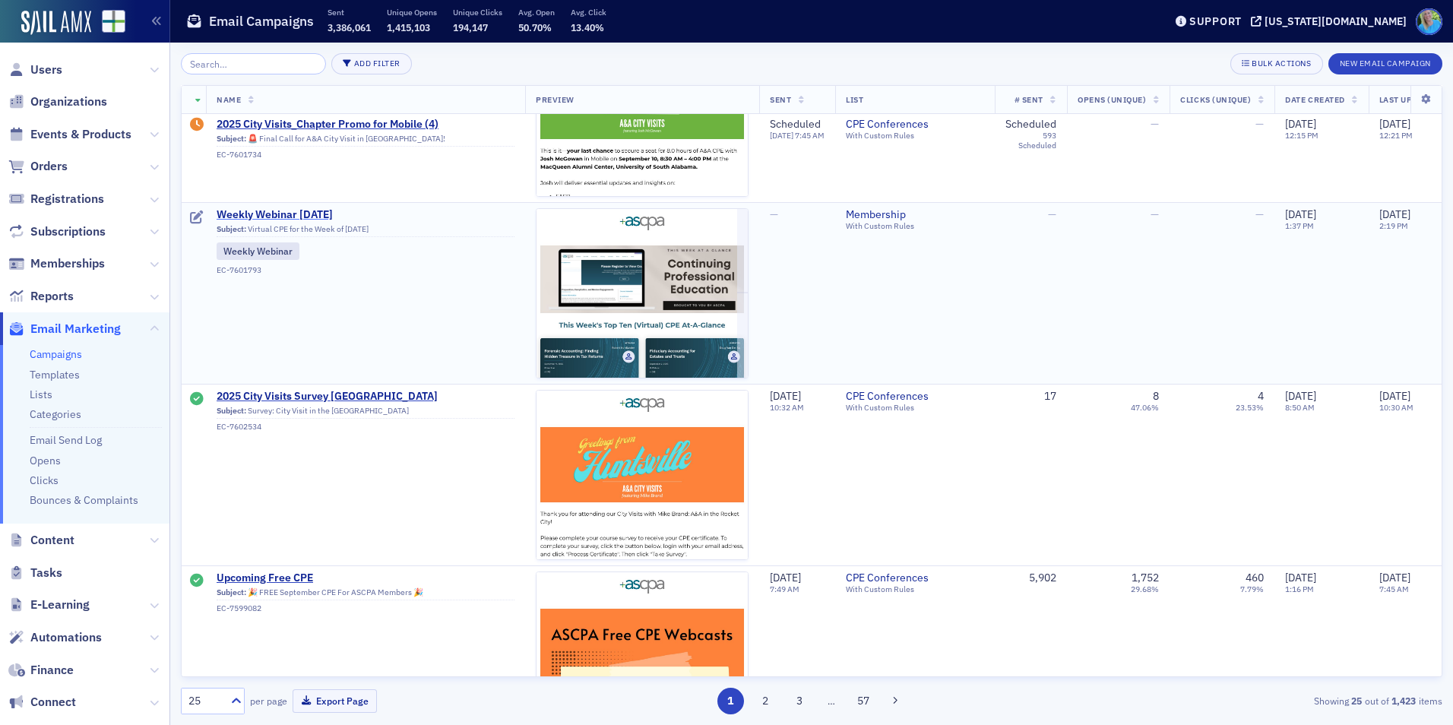
click at [308, 214] on span "Weekly Webinar 9.2.25" at bounding box center [366, 215] width 298 height 14
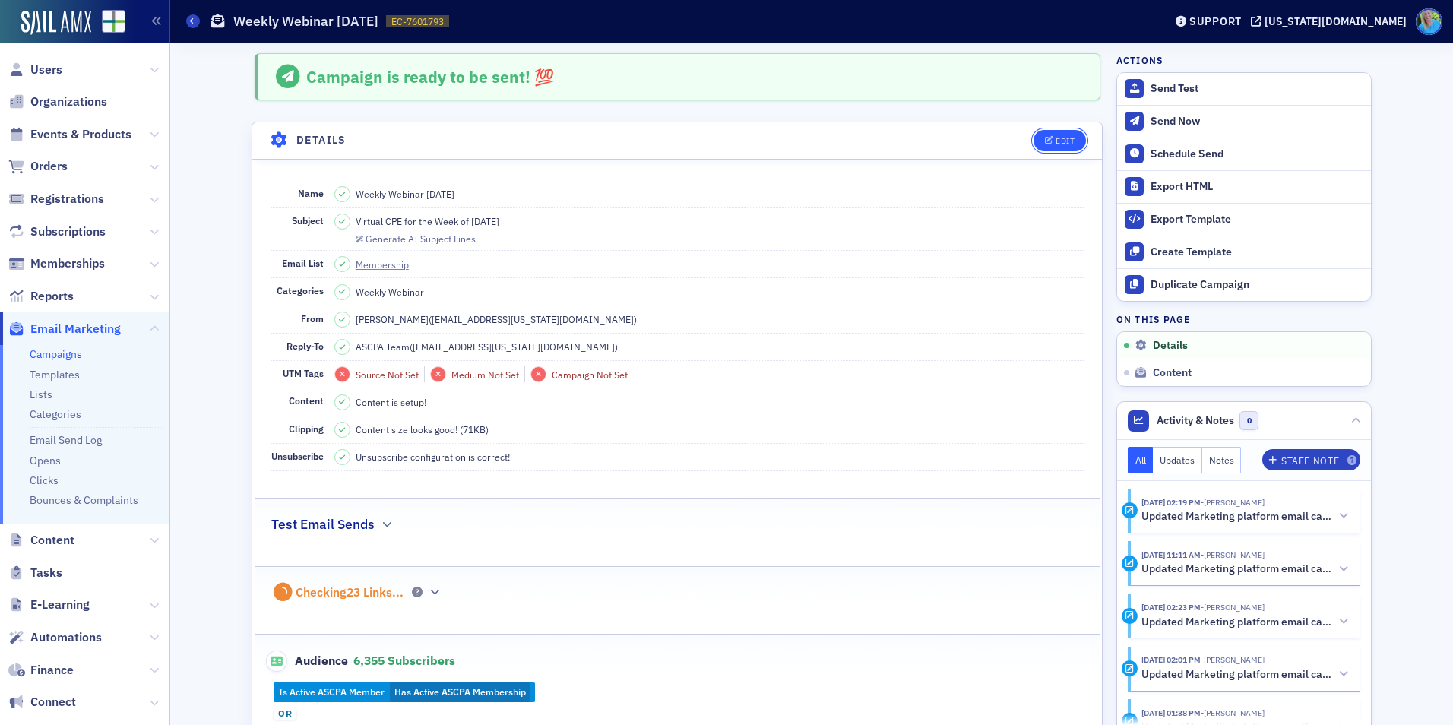
click at [1054, 147] on button "Edit" at bounding box center [1060, 140] width 52 height 21
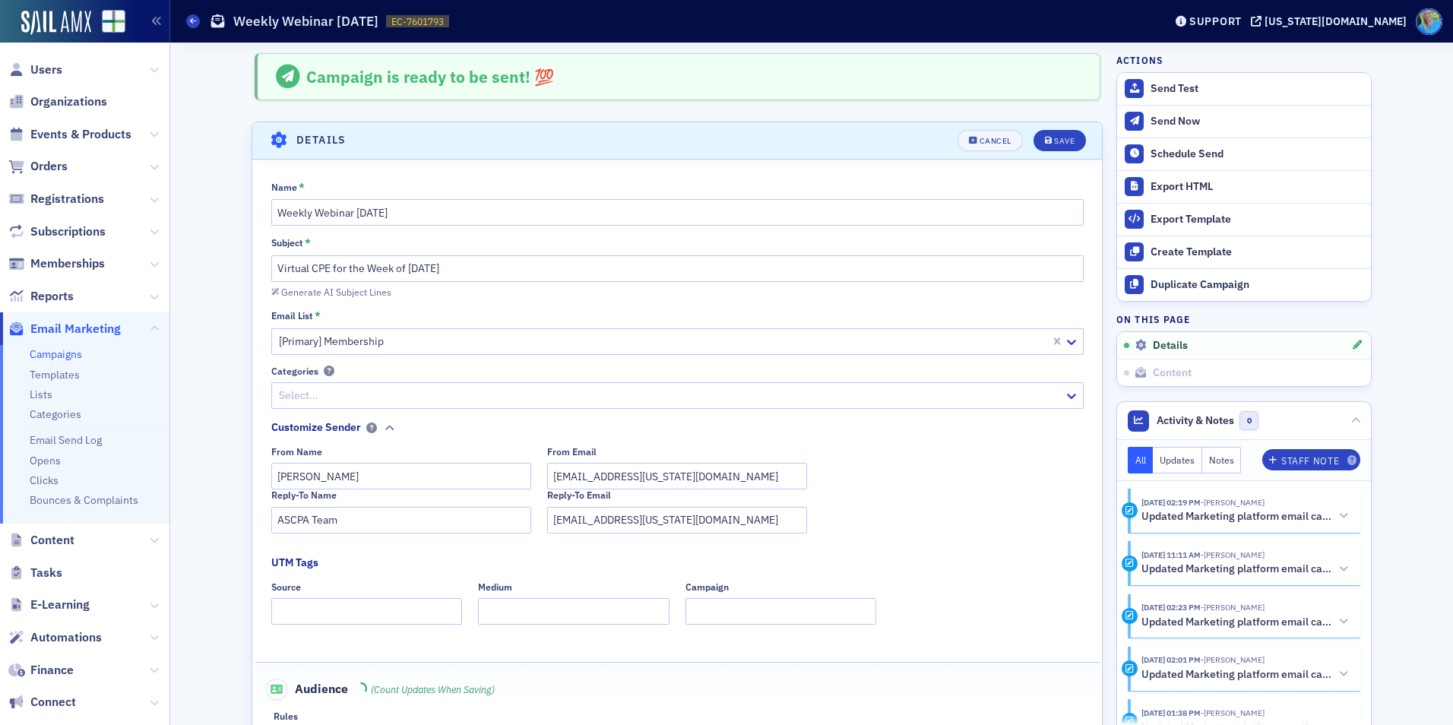
scroll to position [71, 0]
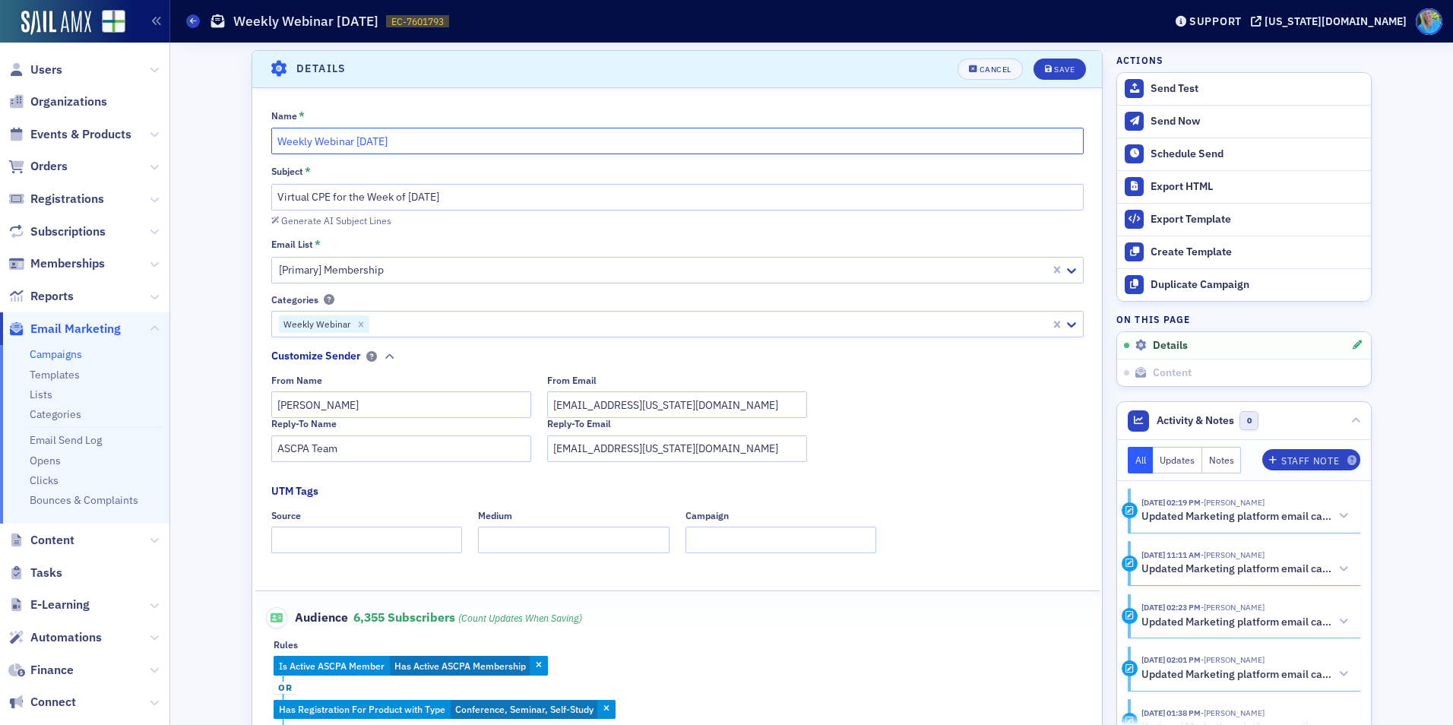
click at [365, 137] on input "Weekly Webinar 9.2.25" at bounding box center [677, 141] width 813 height 27
type input "Weekly Webinar 9.1.25"
click at [414, 191] on input "Virtual CPE for the Week of 9.2.25" at bounding box center [677, 197] width 813 height 27
type input "Virtual CPE for the Week of 9.1.25"
click at [1060, 69] on div "Save" at bounding box center [1064, 69] width 21 height 8
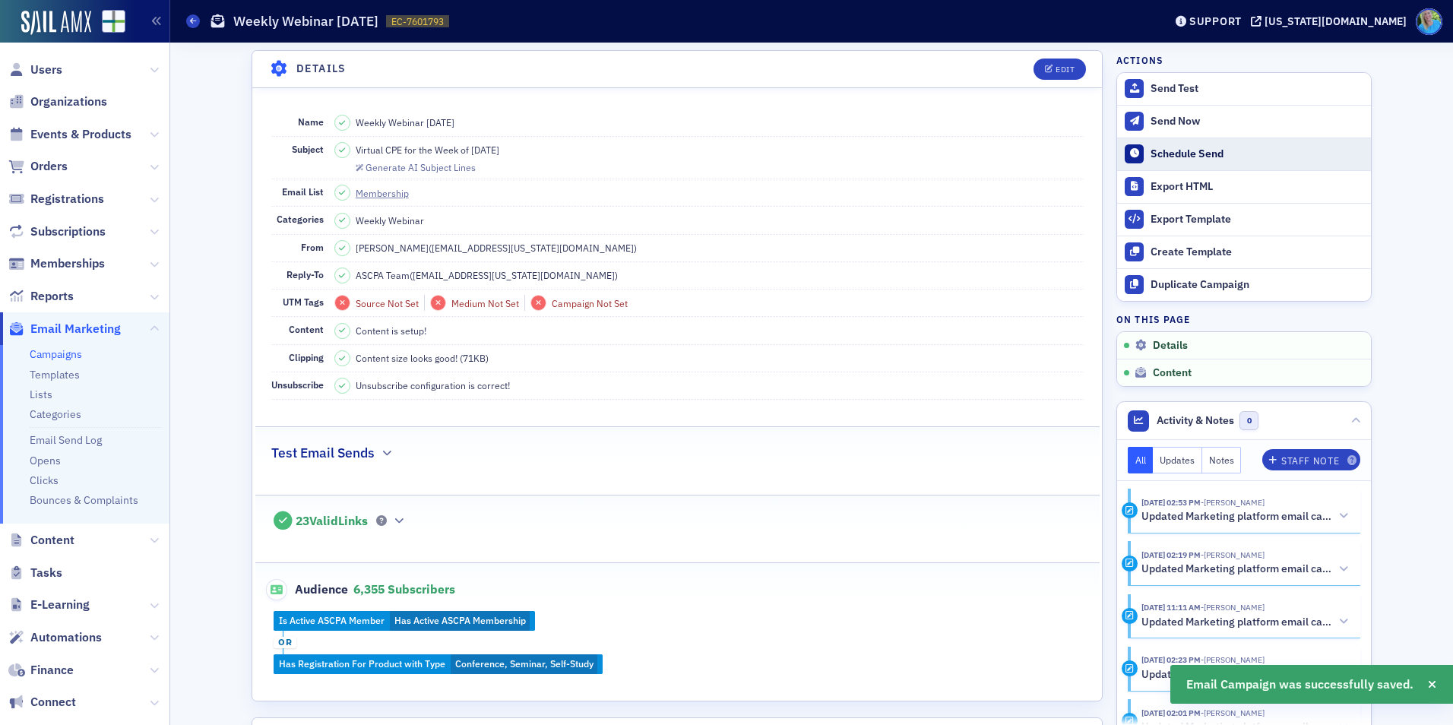
click at [1179, 162] on button "Schedule Send" at bounding box center [1244, 154] width 254 height 33
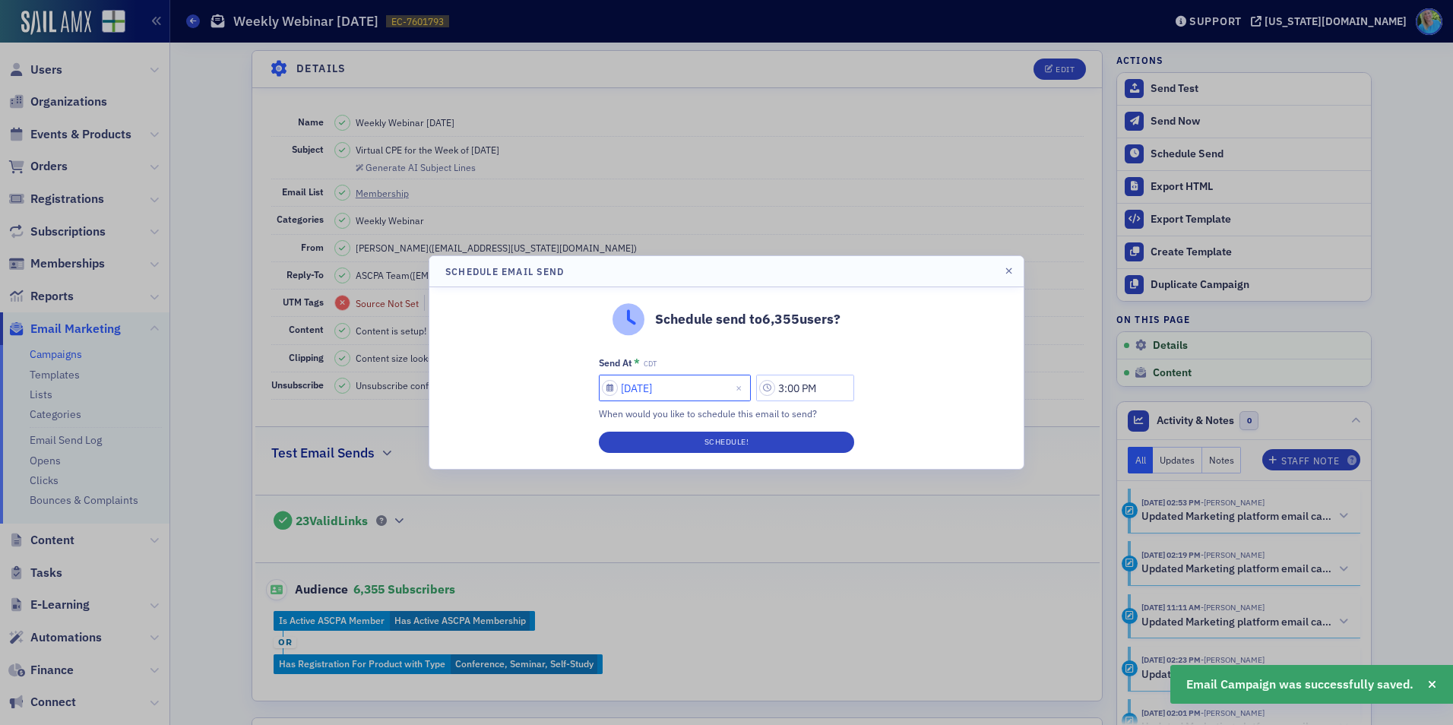
select select "7"
select select "2025"
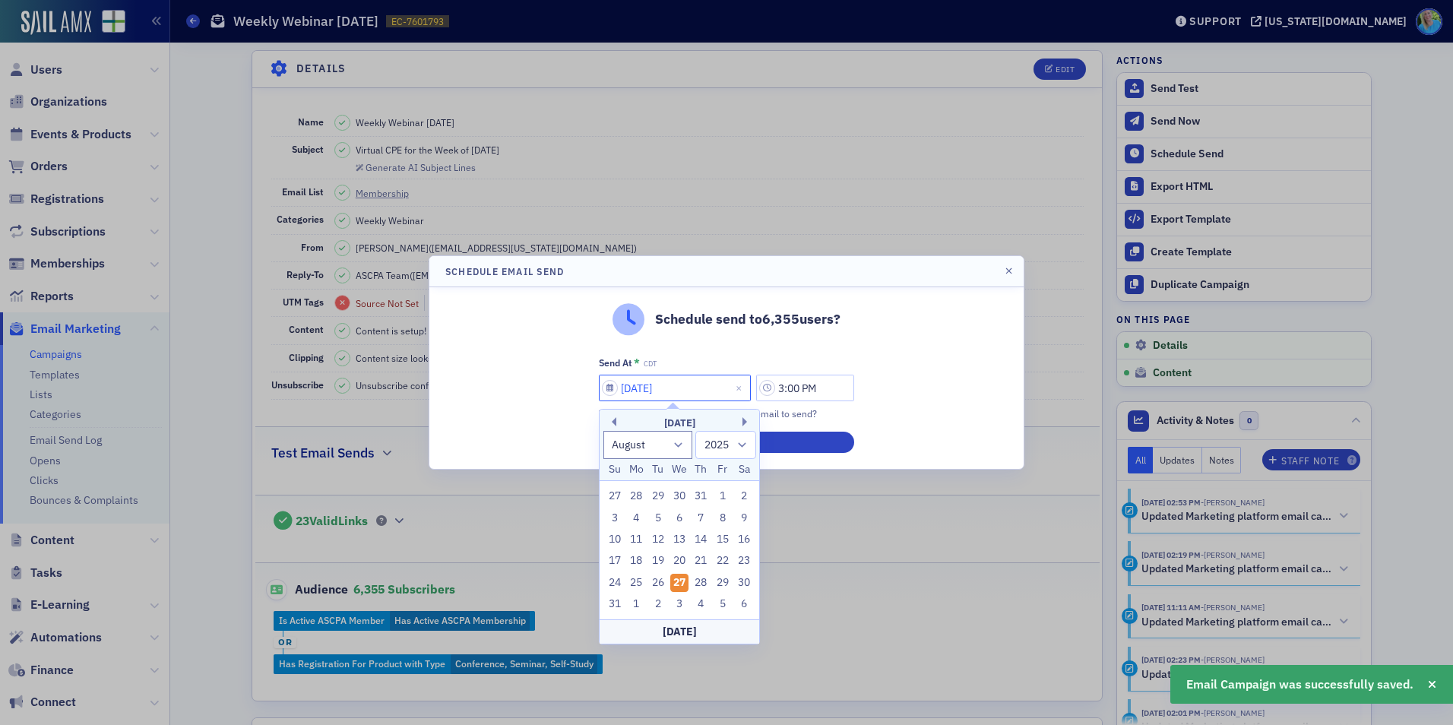
click at [633, 397] on input "08/27/2025" at bounding box center [675, 388] width 152 height 27
click at [642, 597] on div "1" at bounding box center [636, 604] width 18 height 18
type input "09/01/2025"
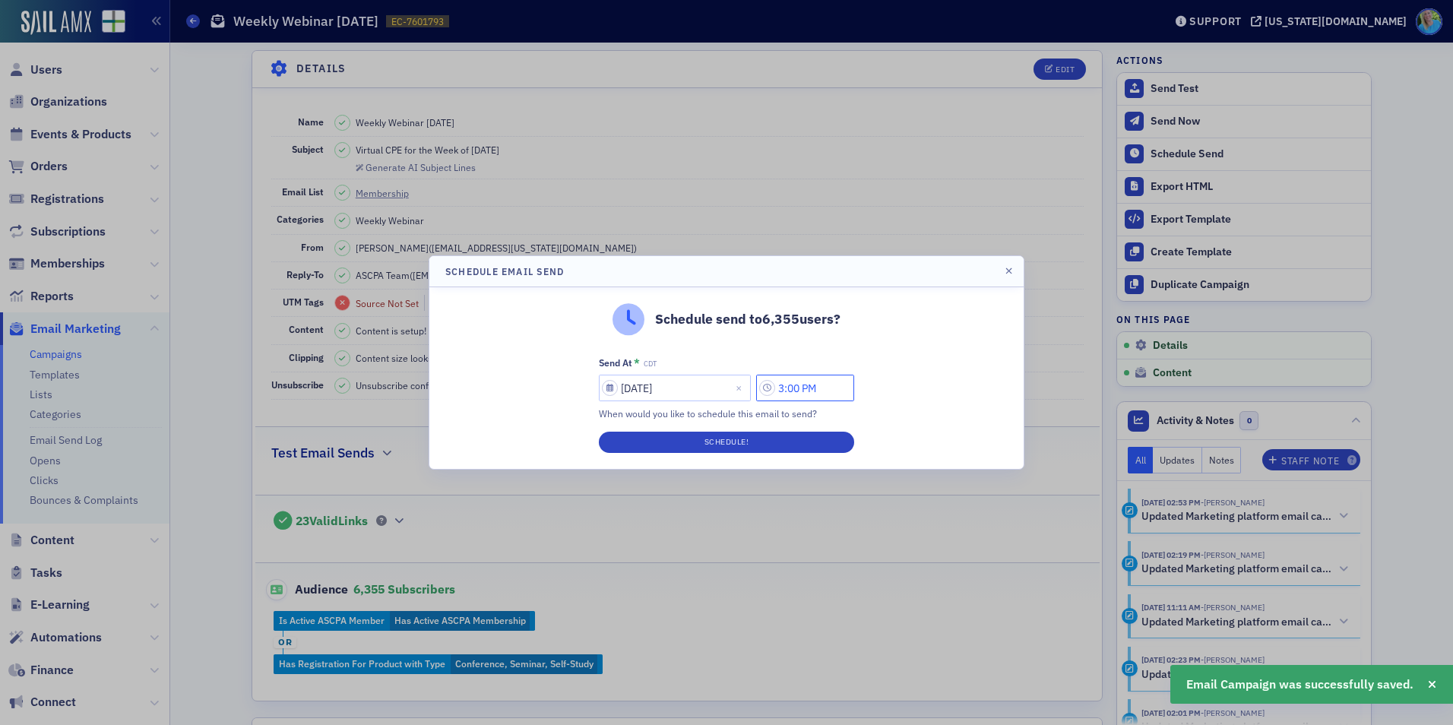
click at [788, 394] on input "3:00 PM" at bounding box center [805, 388] width 98 height 27
click at [626, 390] on icon at bounding box center [621, 388] width 15 height 15
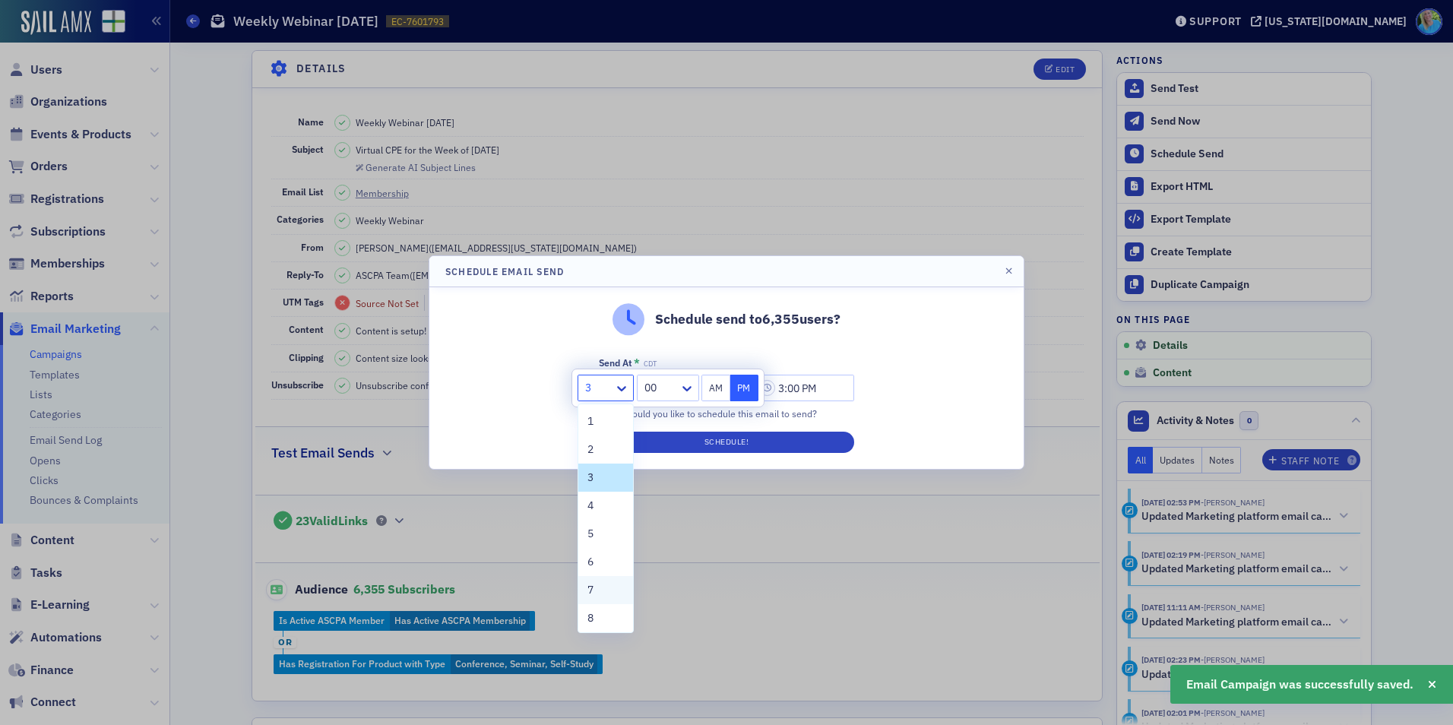
click at [605, 594] on div "7" at bounding box center [606, 590] width 36 height 16
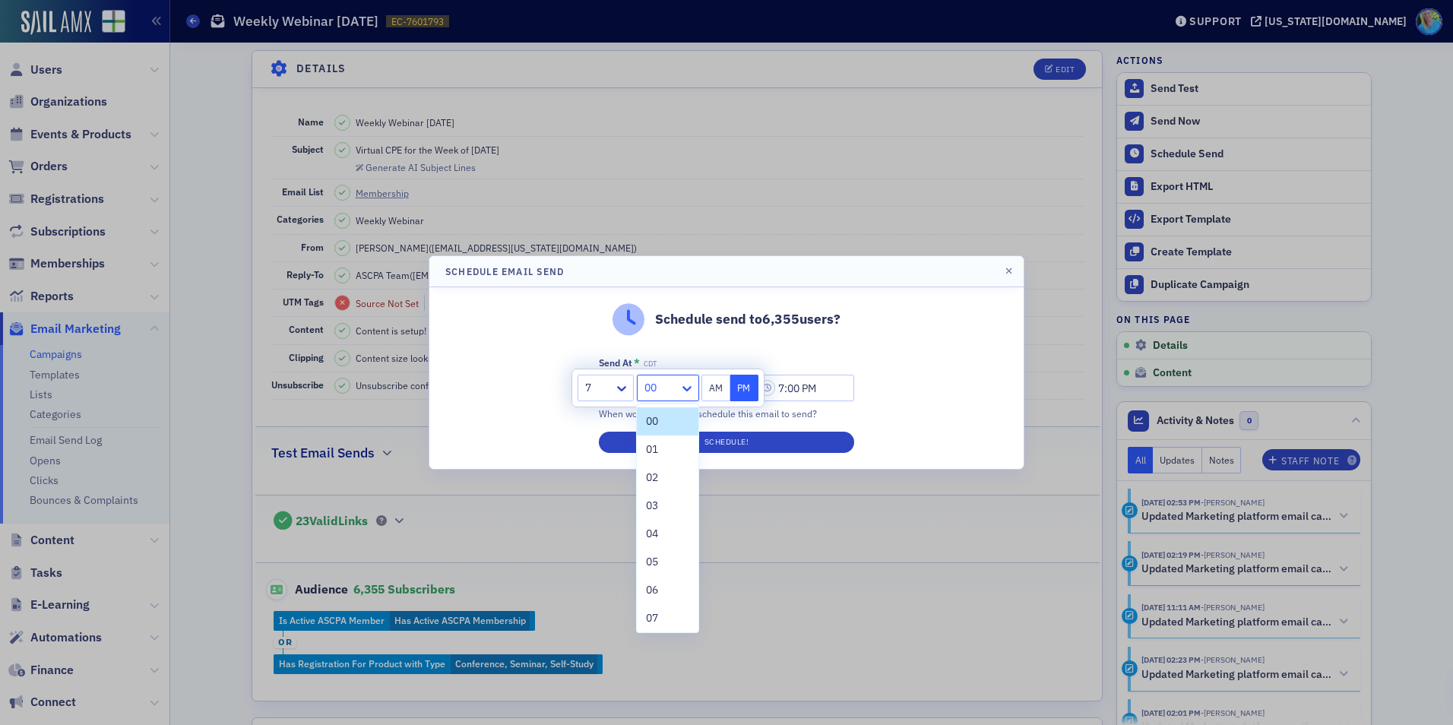
click at [698, 382] on div at bounding box center [689, 388] width 19 height 16
click at [656, 473] on span "45" at bounding box center [652, 471] width 12 height 16
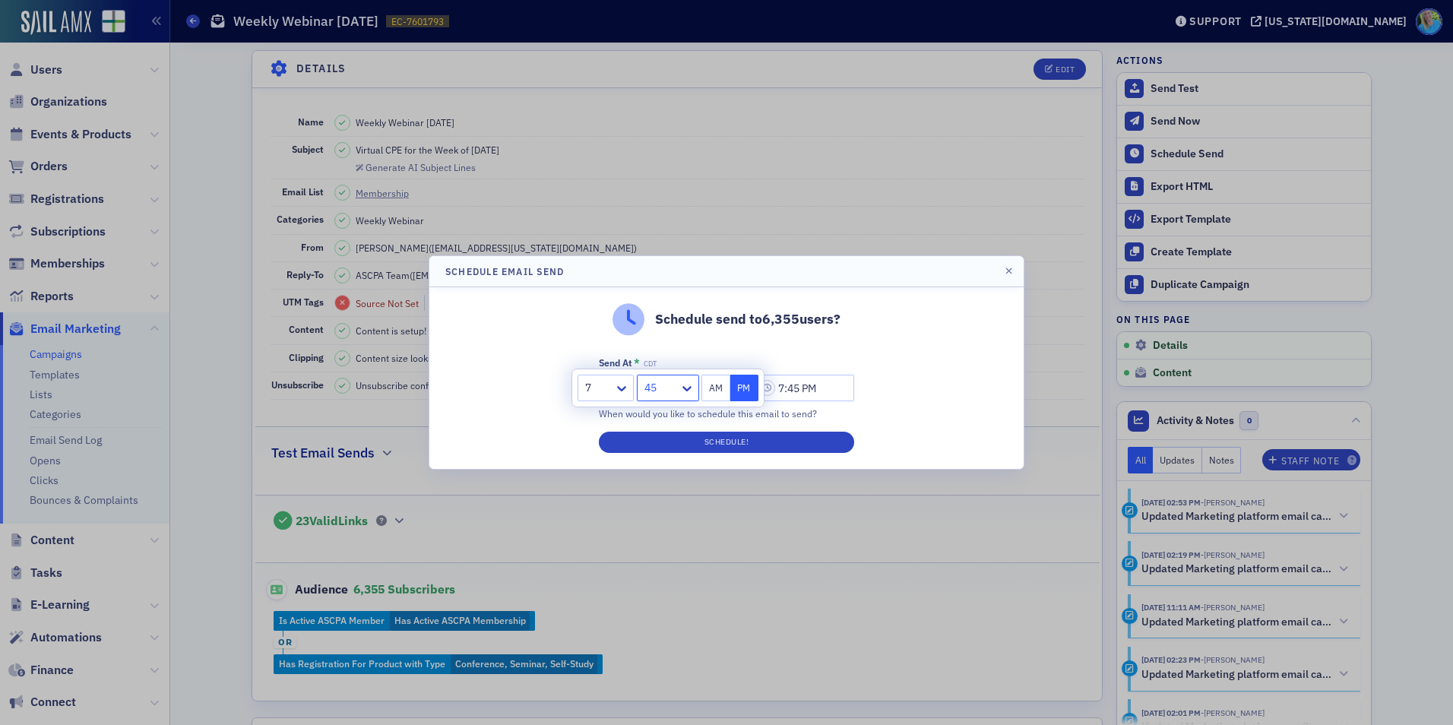
click at [708, 390] on button "AM" at bounding box center [716, 388] width 29 height 27
type input "7:45 AM"
click at [708, 443] on button "Schedule!" at bounding box center [726, 442] width 255 height 21
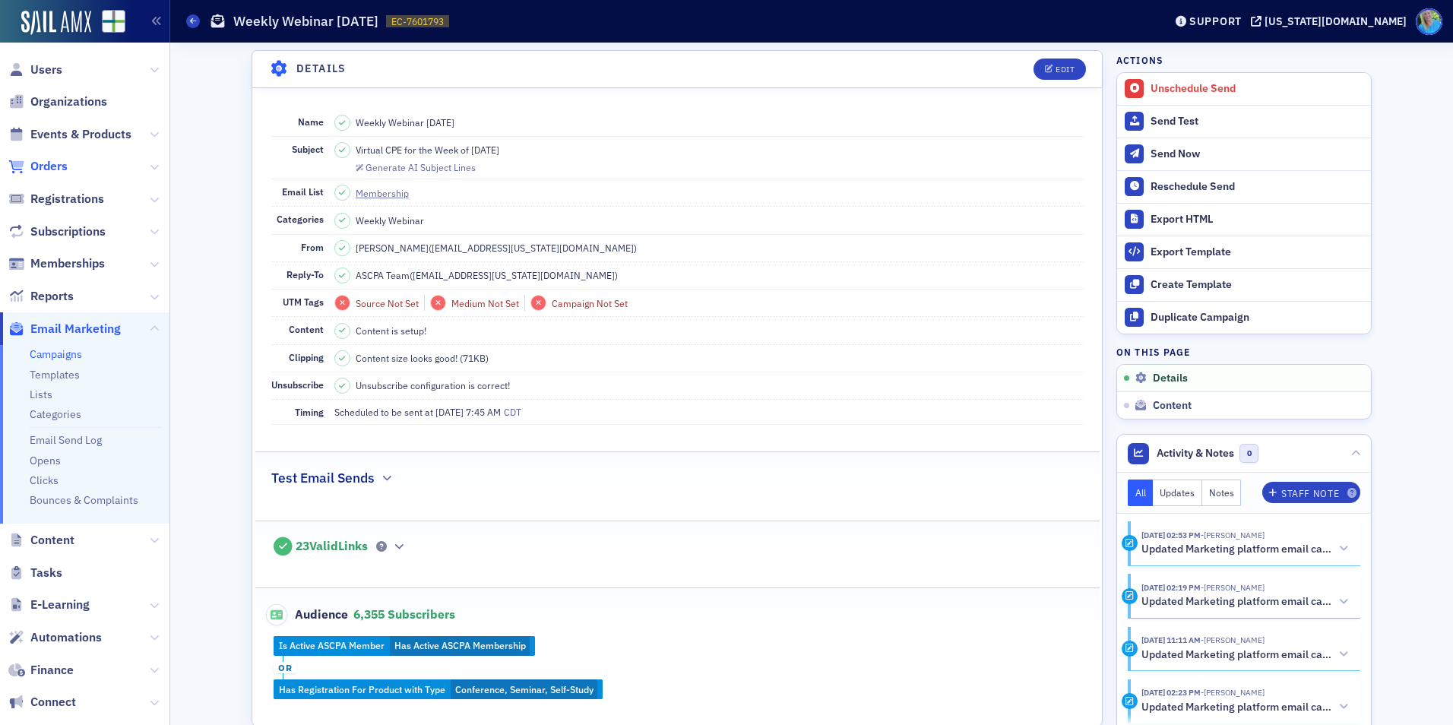
click at [62, 160] on span "Orders" at bounding box center [48, 166] width 37 height 17
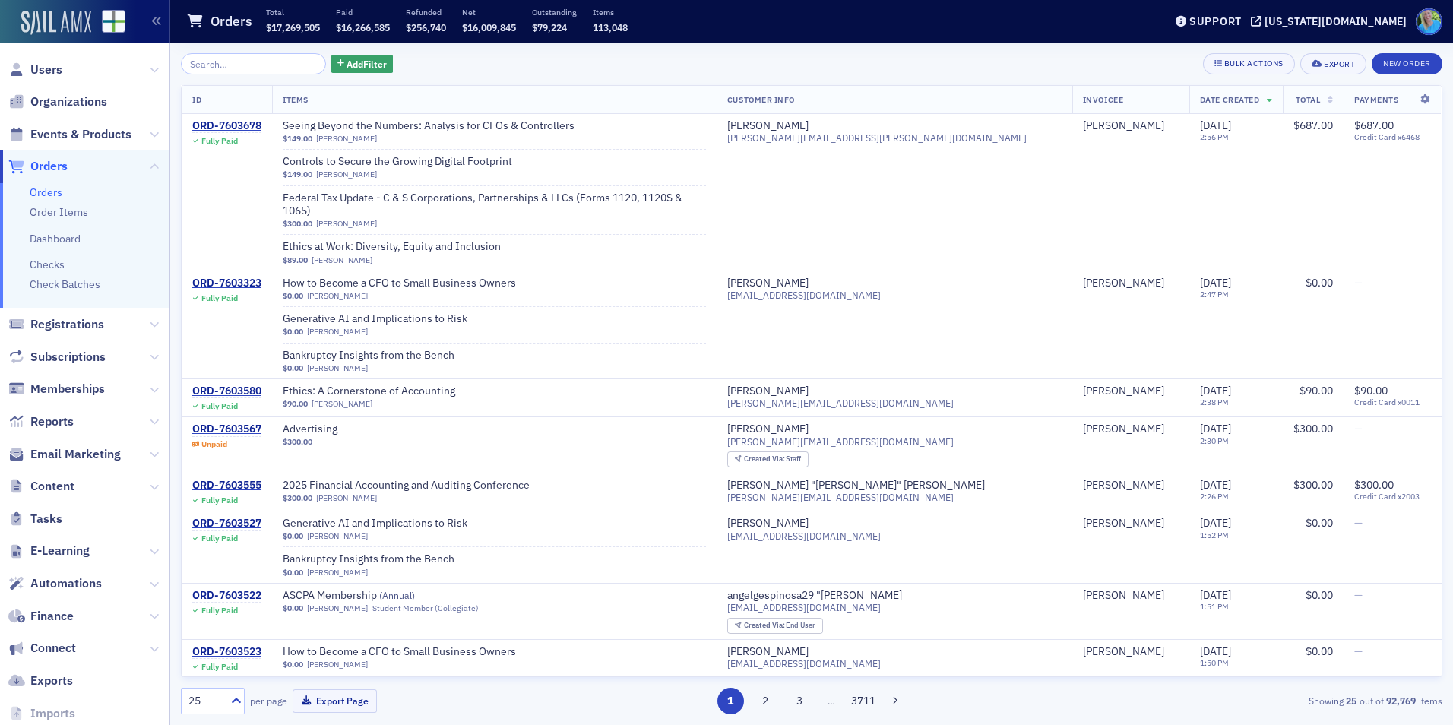
click at [60, 22] on img at bounding box center [56, 23] width 70 height 24
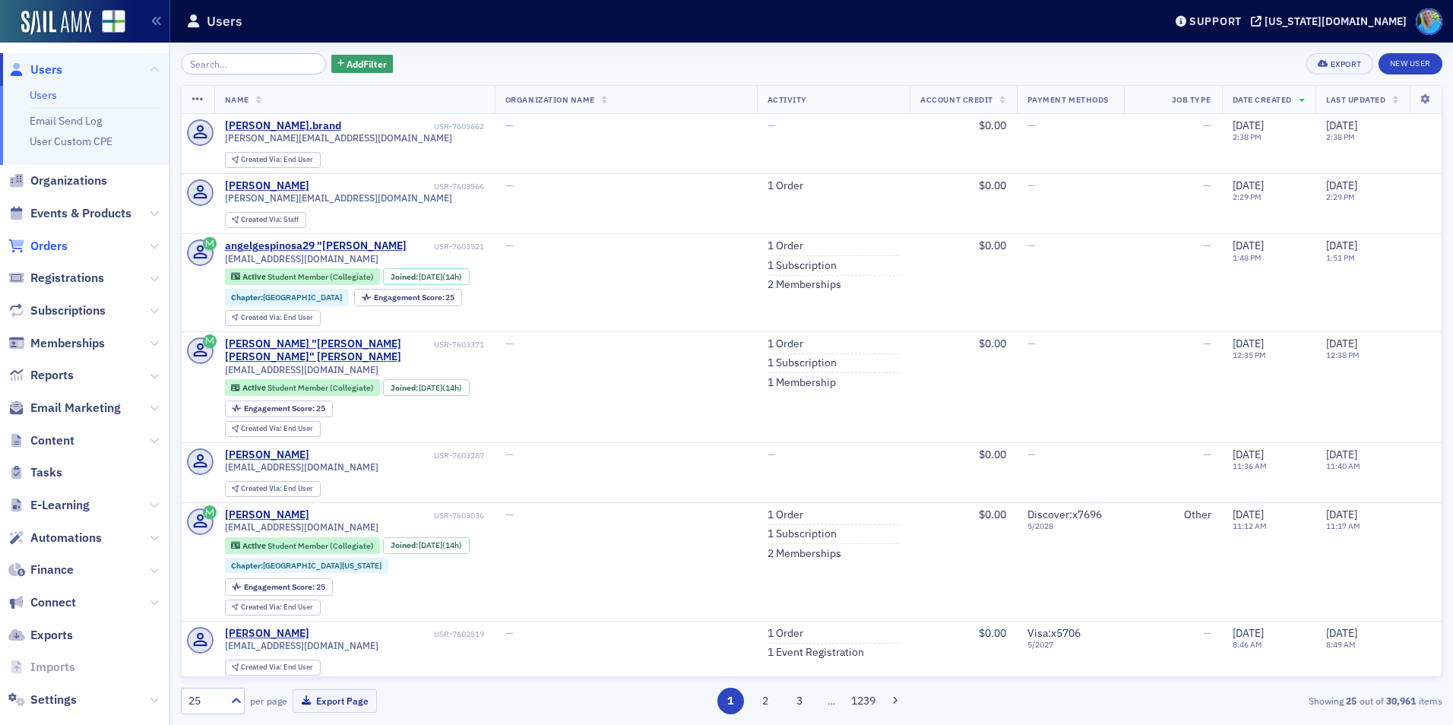
click at [52, 246] on span "Orders" at bounding box center [48, 246] width 37 height 17
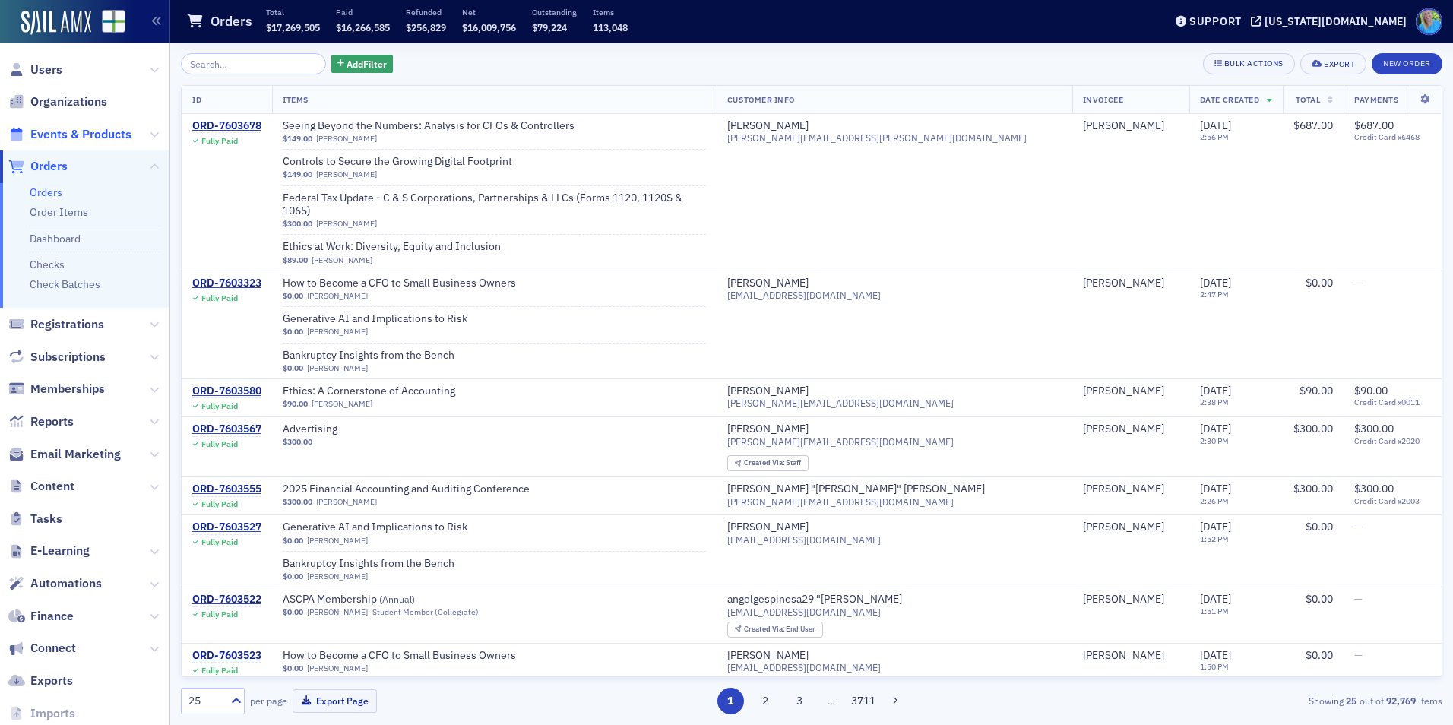
click at [65, 135] on span "Events & Products" at bounding box center [80, 134] width 101 height 17
click at [233, 65] on input "search" at bounding box center [253, 63] width 145 height 21
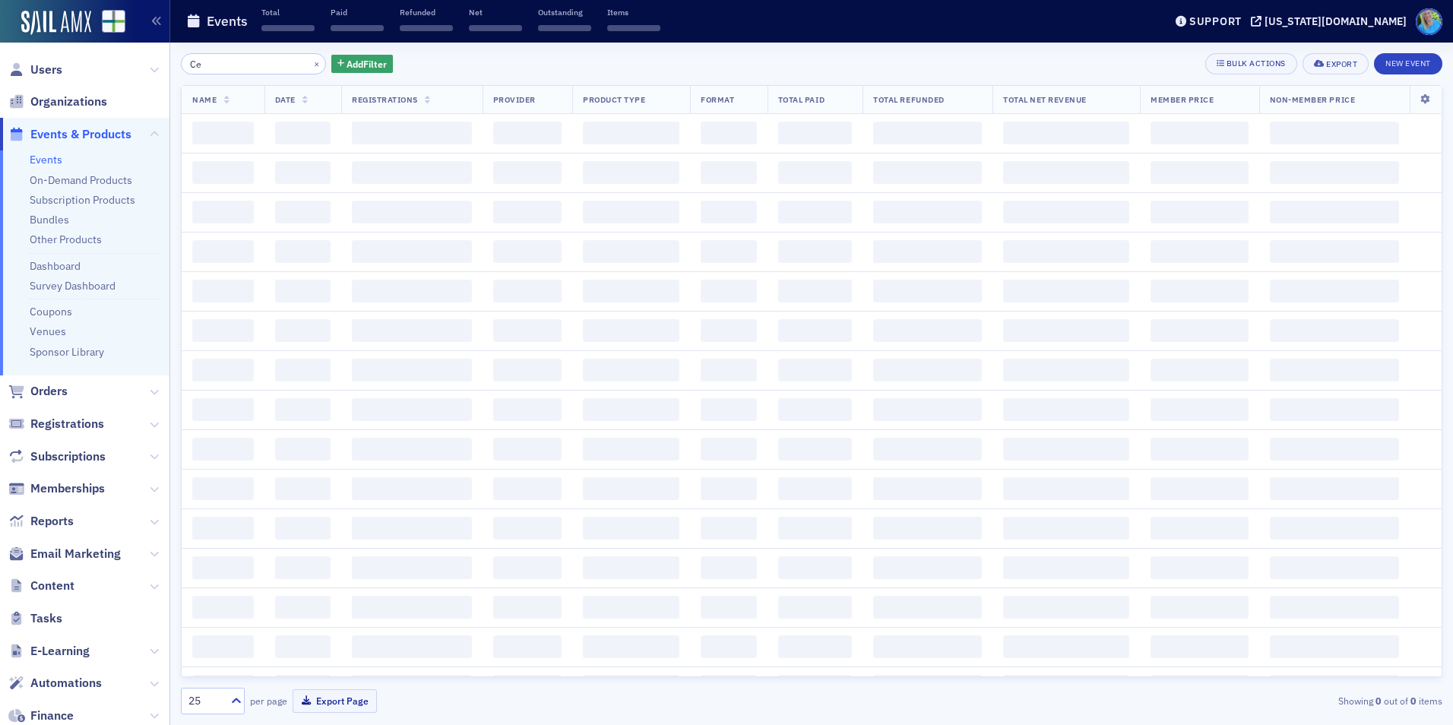
type input "C"
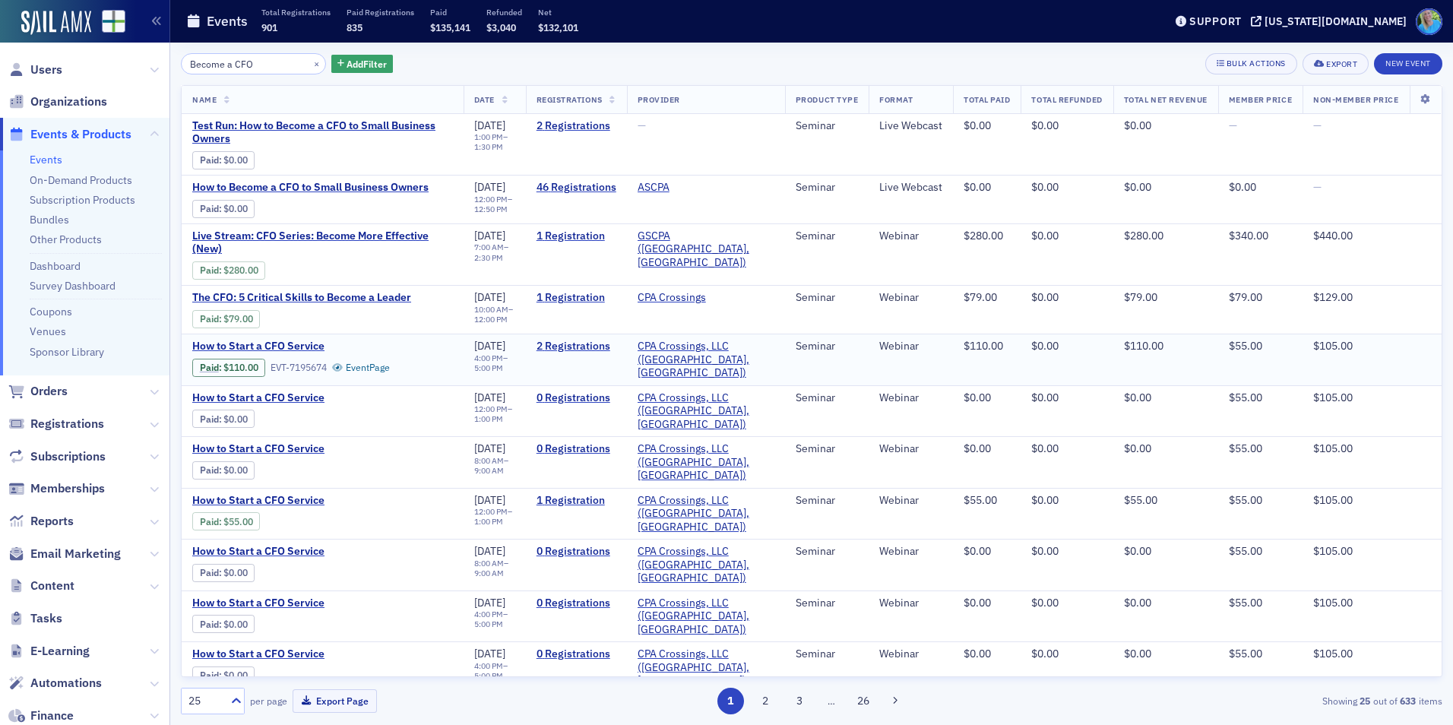
type input "Become a CFO"
click at [310, 65] on button "×" at bounding box center [317, 63] width 14 height 14
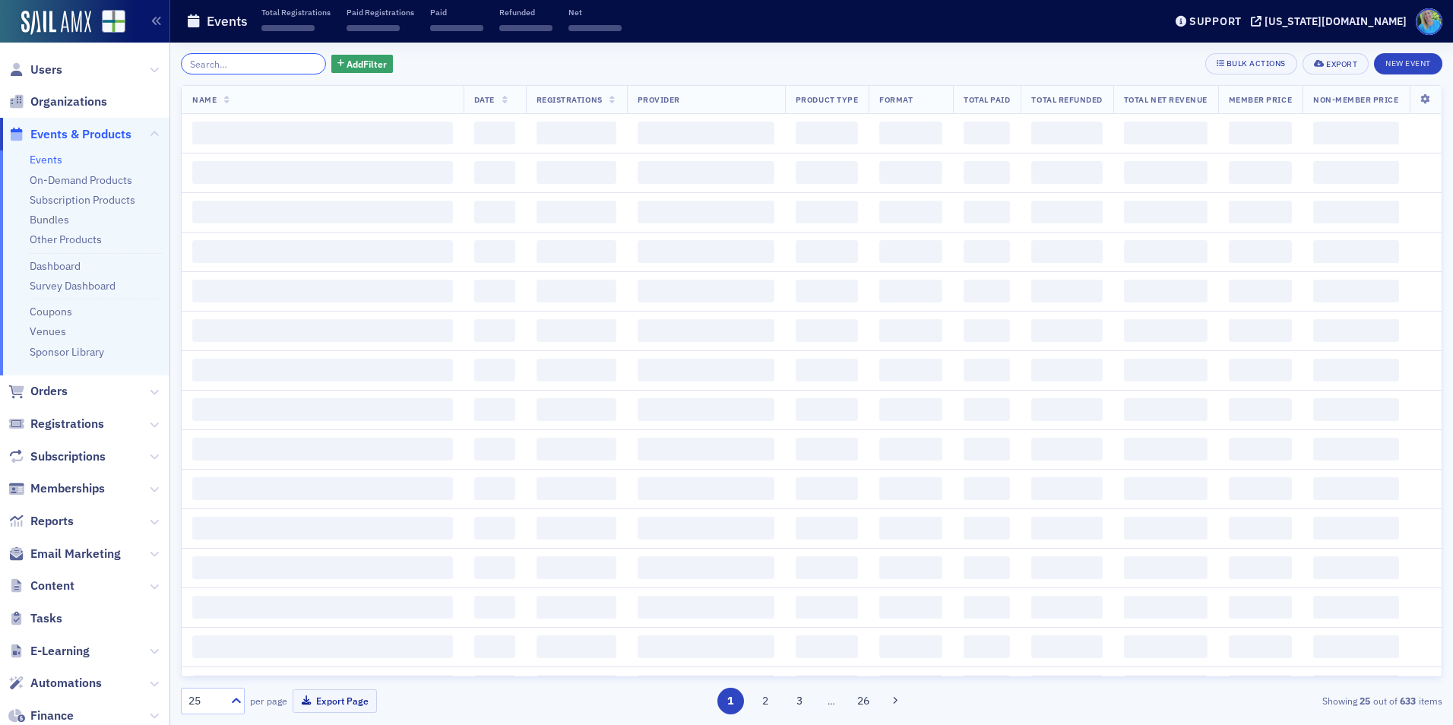
click at [273, 62] on input "search" at bounding box center [253, 63] width 145 height 21
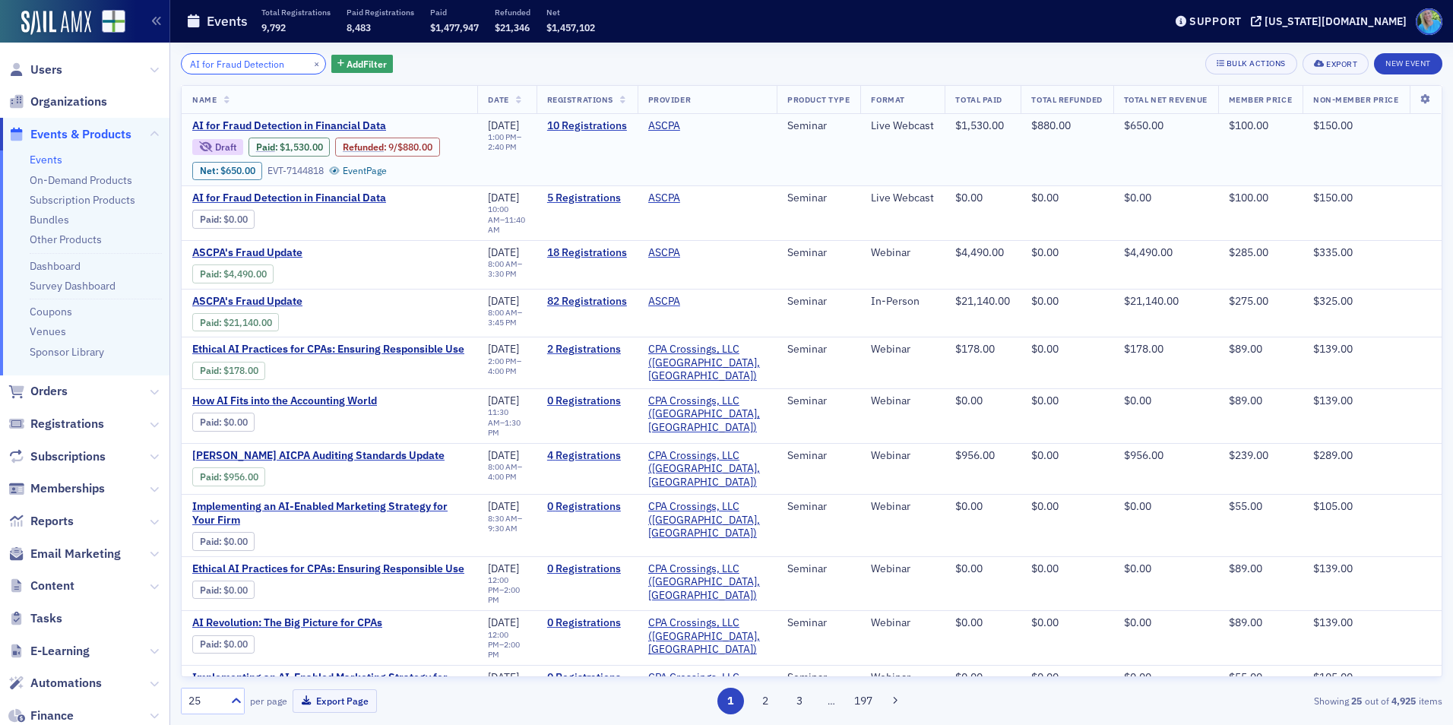
type input "AI for Fraud Detection"
drag, startPoint x: 298, startPoint y: 61, endPoint x: 280, endPoint y: 69, distance: 20.1
click at [310, 61] on button "×" at bounding box center [317, 63] width 14 height 14
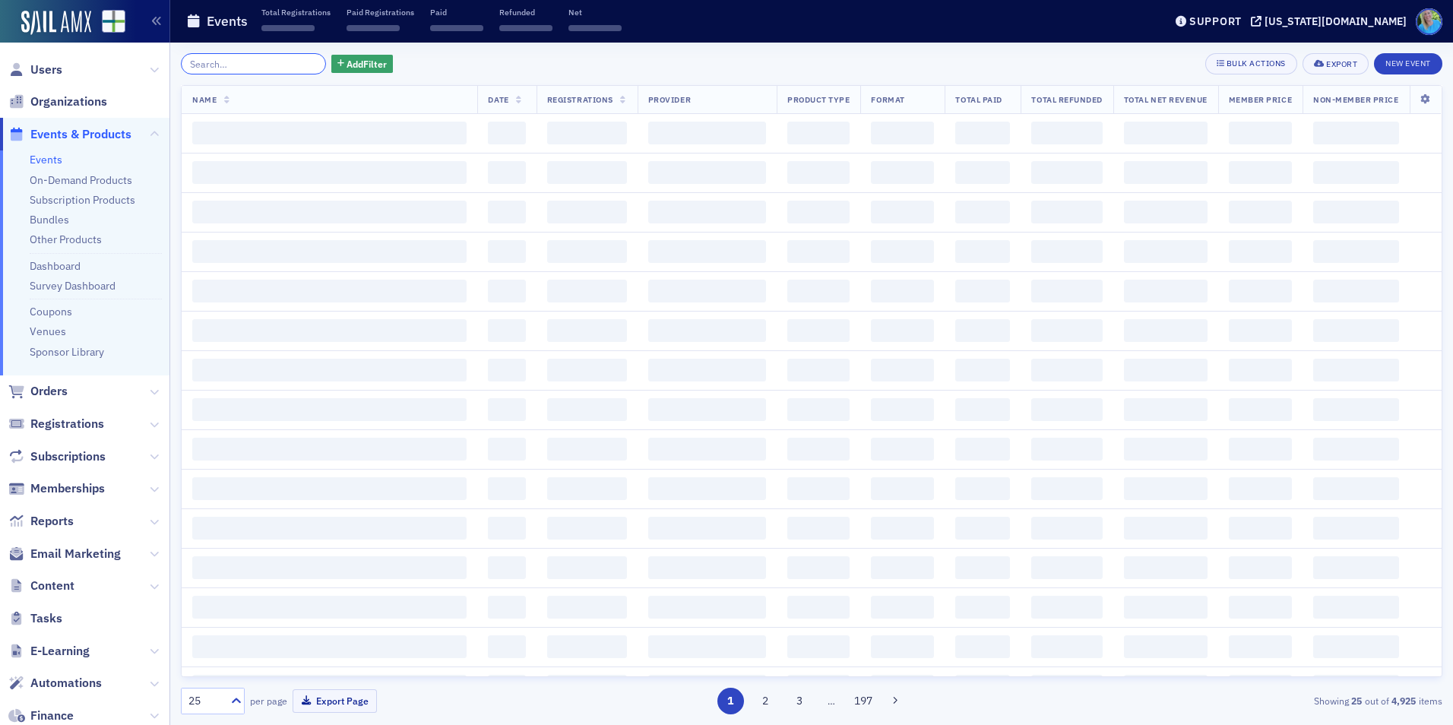
click at [280, 69] on input "search" at bounding box center [253, 63] width 145 height 21
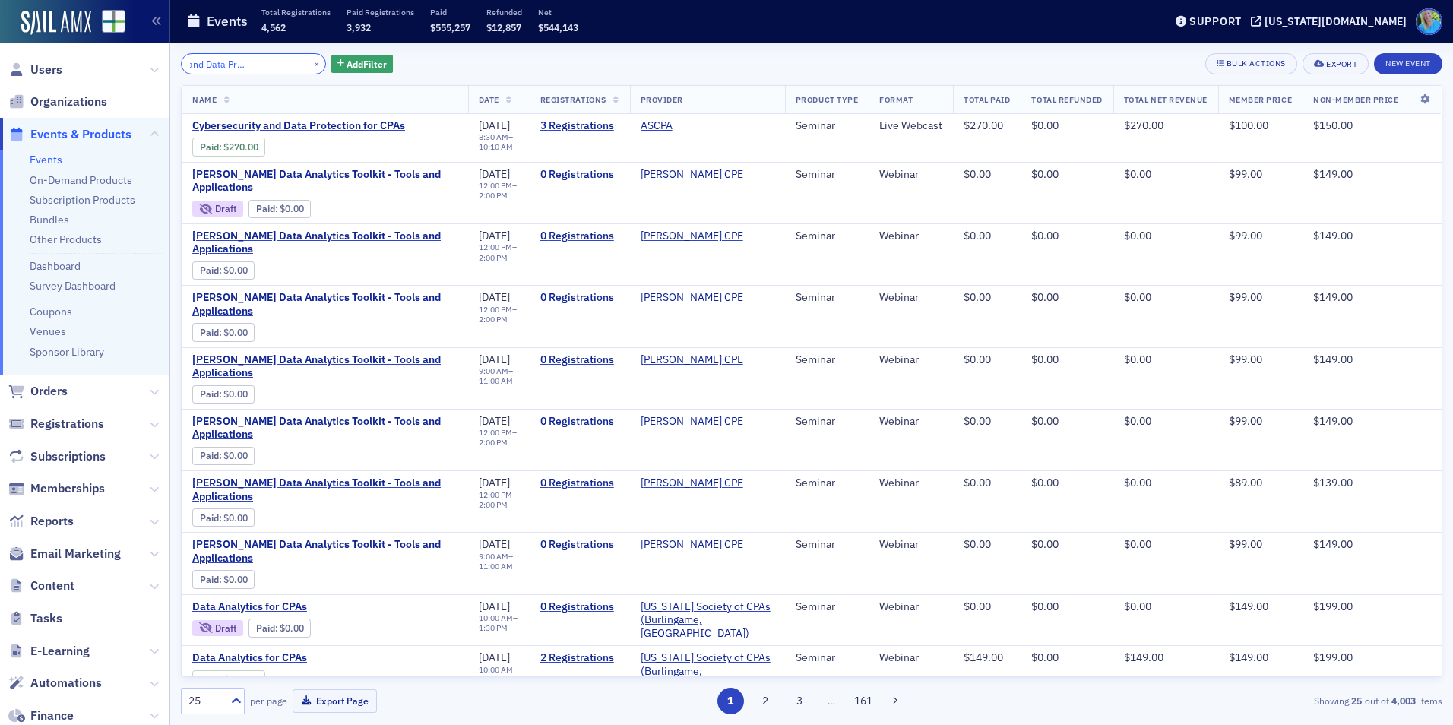
type input "Cybersecurity and Data Protection for CPAs"
click at [310, 68] on button "×" at bounding box center [317, 63] width 14 height 14
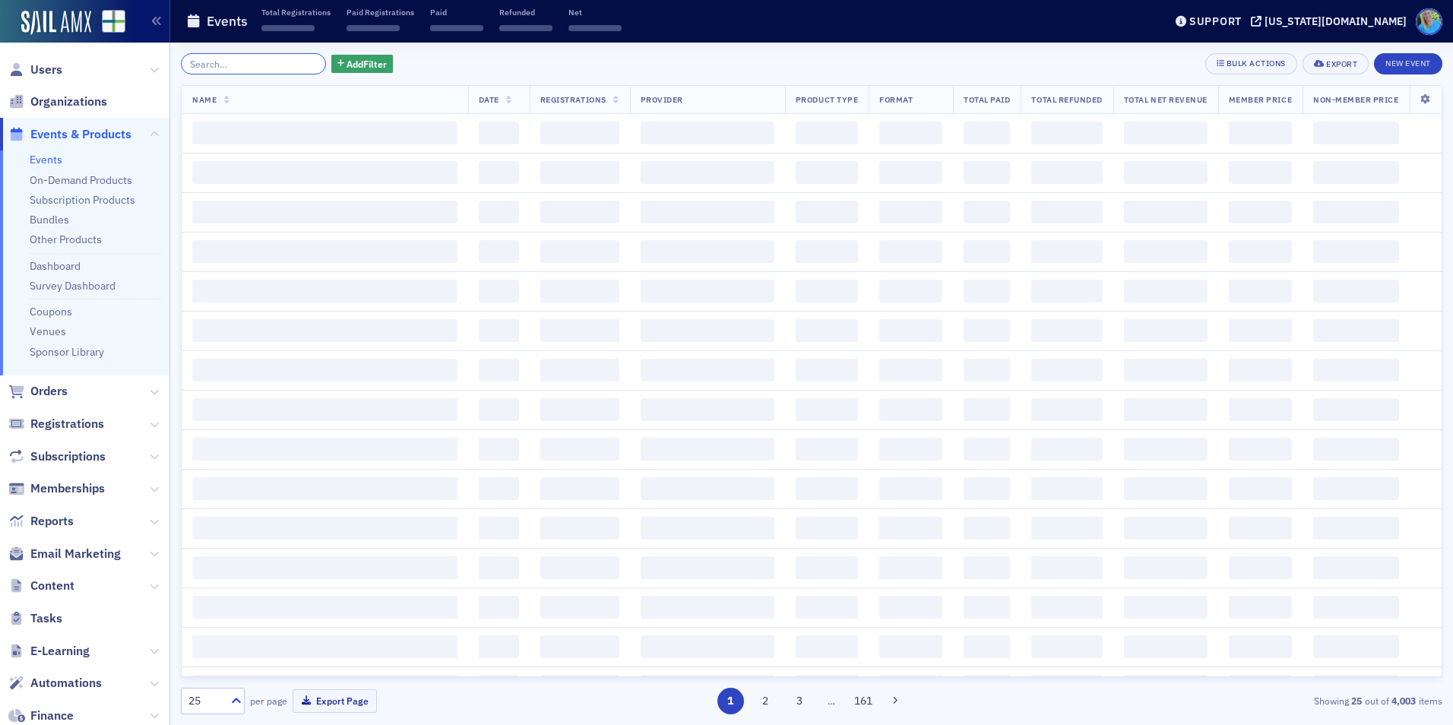
click at [293, 65] on input "search" at bounding box center [253, 63] width 145 height 21
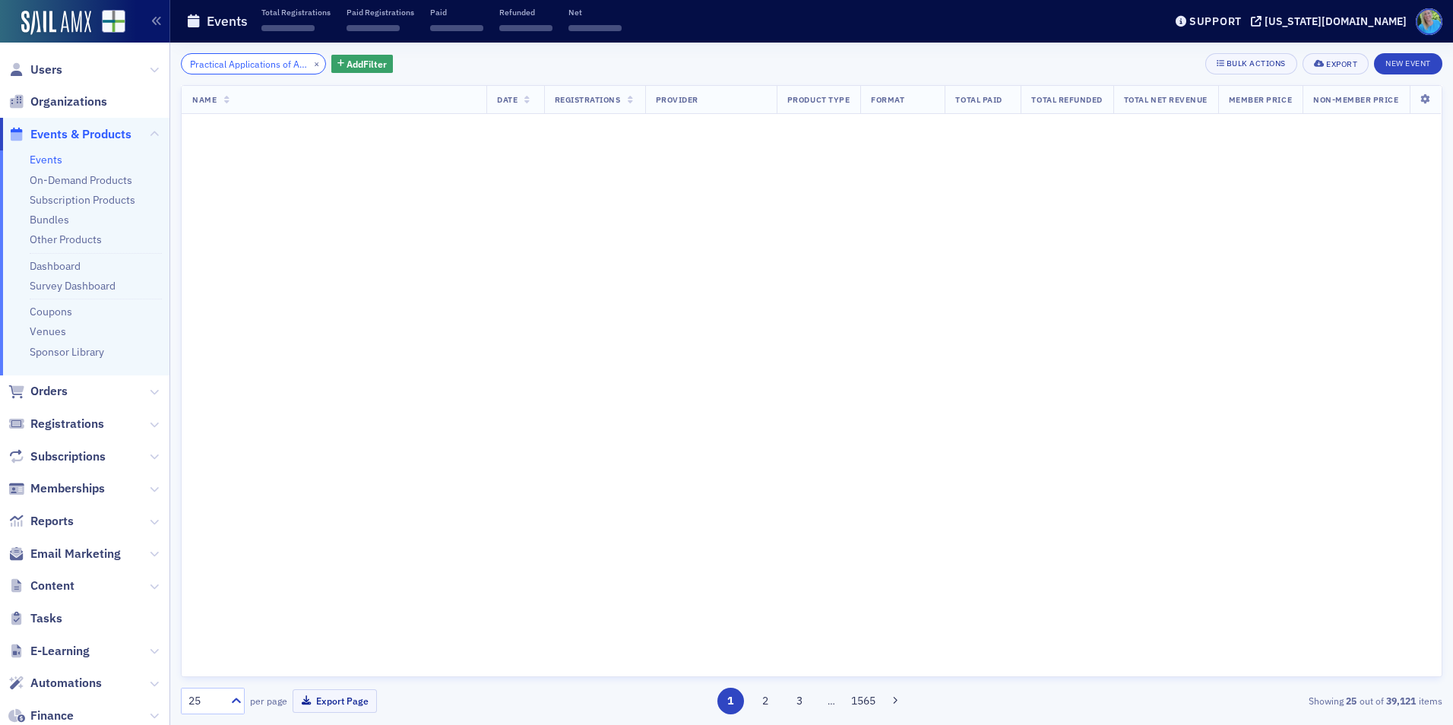
scroll to position [0, 88]
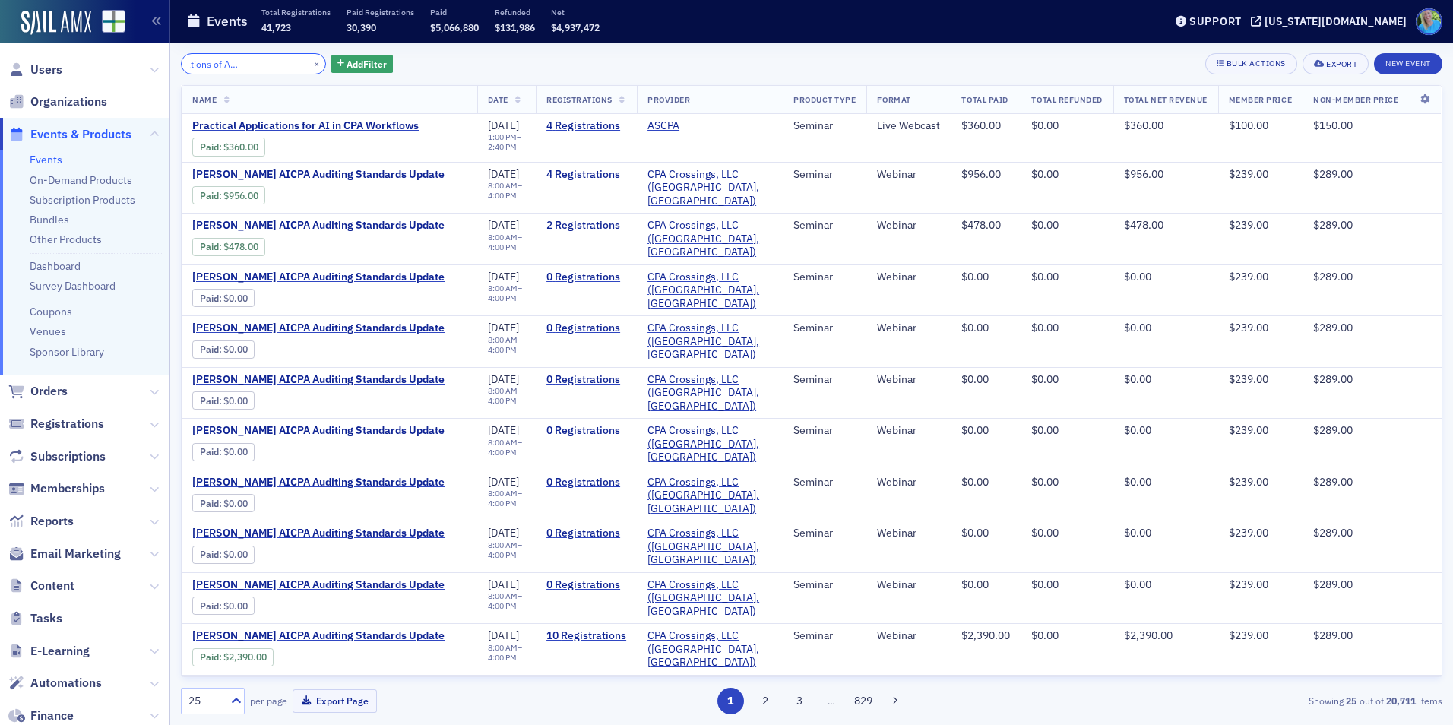
type input "Practical Applications of AI in CPA Workflows"
drag, startPoint x: 297, startPoint y: 66, endPoint x: 288, endPoint y: 65, distance: 9.2
click at [310, 66] on button "×" at bounding box center [317, 63] width 14 height 14
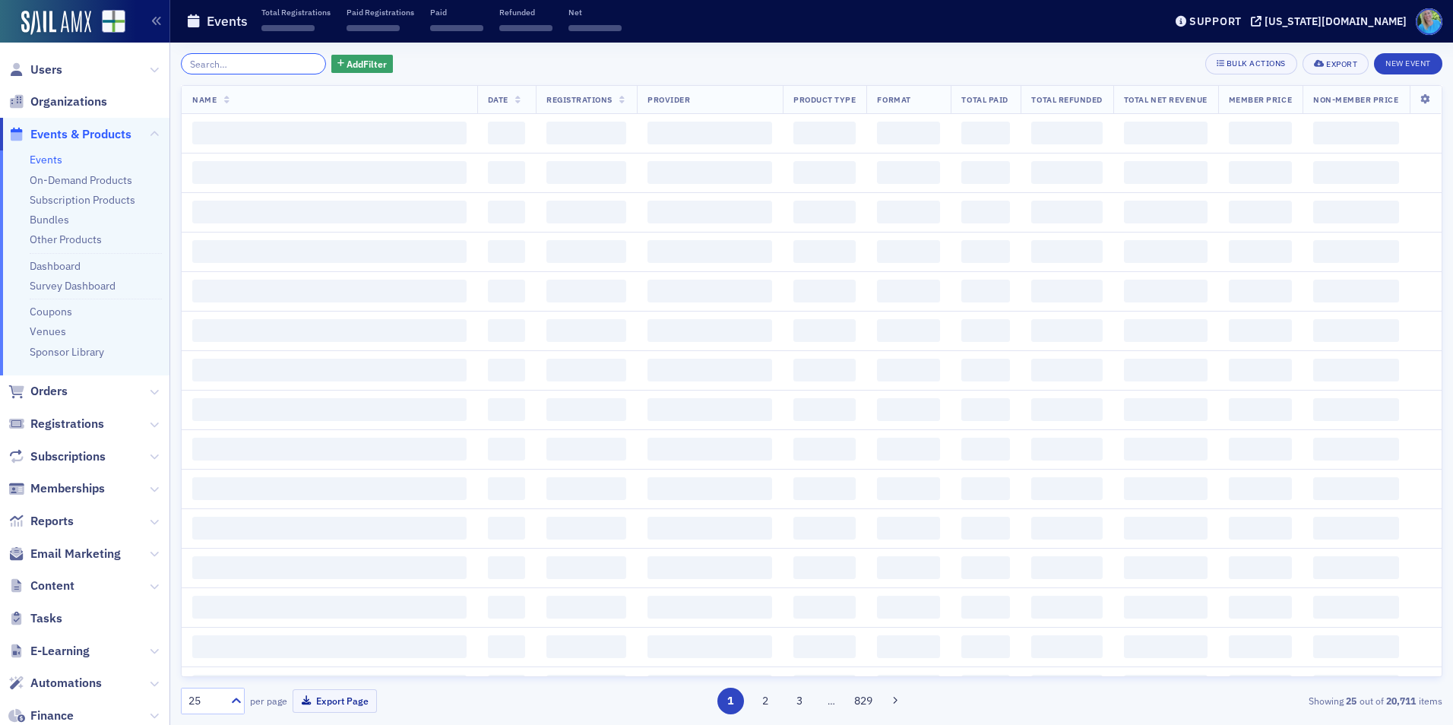
click at [288, 65] on input "search" at bounding box center [253, 63] width 145 height 21
paste input "Internal Controls for Small Organizations"
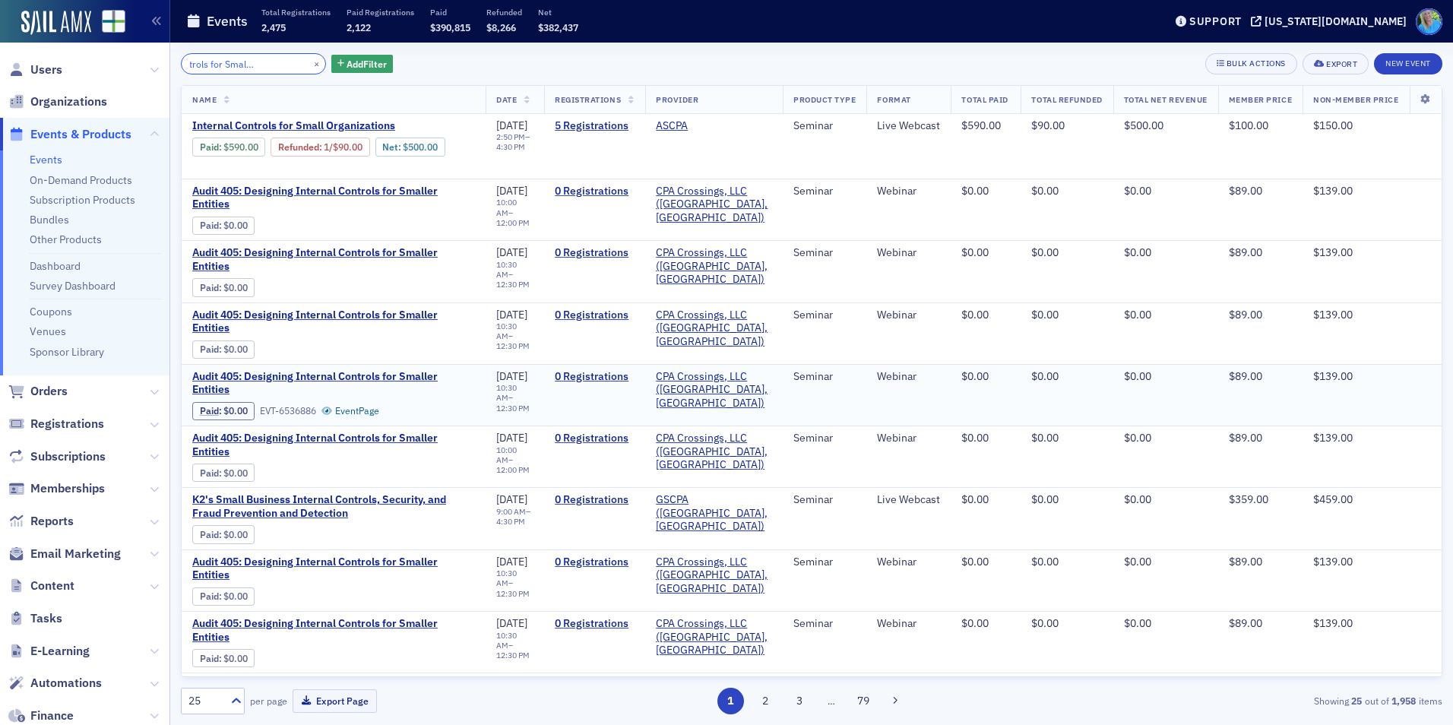
type input "Internal Controls for Small Organizations"
click at [310, 64] on button "×" at bounding box center [317, 63] width 14 height 14
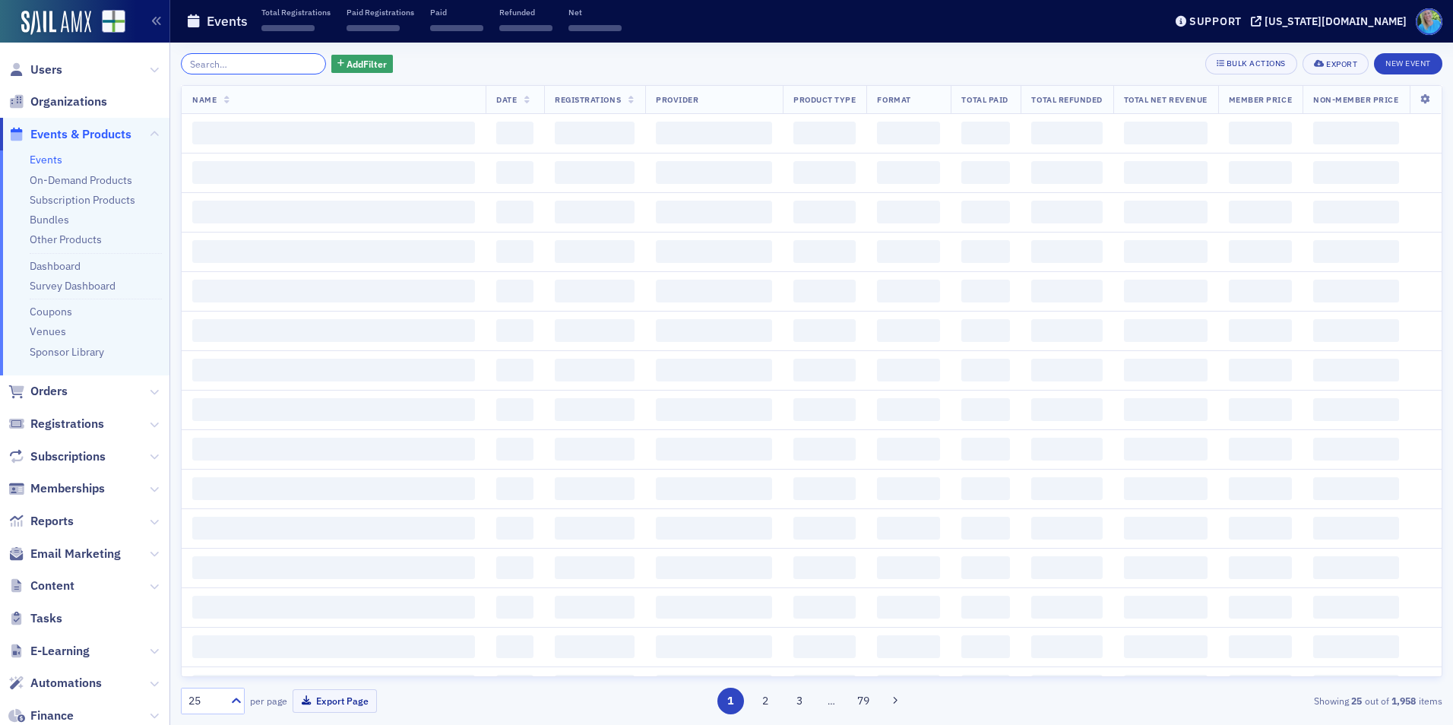
click at [274, 64] on input "search" at bounding box center [253, 63] width 145 height 21
type input "Generative AI Implications"
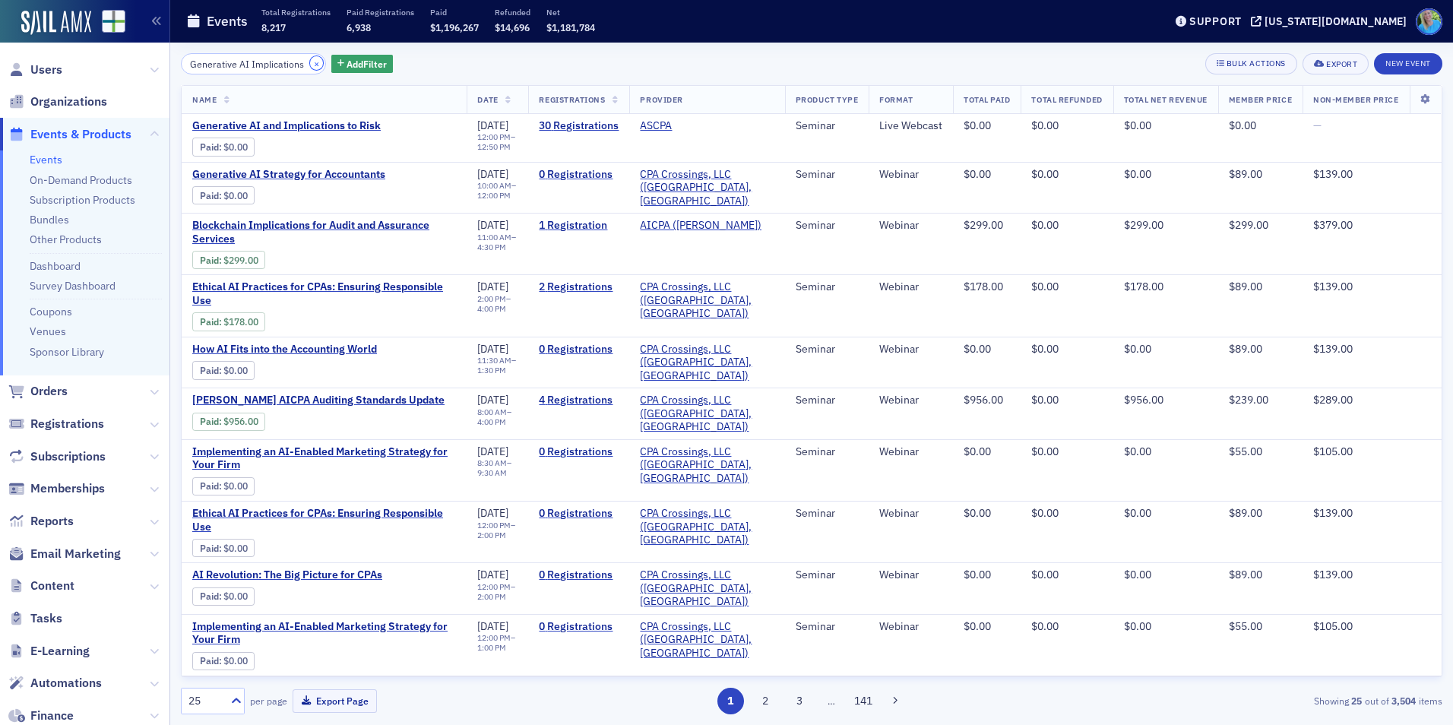
click at [310, 64] on button "×" at bounding box center [317, 63] width 14 height 14
click at [293, 64] on input "search" at bounding box center [253, 63] width 145 height 21
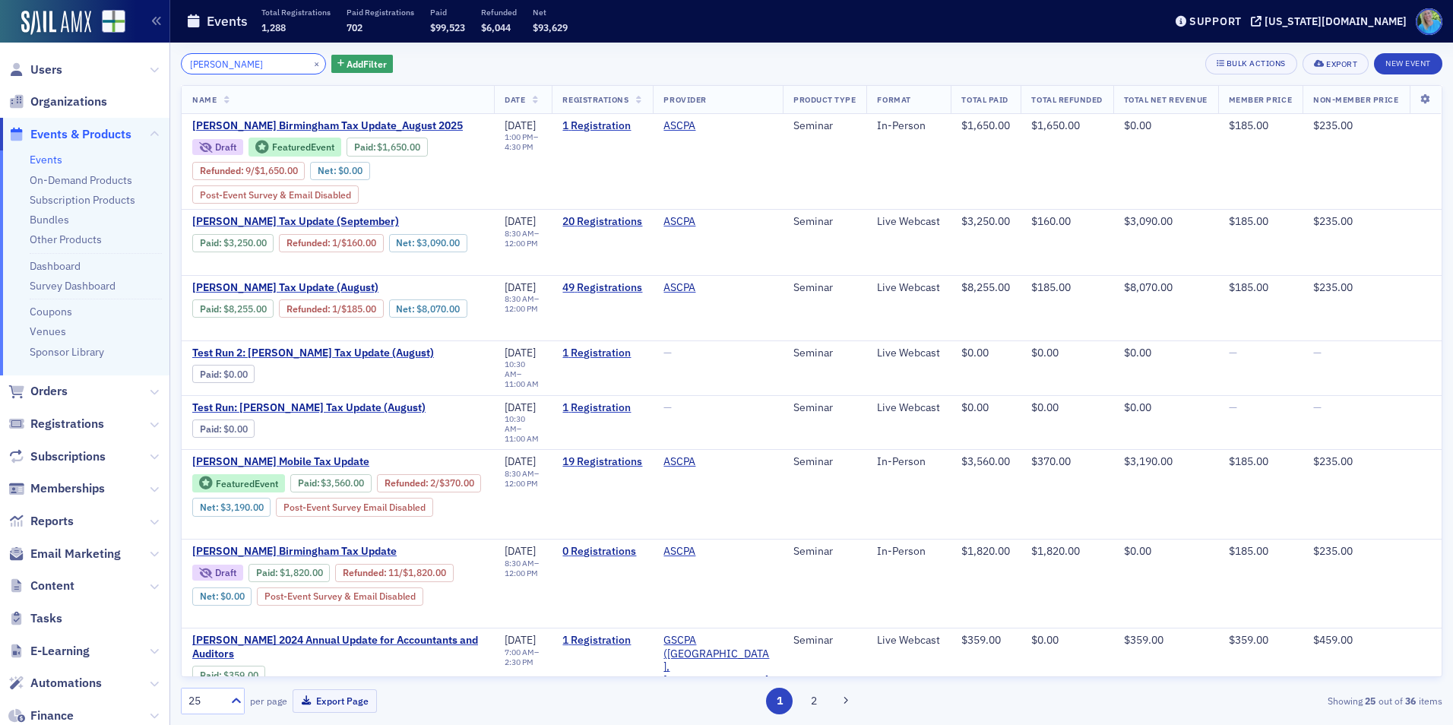
type input "Lisa"
click at [310, 65] on button "×" at bounding box center [317, 63] width 14 height 14
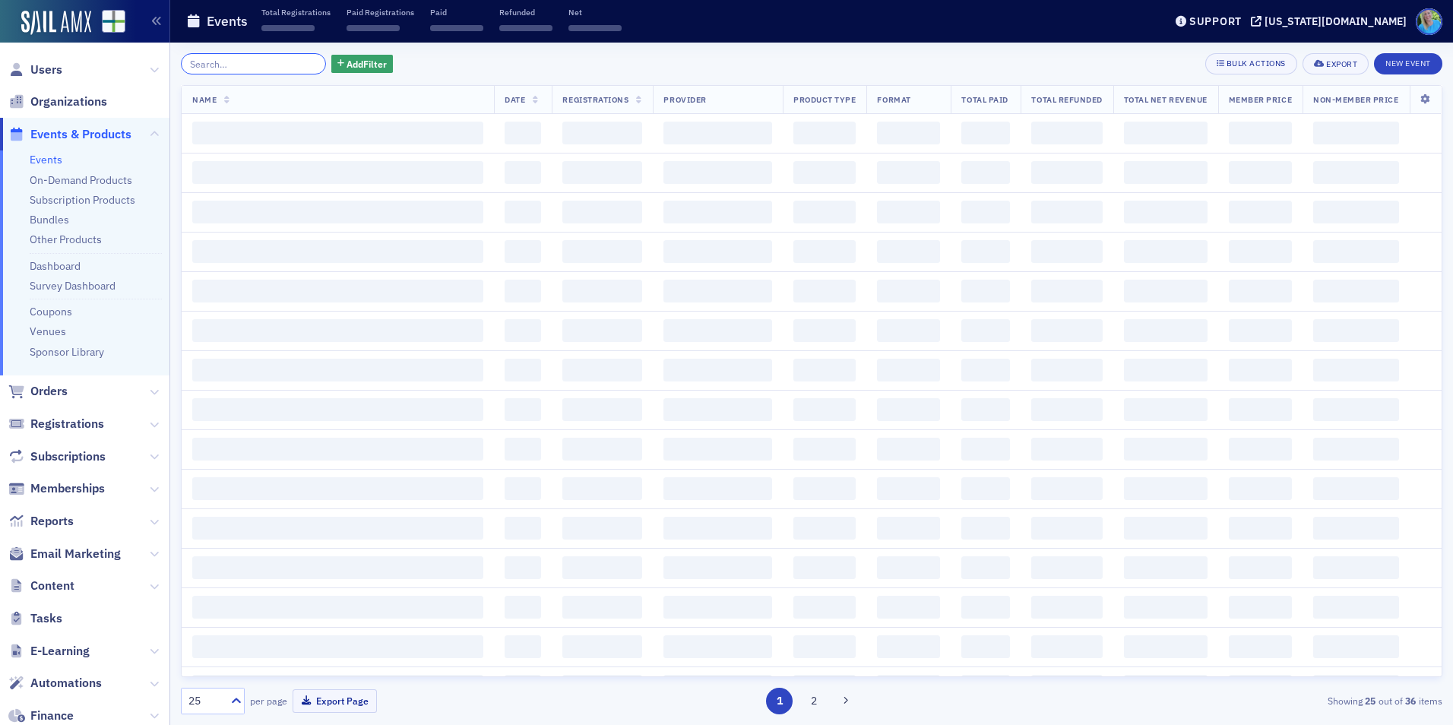
click at [296, 65] on input "search" at bounding box center [253, 63] width 145 height 21
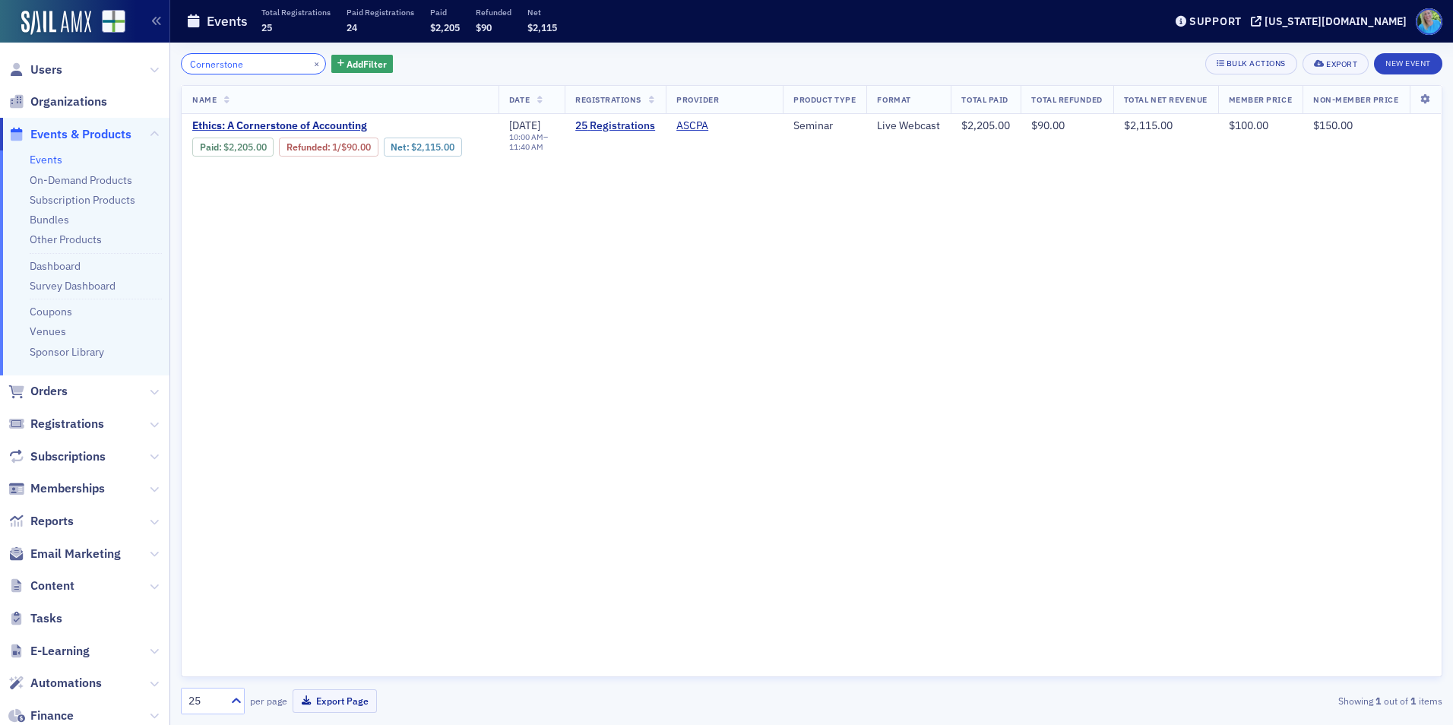
type input "Cornerstone"
click at [310, 64] on button "×" at bounding box center [317, 63] width 14 height 14
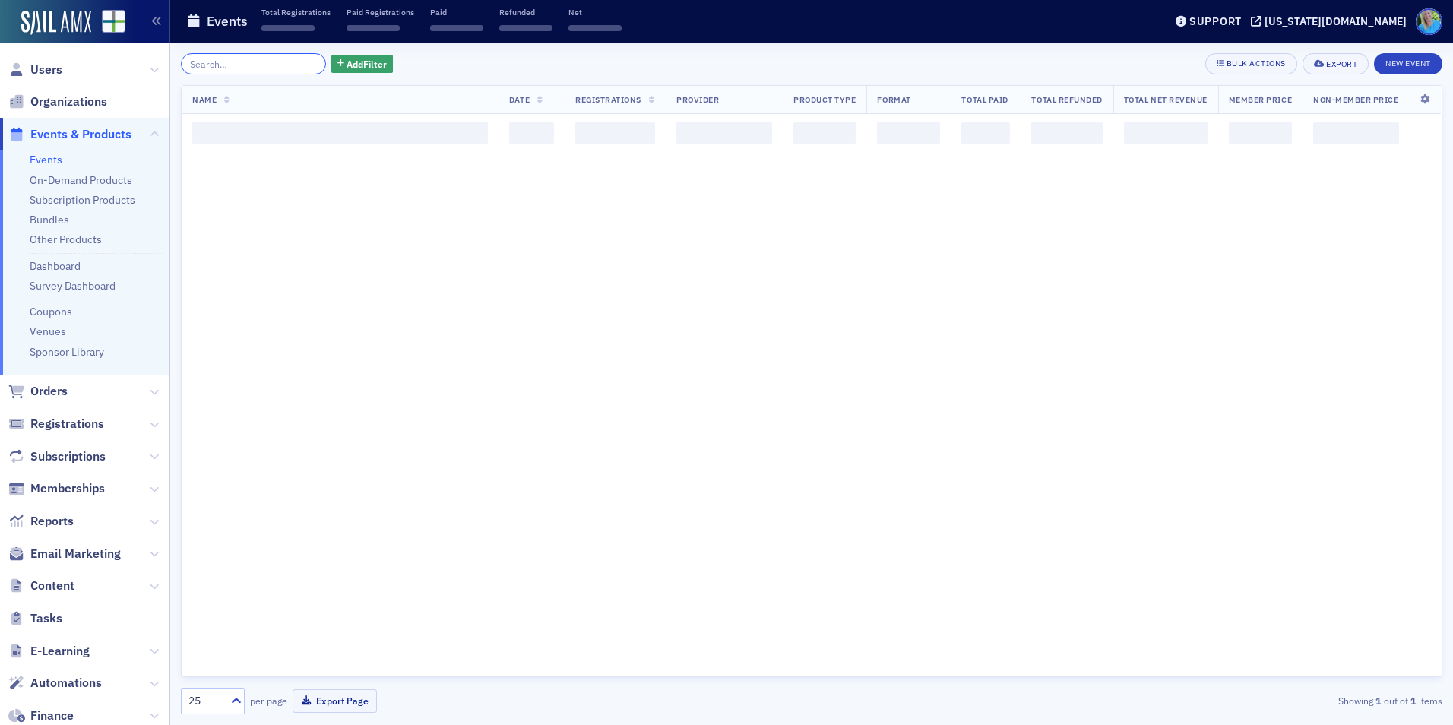
click at [285, 64] on input "search" at bounding box center [253, 63] width 145 height 21
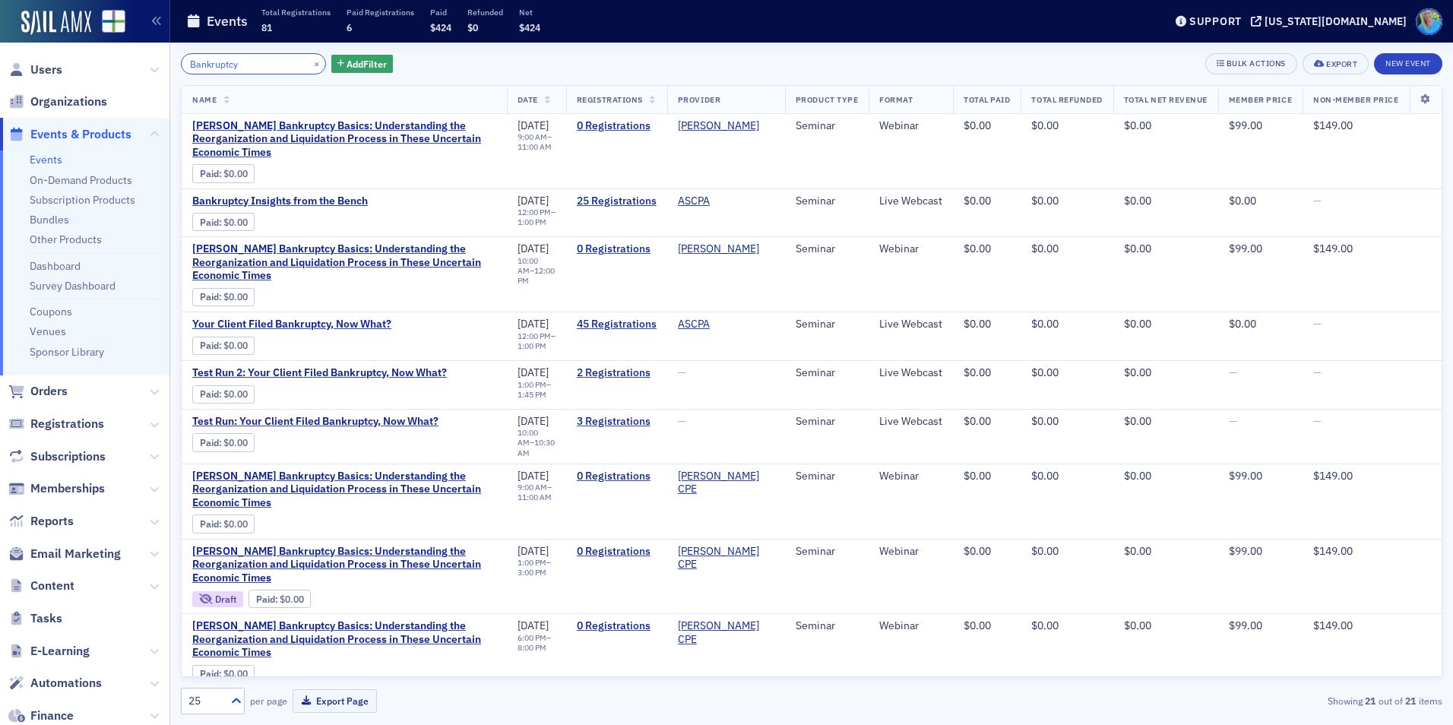
type input "Bankruptcy"
drag, startPoint x: 301, startPoint y: 65, endPoint x: 251, endPoint y: 65, distance: 50.2
click at [310, 65] on button "×" at bounding box center [317, 63] width 14 height 14
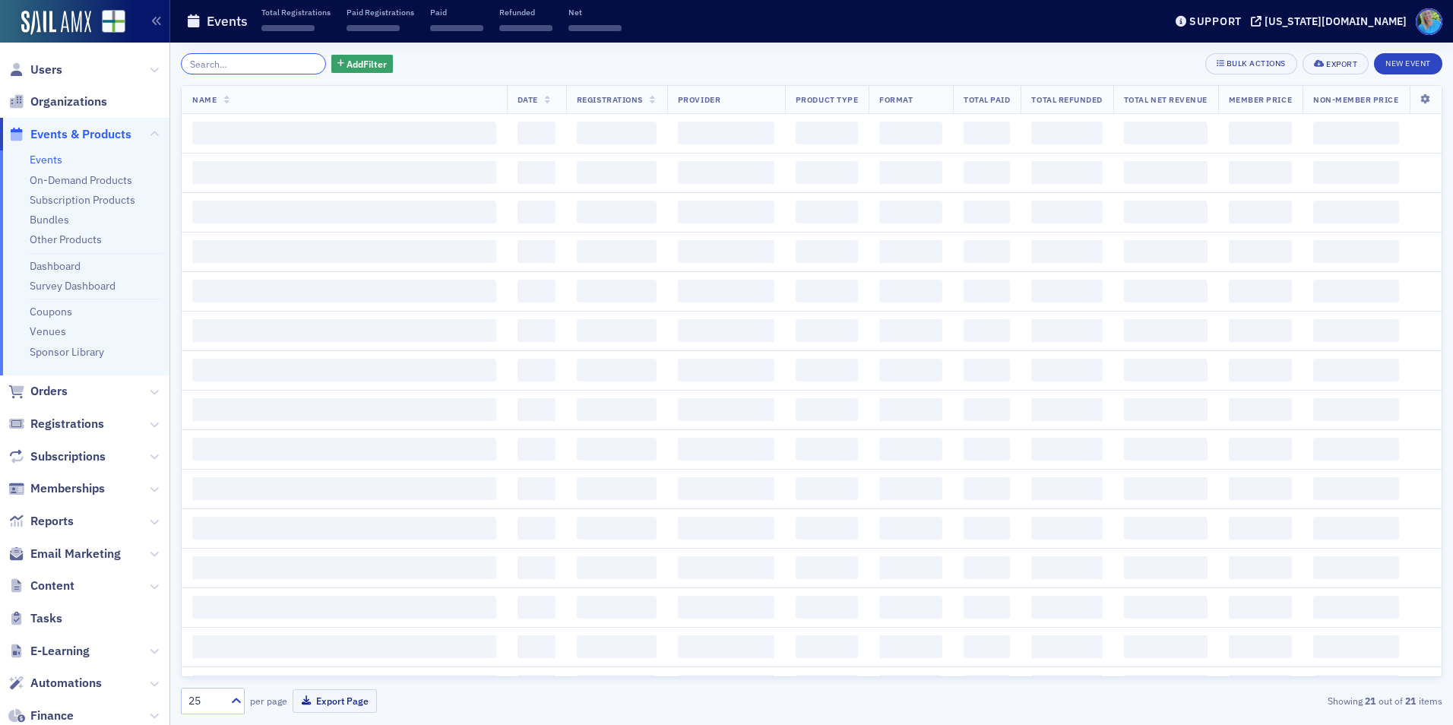
click at [251, 65] on input "search" at bounding box center [253, 63] width 145 height 21
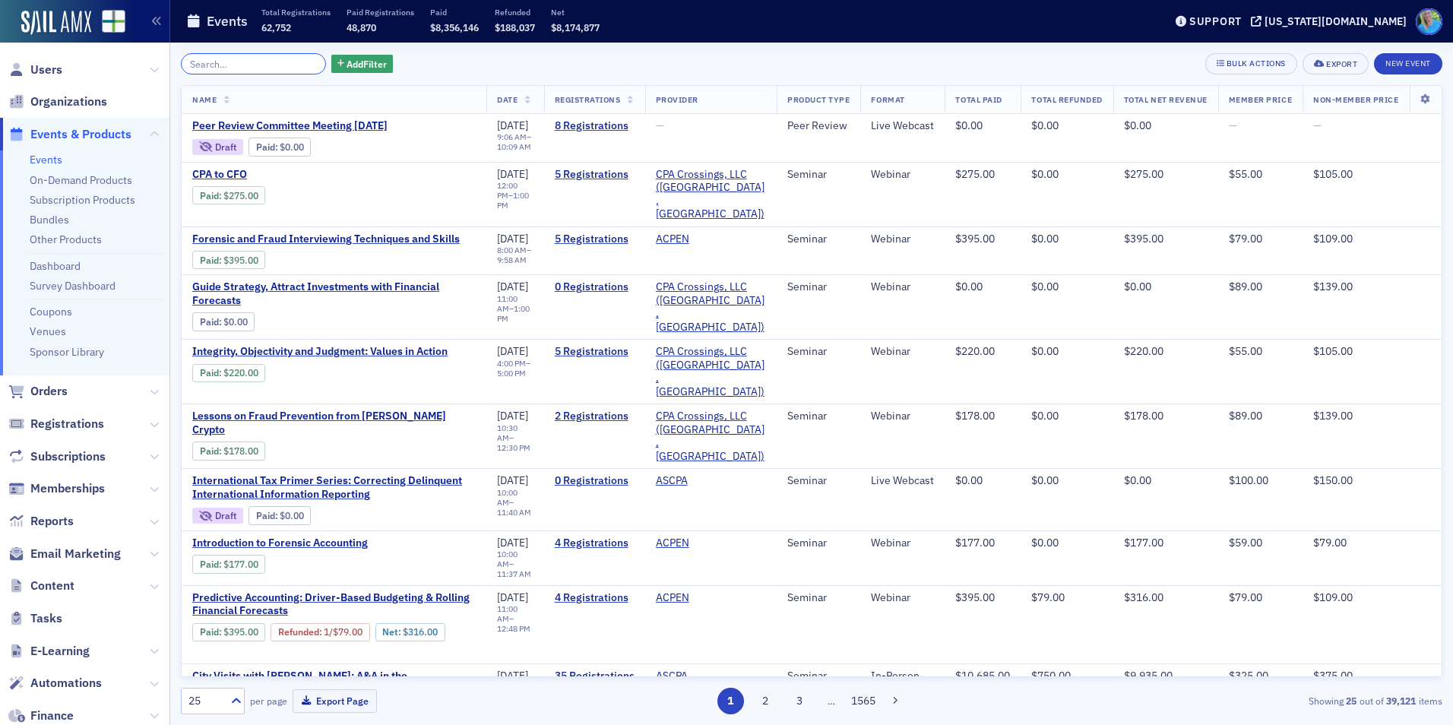
paste input "2025 Real World Ethics Update for All Practitioners"
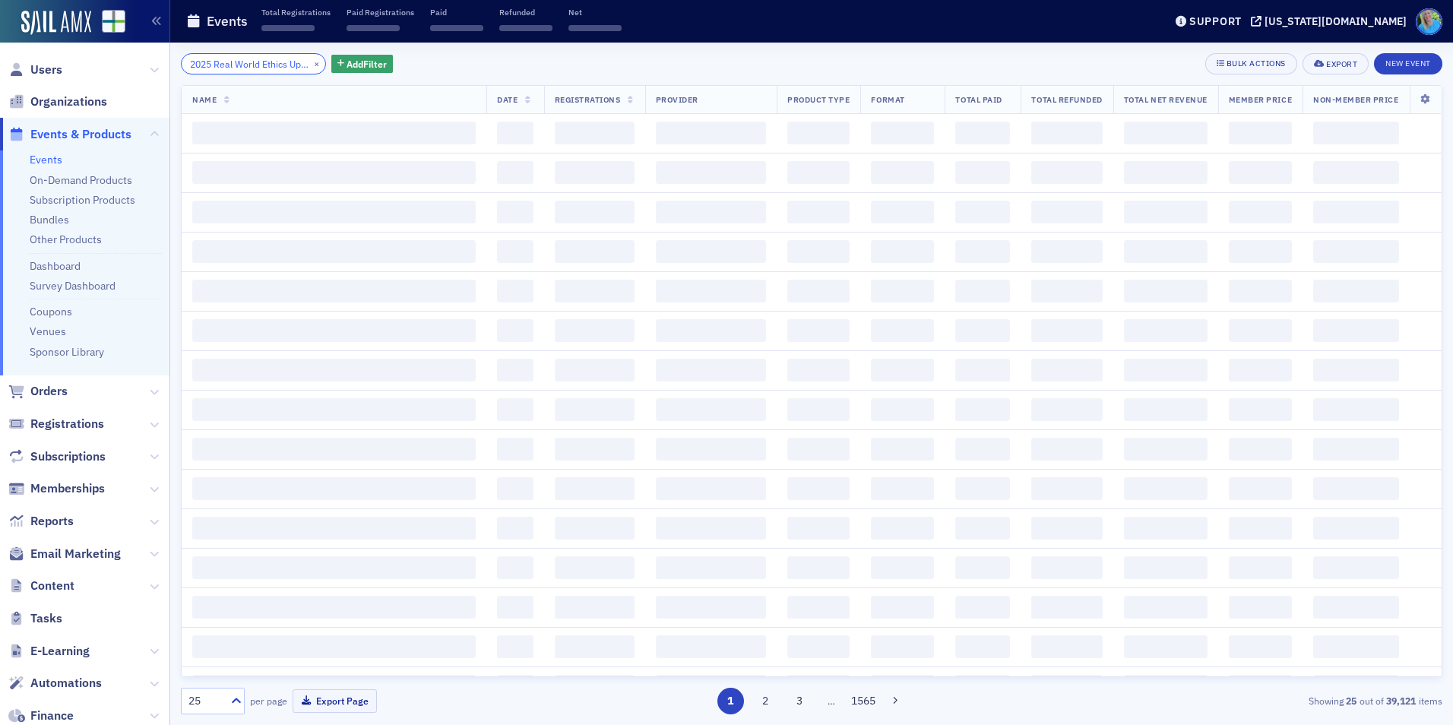
scroll to position [0, 111]
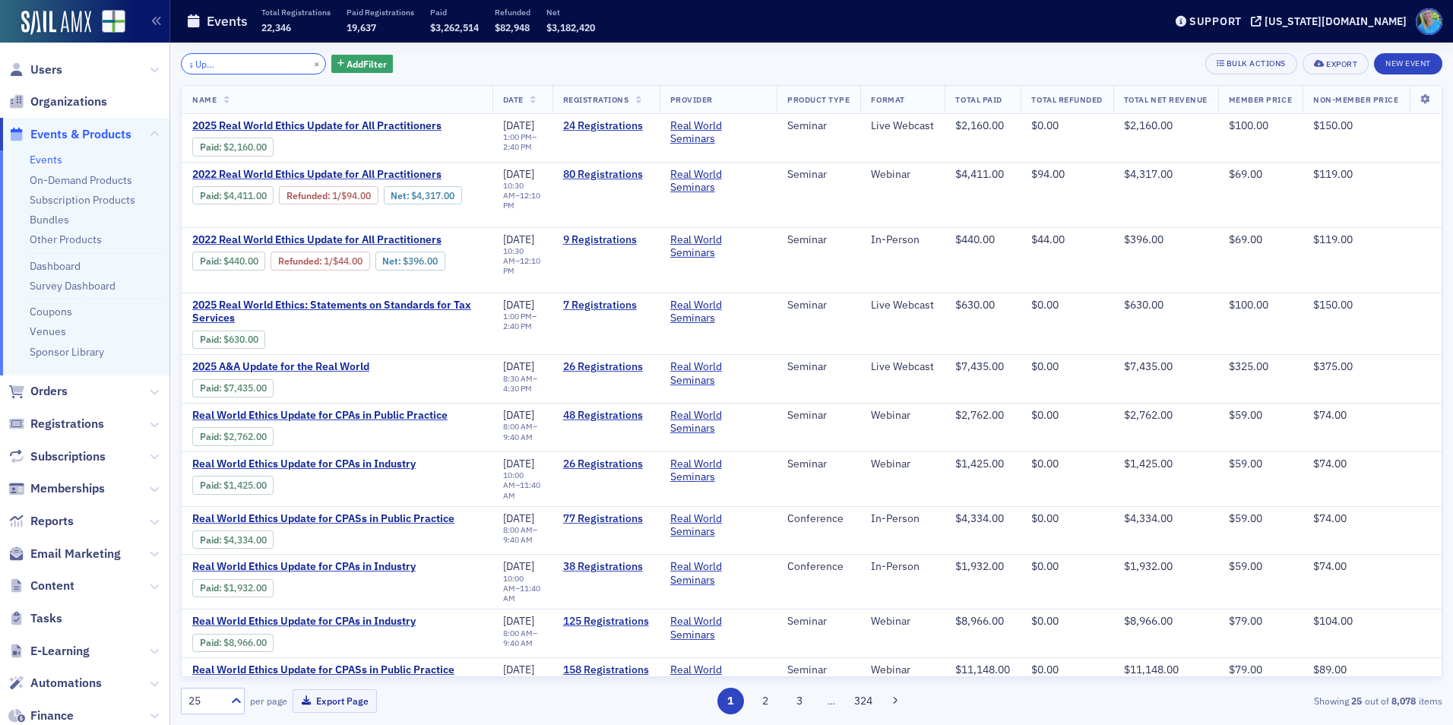
type input "2025 Real World Ethics Update for All Practitioners"
click at [310, 61] on button "×" at bounding box center [317, 63] width 14 height 14
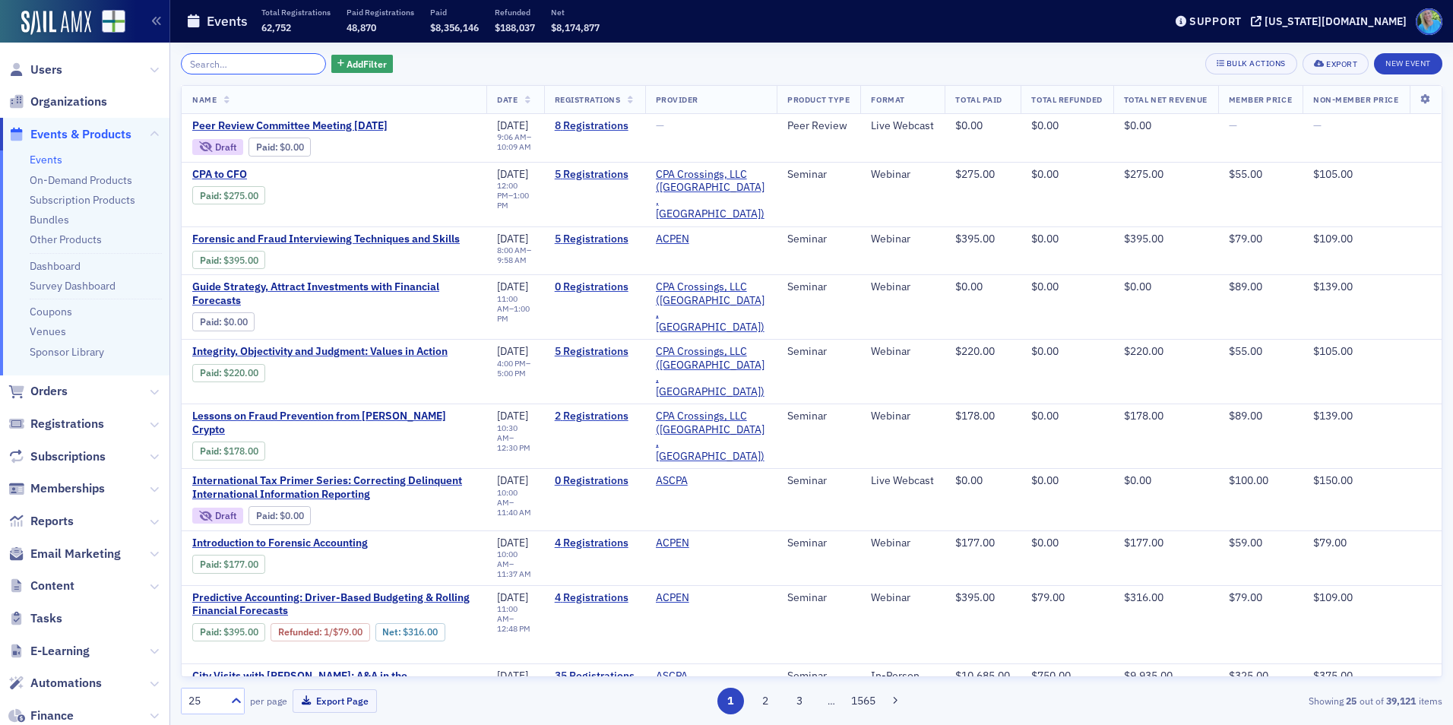
click at [274, 60] on input "search" at bounding box center [253, 63] width 145 height 21
paste input "2025 Real World Ethics: Statements on Standards for Tax Services"
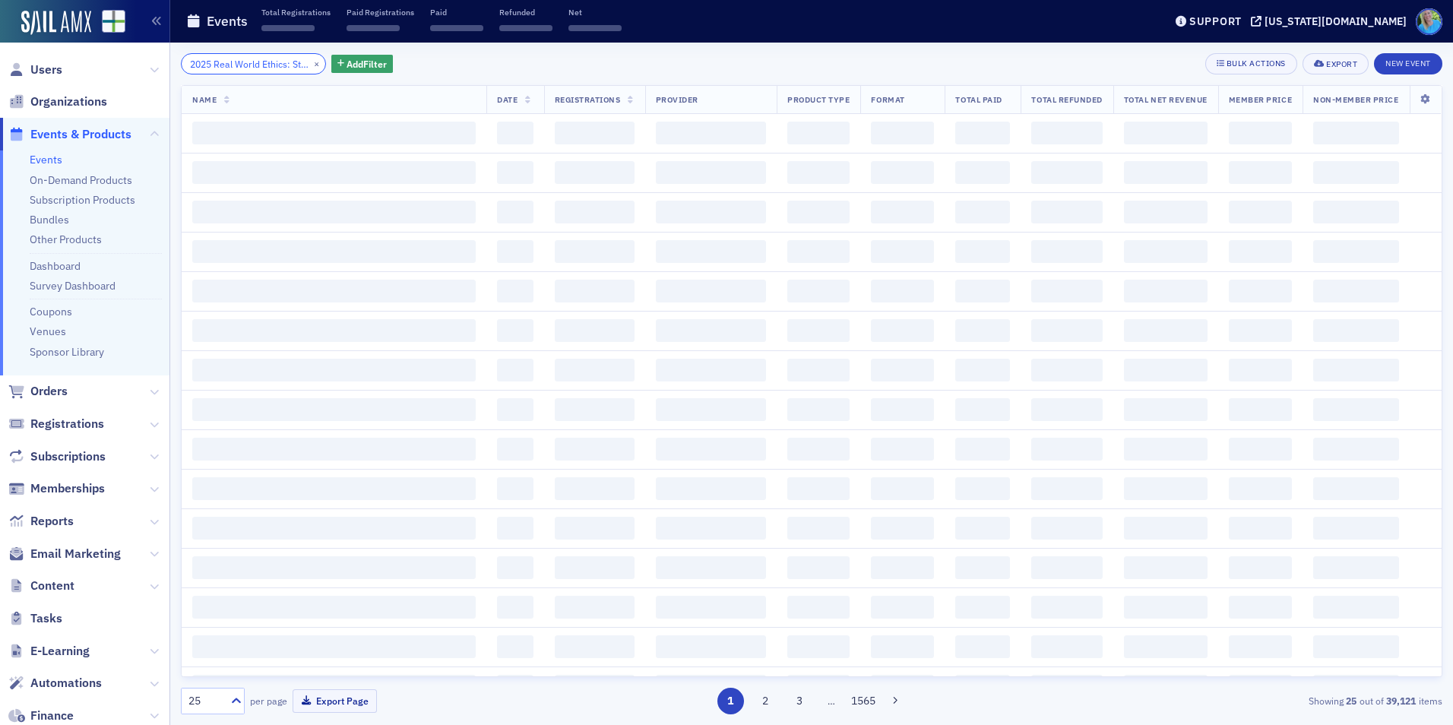
scroll to position [0, 174]
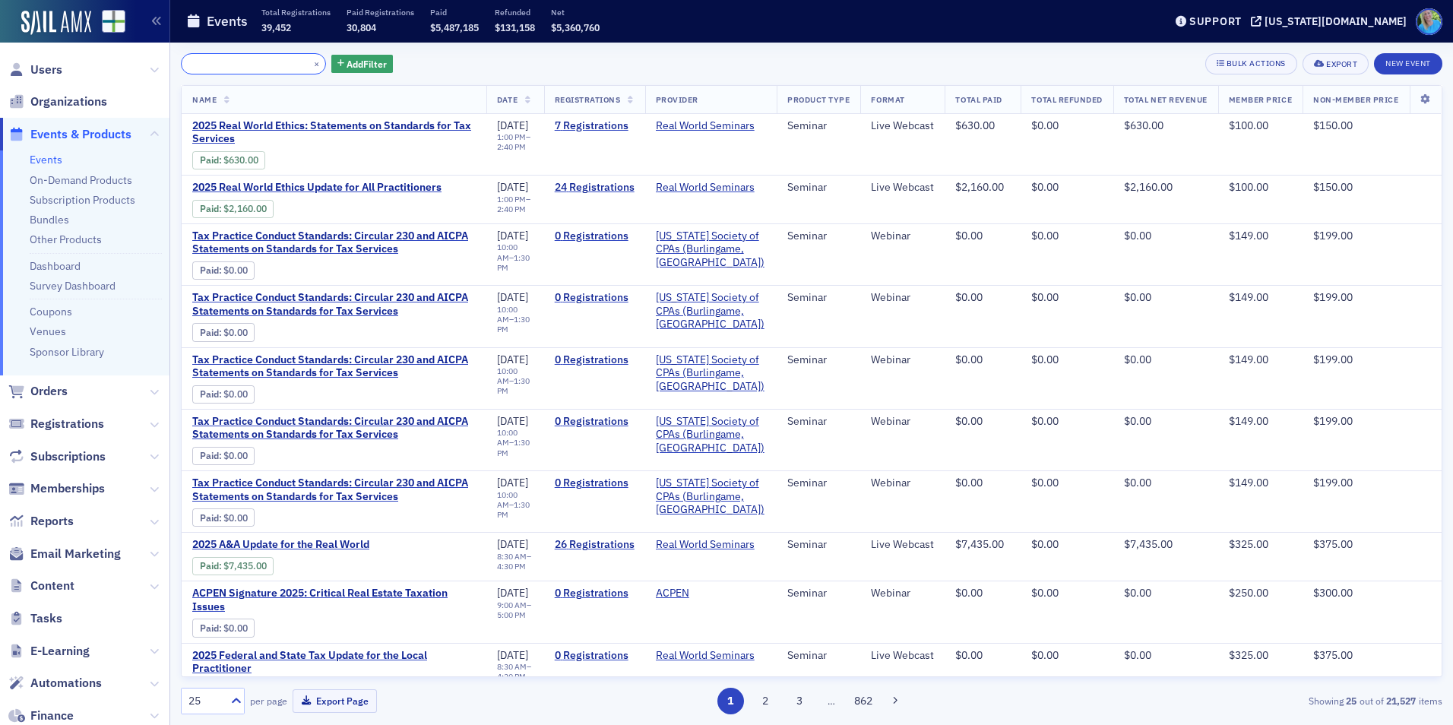
type input "2025 Real World Ethics: Statements on Standards for Tax Services"
click at [310, 67] on button "×" at bounding box center [317, 63] width 14 height 14
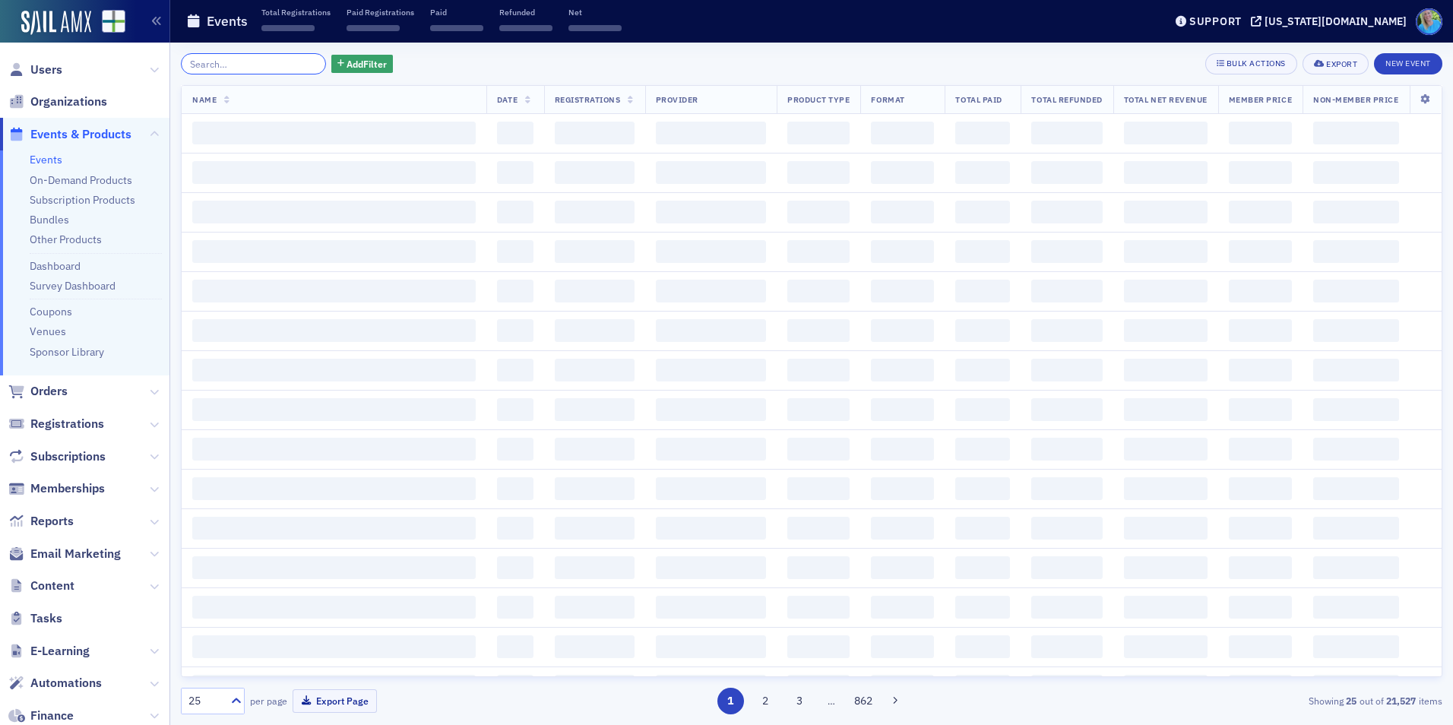
click at [293, 65] on input "search" at bounding box center [253, 63] width 145 height 21
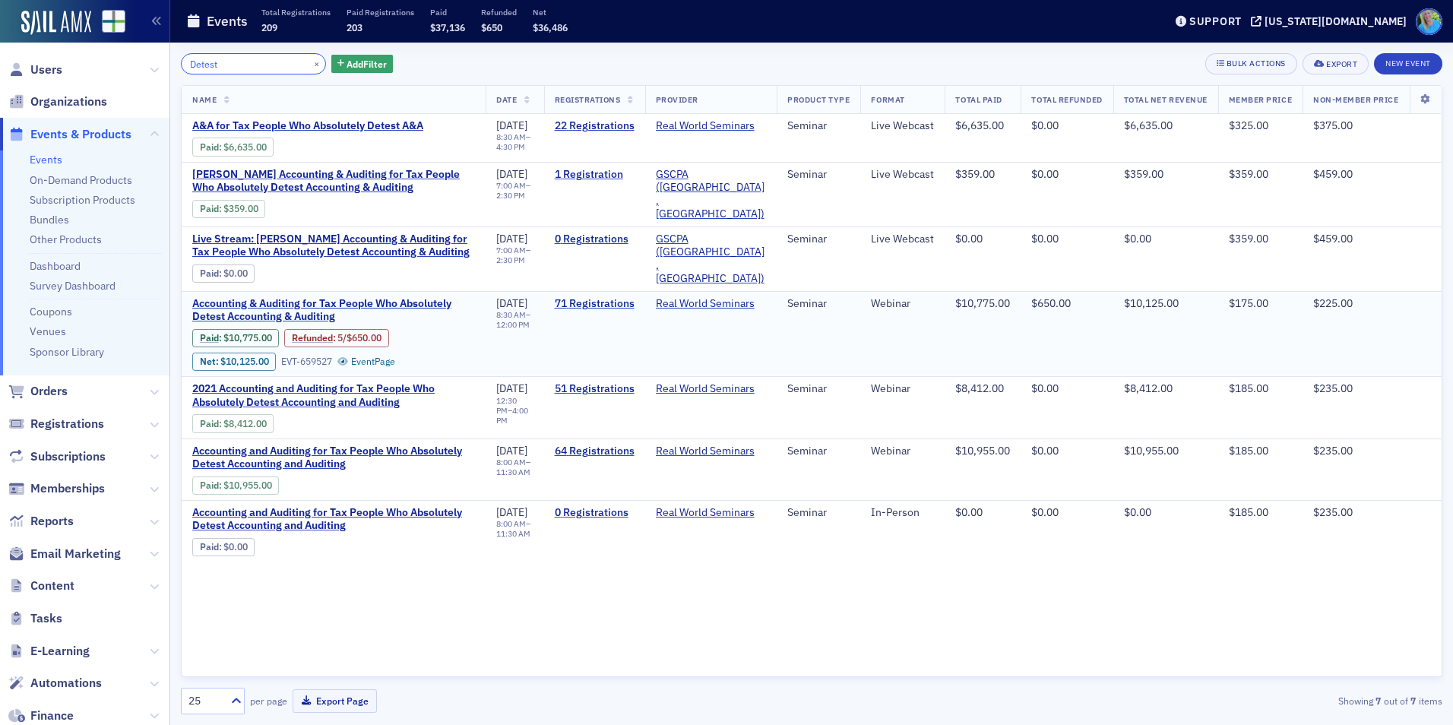
type input "Detest"
click at [310, 66] on button "×" at bounding box center [317, 63] width 14 height 14
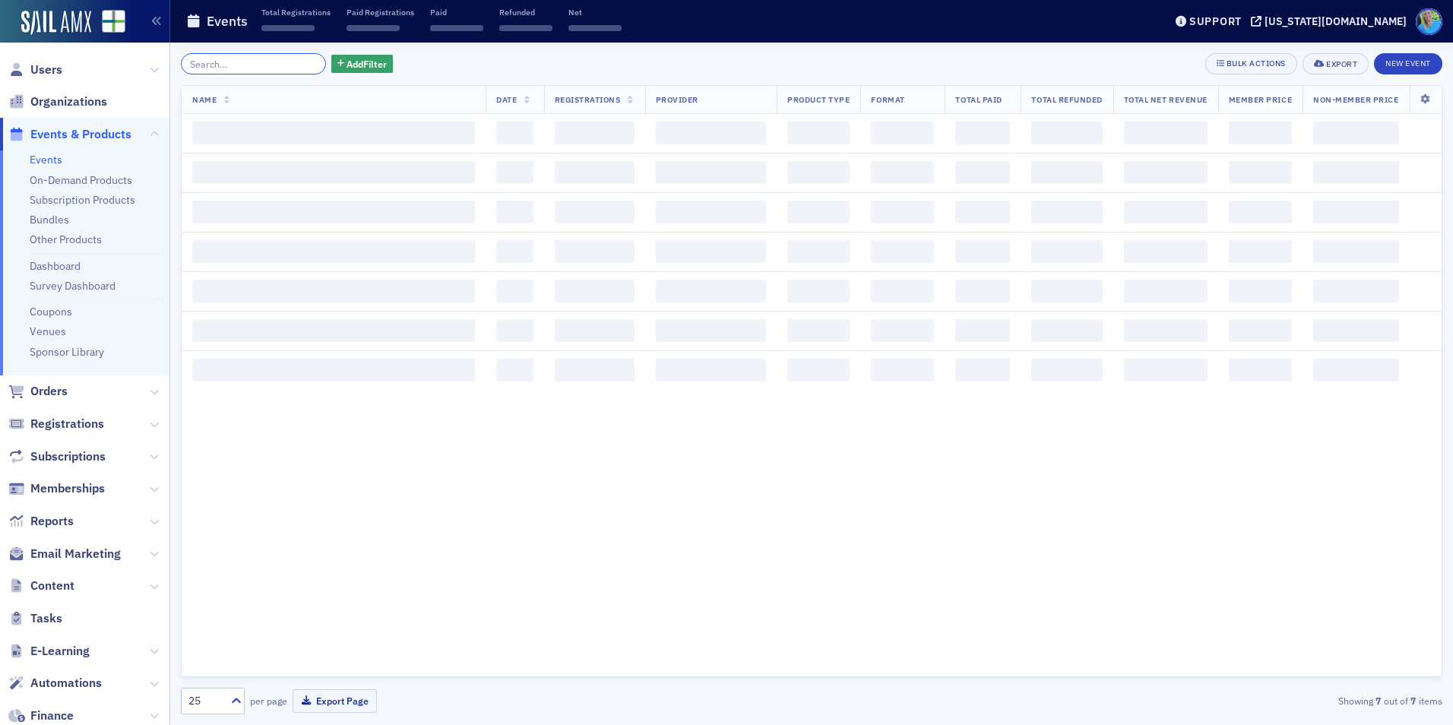
click at [299, 66] on input "search" at bounding box center [253, 63] width 145 height 21
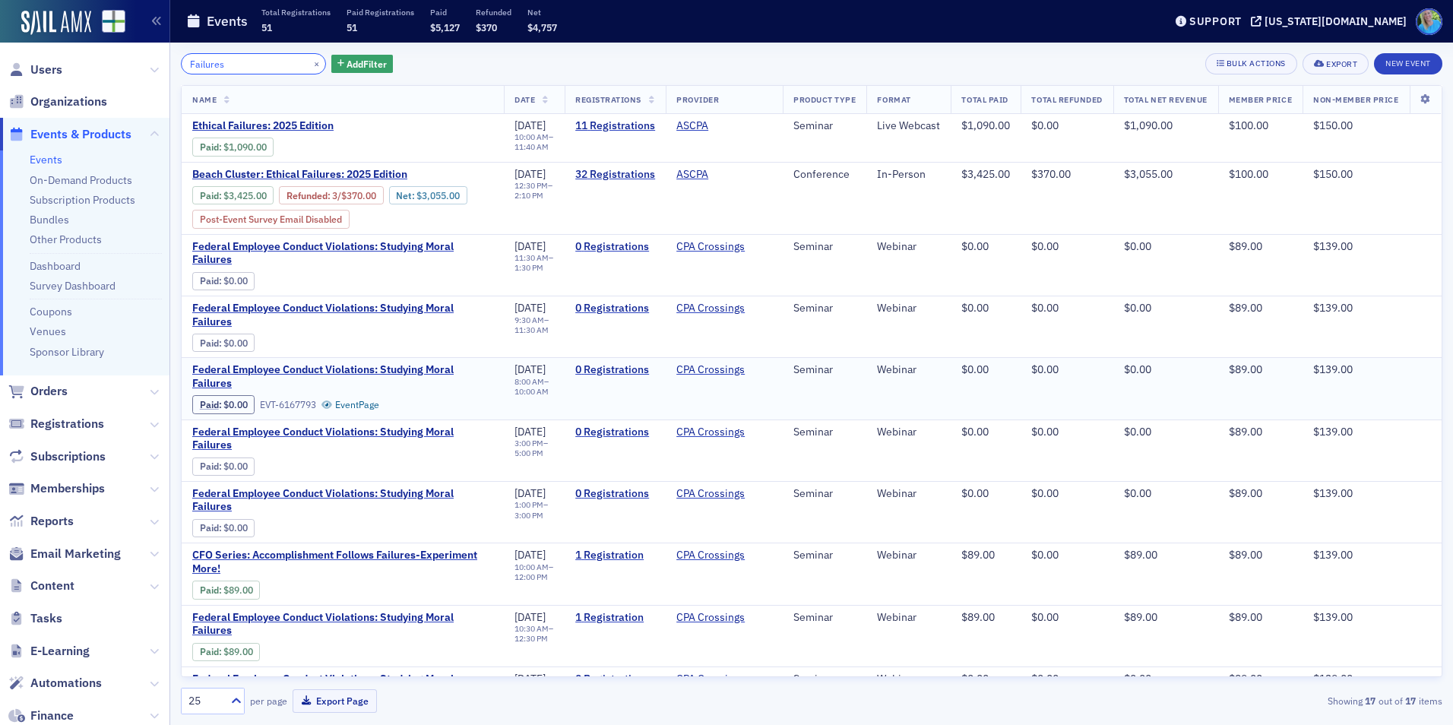
type input "Failures"
drag, startPoint x: 301, startPoint y: 63, endPoint x: 293, endPoint y: 64, distance: 8.4
click at [310, 63] on button "×" at bounding box center [317, 63] width 14 height 14
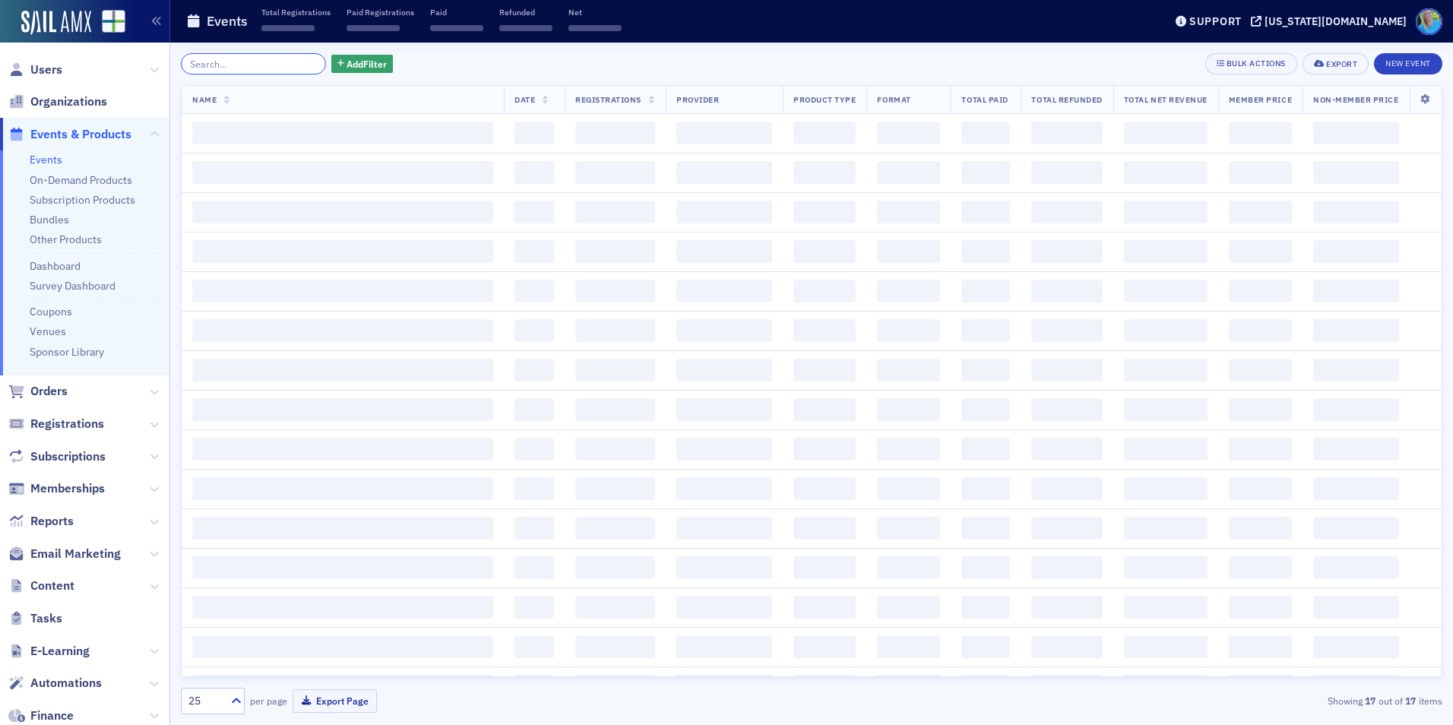
click at [293, 64] on input "search" at bounding box center [253, 63] width 145 height 21
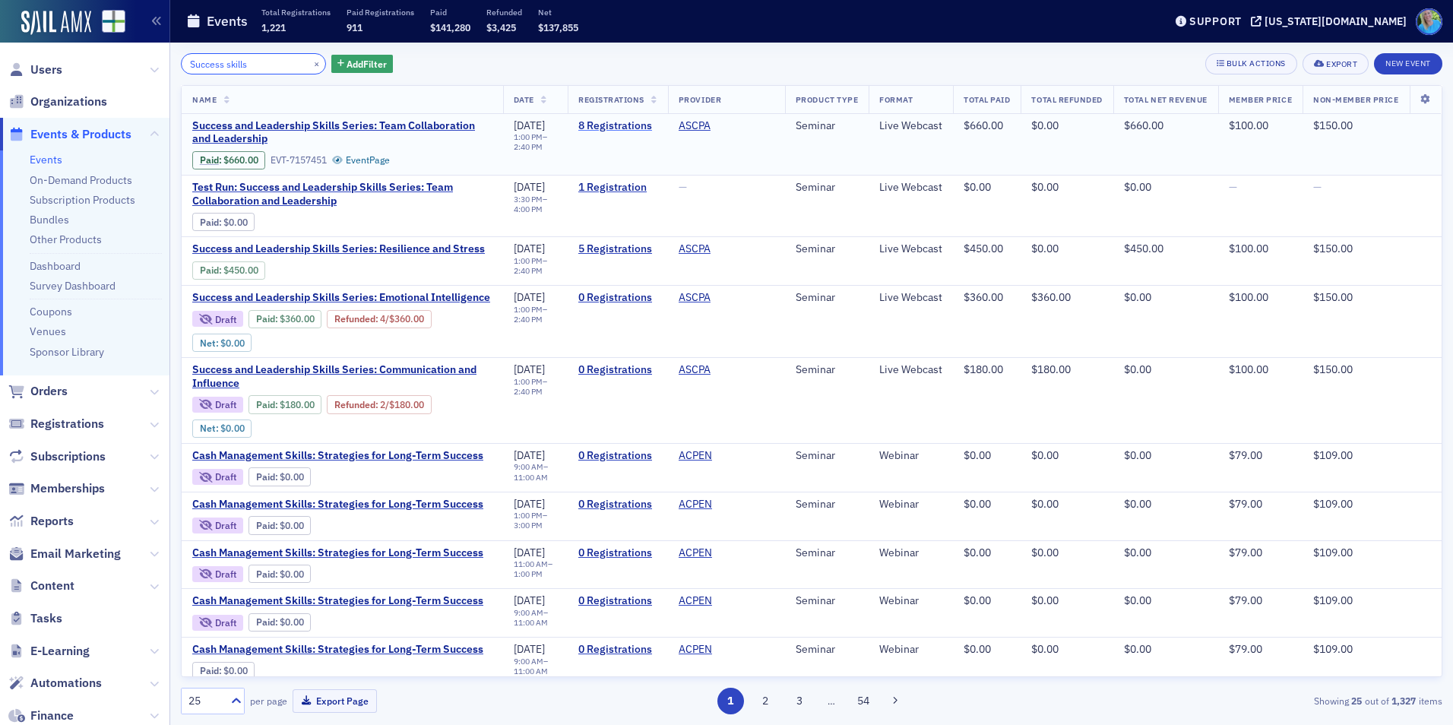
type input "Success skills"
click at [578, 127] on link "8 Registrations" at bounding box center [617, 126] width 79 height 14
click at [310, 59] on button "×" at bounding box center [317, 63] width 14 height 14
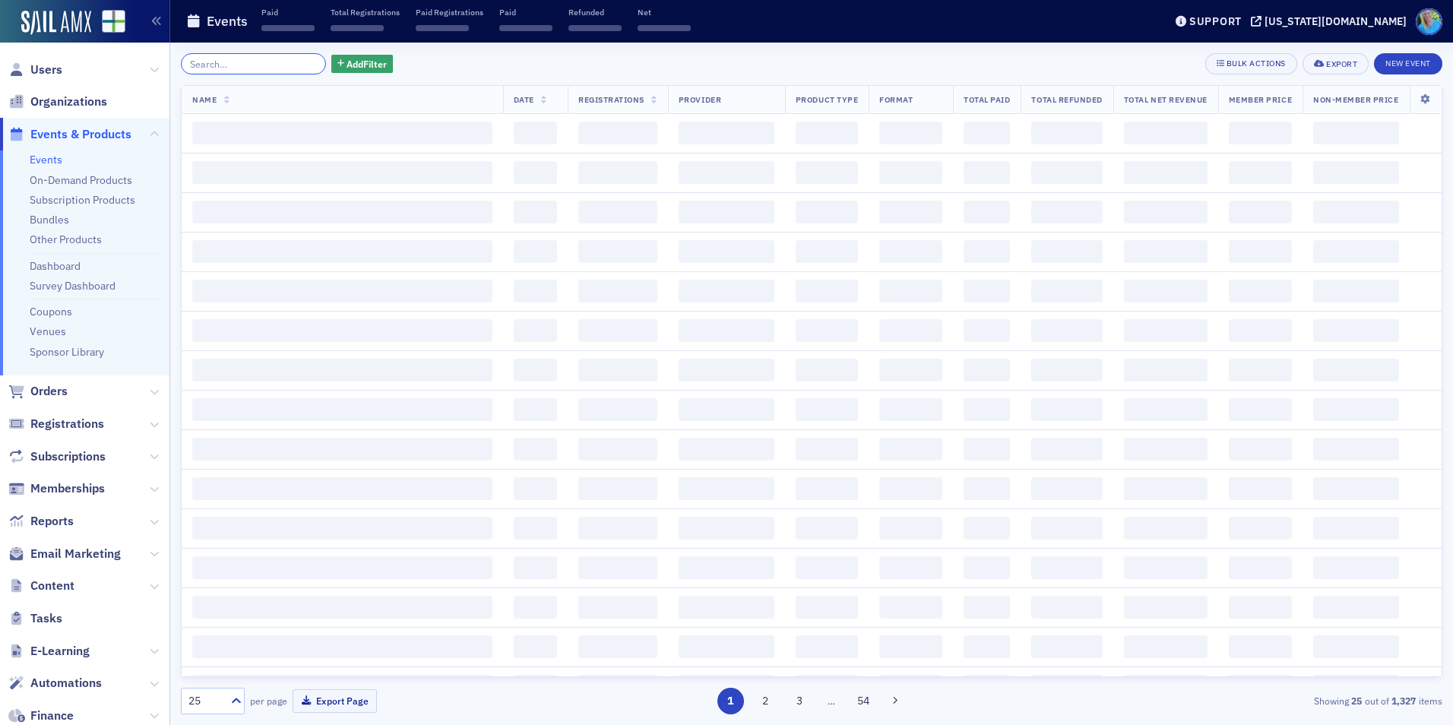
click at [292, 65] on input "search" at bounding box center [253, 63] width 145 height 21
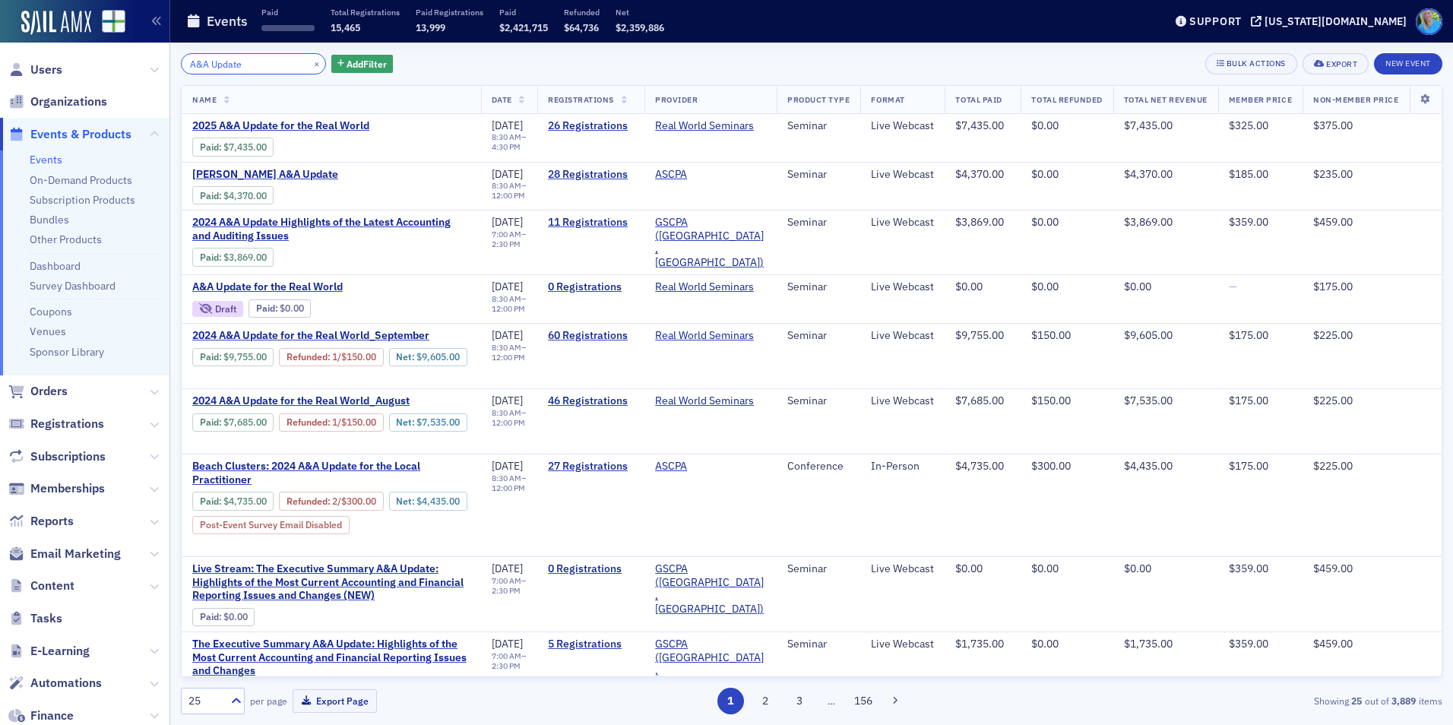
type input "A&A Update"
click at [310, 64] on button "×" at bounding box center [317, 63] width 14 height 14
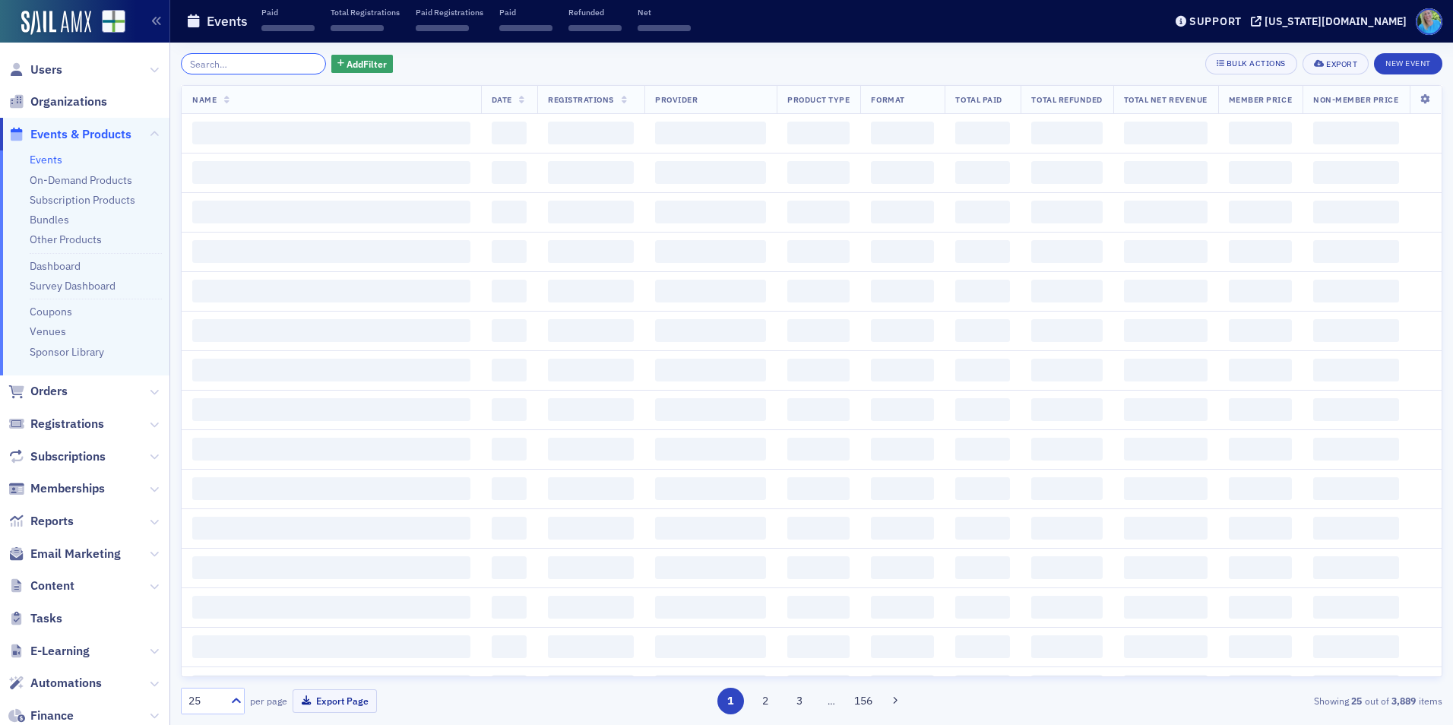
click at [297, 64] on input "search" at bounding box center [253, 63] width 145 height 21
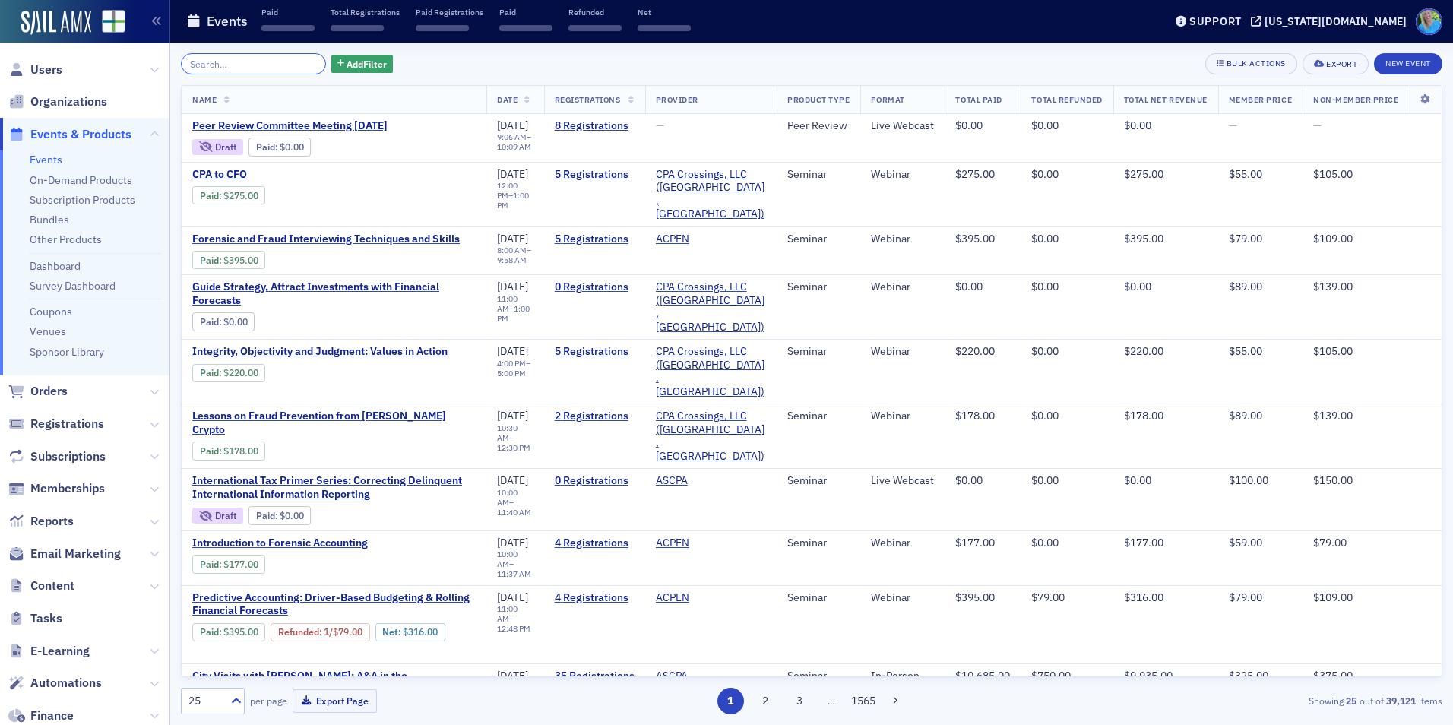
click at [288, 63] on input "search" at bounding box center [253, 63] width 145 height 21
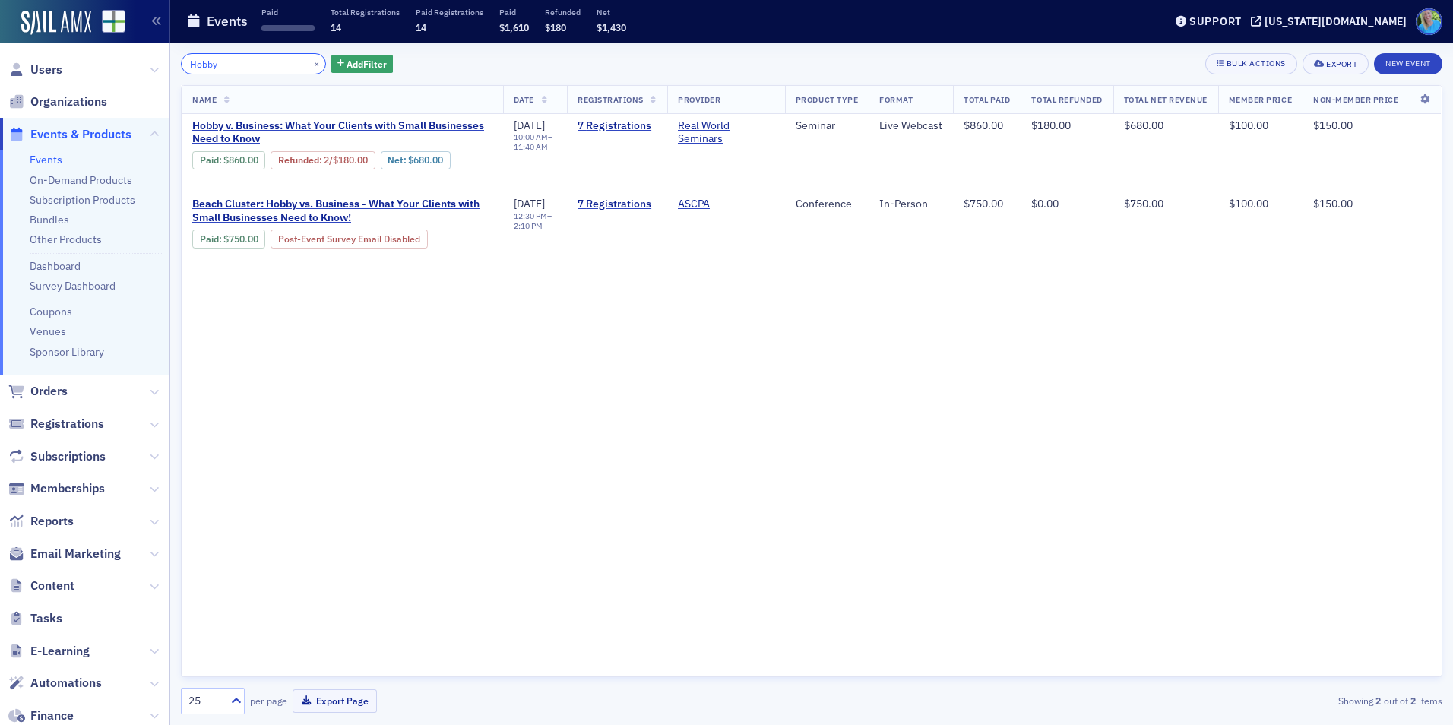
type input "Hobby"
click at [310, 63] on button "×" at bounding box center [317, 63] width 14 height 14
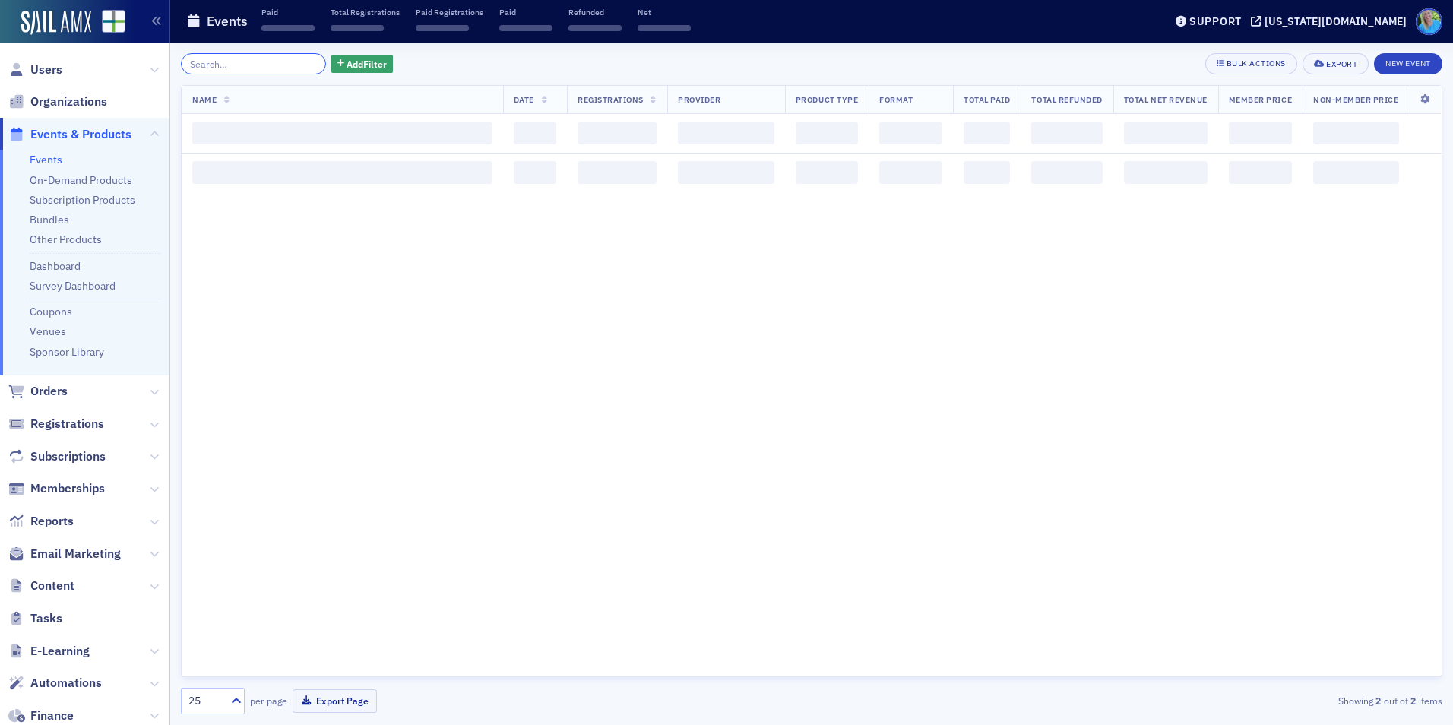
click at [279, 63] on input "search" at bounding box center [253, 63] width 145 height 21
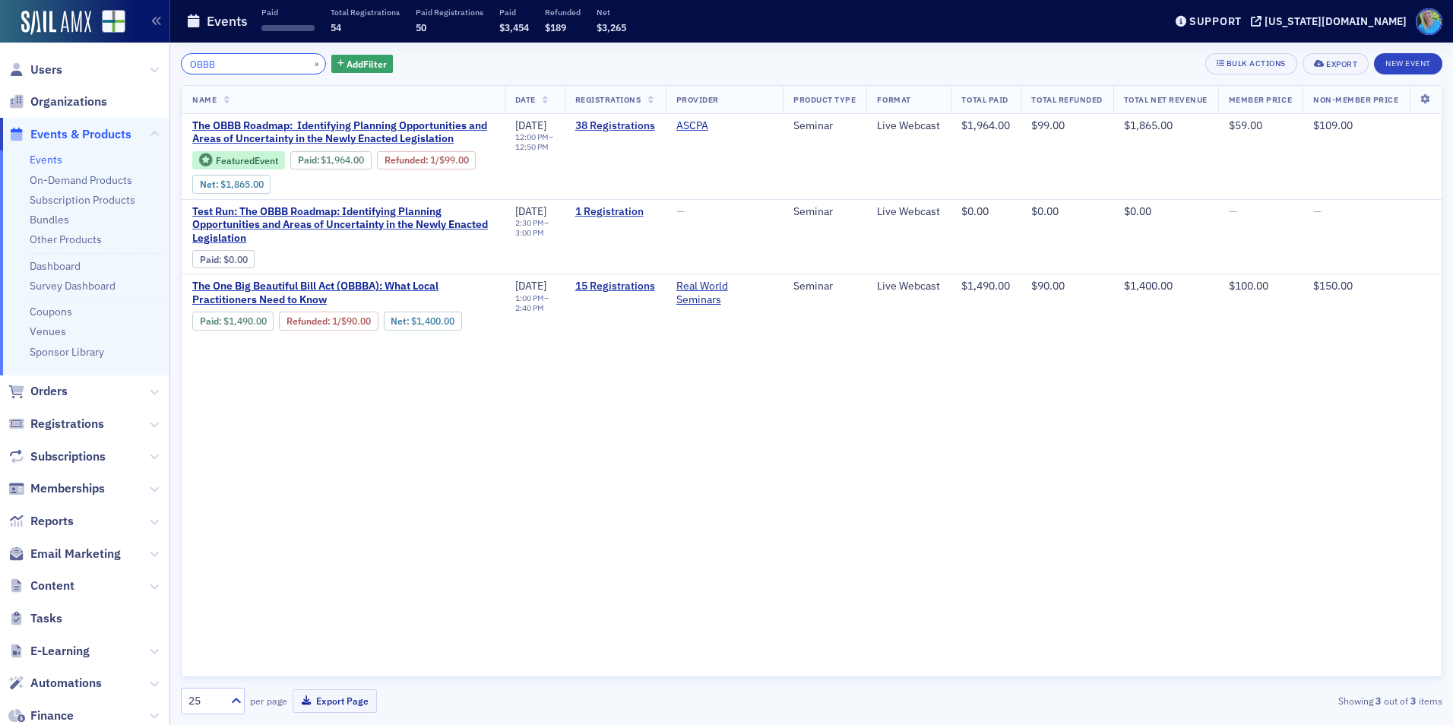
type input "OBBB"
click at [310, 64] on button "×" at bounding box center [317, 63] width 14 height 14
click at [295, 64] on input "search" at bounding box center [253, 63] width 145 height 21
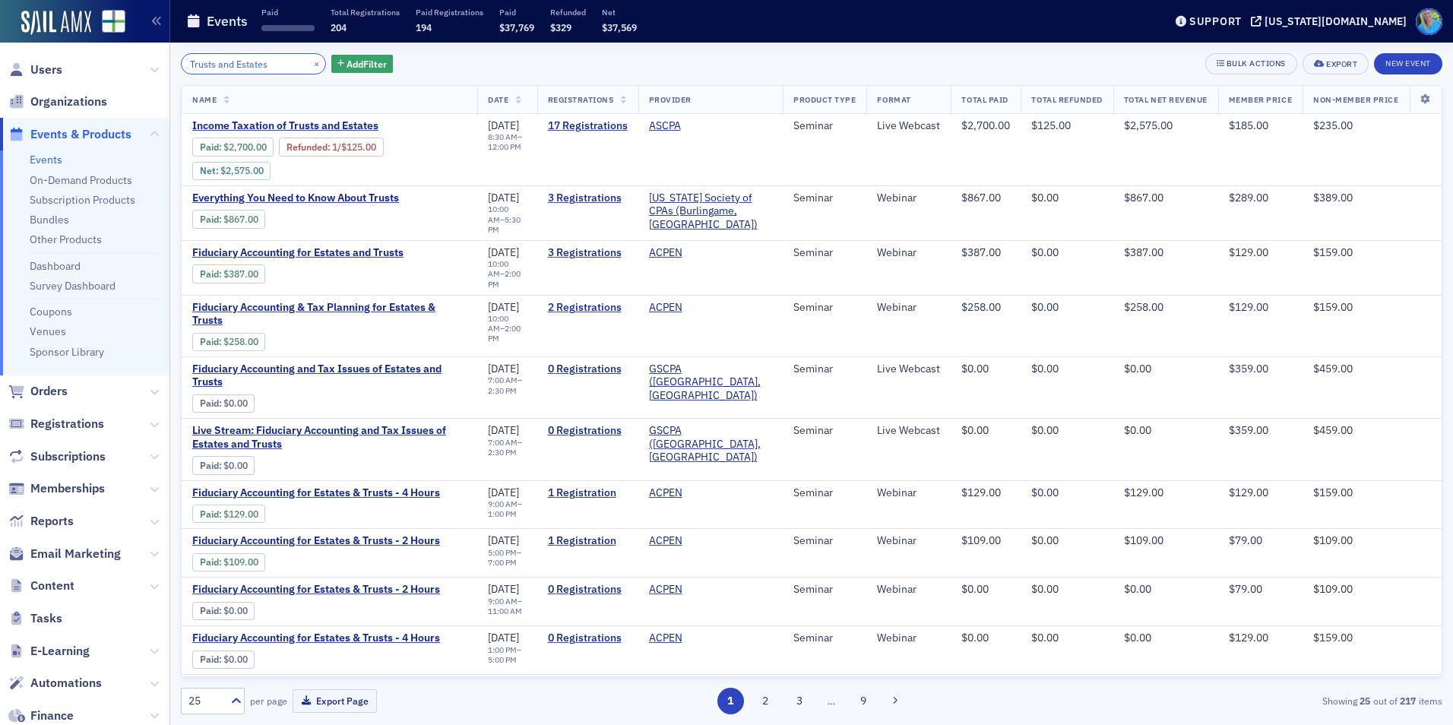
type input "Trusts and Estates"
click at [310, 62] on button "×" at bounding box center [317, 63] width 14 height 14
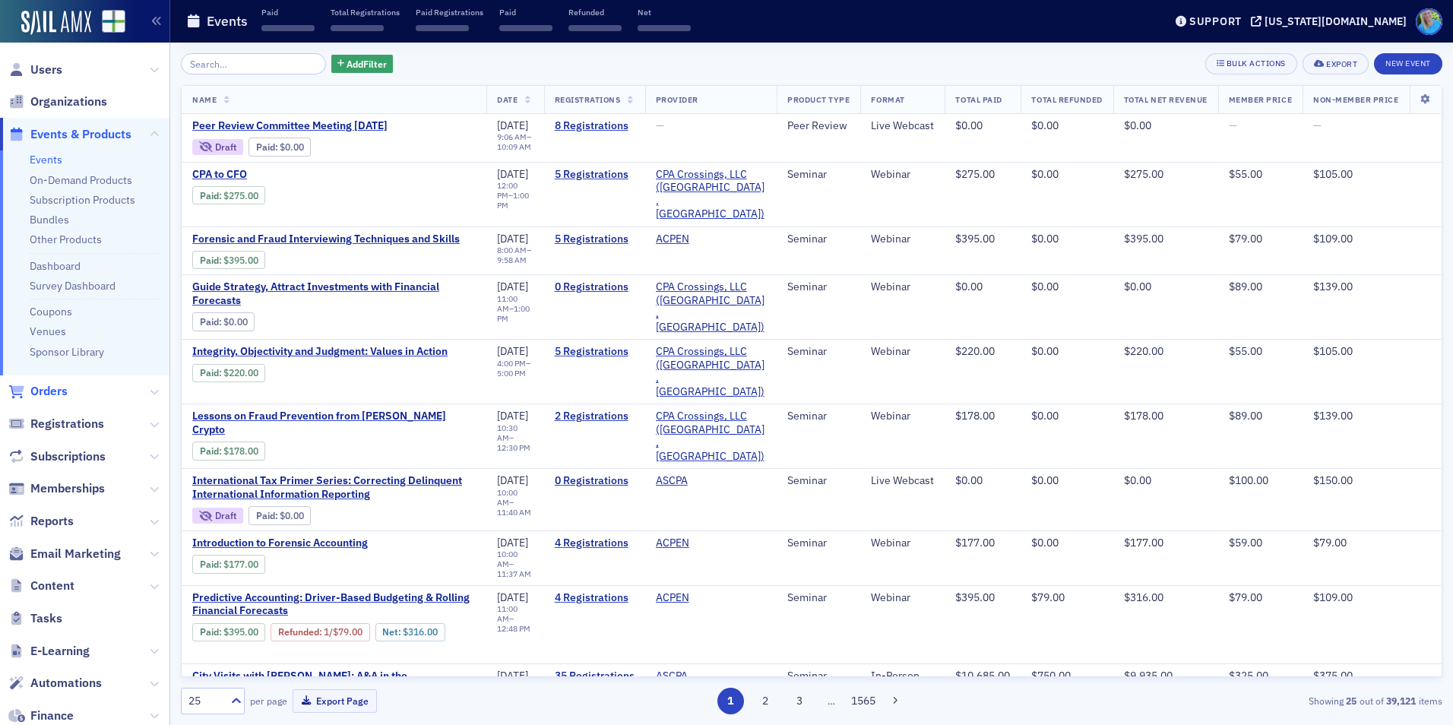
click at [56, 386] on span "Orders" at bounding box center [48, 391] width 37 height 17
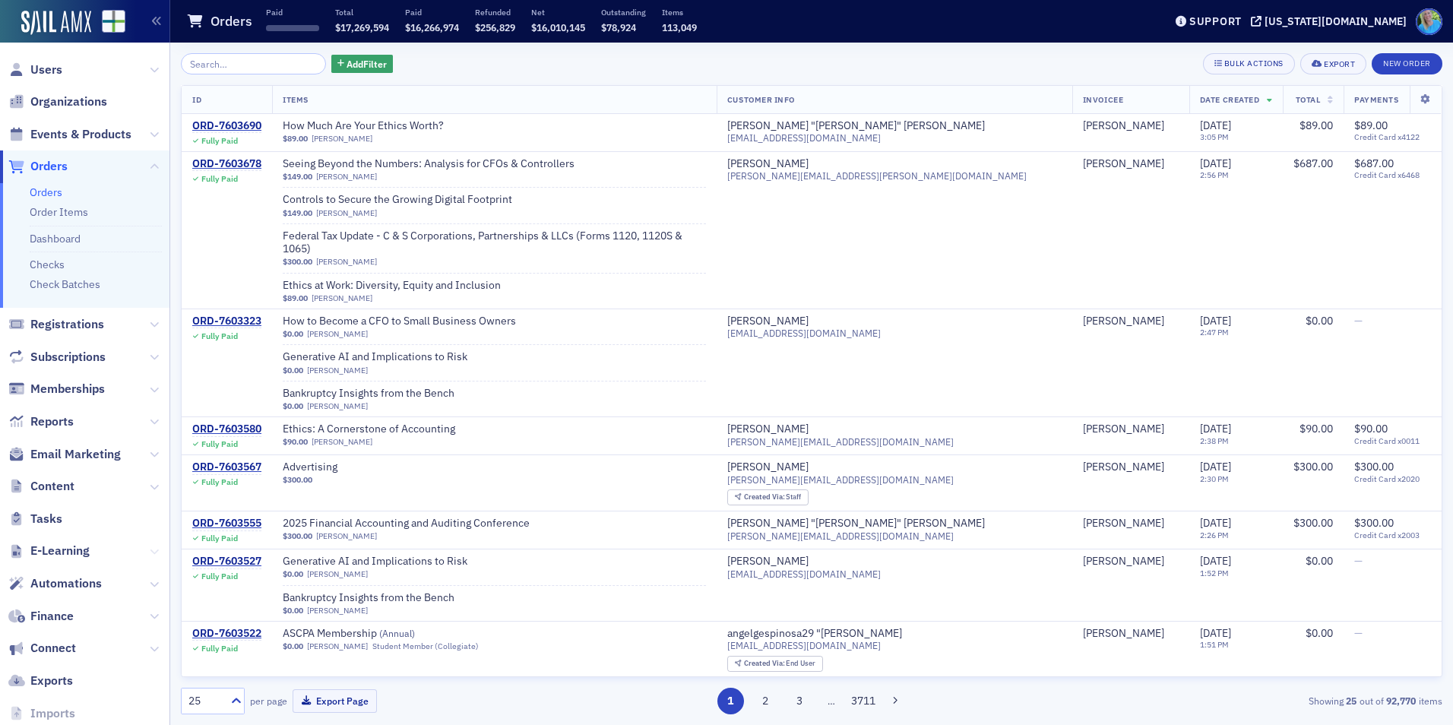
click at [150, 554] on icon at bounding box center [154, 551] width 9 height 9
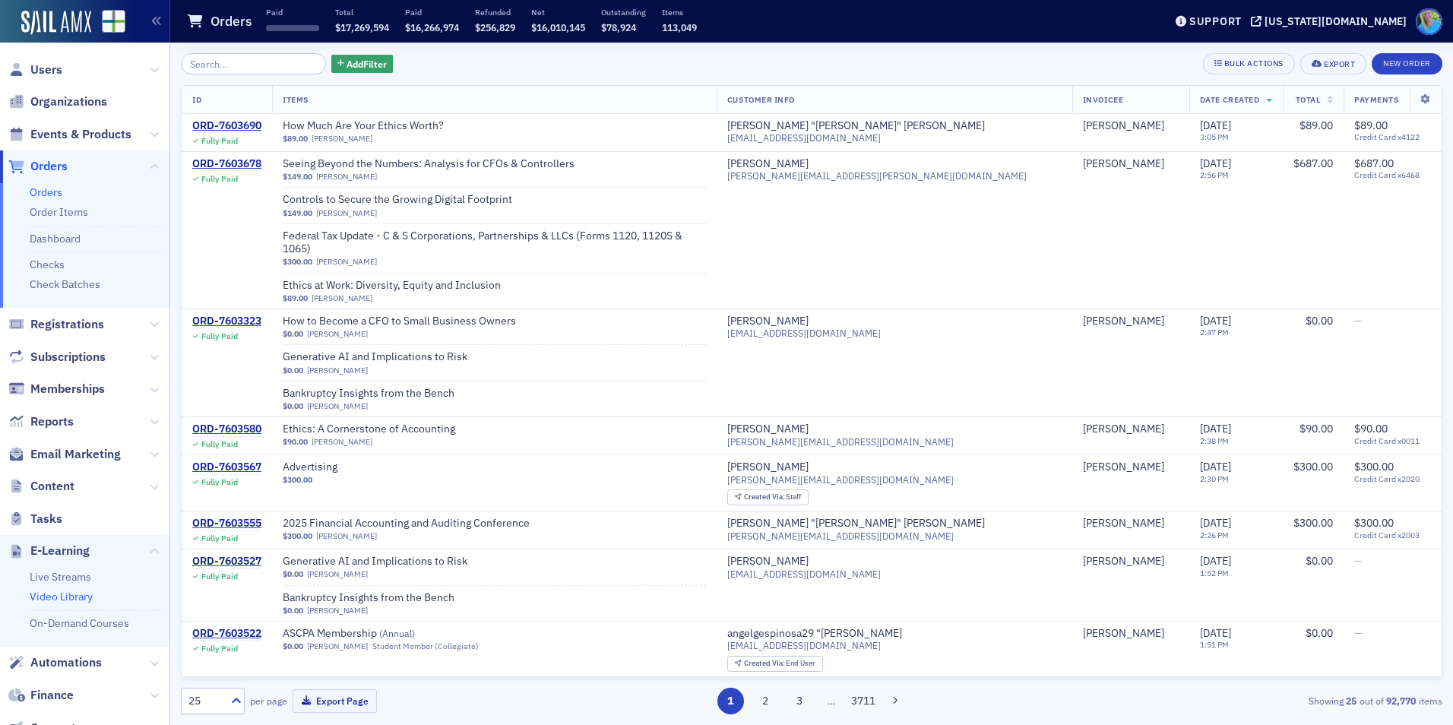
click at [74, 600] on link "Video Library" at bounding box center [61, 597] width 63 height 14
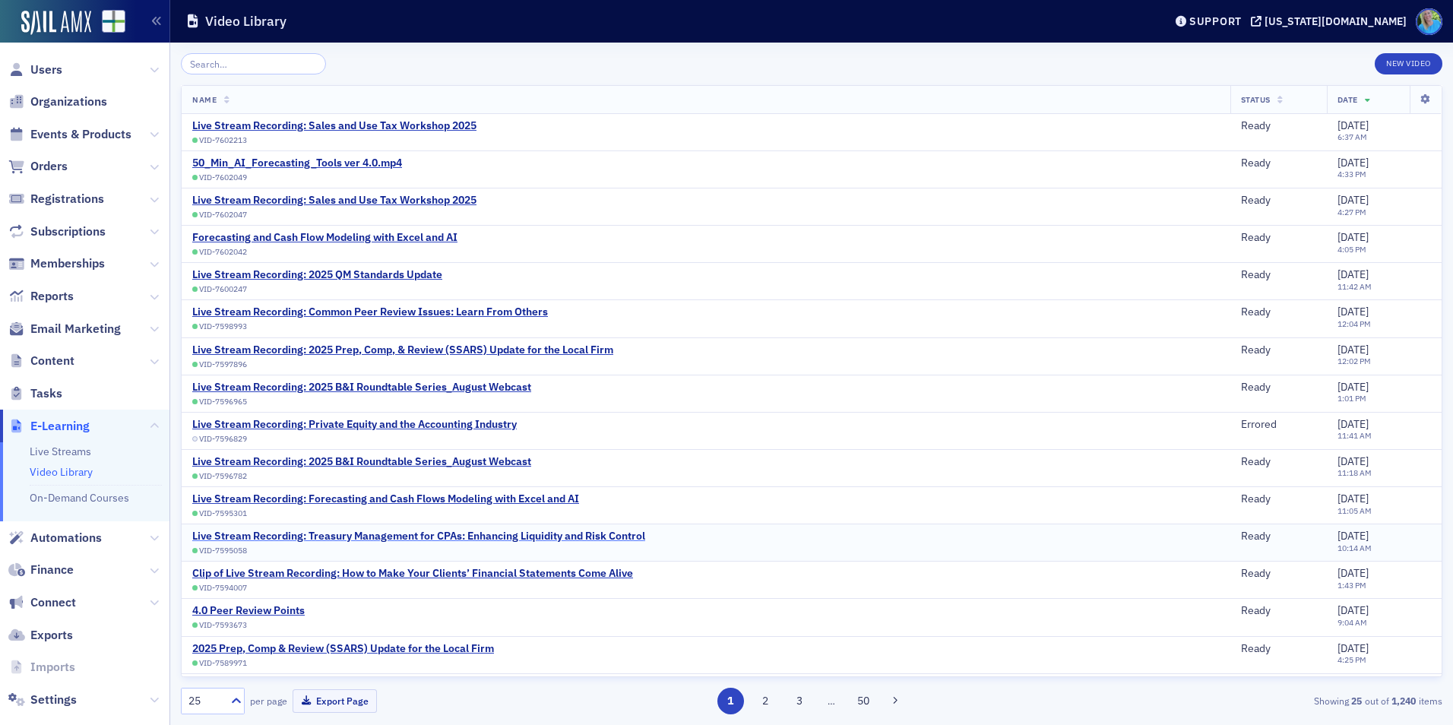
click at [350, 532] on div "Live Stream Recording: Treasury Management for CPAs: Enhancing Liquidity and Ri…" at bounding box center [418, 537] width 453 height 14
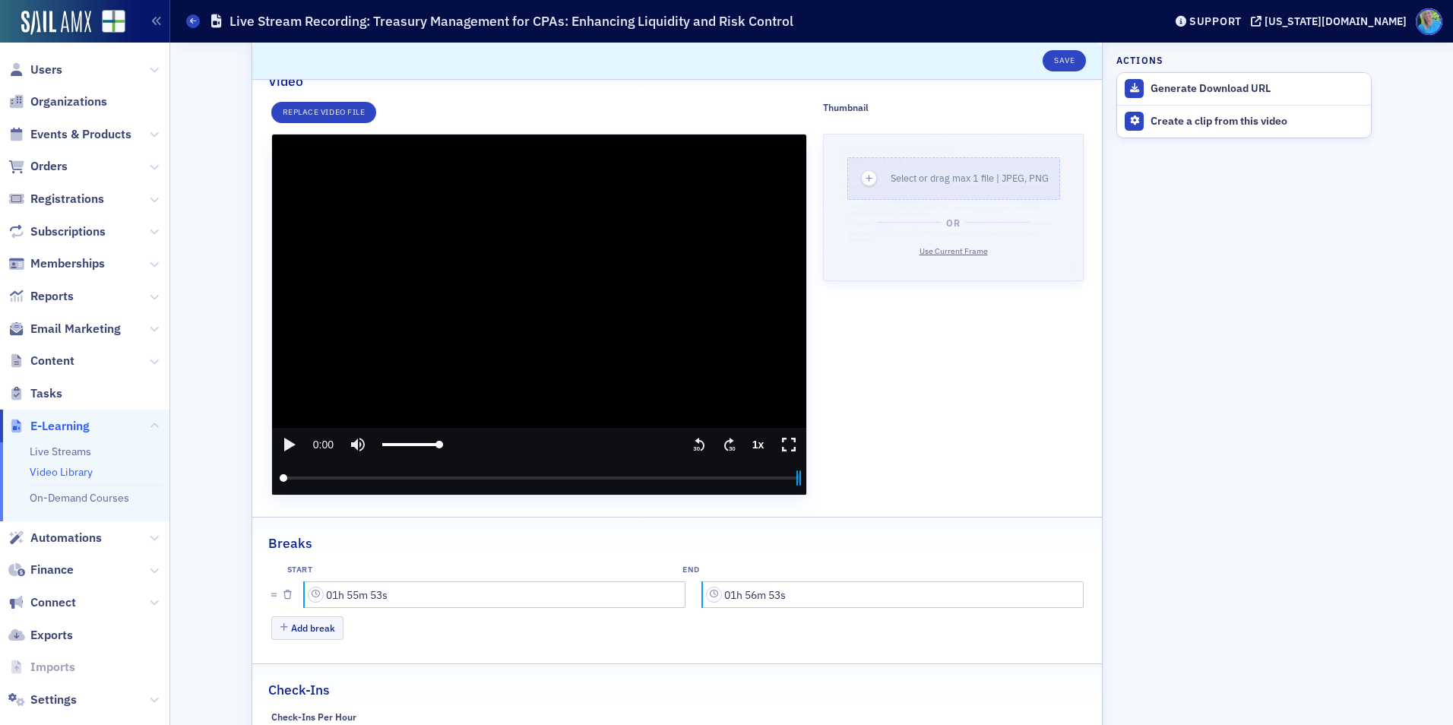
scroll to position [76, 0]
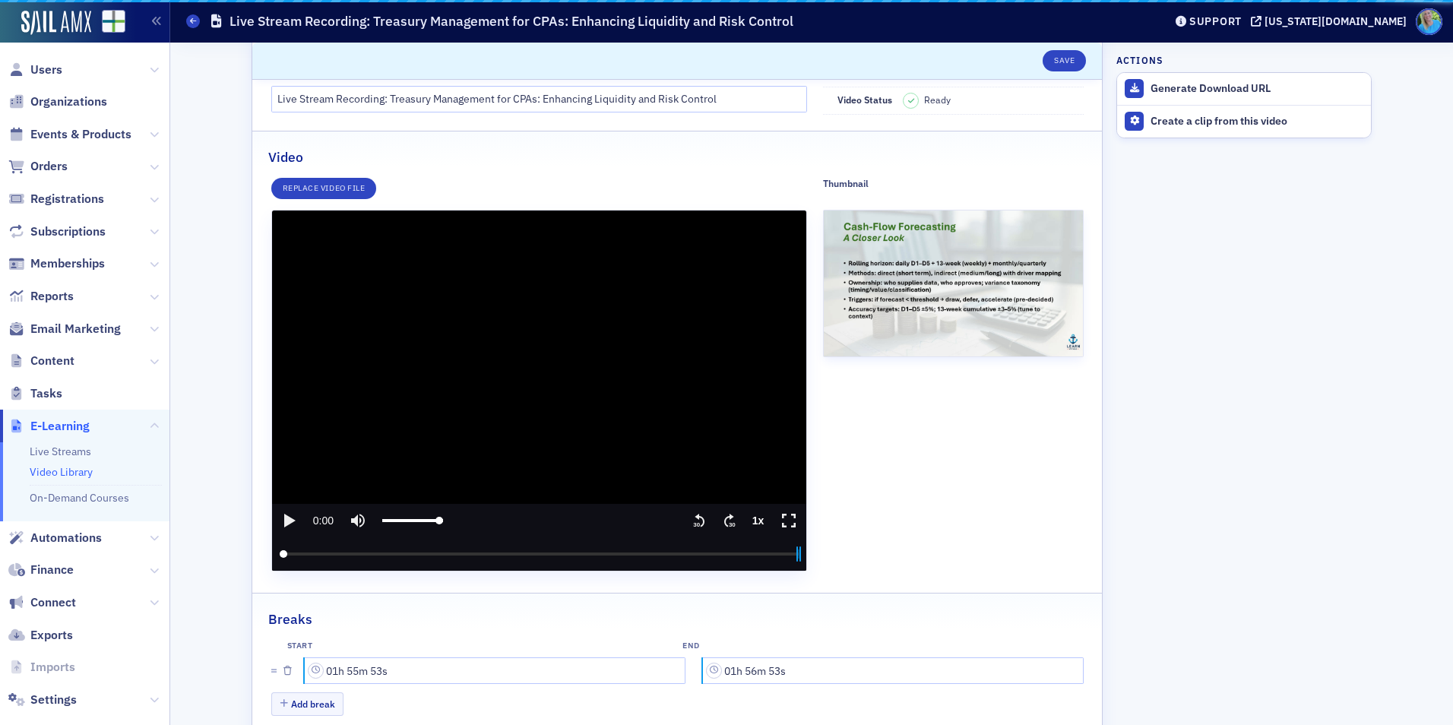
click at [287, 512] on icon "play" at bounding box center [289, 521] width 18 height 18
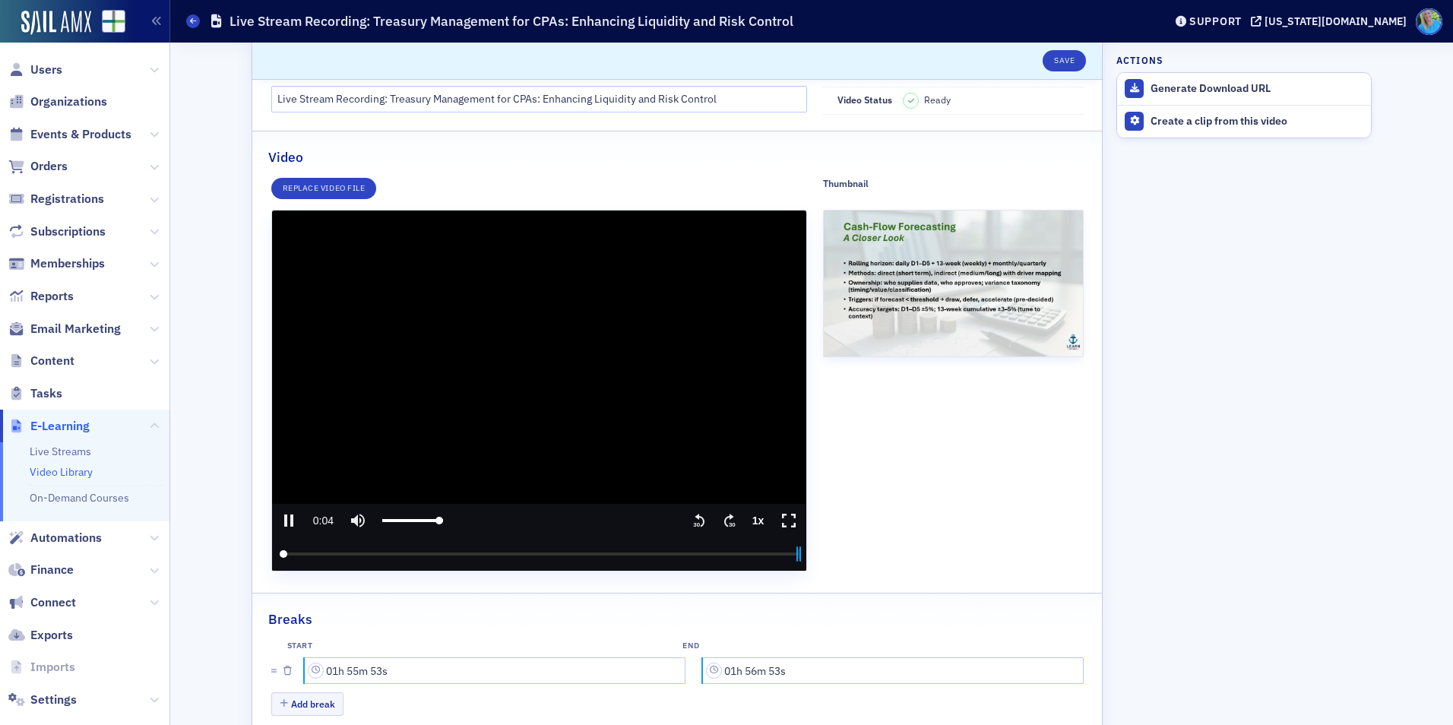
click at [296, 551] on input "seek" at bounding box center [540, 553] width 520 height 33
click at [296, 553] on input "seek" at bounding box center [540, 553] width 520 height 33
click at [320, 553] on input "seek" at bounding box center [540, 553] width 520 height 33
click at [306, 554] on input "seek" at bounding box center [540, 553] width 520 height 33
click at [724, 518] on icon "seek forward 30 seconds" at bounding box center [729, 521] width 10 height 14
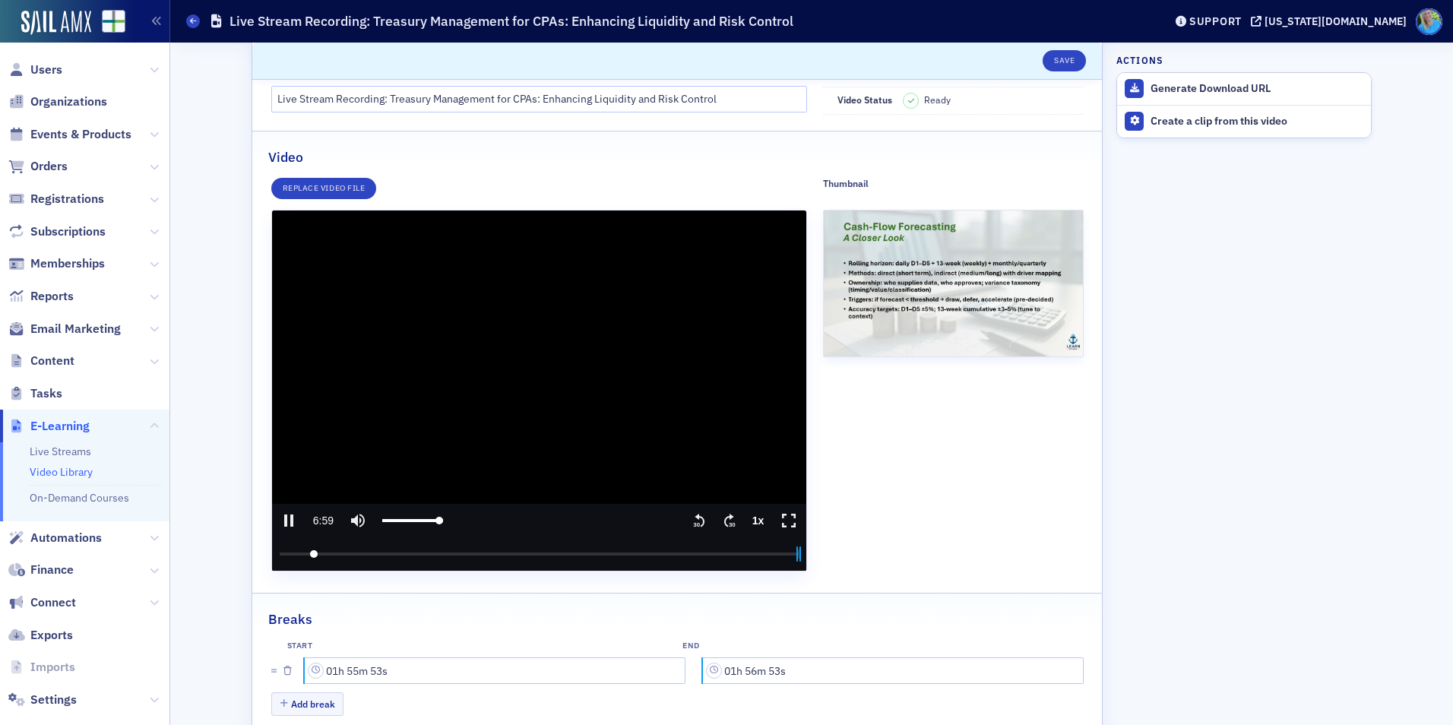
click at [724, 518] on icon "seek forward 30 seconds" at bounding box center [729, 521] width 10 height 14
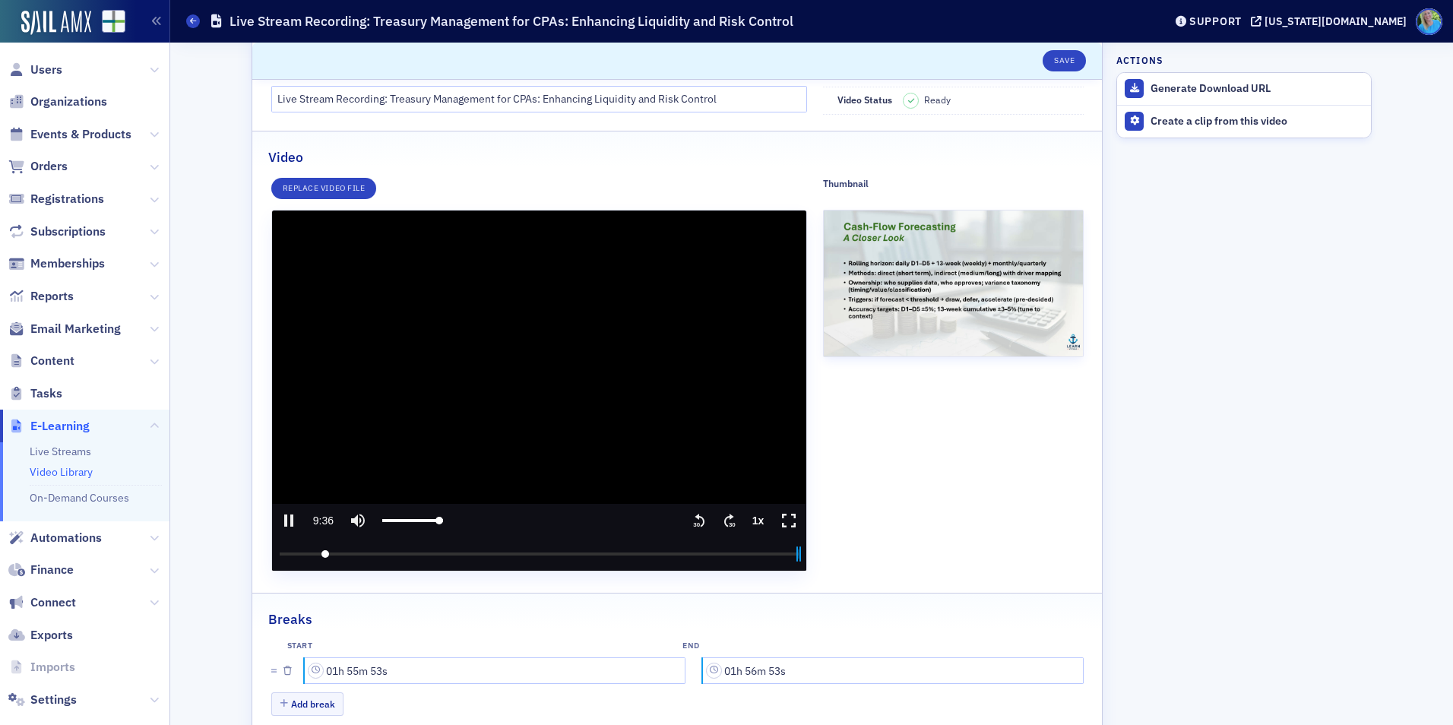
click at [724, 518] on icon "seek forward 30 seconds" at bounding box center [729, 521] width 10 height 14
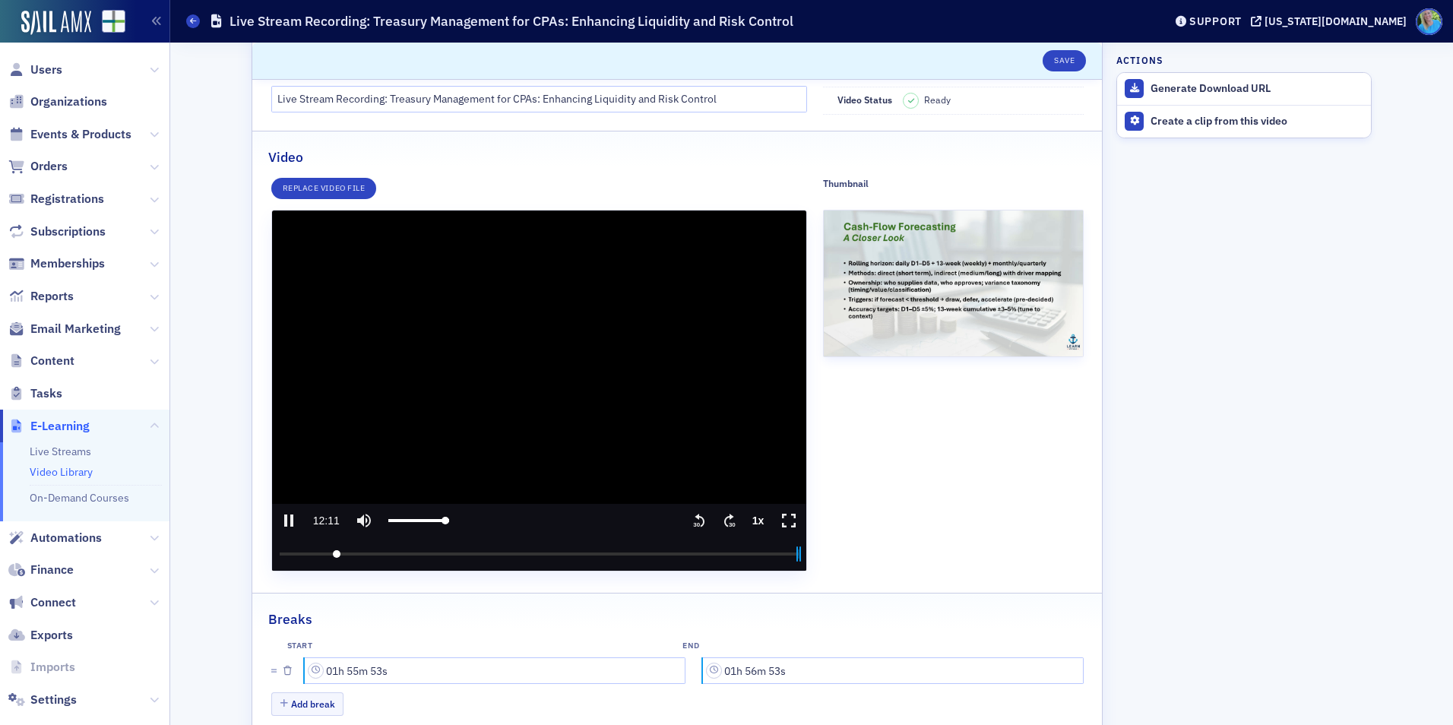
click at [724, 518] on icon "seek forward 30 seconds" at bounding box center [729, 521] width 10 height 14
click at [685, 520] on media-seek-backward-button "Seek backward" at bounding box center [699, 520] width 30 height 33
click at [289, 518] on icon "pause" at bounding box center [289, 521] width 18 height 18
click at [289, 519] on icon "play" at bounding box center [289, 521] width 18 height 18
click at [282, 516] on icon "pause" at bounding box center [289, 521] width 18 height 18
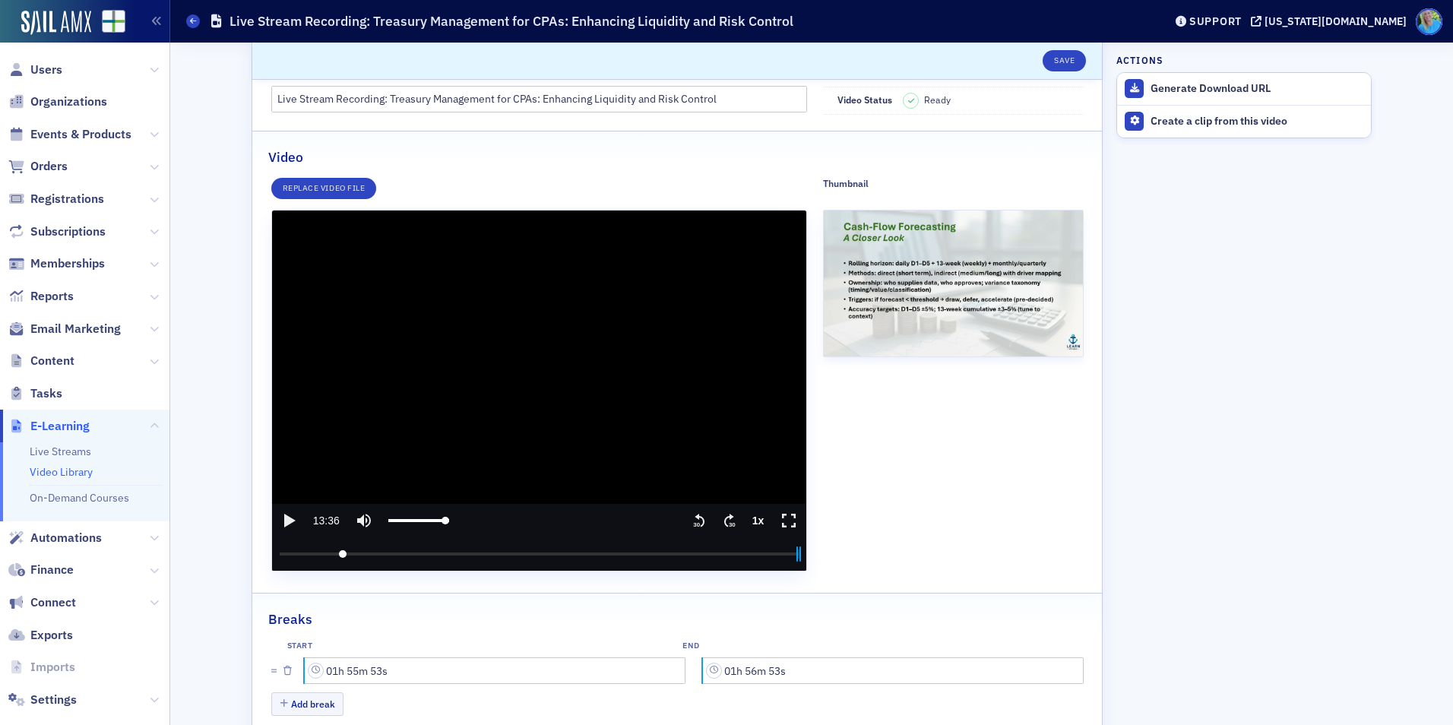
click at [284, 520] on icon "play" at bounding box center [289, 521] width 11 height 14
click at [284, 520] on icon "pause" at bounding box center [288, 521] width 9 height 12
click at [284, 520] on icon "play" at bounding box center [289, 521] width 11 height 14
click at [284, 520] on icon "pause" at bounding box center [288, 521] width 9 height 12
click at [336, 553] on input "seek" at bounding box center [540, 553] width 520 height 33
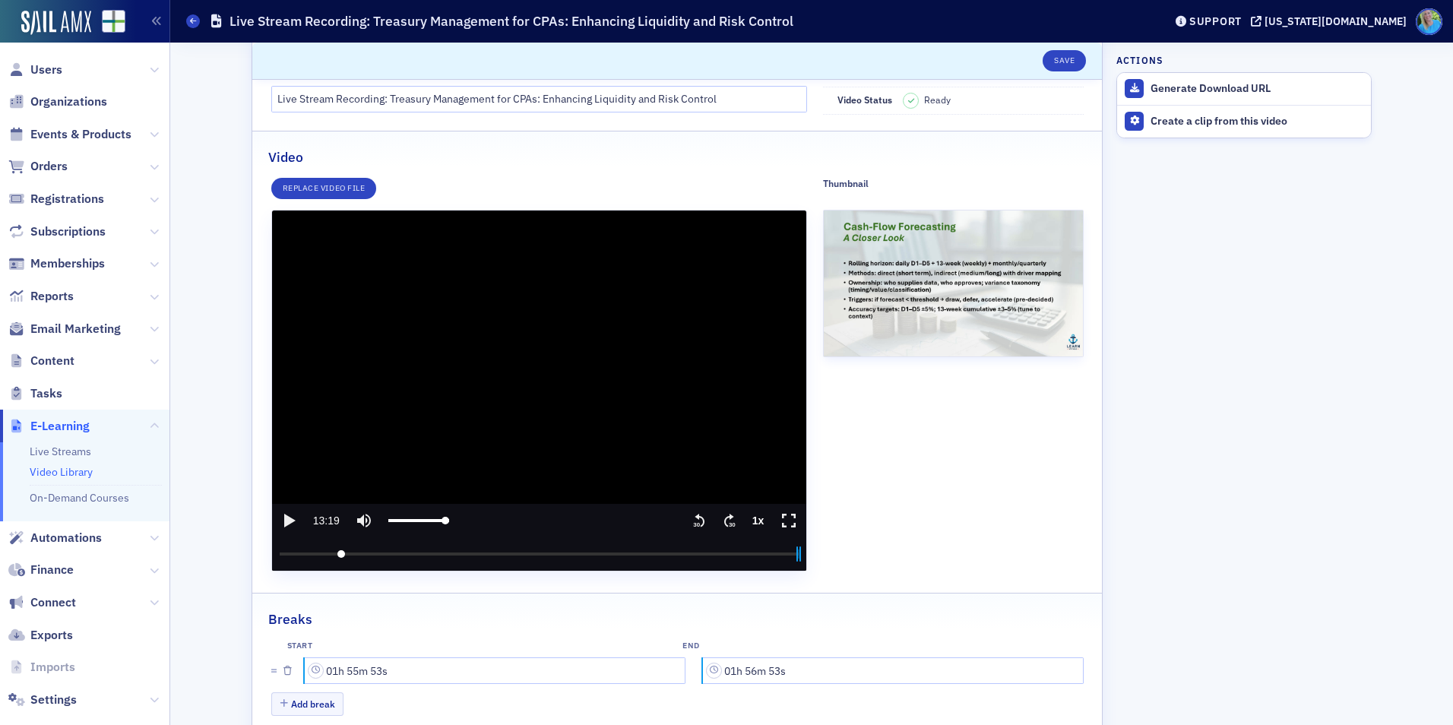
click at [729, 523] on text "30" at bounding box center [732, 524] width 7 height 7
click at [289, 512] on icon "play" at bounding box center [289, 521] width 18 height 18
click at [287, 519] on icon "pause" at bounding box center [288, 521] width 9 height 12
click at [290, 522] on icon "play" at bounding box center [289, 521] width 18 height 18
click at [726, 518] on icon "seek forward 30 seconds" at bounding box center [729, 521] width 10 height 14
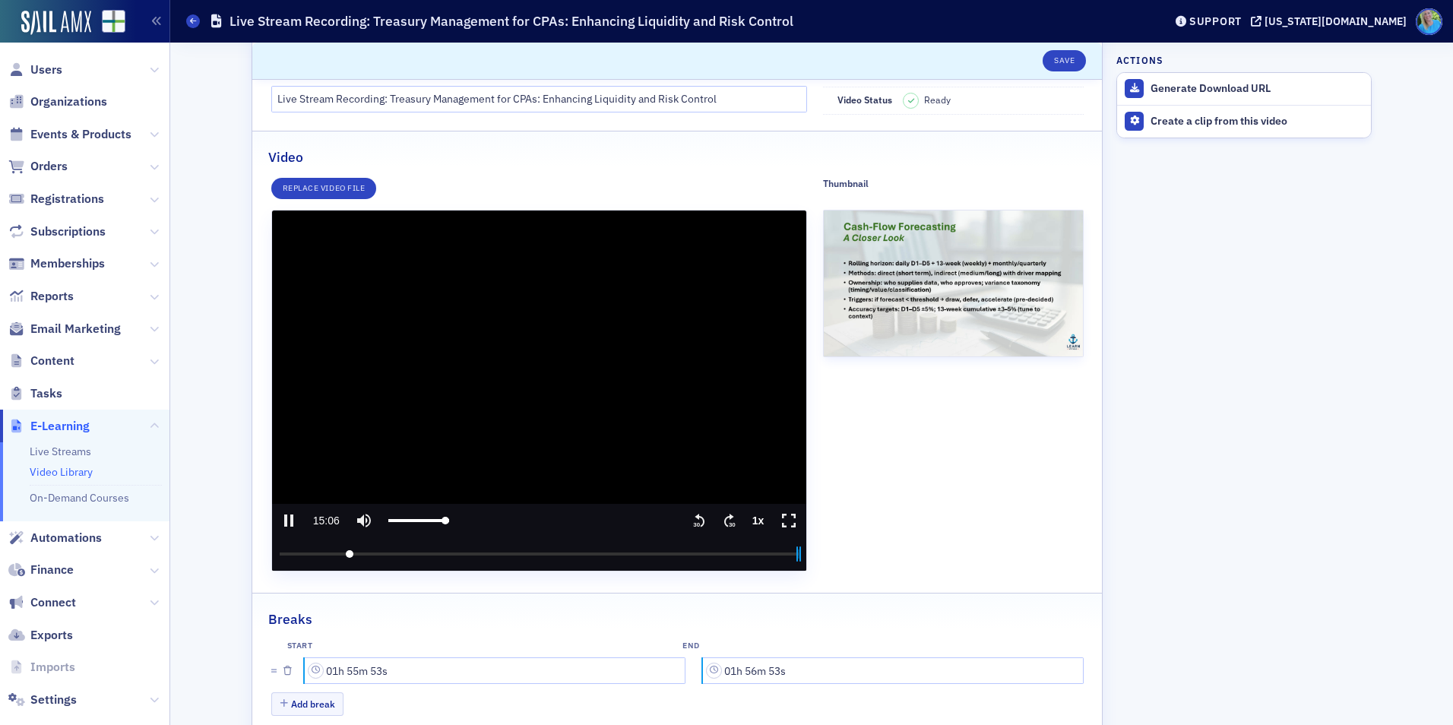
click at [695, 520] on icon ".text{font-size:8px;font-family:Arial-BoldMT, Arial;font-weight:700;} 30" at bounding box center [699, 521] width 15 height 18
click at [287, 520] on icon "pause" at bounding box center [288, 521] width 9 height 12
click at [287, 520] on icon "play" at bounding box center [289, 521] width 11 height 14
click at [693, 521] on text "30" at bounding box center [696, 524] width 7 height 7
click at [692, 519] on icon ".text{font-size:8px;font-family:Arial-BoldMT, Arial;font-weight:700;} 30" at bounding box center [699, 521] width 15 height 18
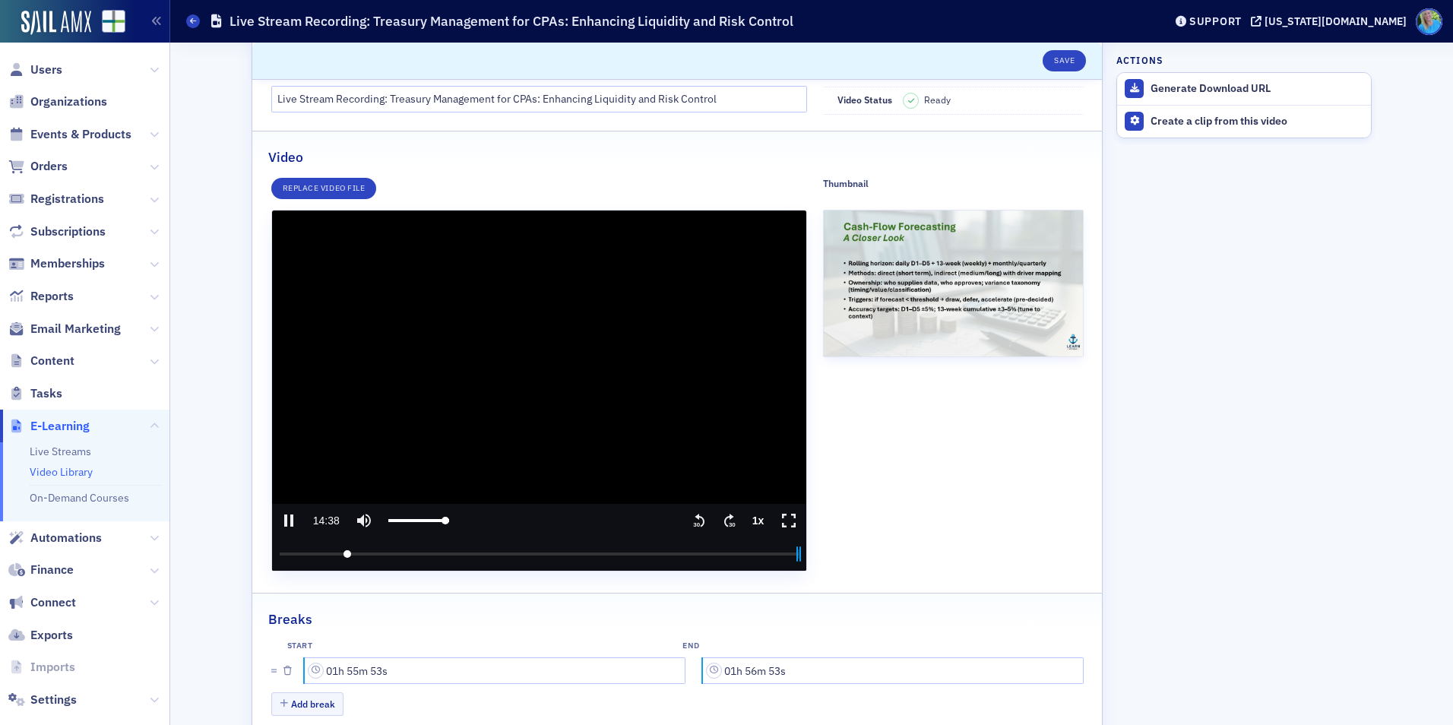
click at [715, 520] on media-seek-forward-button "Seek forward" at bounding box center [729, 520] width 30 height 33
click at [693, 528] on text "30" at bounding box center [696, 524] width 7 height 7
click at [591, 553] on input "seek" at bounding box center [540, 553] width 520 height 33
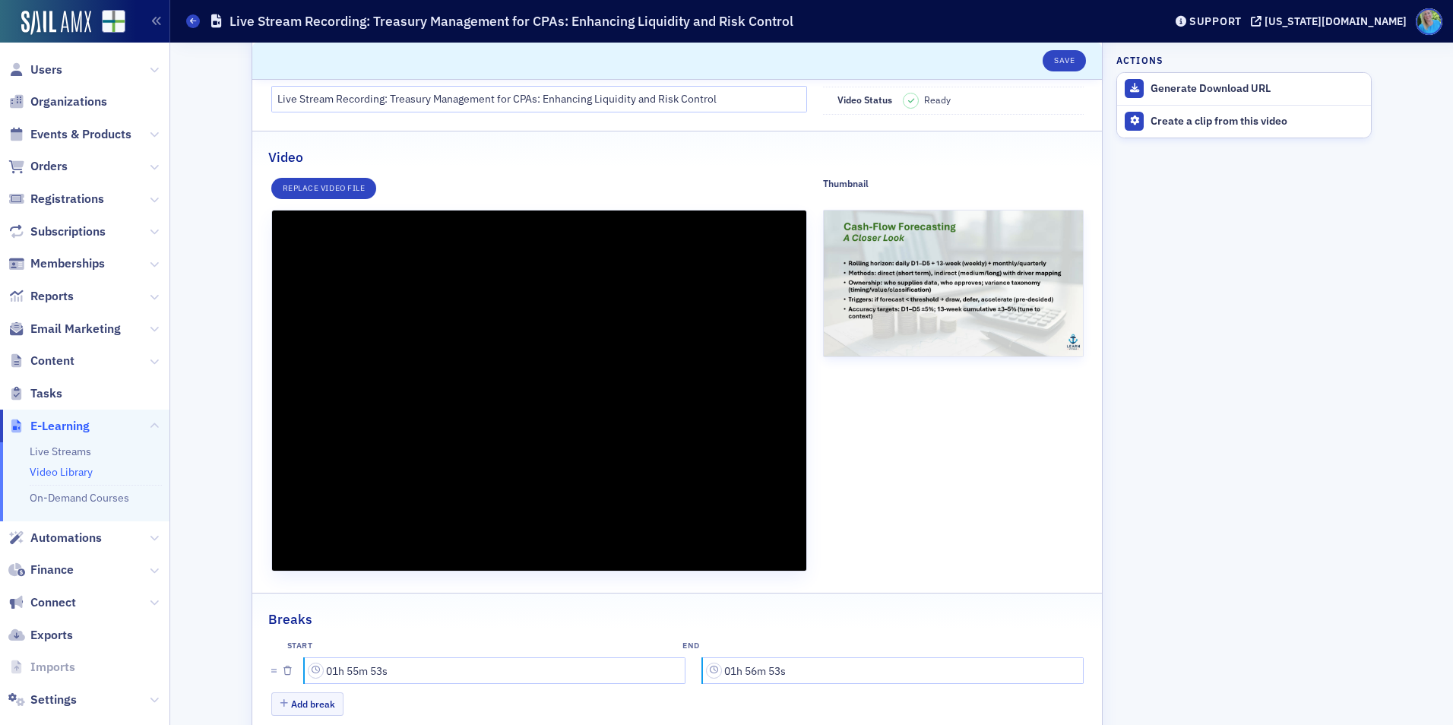
type input "4305.648339"
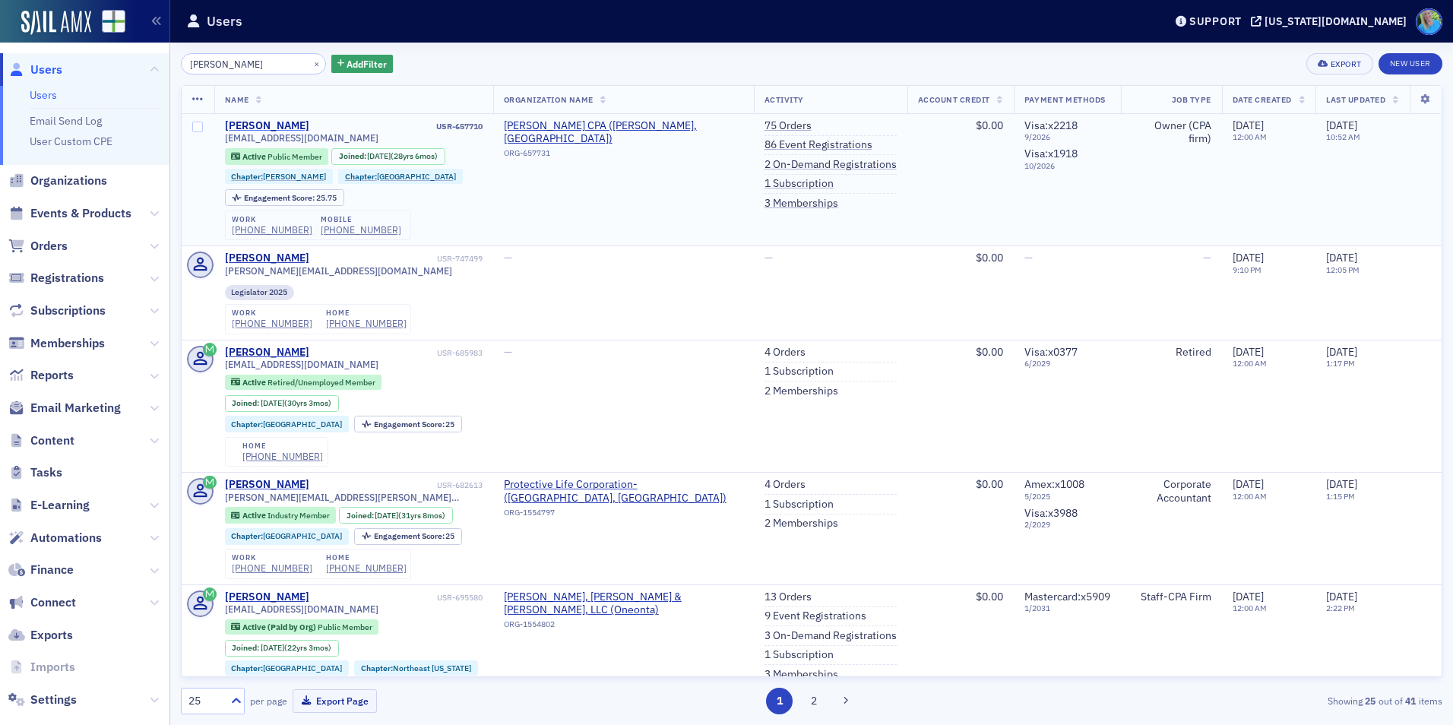
type input "[PERSON_NAME]"
click at [264, 125] on div "[PERSON_NAME]" at bounding box center [267, 126] width 84 height 14
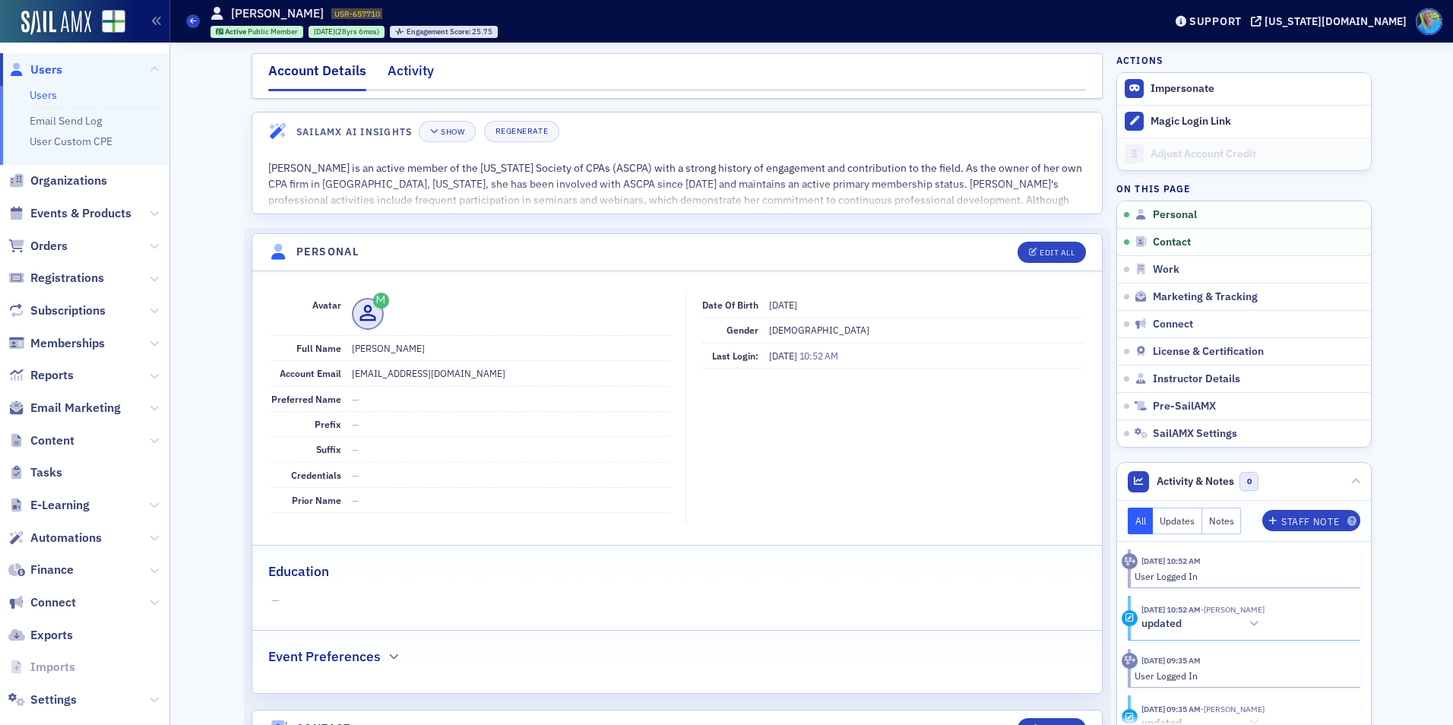
click at [405, 68] on div "Activity" at bounding box center [411, 75] width 46 height 28
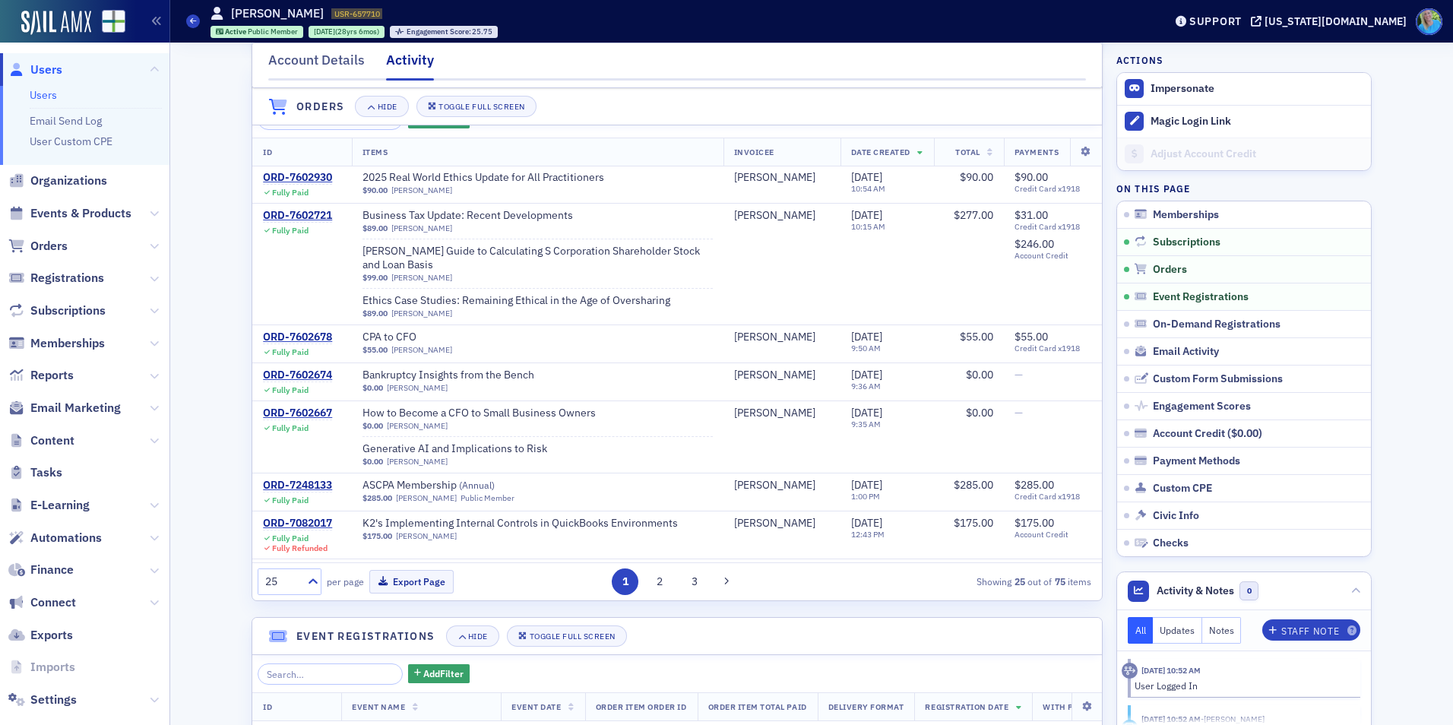
scroll to position [380, 0]
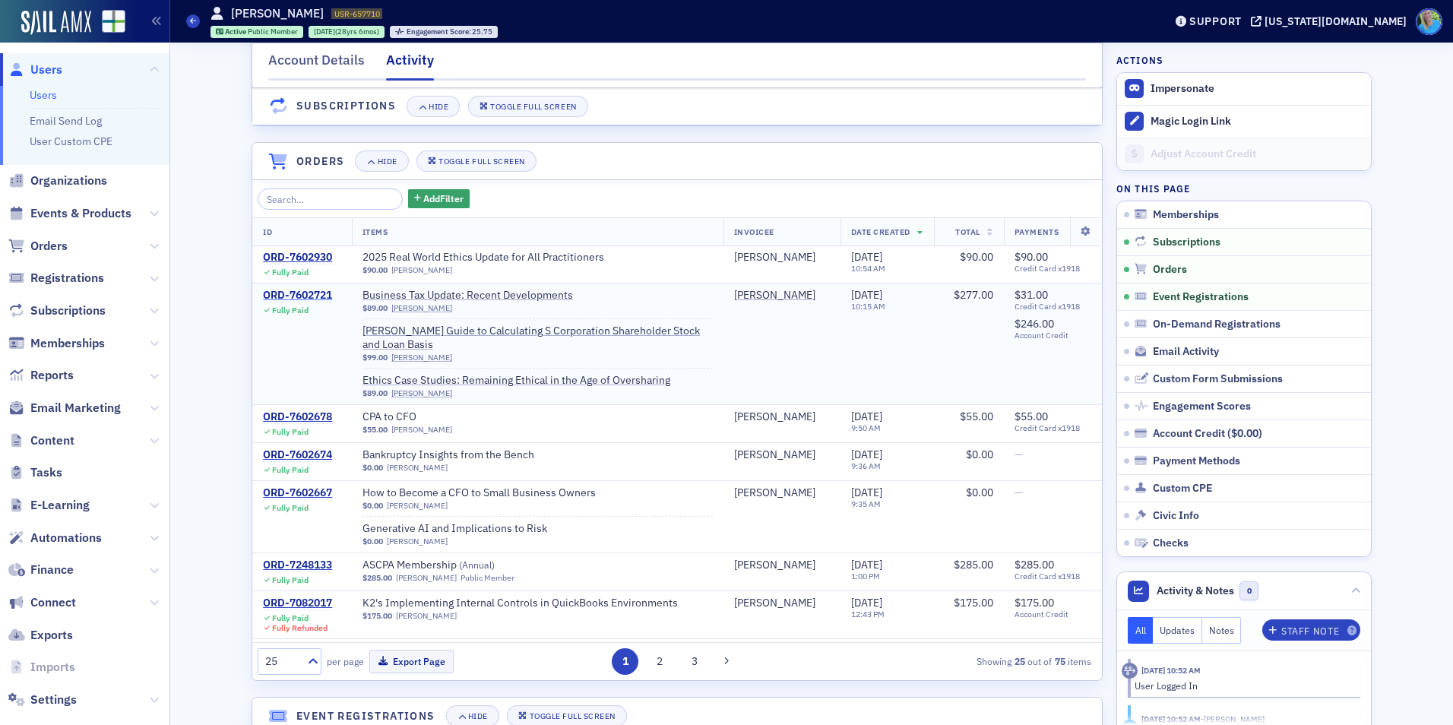
click at [322, 303] on div "ORD-7602721" at bounding box center [297, 296] width 69 height 14
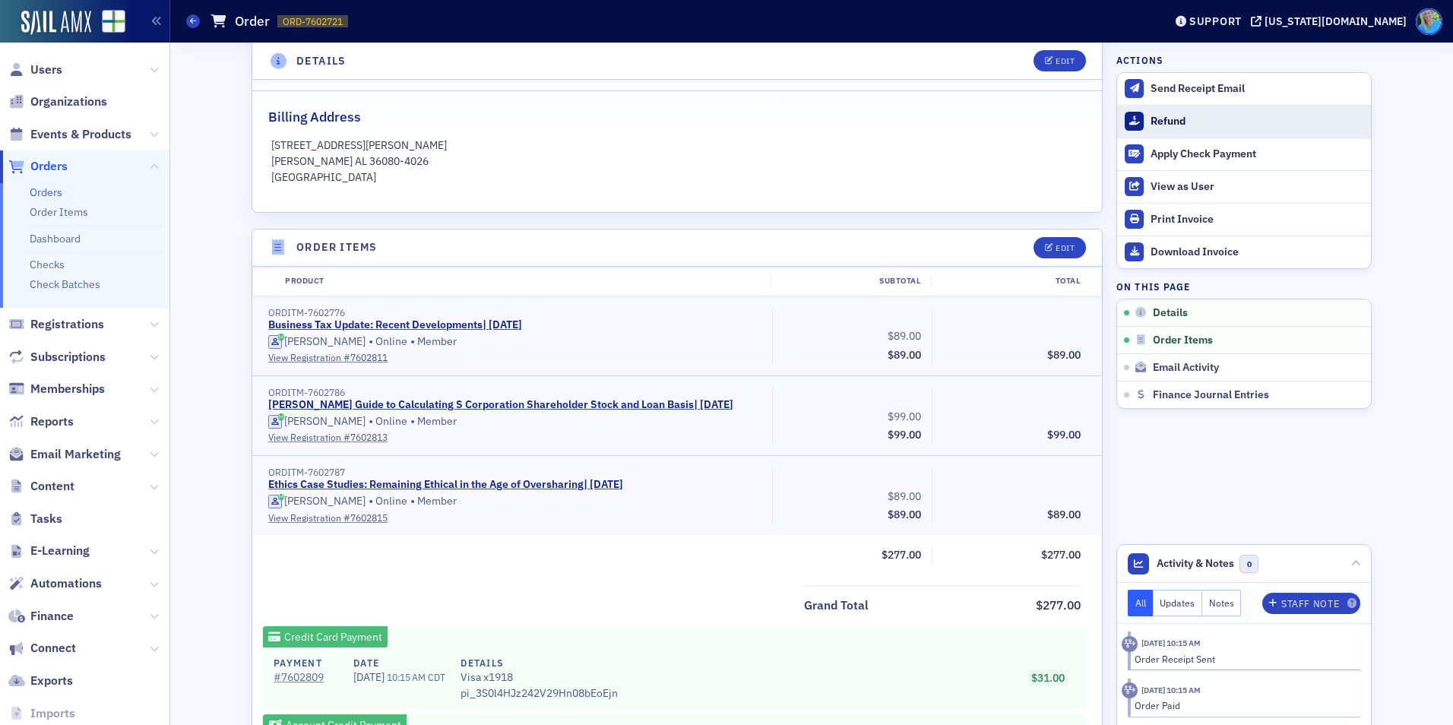
click at [1159, 122] on div "Refund" at bounding box center [1257, 122] width 213 height 14
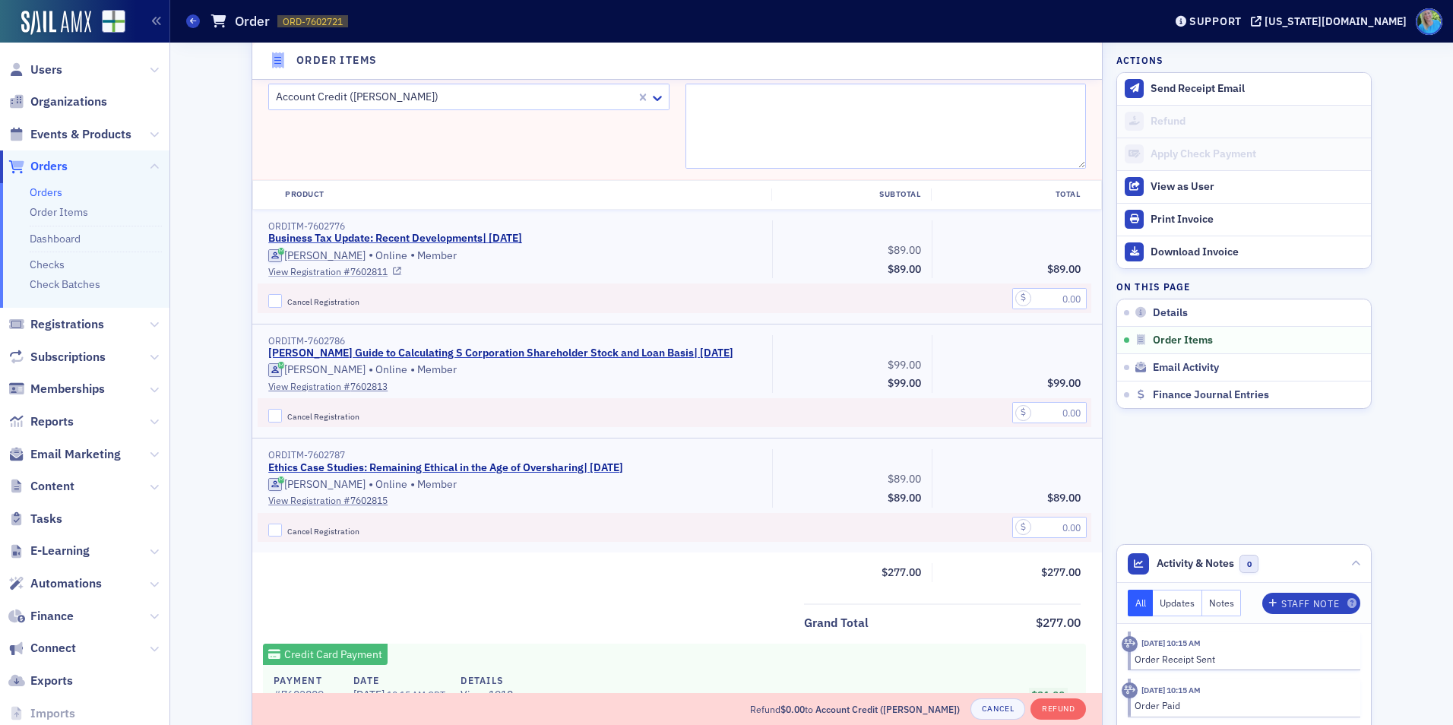
scroll to position [711, 0]
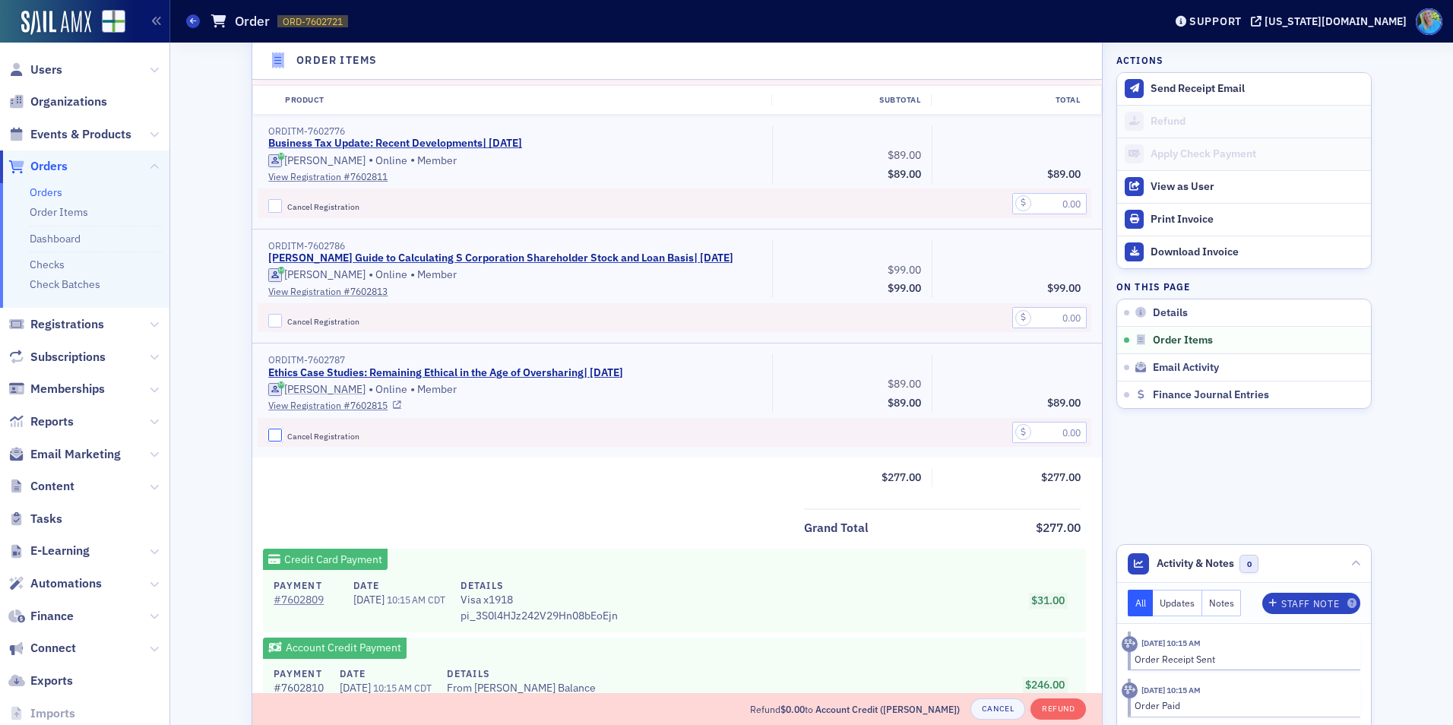
click at [271, 439] on input "Cancel Registration" at bounding box center [275, 436] width 14 height 14
checkbox input "true"
drag, startPoint x: 1048, startPoint y: 436, endPoint x: 1057, endPoint y: 429, distance: 11.3
click at [1048, 436] on input "text" at bounding box center [1049, 432] width 74 height 21
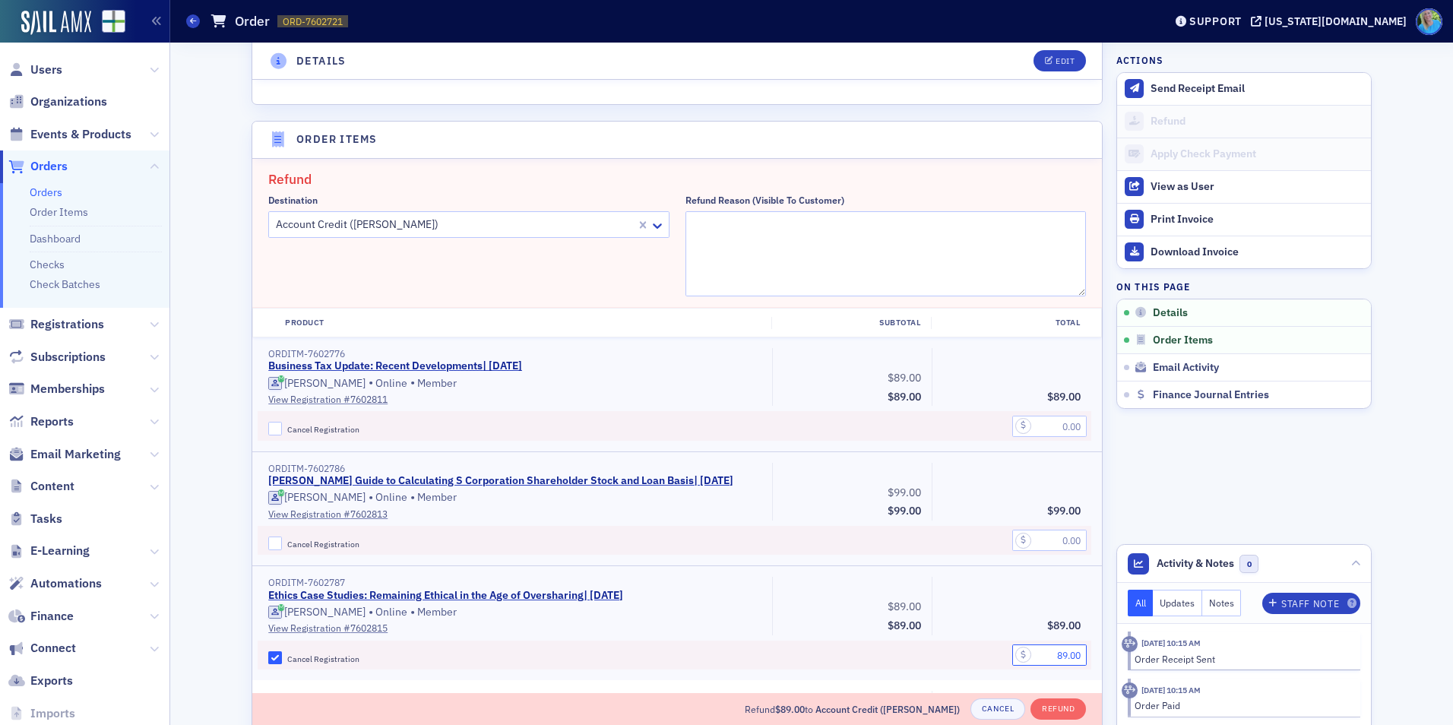
scroll to position [483, 0]
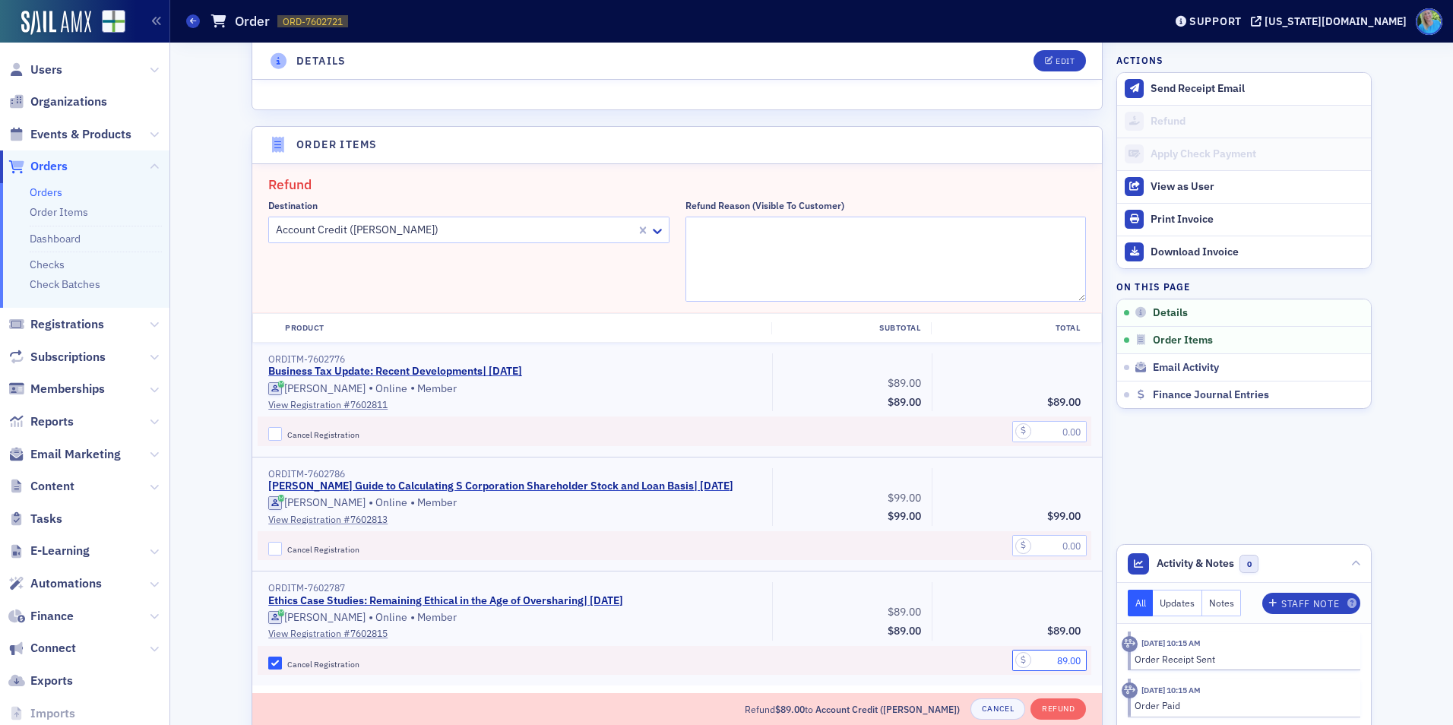
type input "89.00"
click at [777, 249] on textarea "Refund Reason (Visible to Customer)" at bounding box center [886, 259] width 401 height 85
type textarea "Switching to another course"
click at [1056, 707] on button "Refund" at bounding box center [1058, 709] width 55 height 21
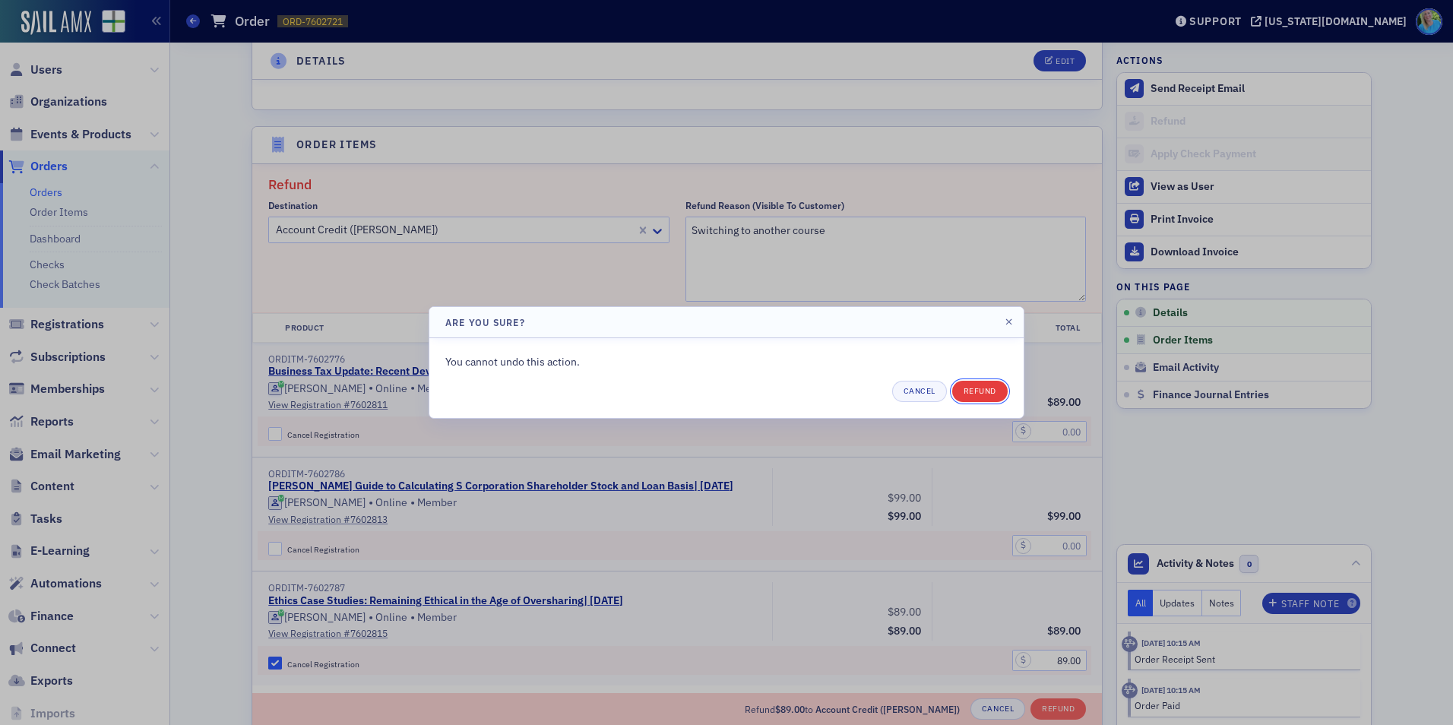
click at [982, 394] on button "Refund" at bounding box center [979, 391] width 55 height 21
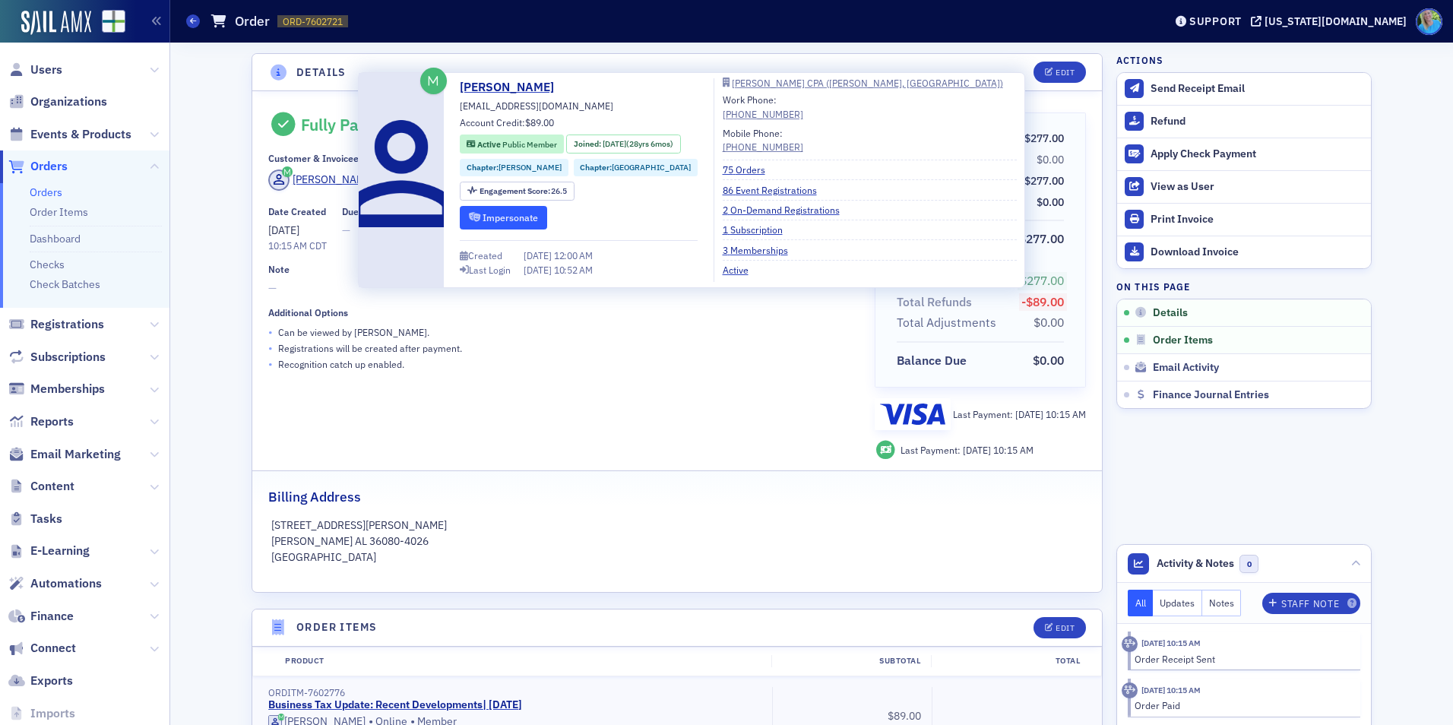
click at [489, 214] on button "Impersonate" at bounding box center [503, 218] width 87 height 24
click at [494, 208] on button "Impersonate" at bounding box center [503, 218] width 87 height 24
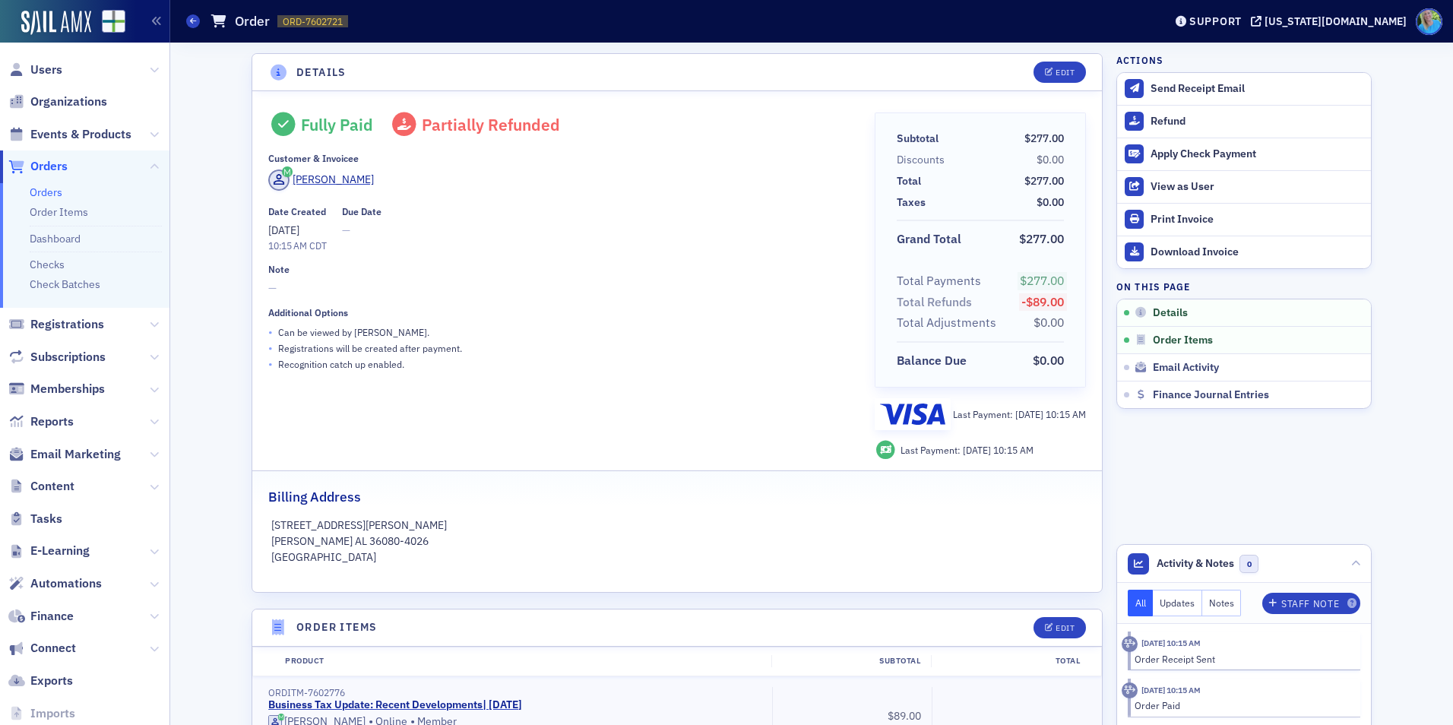
click at [52, 192] on link "Orders" at bounding box center [46, 192] width 33 height 14
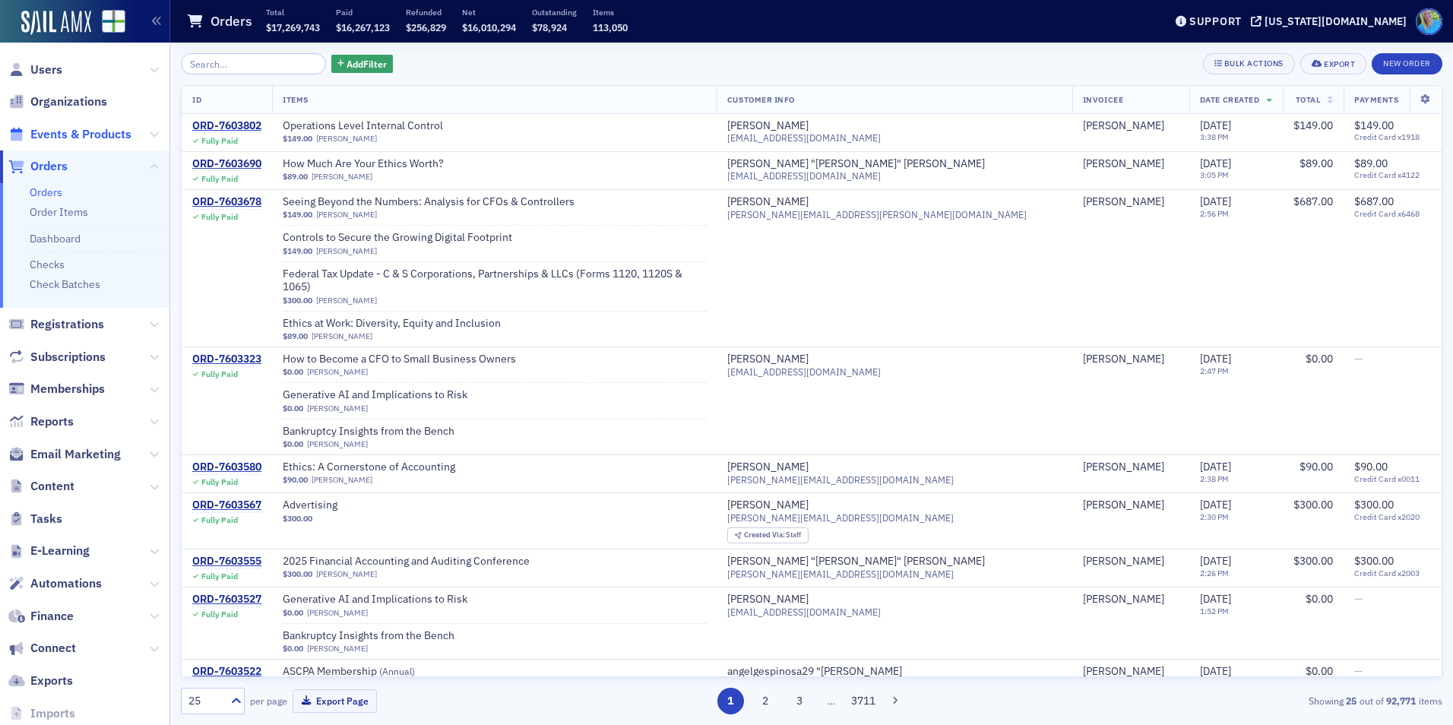
click at [108, 128] on span "Events & Products" at bounding box center [80, 134] width 101 height 17
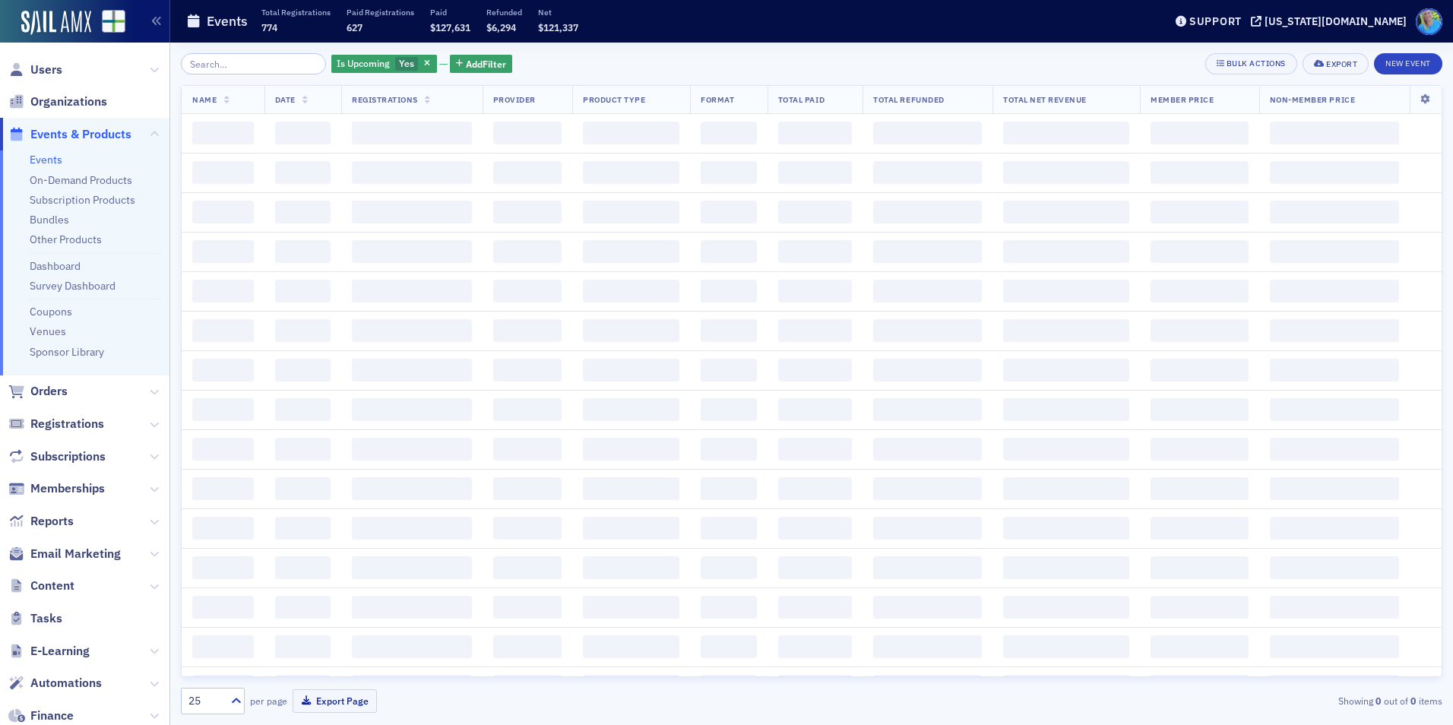
click at [231, 62] on input "search" at bounding box center [253, 63] width 145 height 21
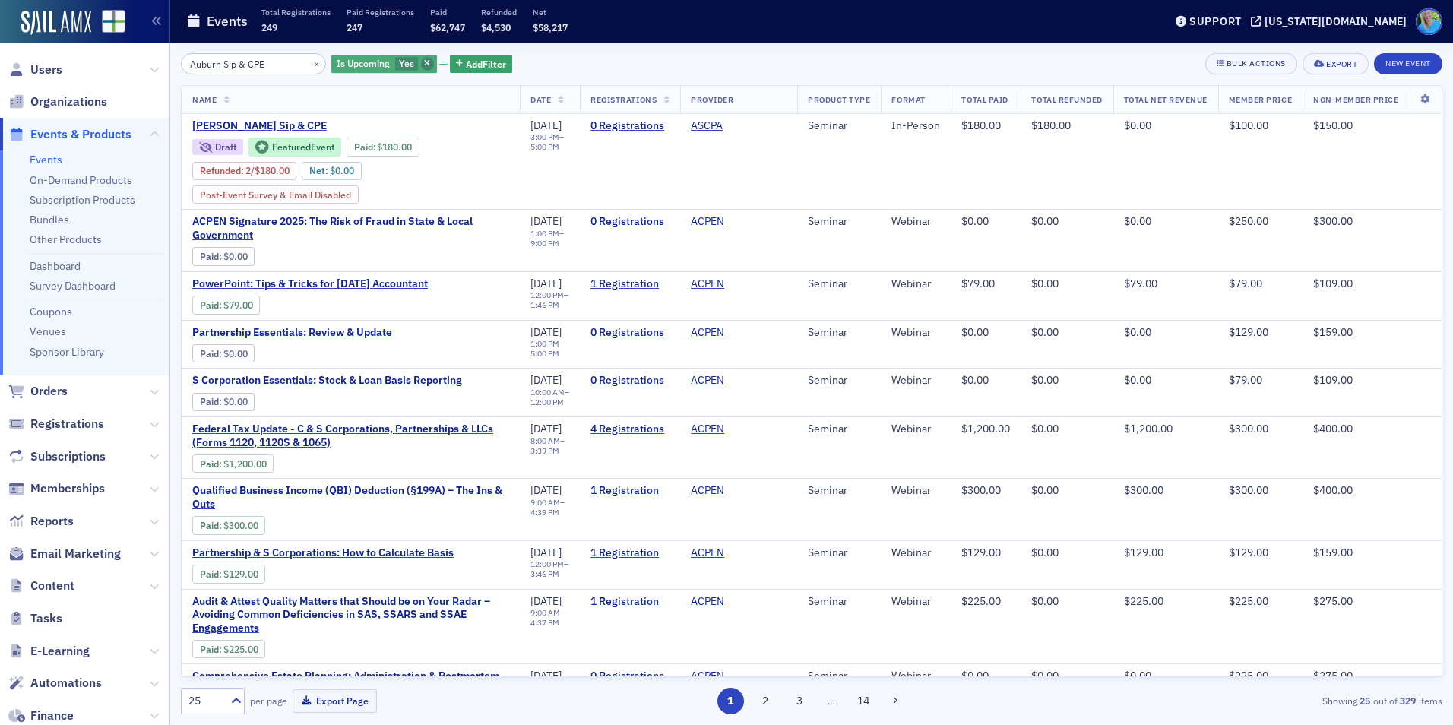
type input "Auburn Sip & CPE"
click at [424, 61] on icon "button" at bounding box center [427, 64] width 6 height 8
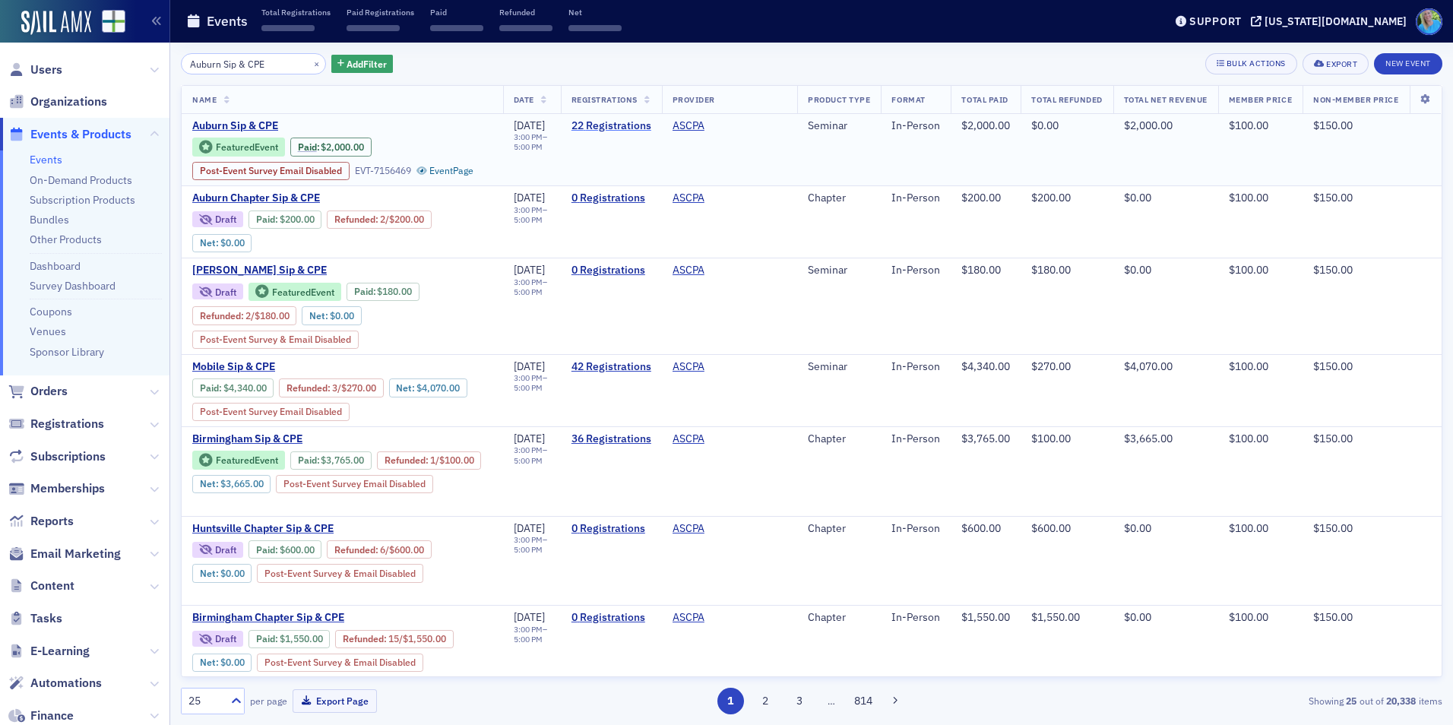
click at [609, 126] on link "22 Registrations" at bounding box center [612, 126] width 80 height 14
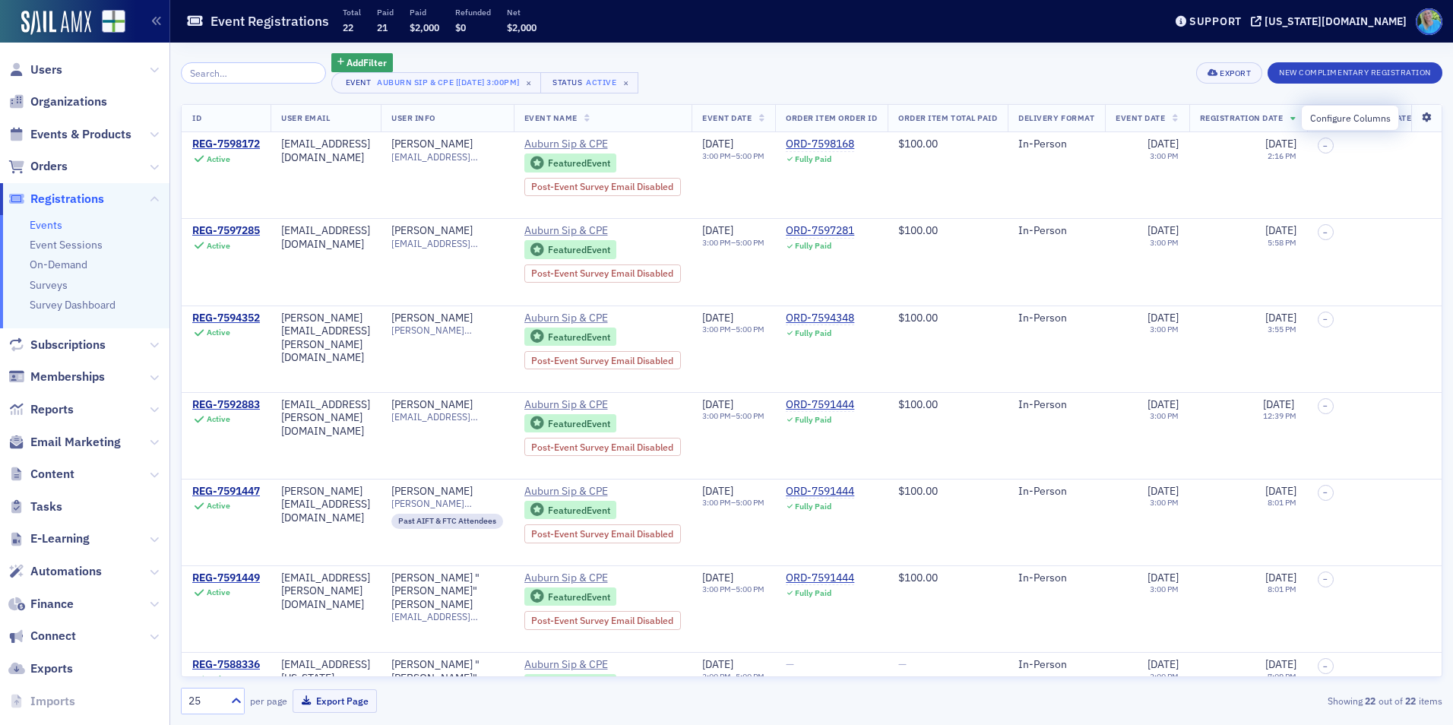
click at [1413, 117] on icon at bounding box center [1426, 117] width 31 height 9
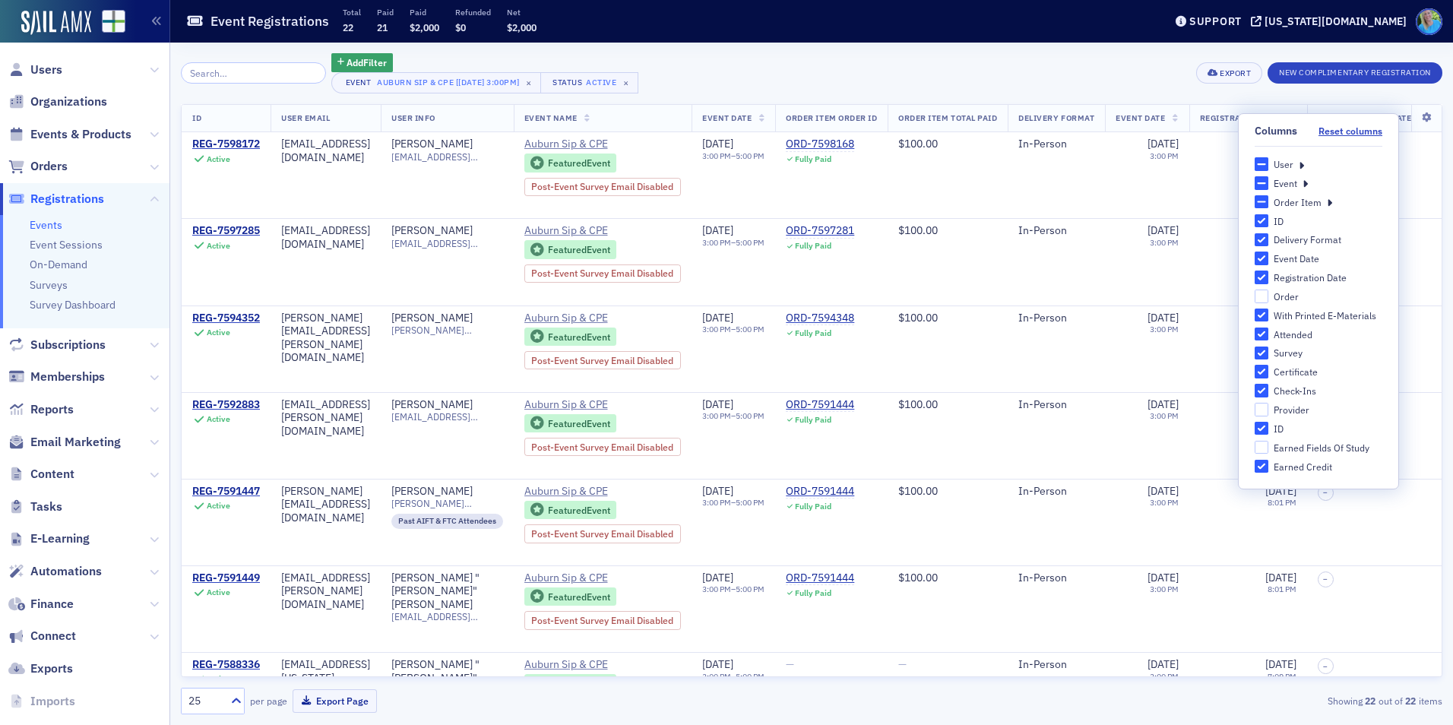
click at [1302, 165] on icon at bounding box center [1301, 164] width 5 height 14
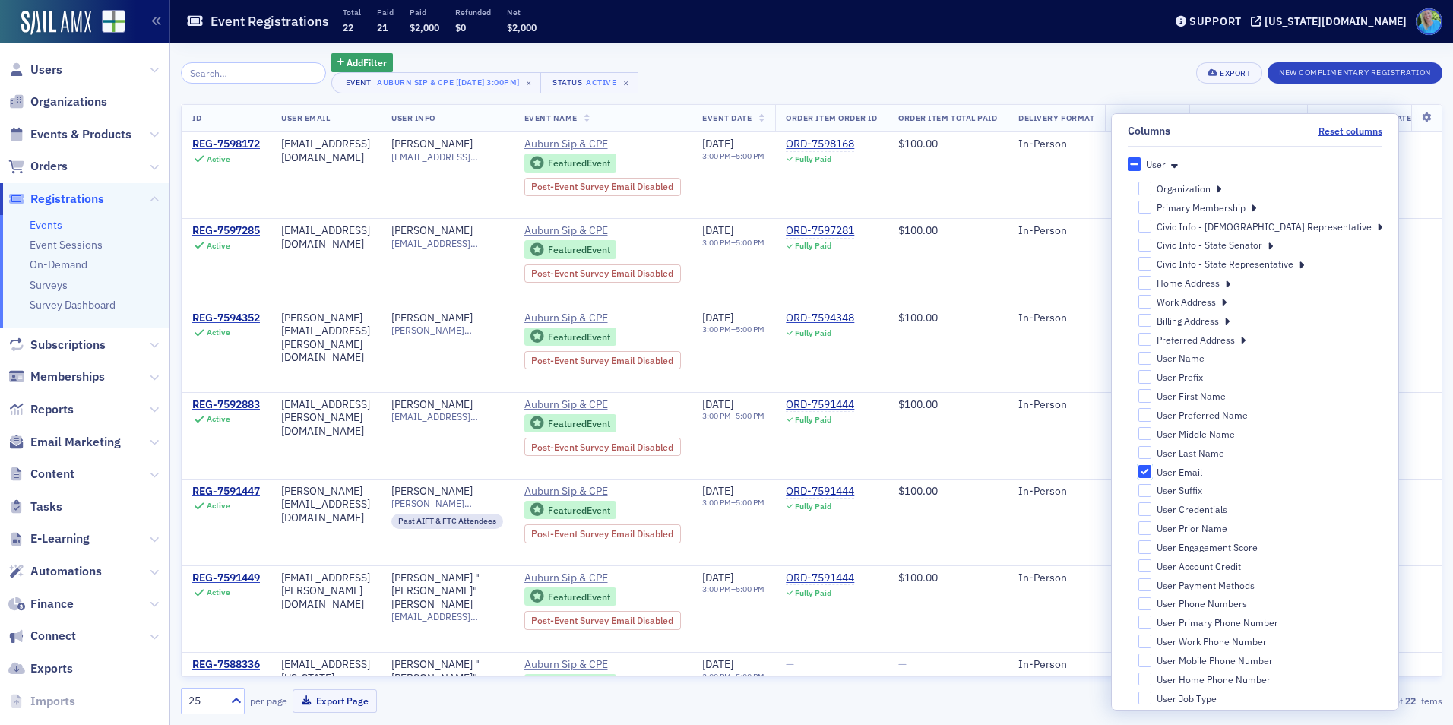
click at [1152, 474] on input "User Email" at bounding box center [1146, 472] width 14 height 14
checkbox input "false"
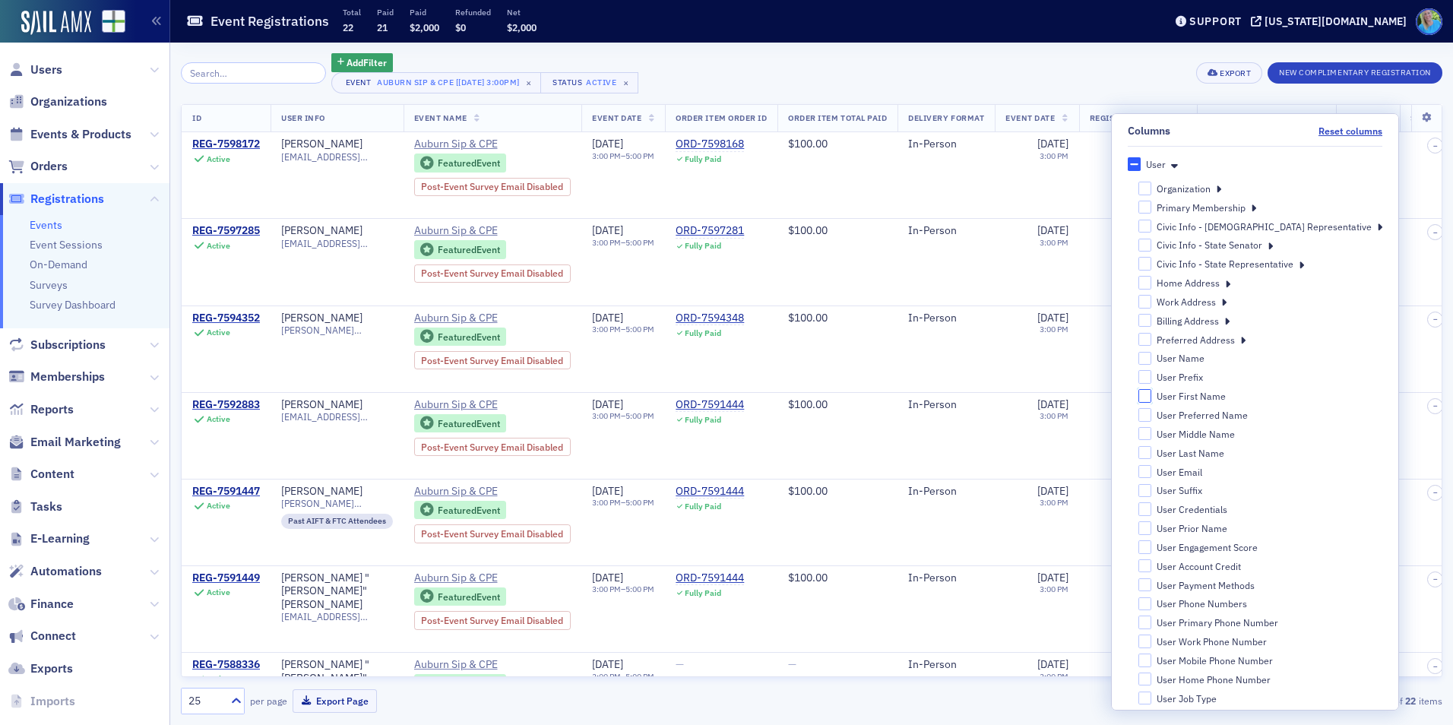
click at [1152, 398] on input "User First Name" at bounding box center [1146, 396] width 14 height 14
checkbox input "true"
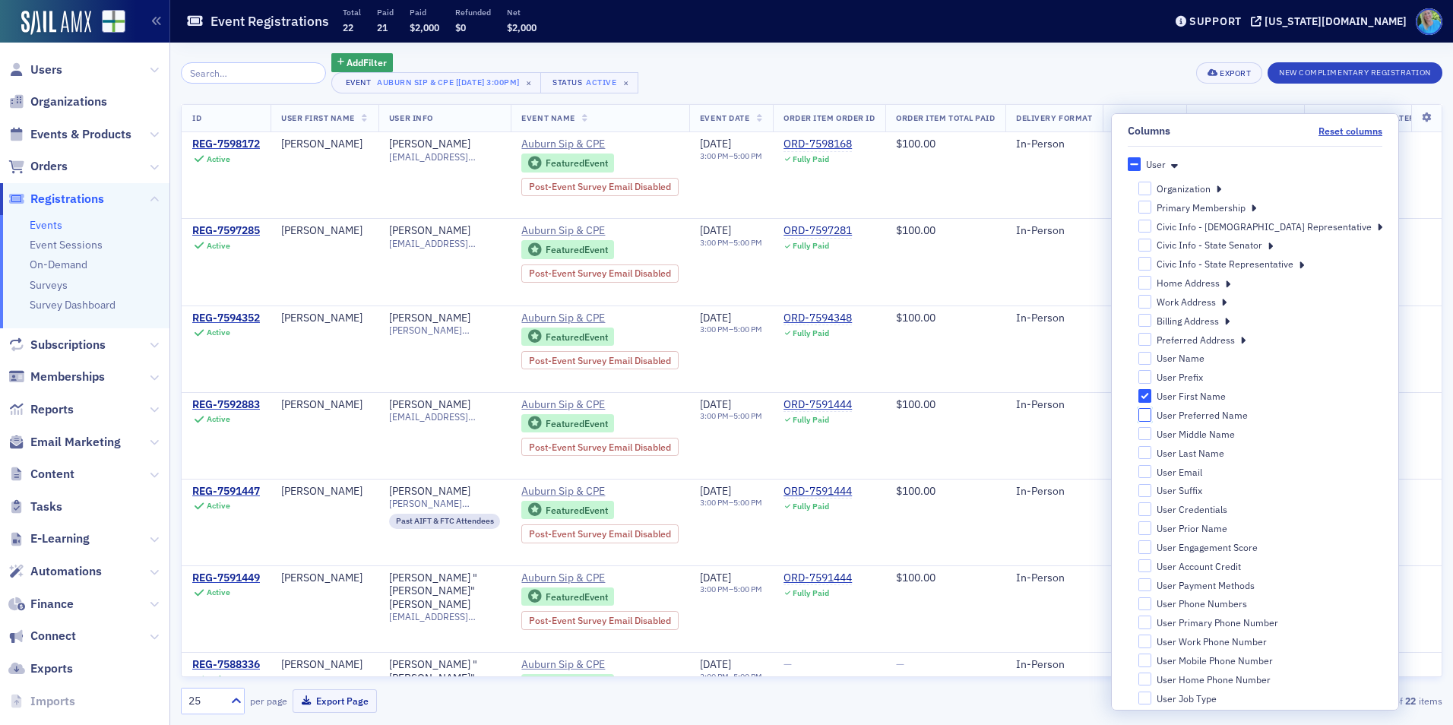
click at [1152, 417] on input "User Preferred Name" at bounding box center [1146, 415] width 14 height 14
checkbox input "true"
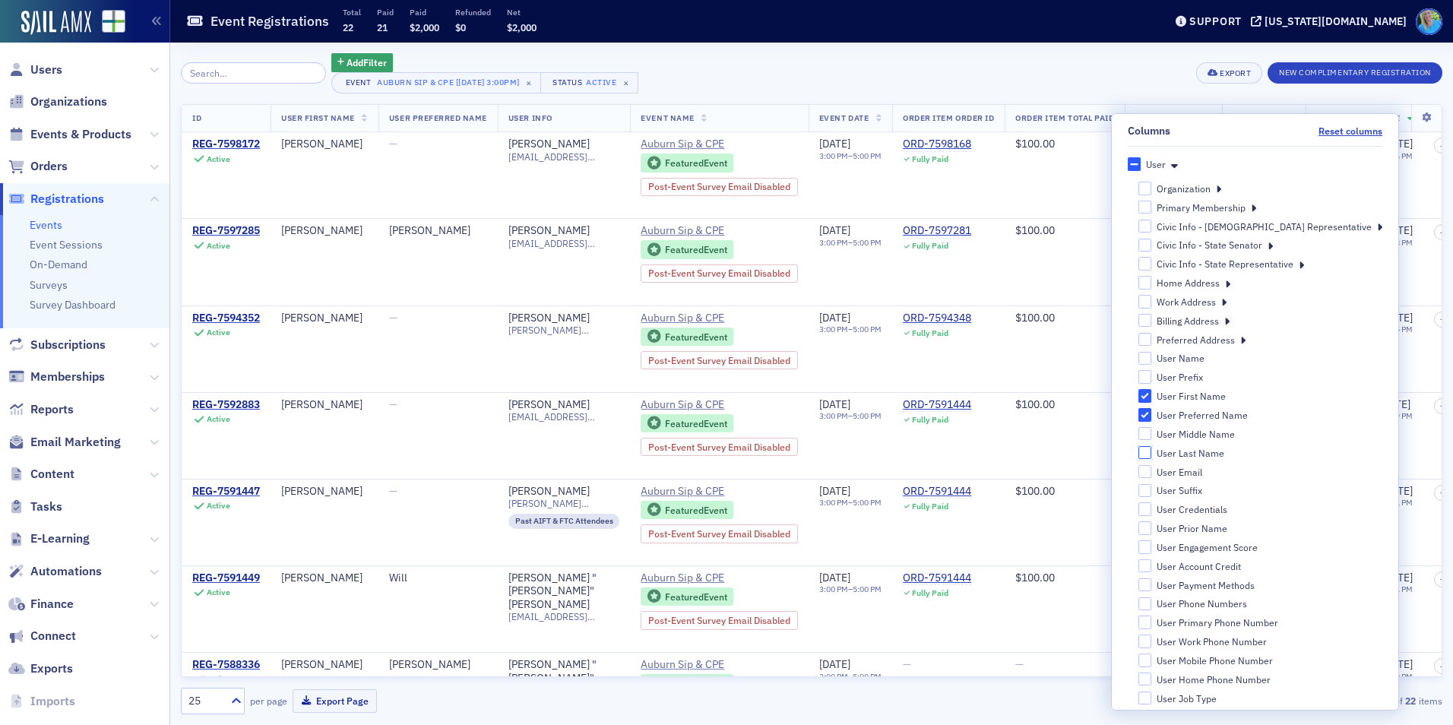
click at [1152, 454] on input "User Last Name" at bounding box center [1146, 453] width 14 height 14
checkbox input "true"
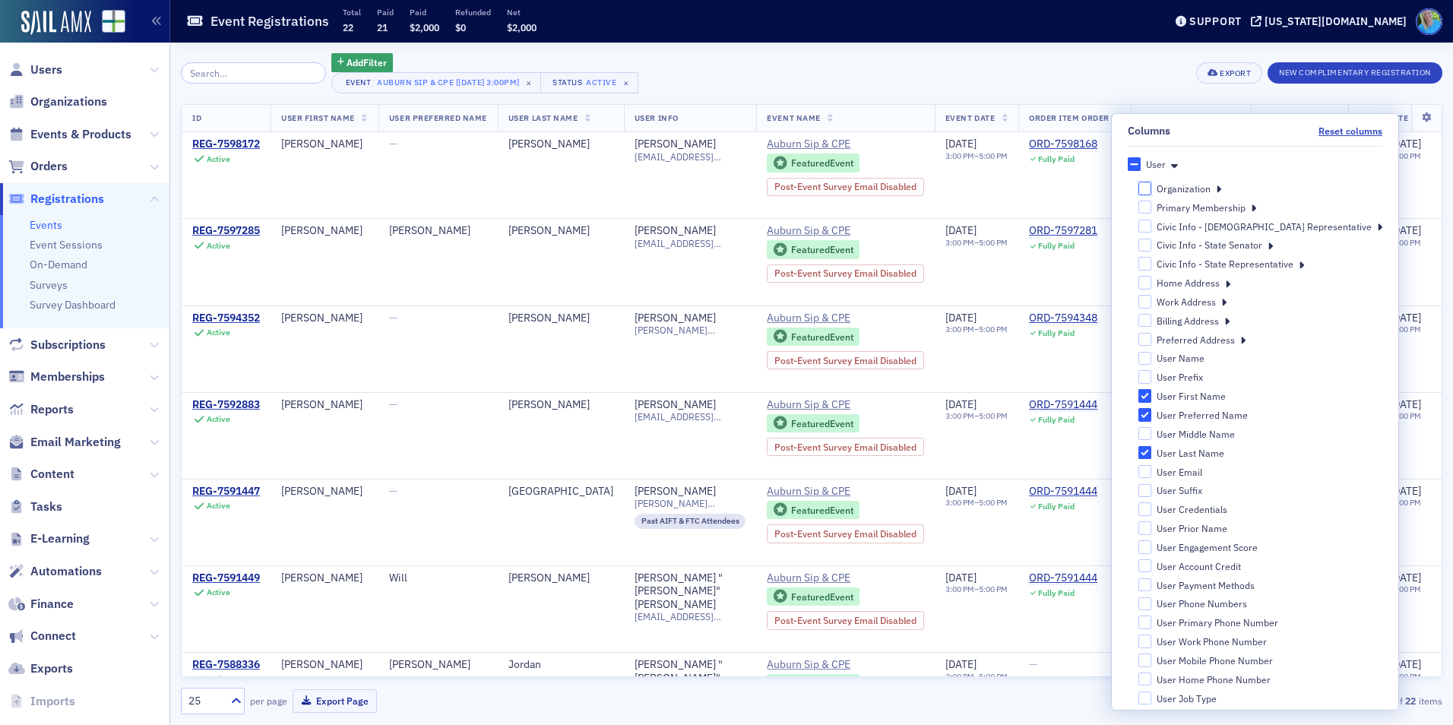
click at [1152, 187] on input "Organization" at bounding box center [1146, 189] width 14 height 14
checkbox input "false"
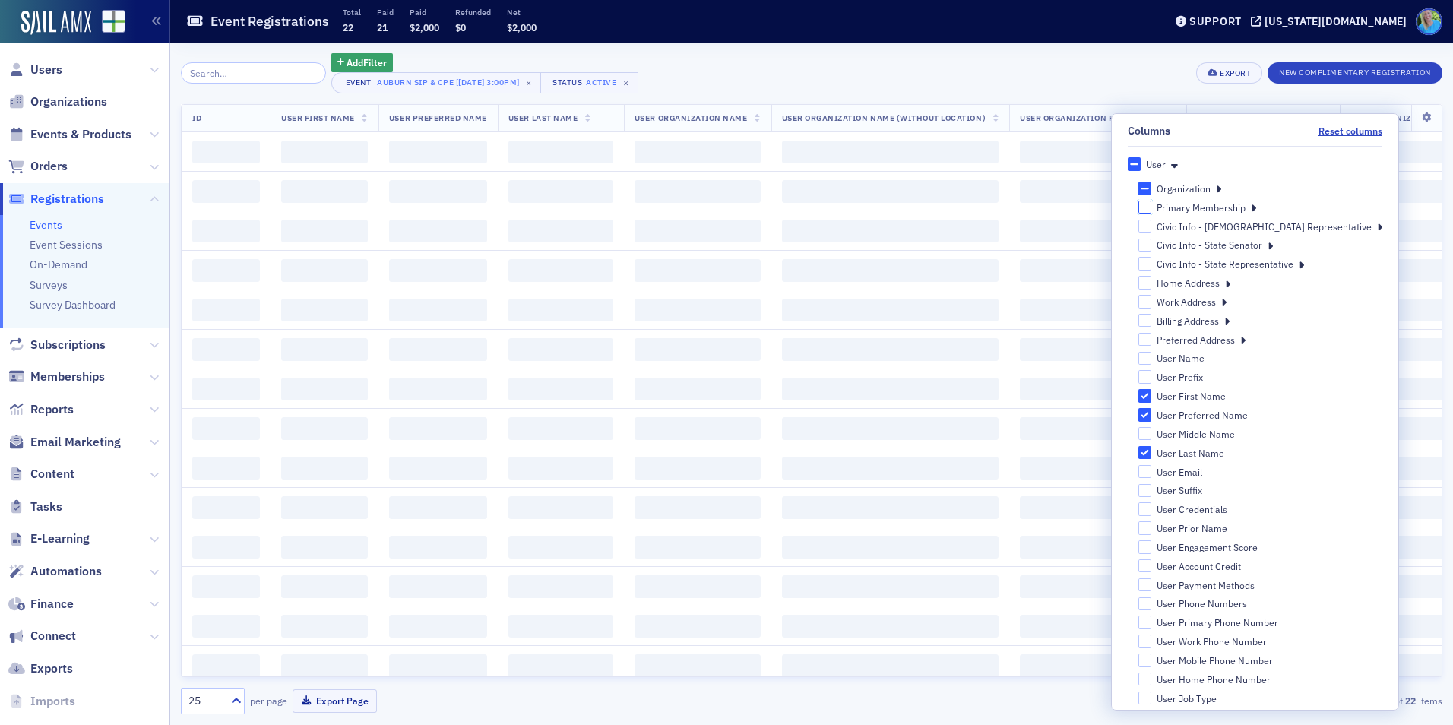
click at [1152, 210] on input "Primary Membership" at bounding box center [1146, 208] width 14 height 14
checkbox input "false"
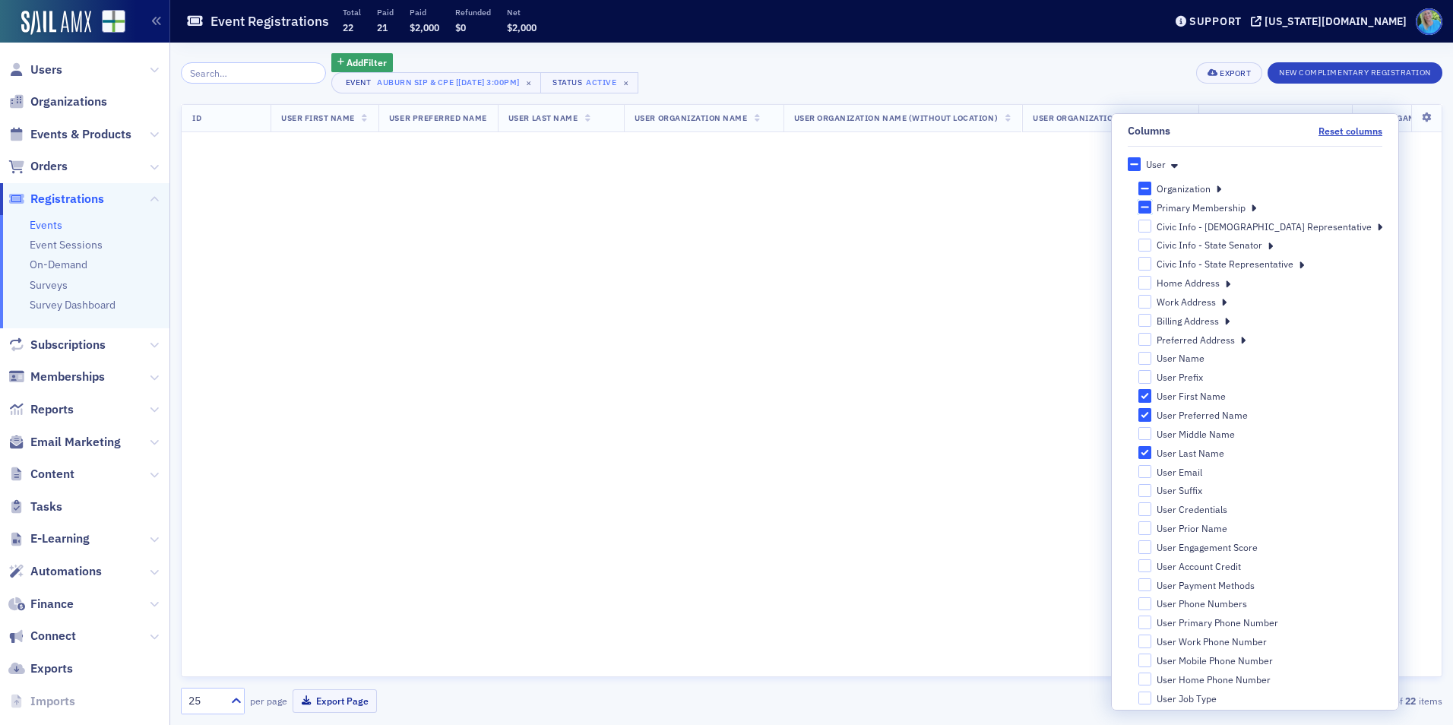
checkbox input "true"
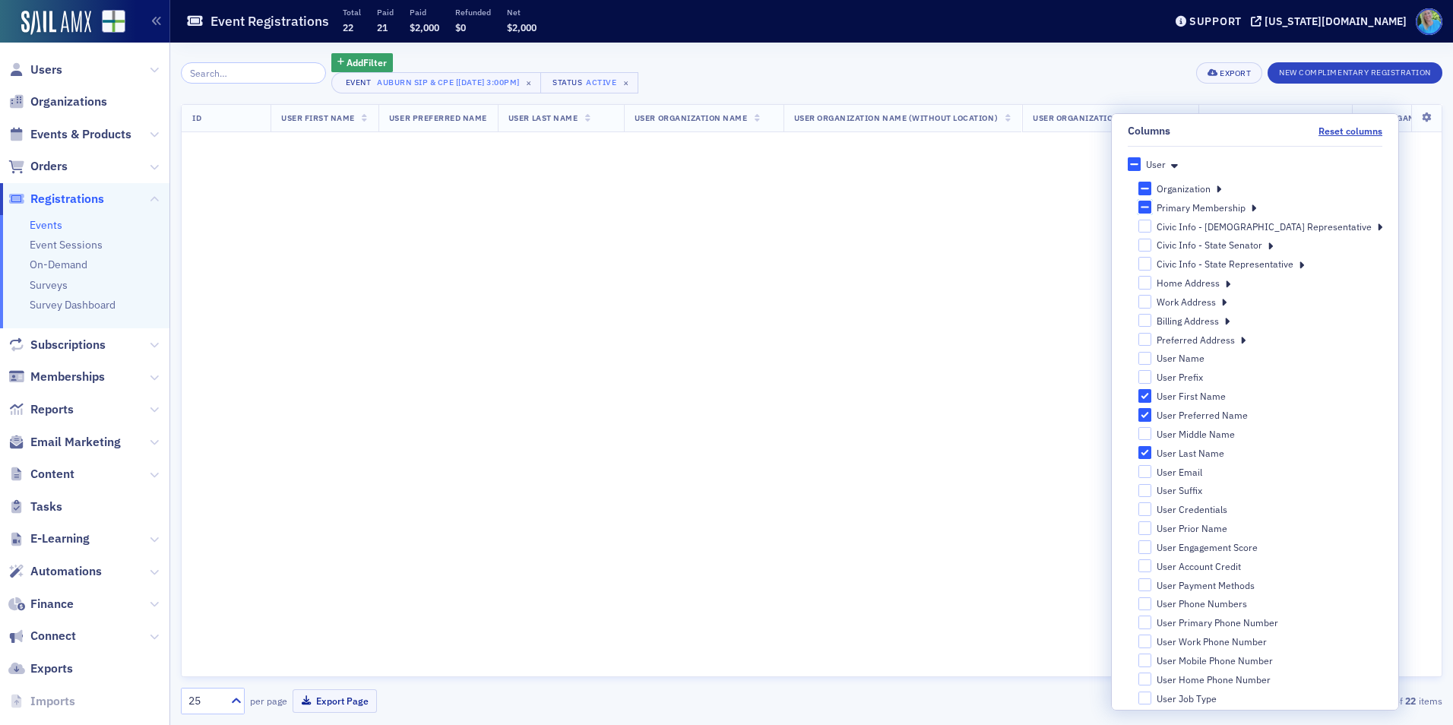
checkbox input "true"
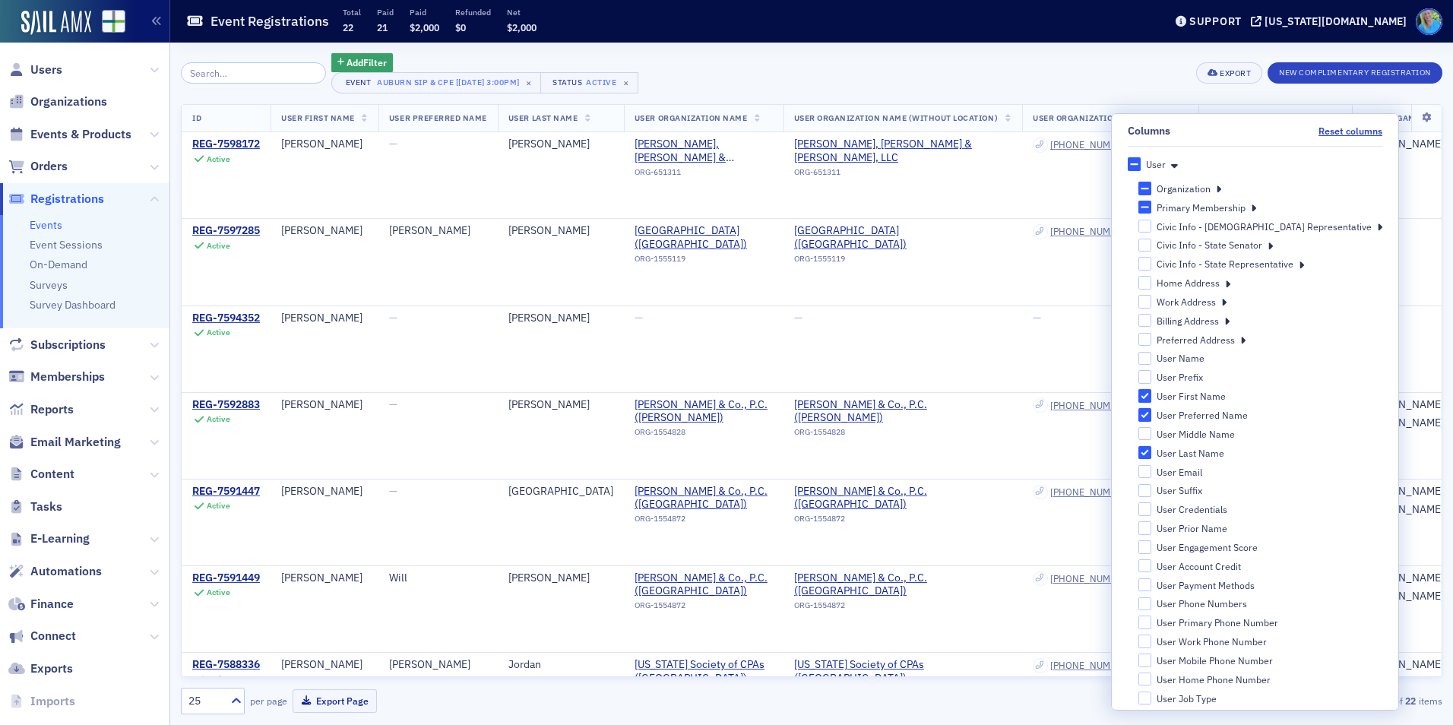
click at [1256, 208] on icon at bounding box center [1253, 208] width 5 height 14
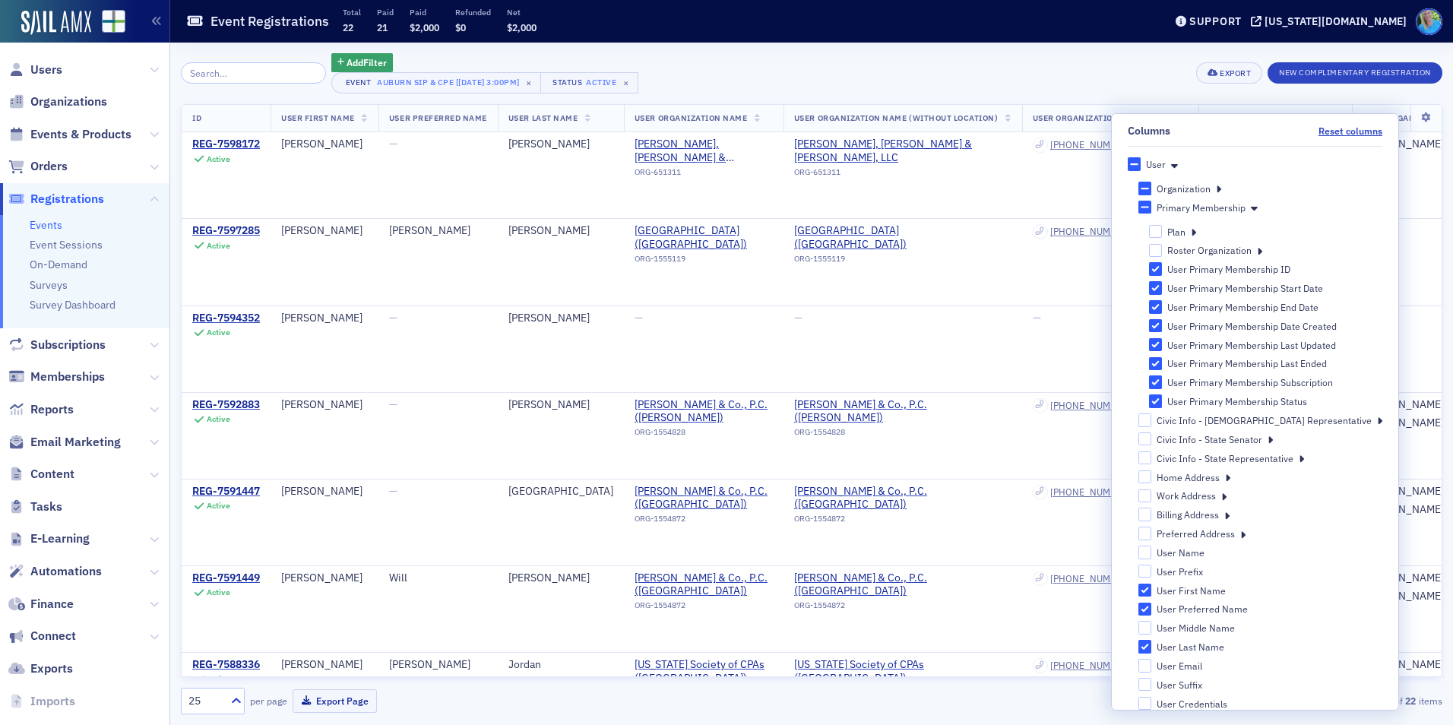
click at [1221, 190] on icon at bounding box center [1218, 189] width 5 height 14
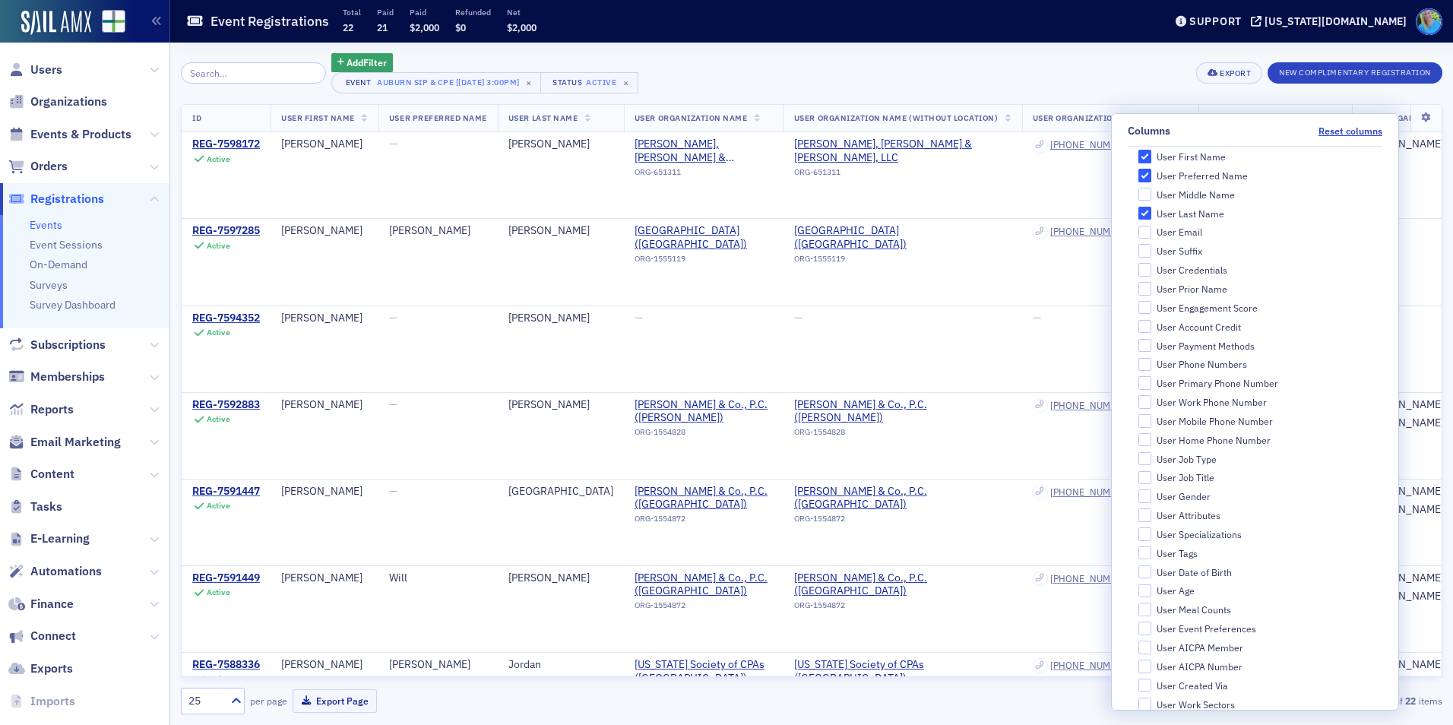
scroll to position [836, 0]
click at [1152, 365] on input "User Job Type" at bounding box center [1146, 364] width 14 height 14
checkbox input "true"
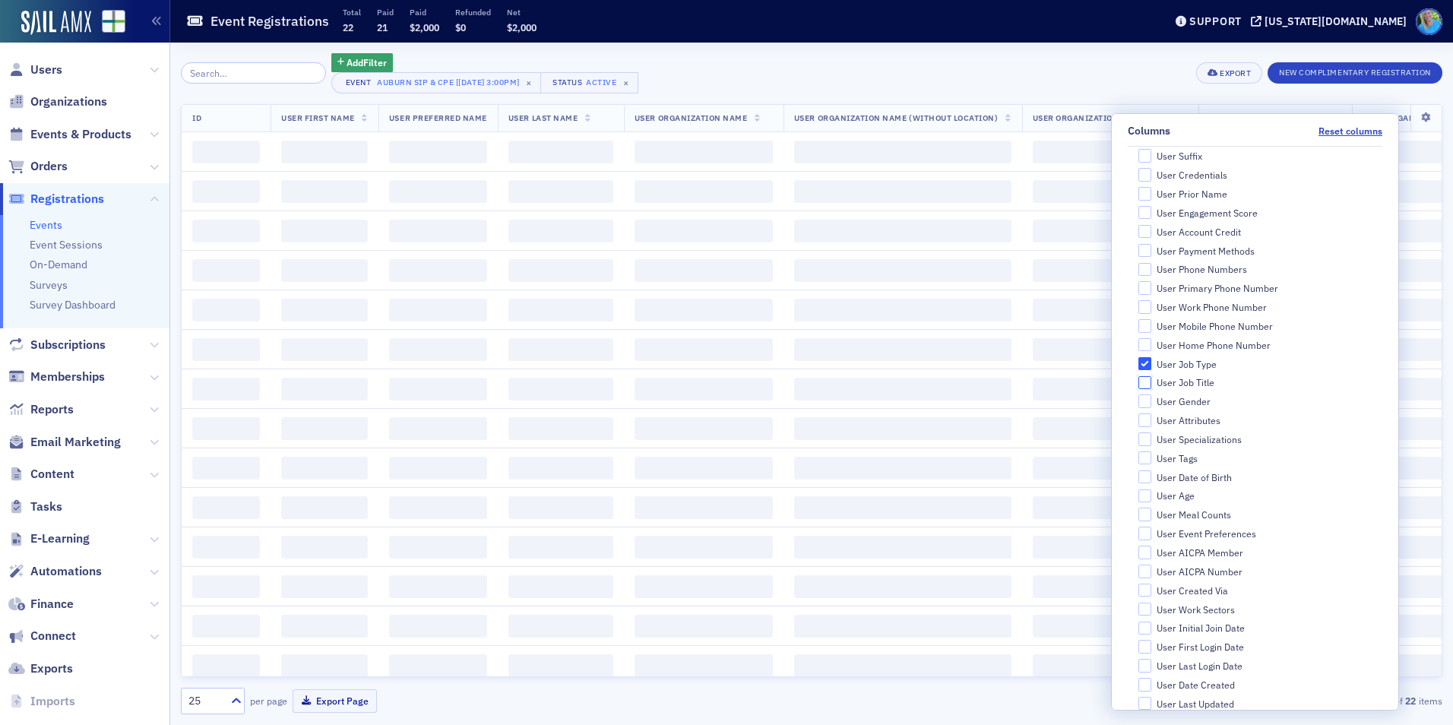
click at [1152, 384] on input "User Job Title" at bounding box center [1146, 383] width 14 height 14
checkbox input "true"
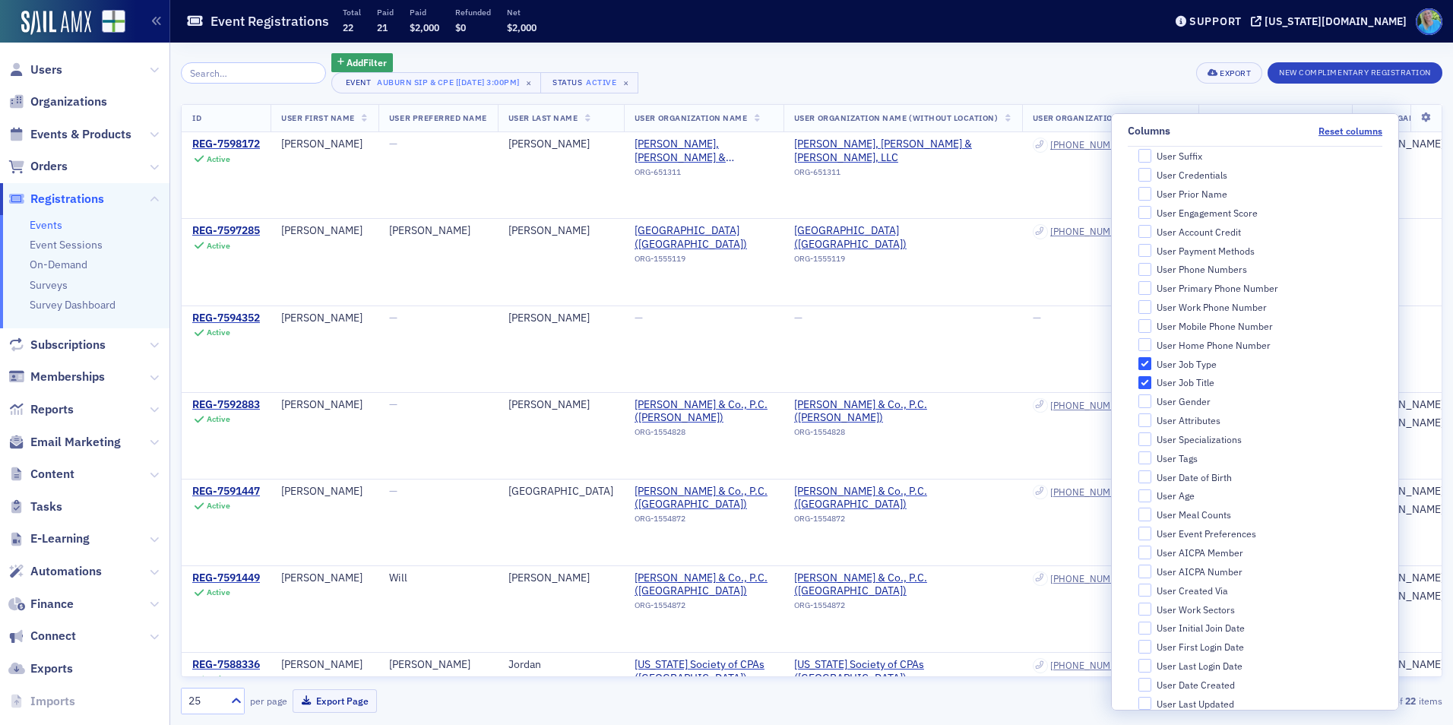
click at [1050, 81] on div "Add Filter Event Auburn Sip & CPE [8/21/2025 3:00pm] × Status Active × Export N…" at bounding box center [812, 73] width 1262 height 40
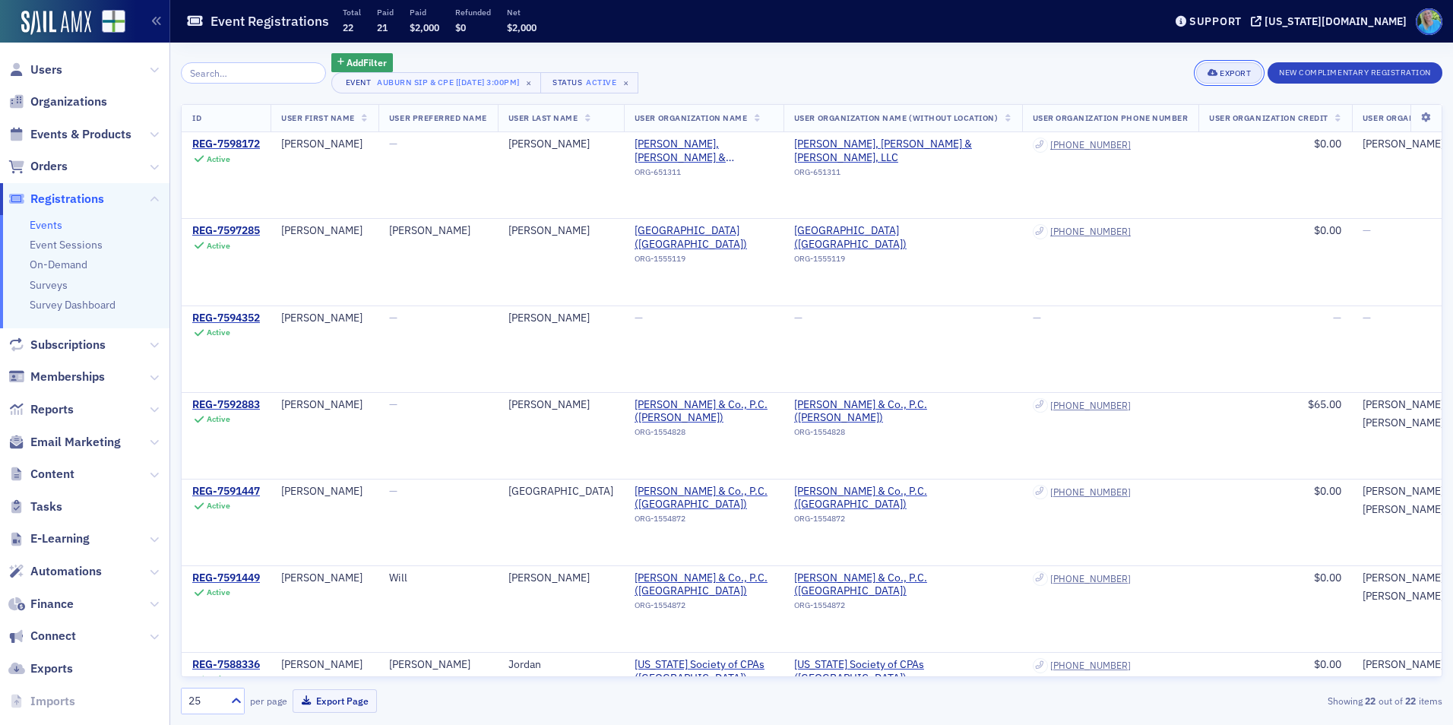
click at [1212, 77] on icon "button" at bounding box center [1213, 73] width 11 height 8
click at [1107, 125] on button "Export All ( 22 Event Registrations )" at bounding box center [1177, 124] width 164 height 24
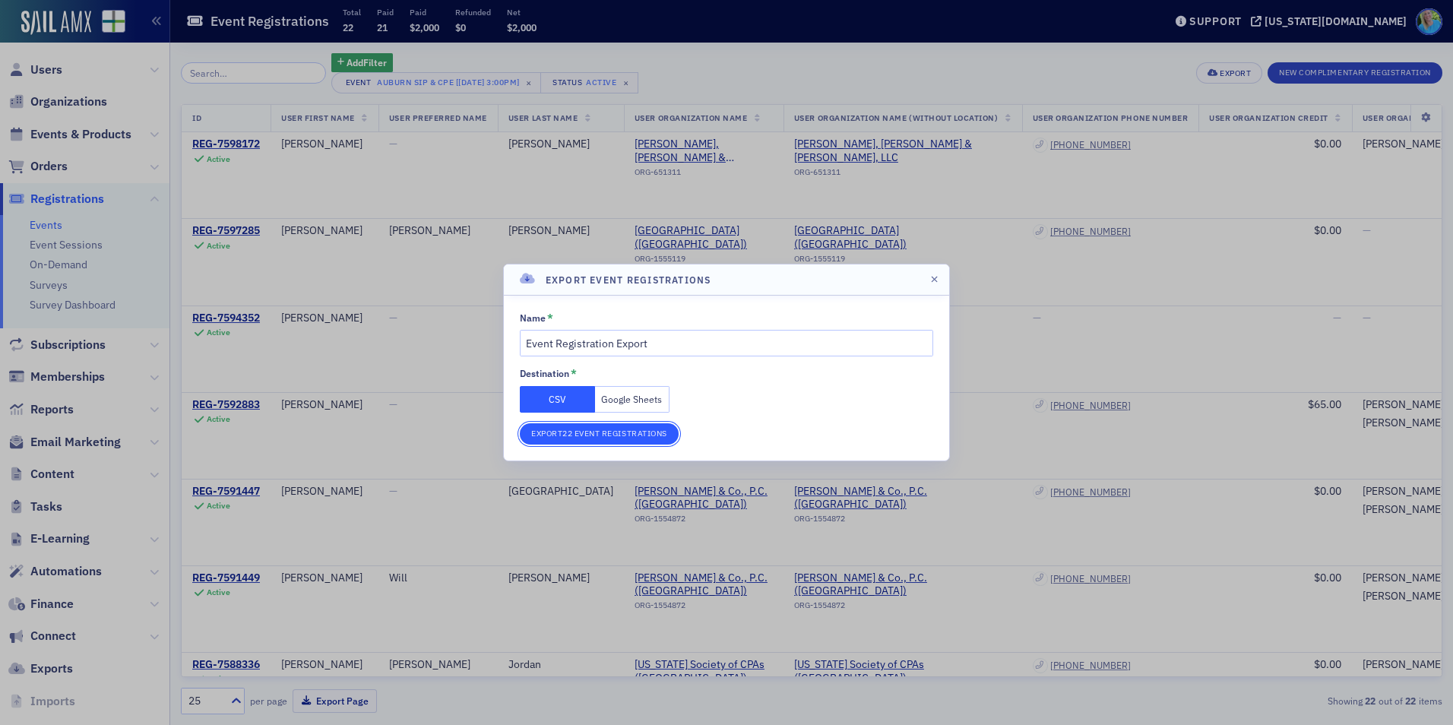
click at [607, 434] on button "Export 22 Event Registrations" at bounding box center [599, 433] width 159 height 21
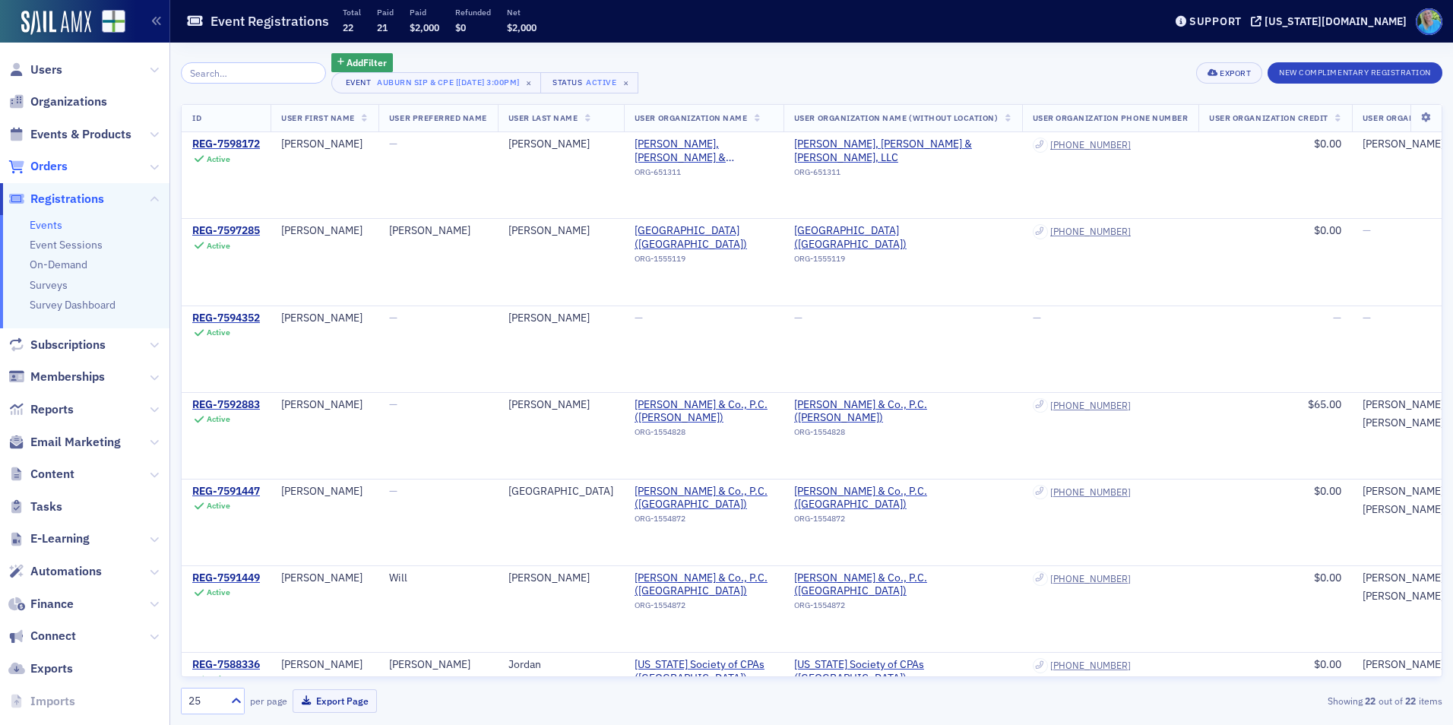
click at [50, 169] on span "Orders" at bounding box center [48, 166] width 37 height 17
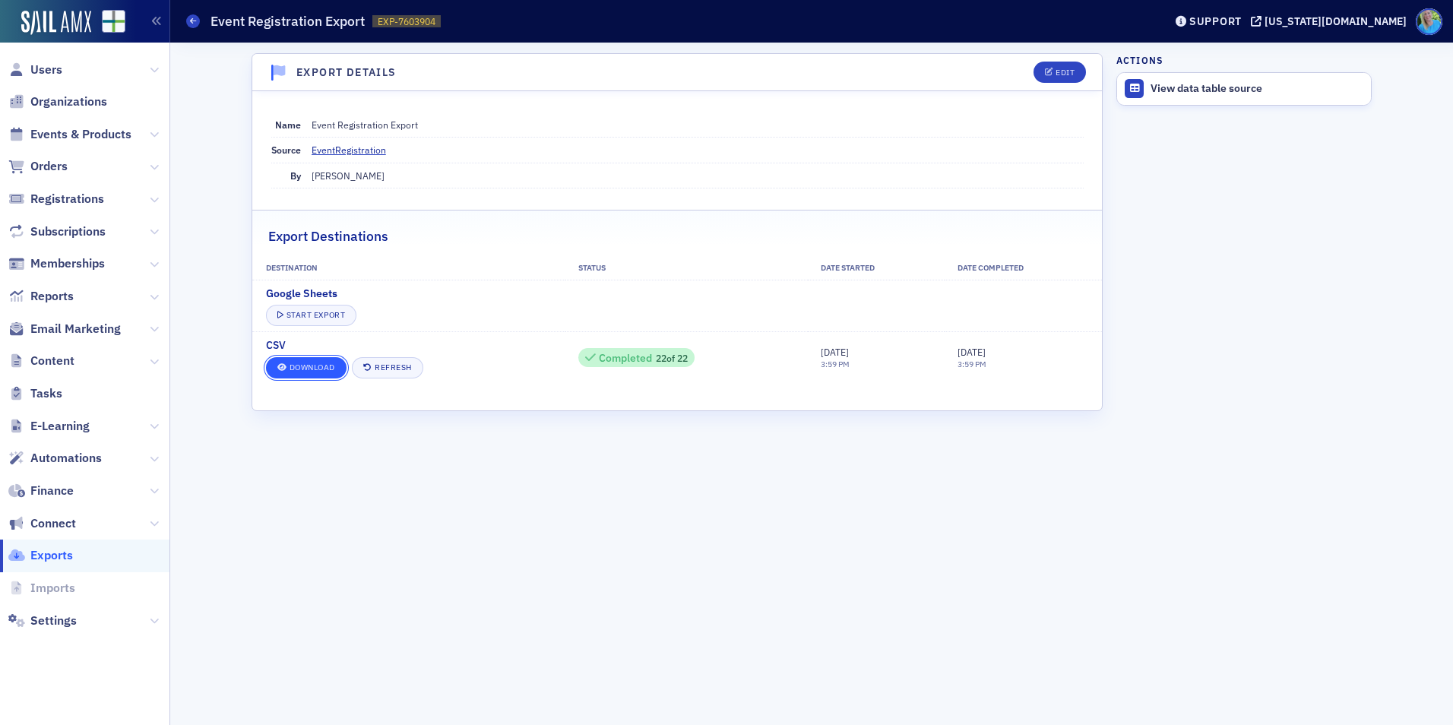
click at [330, 371] on link "Download" at bounding box center [306, 367] width 81 height 21
